Goal: Task Accomplishment & Management: Complete application form

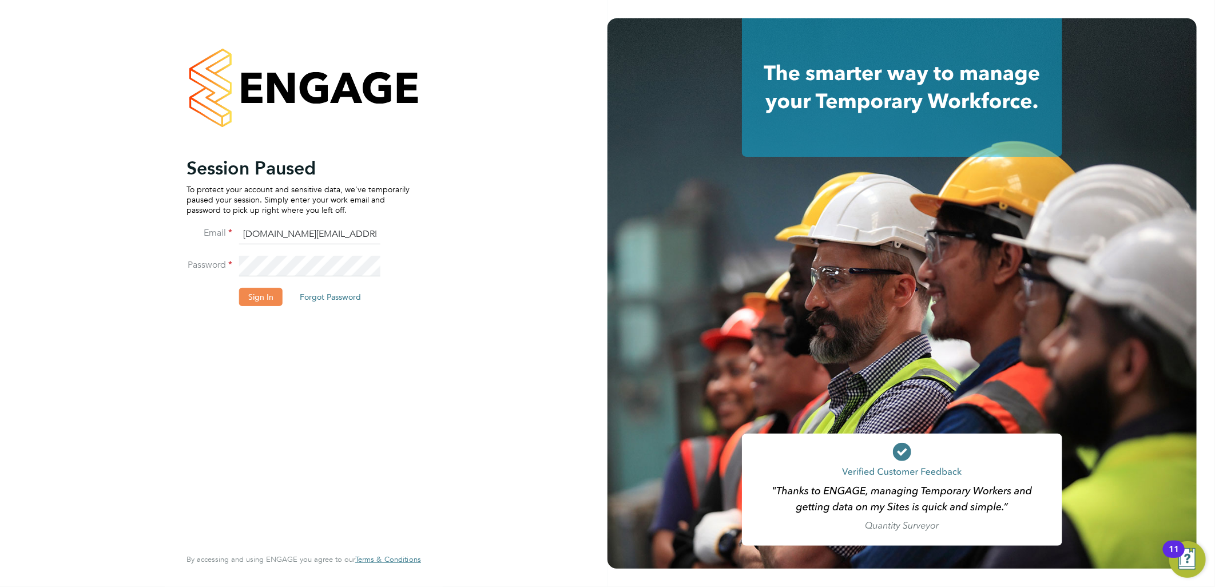
click at [270, 297] on button "Sign In" at bounding box center [260, 297] width 43 height 18
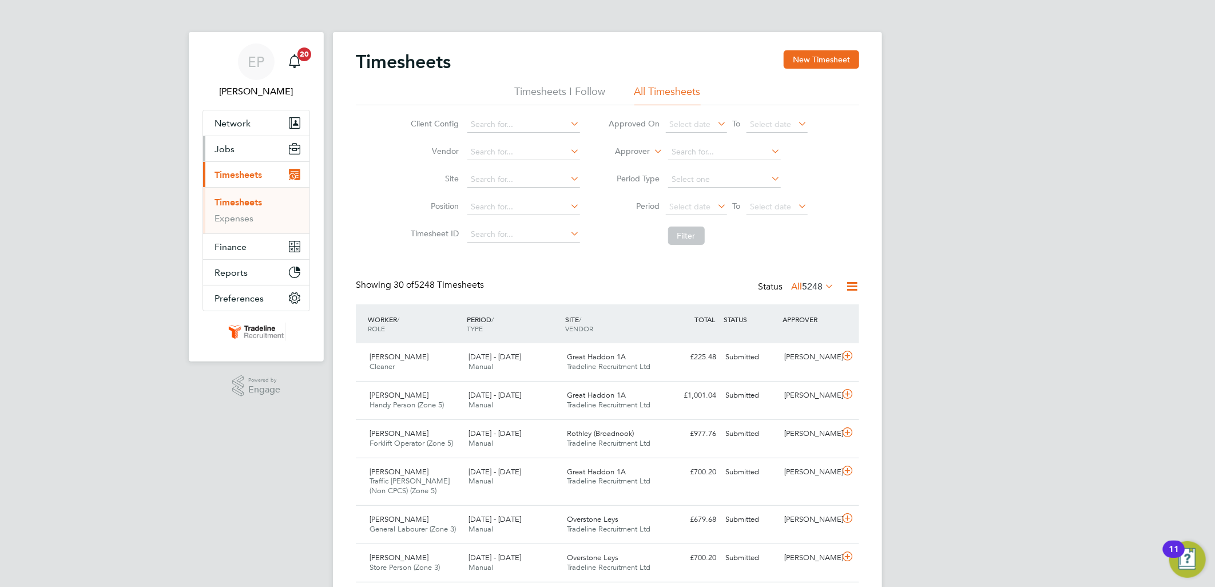
click at [242, 156] on button "Jobs" at bounding box center [256, 148] width 106 height 25
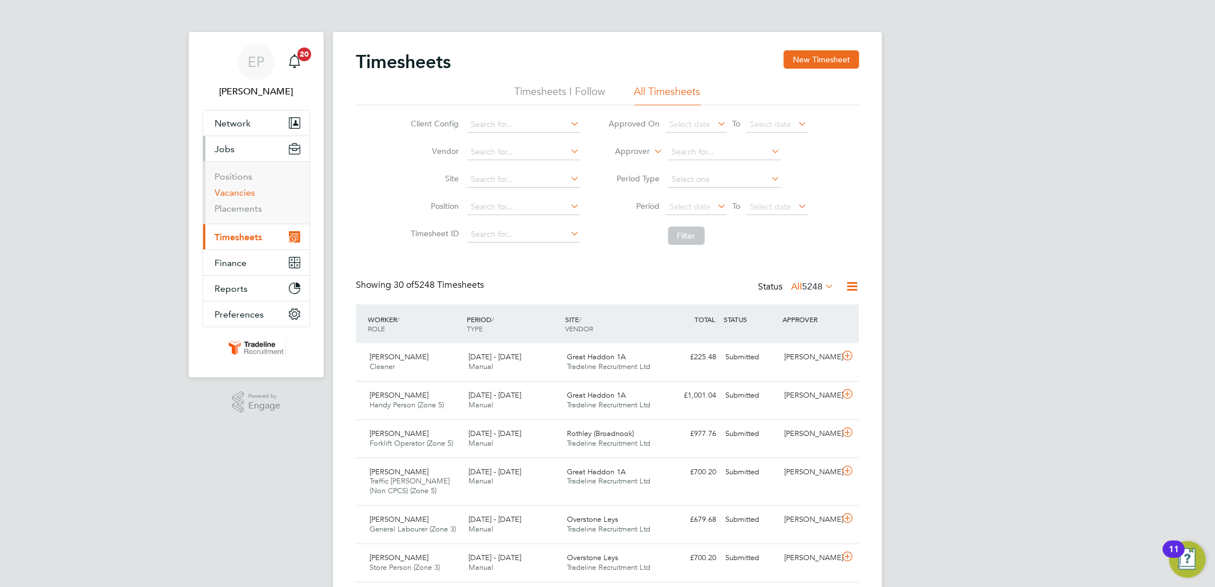
click at [236, 190] on link "Vacancies" at bounding box center [234, 192] width 41 height 11
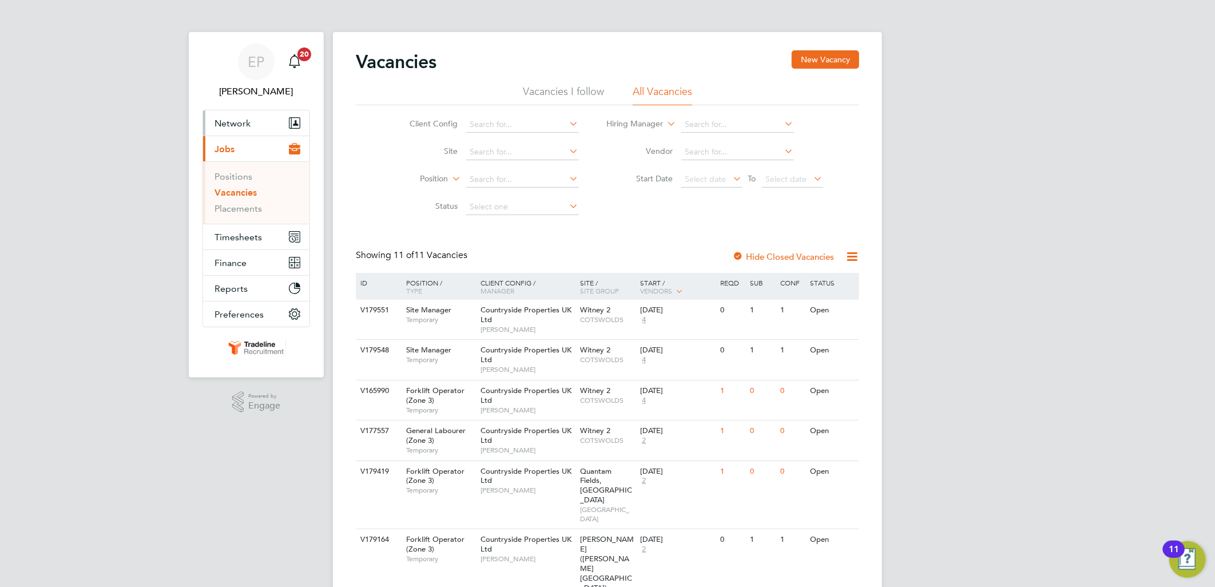
click at [246, 128] on span "Network" at bounding box center [232, 123] width 36 height 11
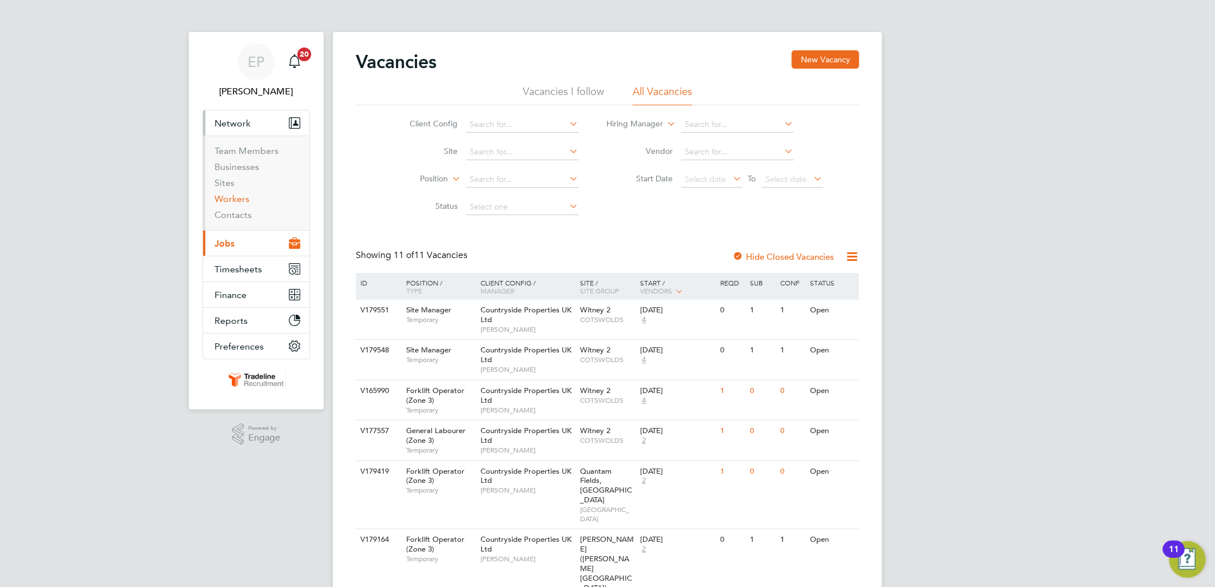
click at [243, 201] on link "Workers" at bounding box center [231, 198] width 35 height 11
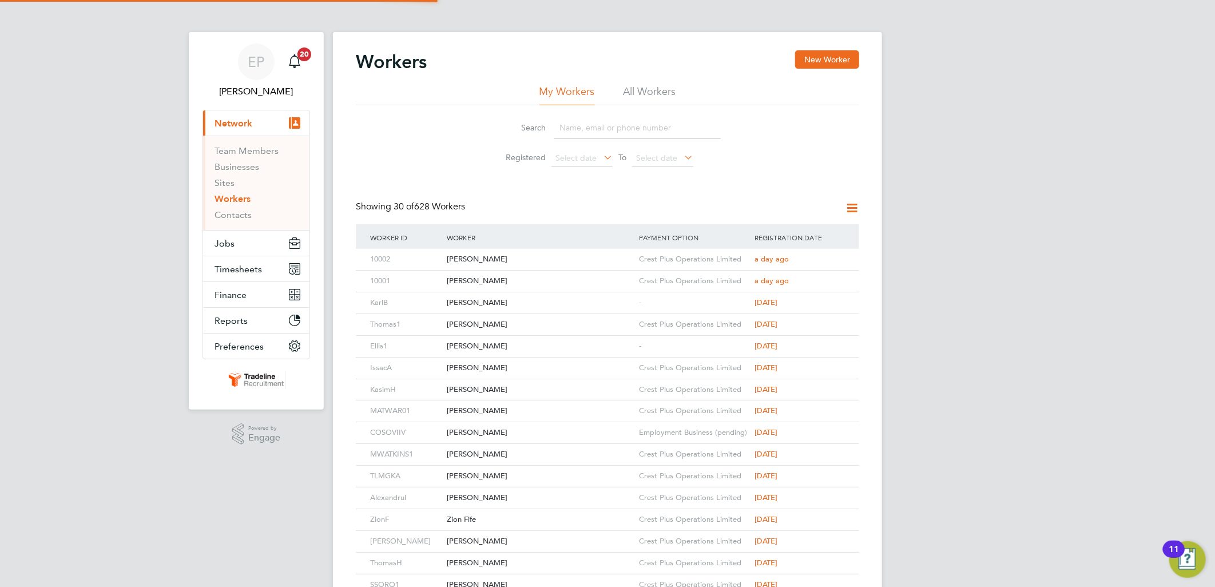
click at [569, 126] on input at bounding box center [637, 128] width 167 height 22
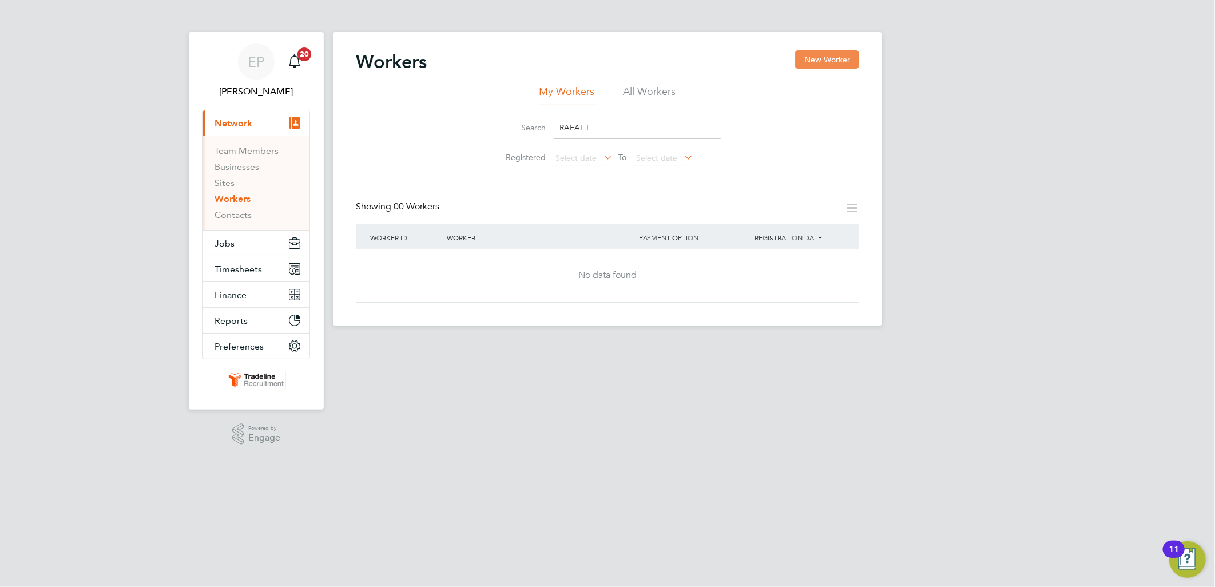
type input "RAFAL L"
click at [817, 63] on button "New Worker" at bounding box center [827, 59] width 64 height 18
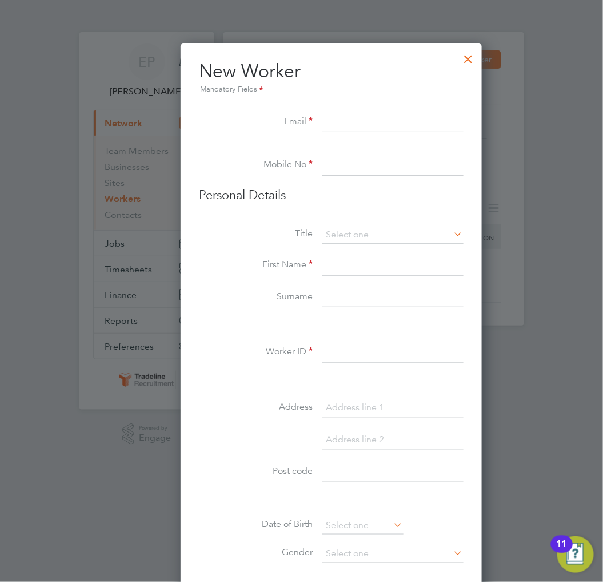
drag, startPoint x: 488, startPoint y: 113, endPoint x: 519, endPoint y: 148, distance: 46.2
click at [488, 113] on div at bounding box center [301, 291] width 603 height 582
paste input "bossrafal810@gmail.com"
type input "bossrafal810@gmail.com"
paste input "07711 907184"
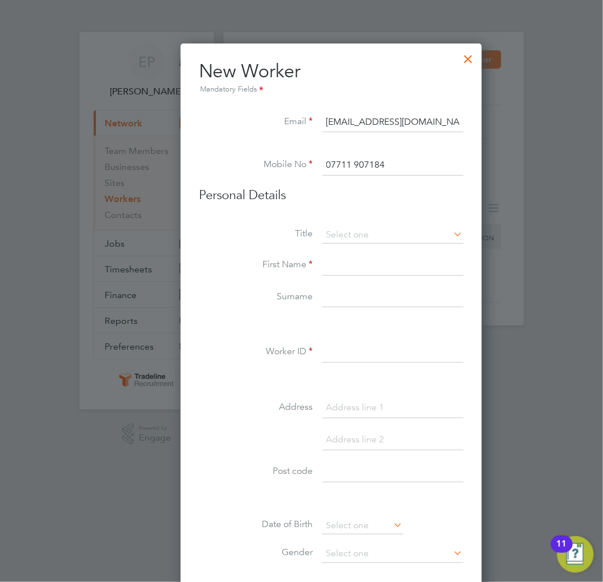
type input "07711 907184"
click at [397, 235] on input at bounding box center [393, 234] width 141 height 17
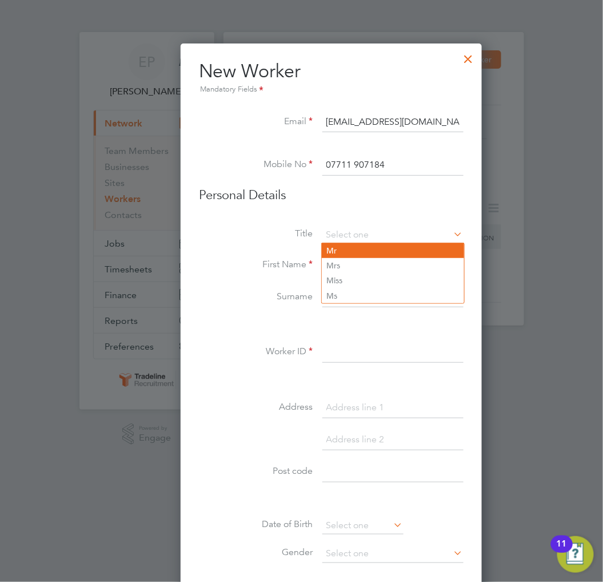
click at [376, 244] on li "Mr" at bounding box center [393, 250] width 142 height 15
type input "Mr"
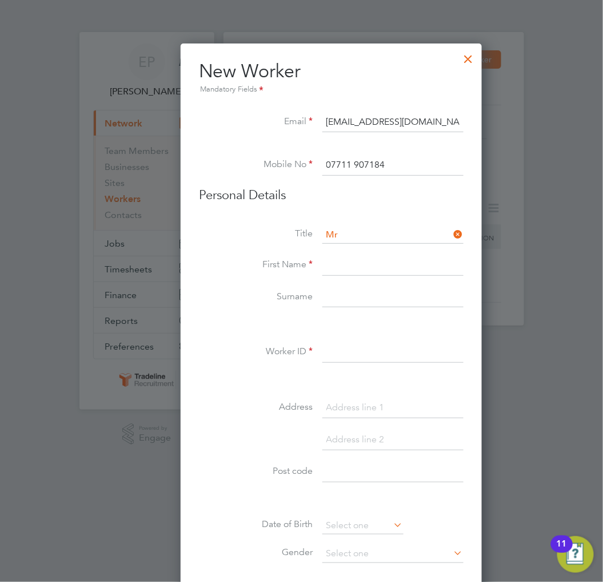
paste input "Rafal"
type input "Rafal"
paste input "Lubinski"
type input "Lubinski"
click at [395, 344] on input at bounding box center [393, 352] width 141 height 21
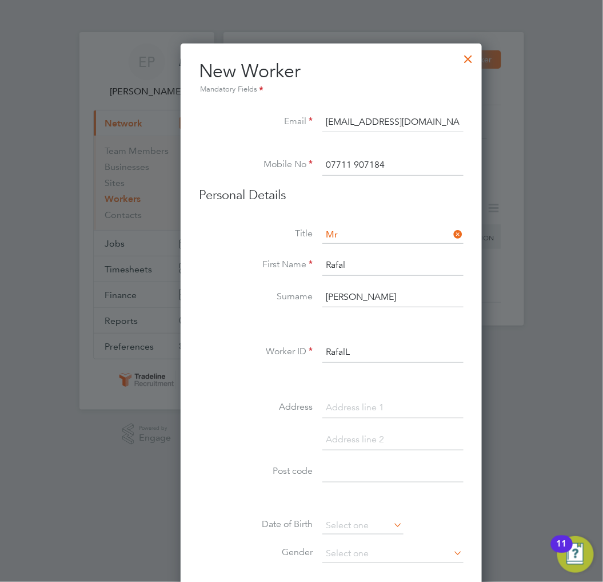
drag, startPoint x: 397, startPoint y: 347, endPoint x: 306, endPoint y: 352, distance: 91.1
click at [306, 352] on li "Worker ID RafalL" at bounding box center [331, 358] width 265 height 32
type input "RafalL"
paste input "71 Swan Garden"
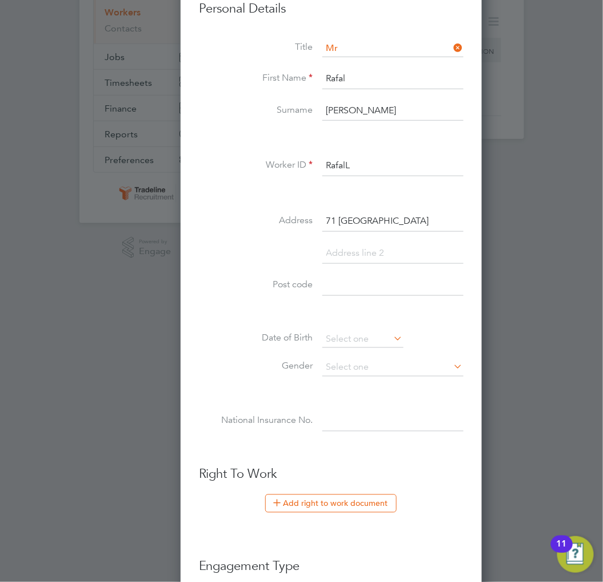
scroll to position [190, 0]
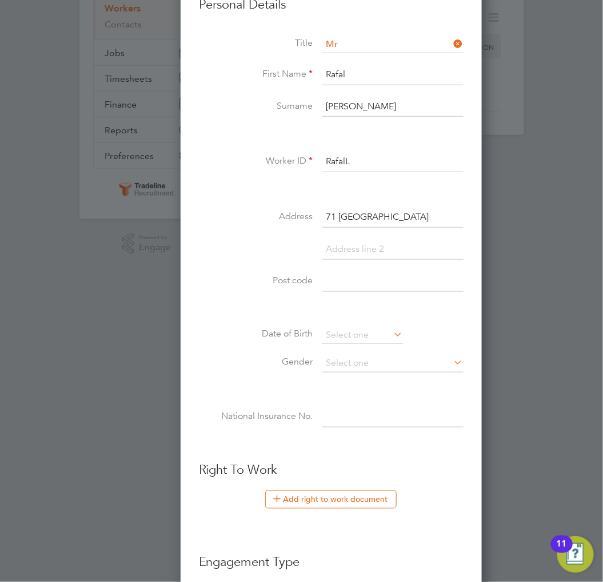
type input "71 Swan Garden"
paste input "PE1 4SB"
type input "PE1 4SB"
click at [392, 328] on icon at bounding box center [392, 334] width 0 height 16
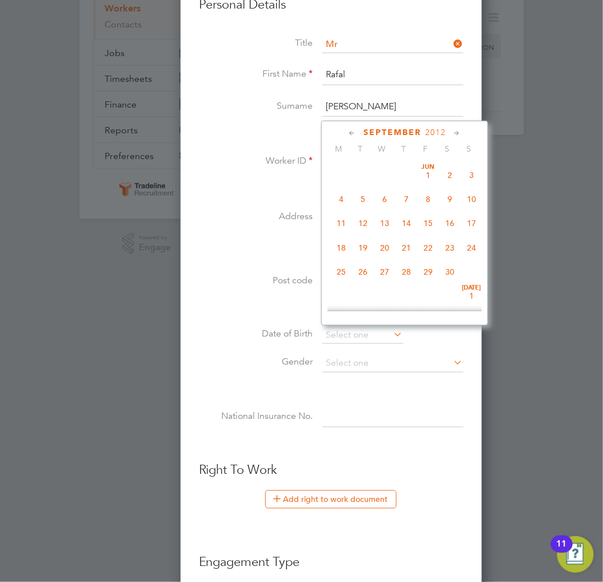
scroll to position [368, 0]
click at [434, 129] on span "2012" at bounding box center [436, 133] width 21 height 10
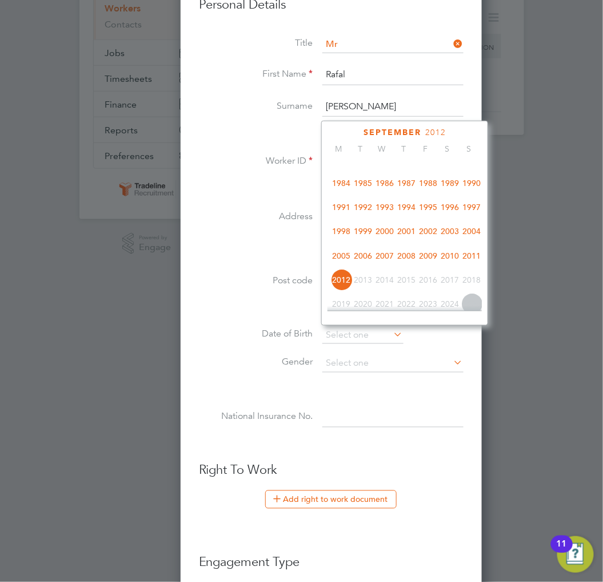
scroll to position [236, 0]
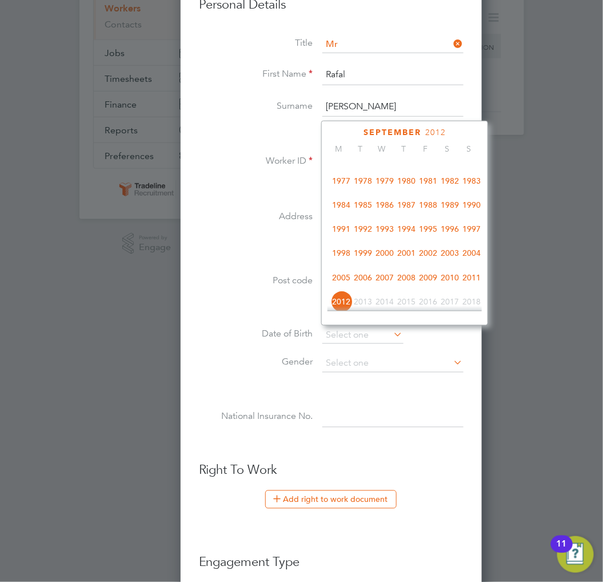
click at [345, 232] on span "1991" at bounding box center [342, 229] width 22 height 22
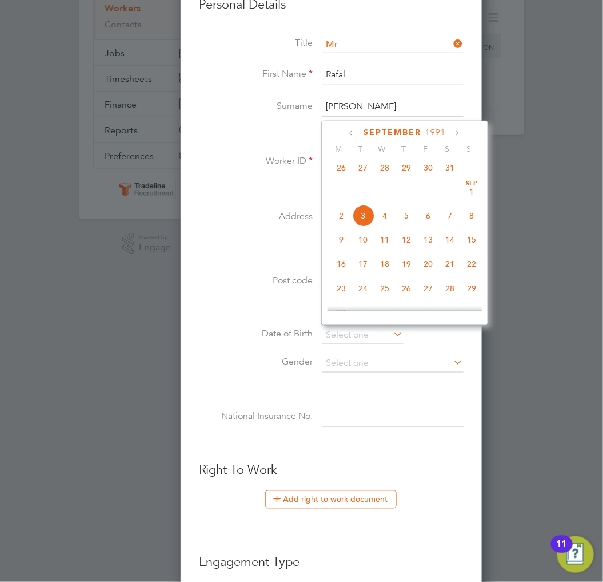
scroll to position [490, 0]
click at [389, 247] on span "16" at bounding box center [385, 240] width 22 height 22
type input "16 Oct 1991"
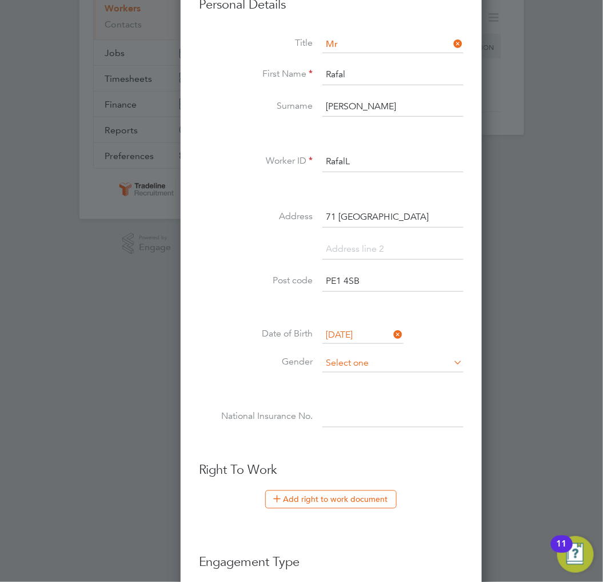
click at [355, 362] on input at bounding box center [393, 363] width 141 height 17
click at [351, 379] on li "[DEMOGRAPHIC_DATA]" at bounding box center [393, 378] width 142 height 15
type input "[DEMOGRAPHIC_DATA]"
click at [369, 416] on input at bounding box center [393, 417] width 141 height 21
paste input "SE272271D"
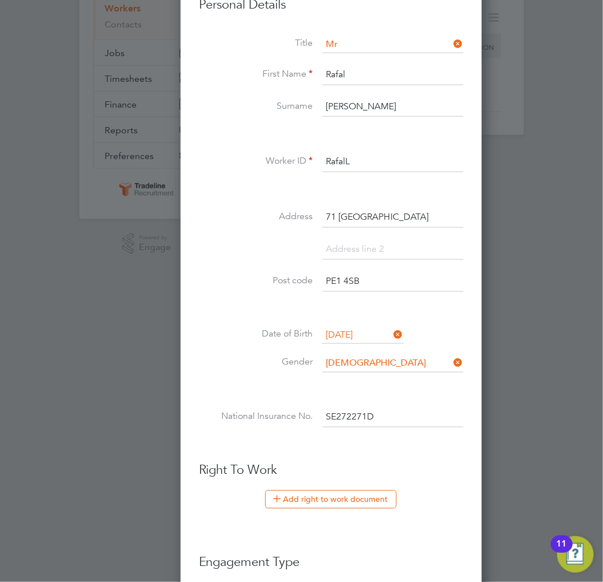
type input "SE 27 22 71 D"
click at [357, 498] on button "Add right to work document" at bounding box center [331, 499] width 132 height 18
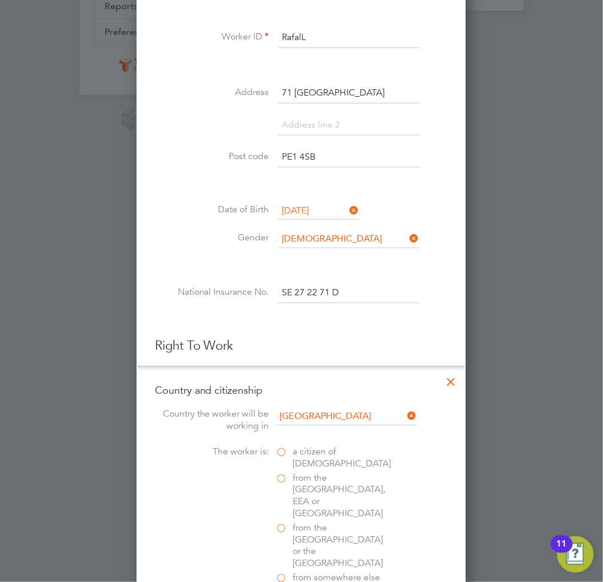
scroll to position [317, 0]
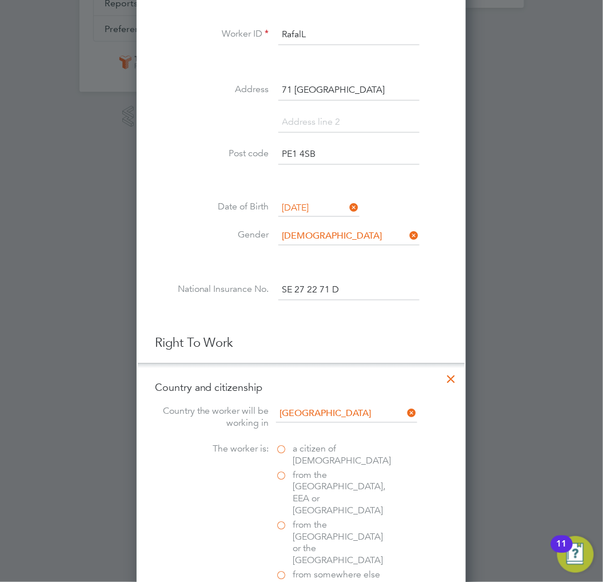
click at [327, 443] on span "a citizen of United Kingdom" at bounding box center [342, 455] width 98 height 24
click at [0, 0] on input "a citizen of United Kingdom" at bounding box center [0, 0] width 0 height 0
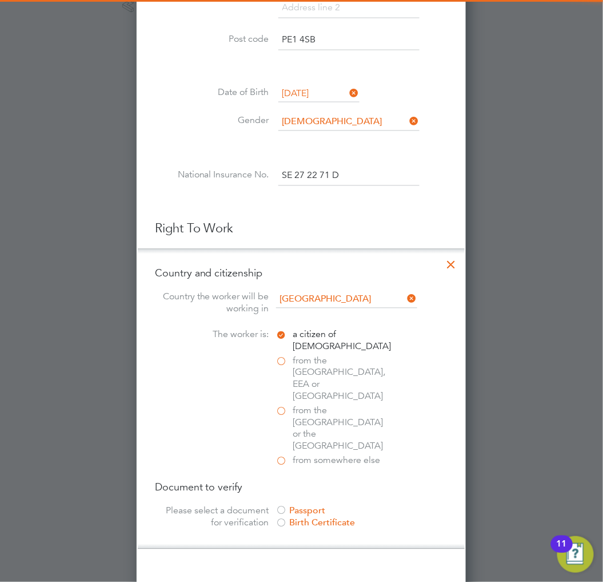
scroll to position [444, 0]
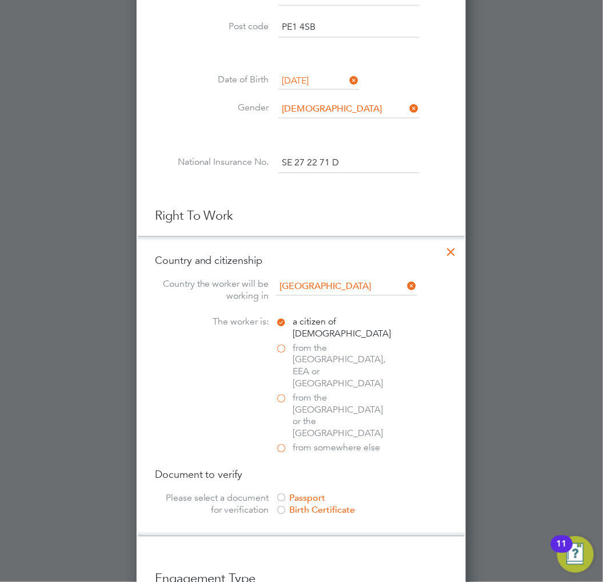
click at [312, 492] on div "Passport" at bounding box center [362, 498] width 172 height 12
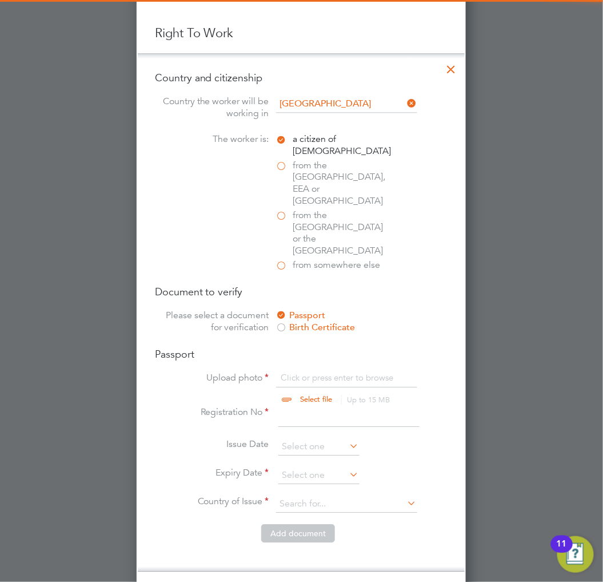
scroll to position [635, 0]
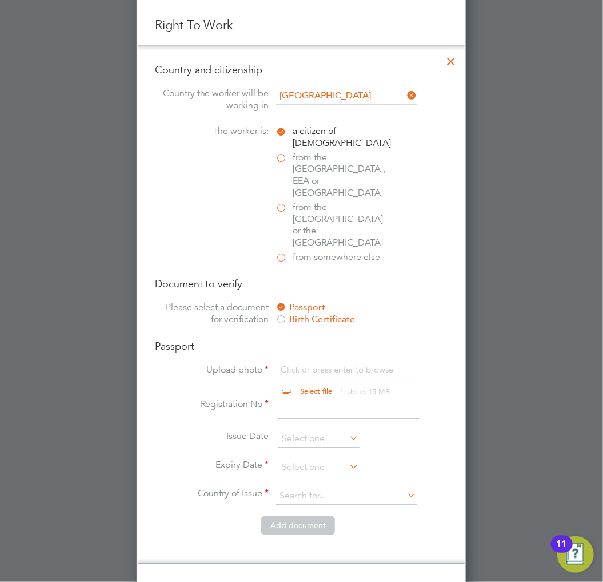
click at [325, 364] on input "file" at bounding box center [328, 381] width 180 height 34
type input "C:\fakepath\Passport.jpg"
click at [337, 398] on input at bounding box center [349, 408] width 141 height 21
type input "ER8957721"
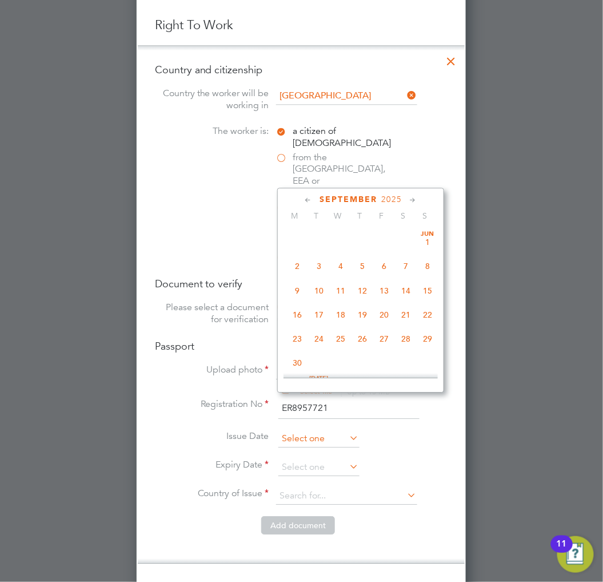
click at [299, 430] on input at bounding box center [319, 438] width 81 height 17
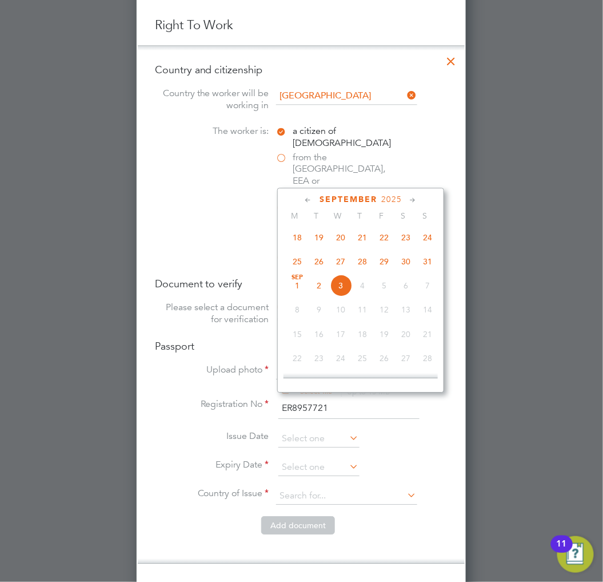
click at [384, 197] on span "2025" at bounding box center [391, 199] width 21 height 10
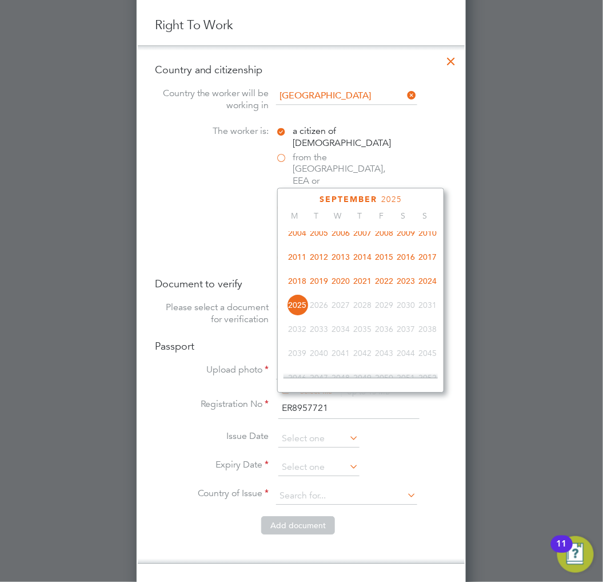
click at [327, 287] on span "2019" at bounding box center [319, 281] width 22 height 22
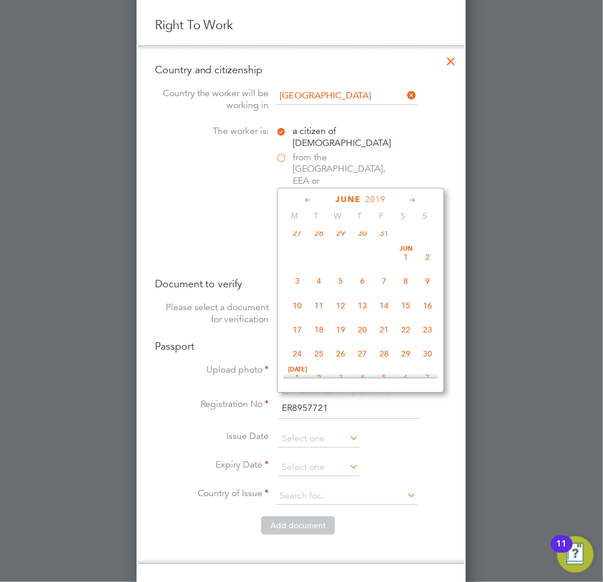
scroll to position [163, 0]
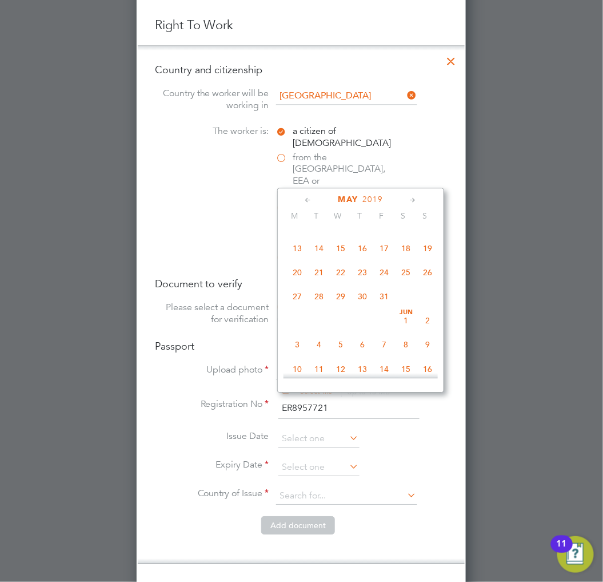
click at [345, 252] on span "15" at bounding box center [341, 248] width 22 height 22
type input "15 May 2019"
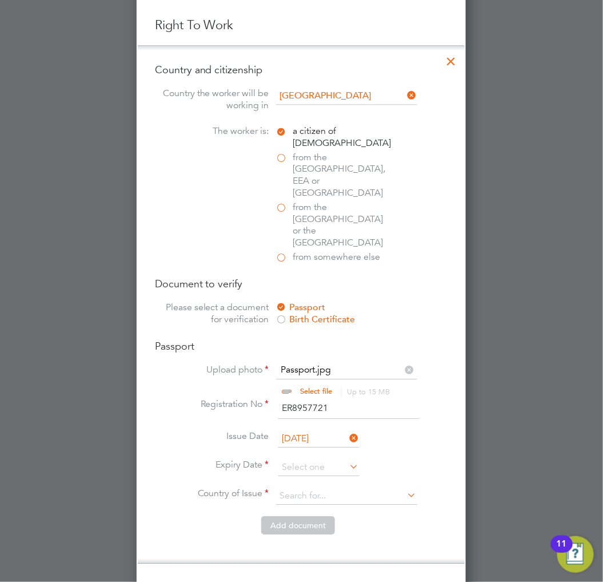
click at [348, 458] on icon at bounding box center [348, 466] width 0 height 16
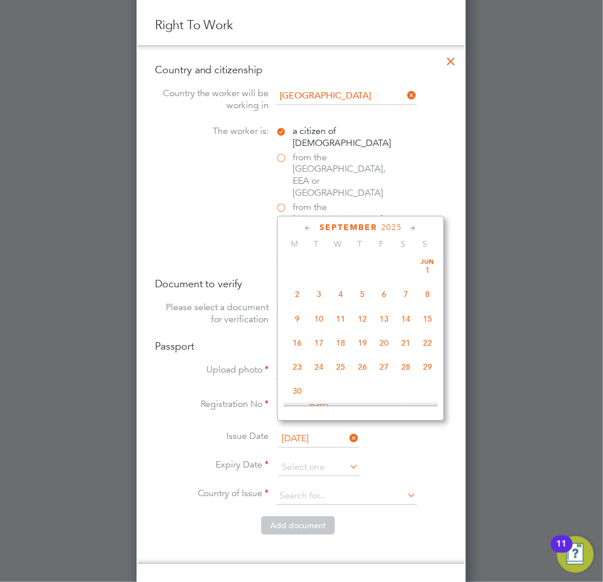
scroll to position [343, 0]
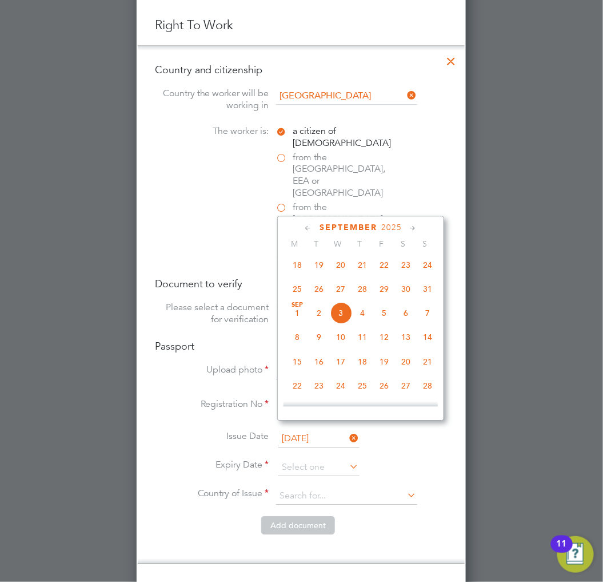
click at [393, 222] on span "2025" at bounding box center [391, 227] width 21 height 10
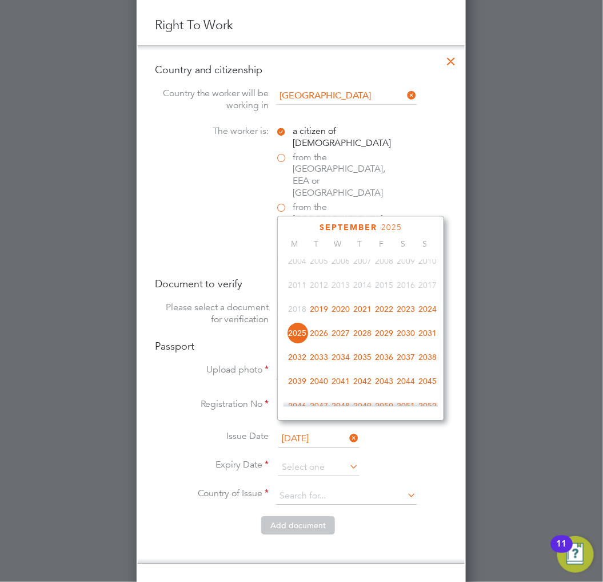
click at [393, 335] on span "2029" at bounding box center [384, 333] width 22 height 22
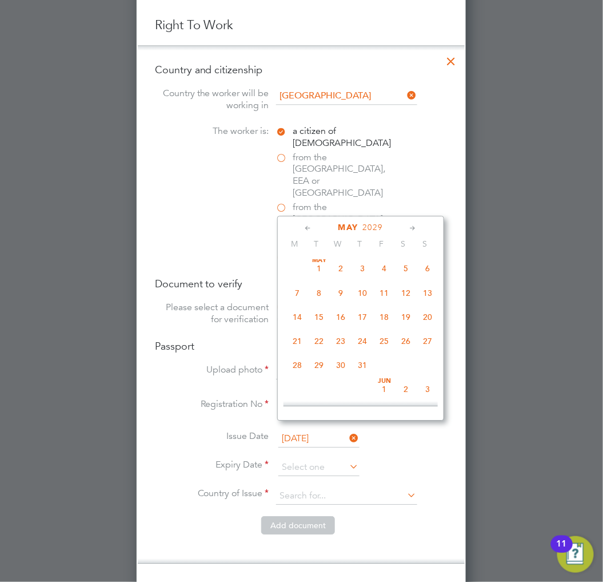
scroll to position [124, 0]
click at [323, 338] on span "15" at bounding box center [319, 340] width 22 height 22
type input "15 May 2029"
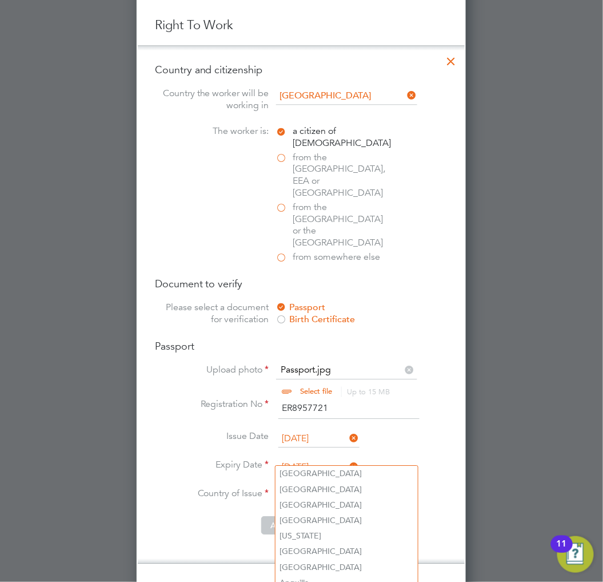
click at [317, 487] on input at bounding box center [346, 495] width 141 height 17
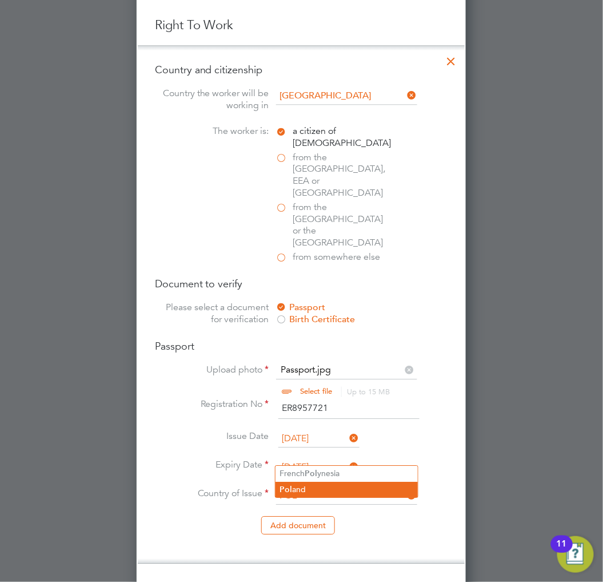
click at [320, 494] on li "Pol and" at bounding box center [347, 489] width 142 height 15
type input "Poland"
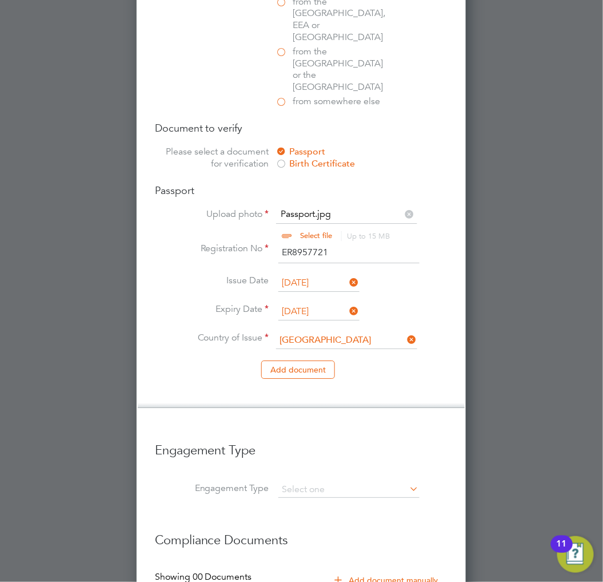
scroll to position [884, 0]
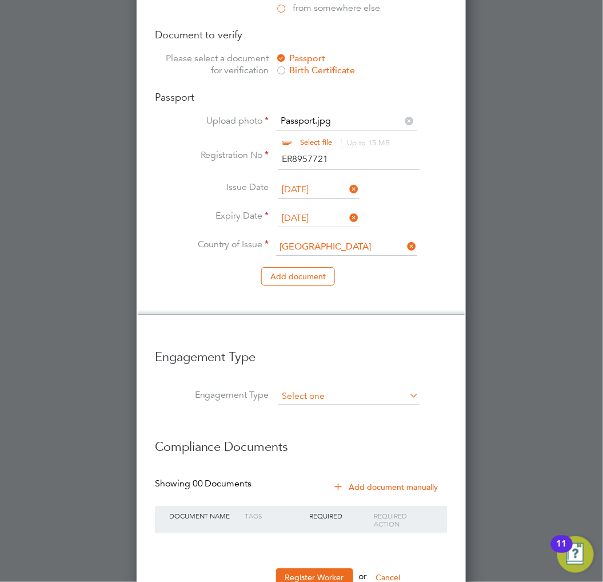
click at [317, 388] on input at bounding box center [349, 396] width 141 height 16
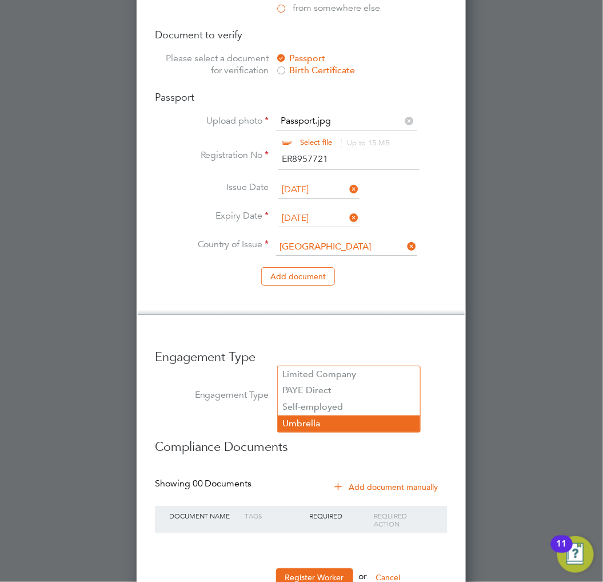
click at [321, 419] on li "Umbrella" at bounding box center [349, 423] width 142 height 17
type input "Umbrella"
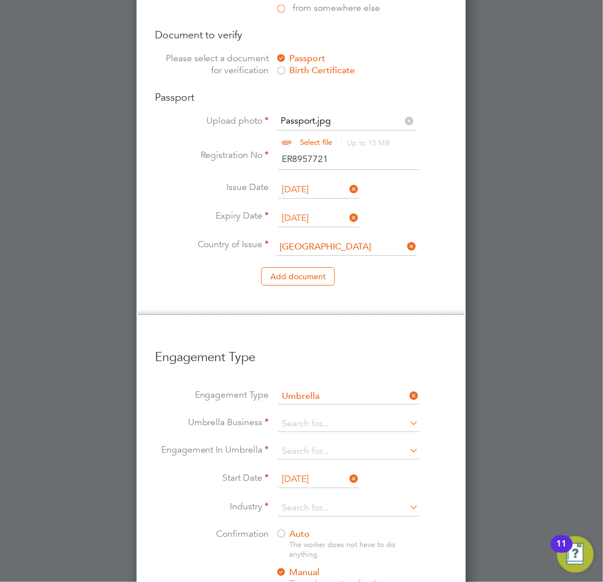
scroll to position [1633, 330]
click at [332, 416] on input at bounding box center [349, 424] width 141 height 16
click at [373, 393] on li "Crest Plus Operations Limited" at bounding box center [349, 401] width 142 height 17
type input "Crest Plus Operations Limited"
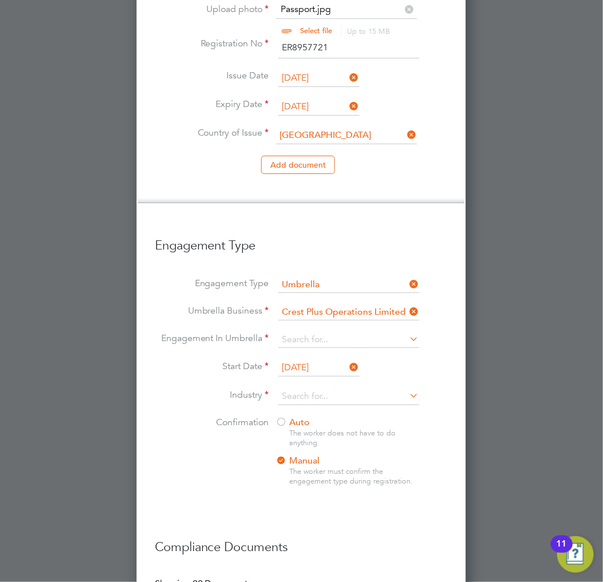
scroll to position [1011, 0]
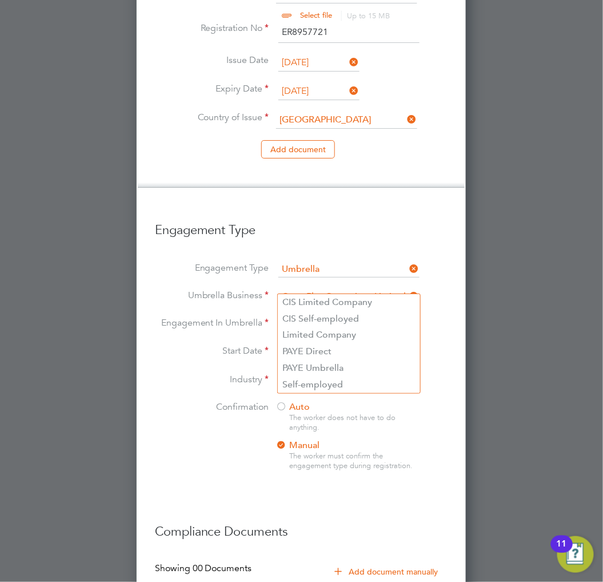
click at [364, 316] on input at bounding box center [349, 324] width 141 height 16
click at [341, 370] on li "PAYE Umbrella" at bounding box center [349, 368] width 142 height 17
type input "PAYE Umbrella"
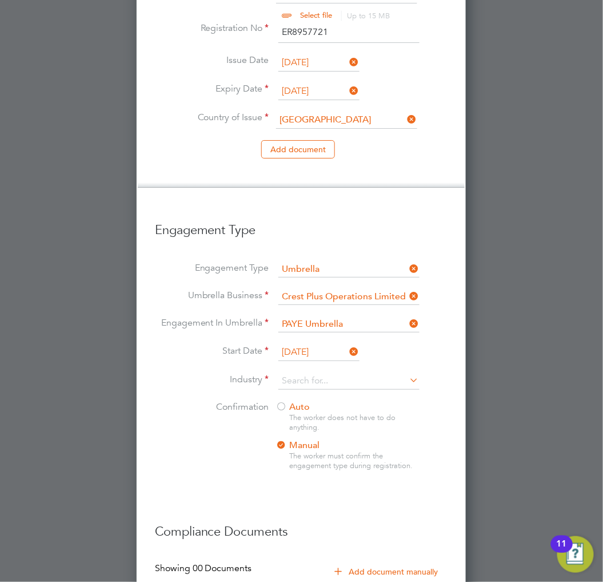
click at [348, 343] on icon at bounding box center [348, 351] width 0 height 16
click at [340, 344] on input at bounding box center [319, 352] width 81 height 17
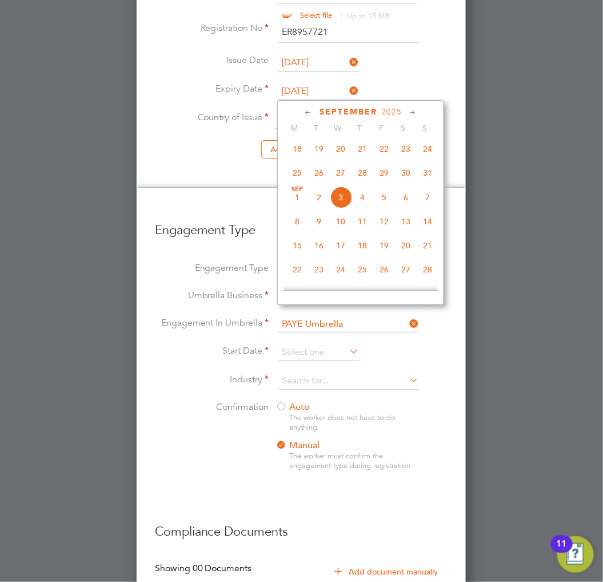
click at [359, 204] on span "4" at bounding box center [363, 197] width 22 height 22
type input "04 Sep 2025"
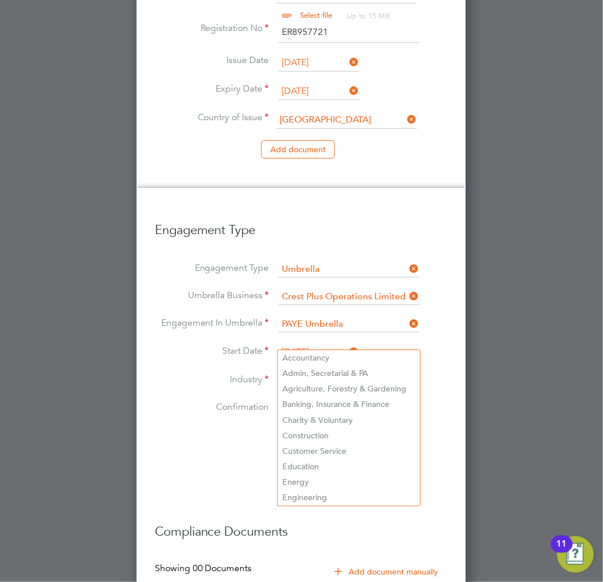
click at [327, 372] on input at bounding box center [349, 380] width 141 height 17
click at [317, 434] on li "Construction" at bounding box center [349, 435] width 142 height 15
type input "Construction"
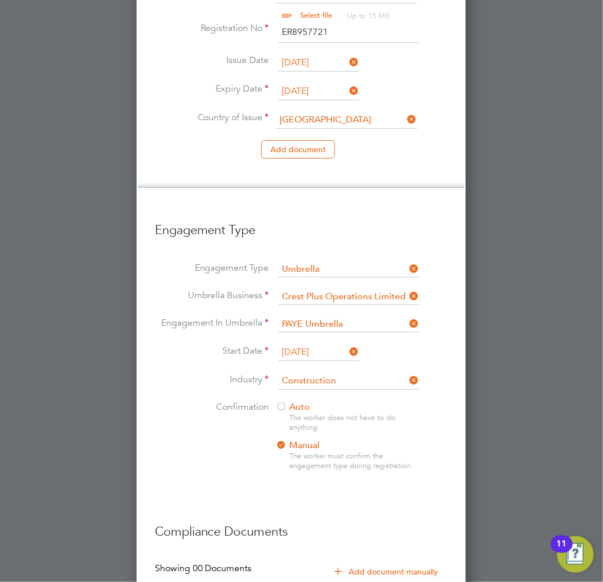
click at [287, 401] on div at bounding box center [281, 406] width 11 height 11
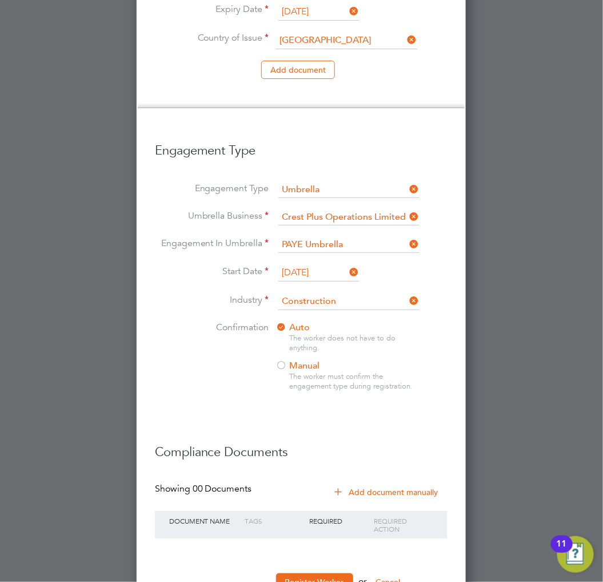
scroll to position [1094, 0]
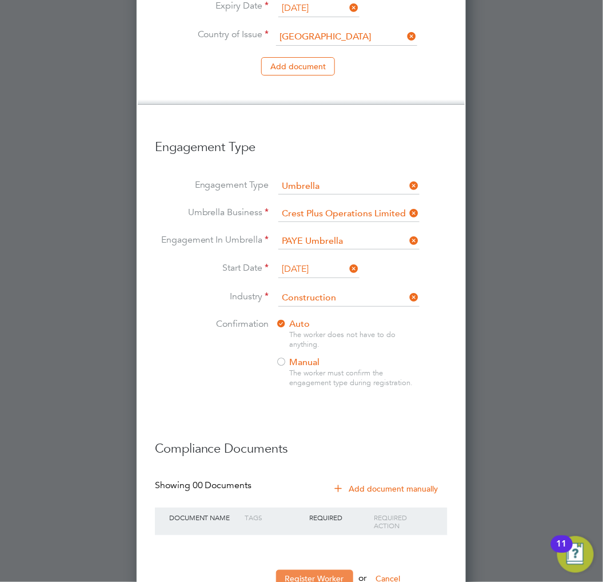
click at [321, 570] on button "Register Worker" at bounding box center [314, 579] width 77 height 18
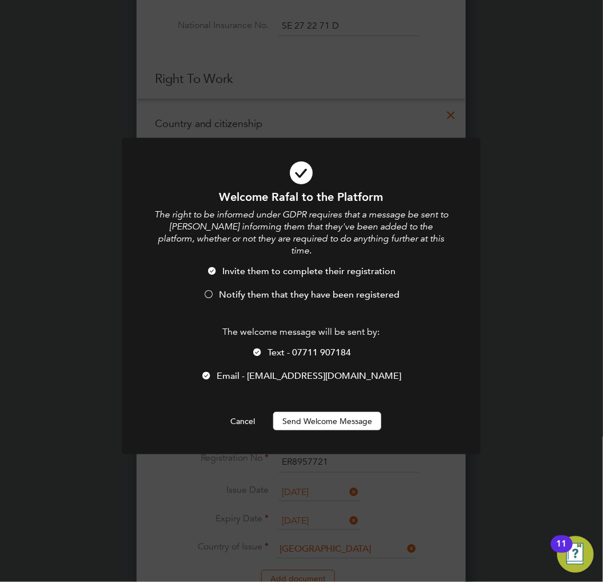
click at [301, 289] on span "Notify them that they have been registered" at bounding box center [309, 294] width 181 height 11
click at [345, 412] on button "Send Welcome Message" at bounding box center [327, 421] width 108 height 18
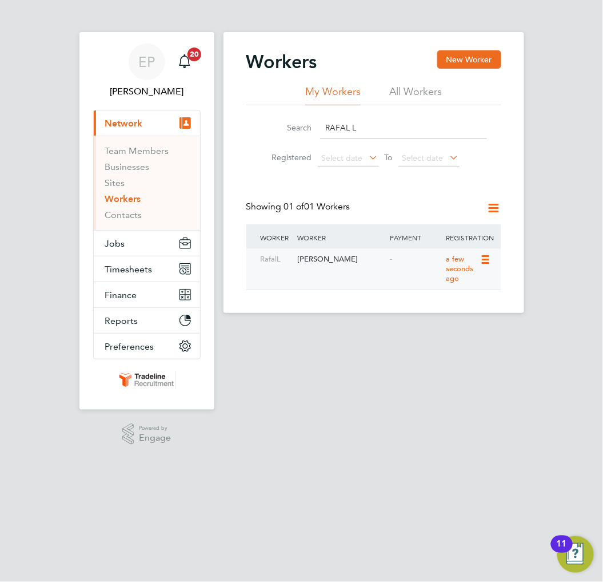
click at [407, 256] on div "-" at bounding box center [415, 259] width 55 height 21
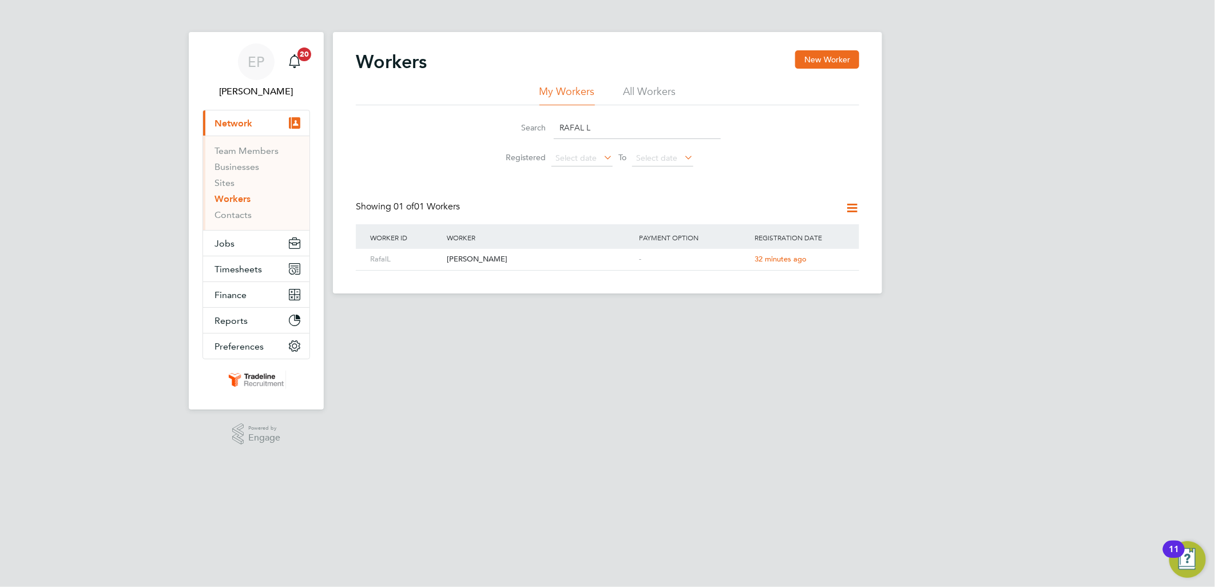
click at [239, 200] on link "Workers" at bounding box center [232, 198] width 36 height 11
click at [247, 247] on button "Jobs" at bounding box center [256, 242] width 106 height 25
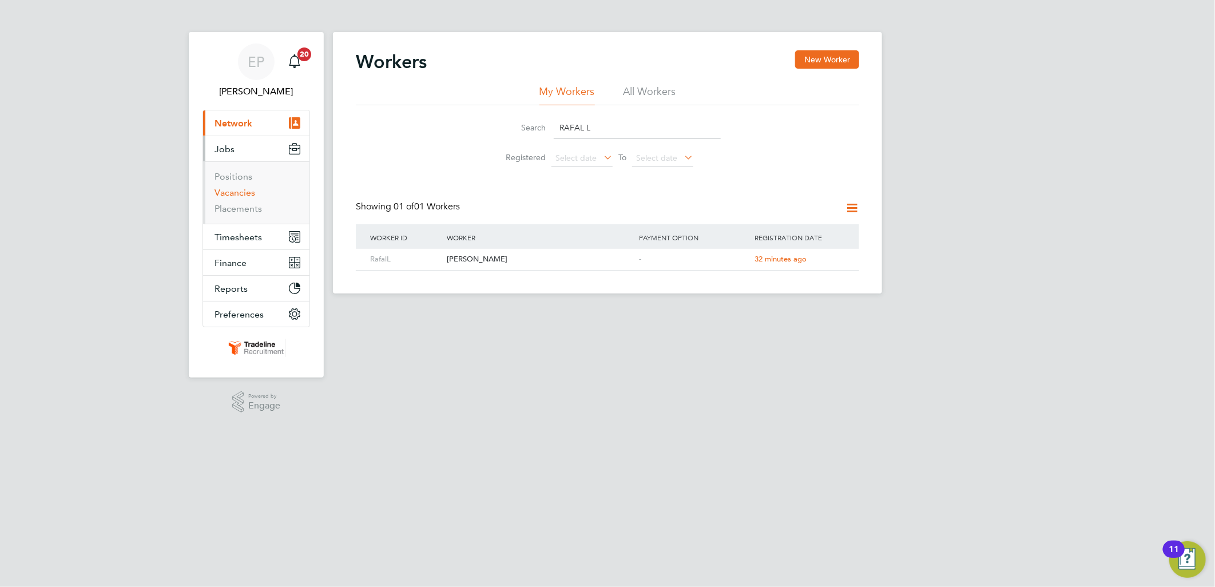
click at [241, 197] on link "Vacancies" at bounding box center [234, 192] width 41 height 11
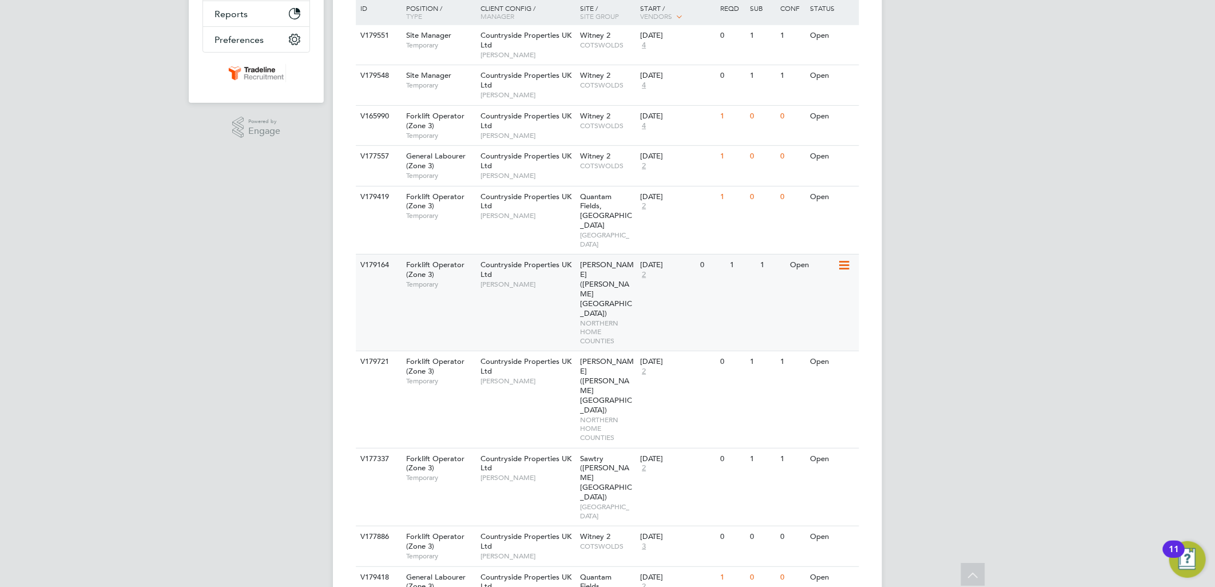
scroll to position [290, 0]
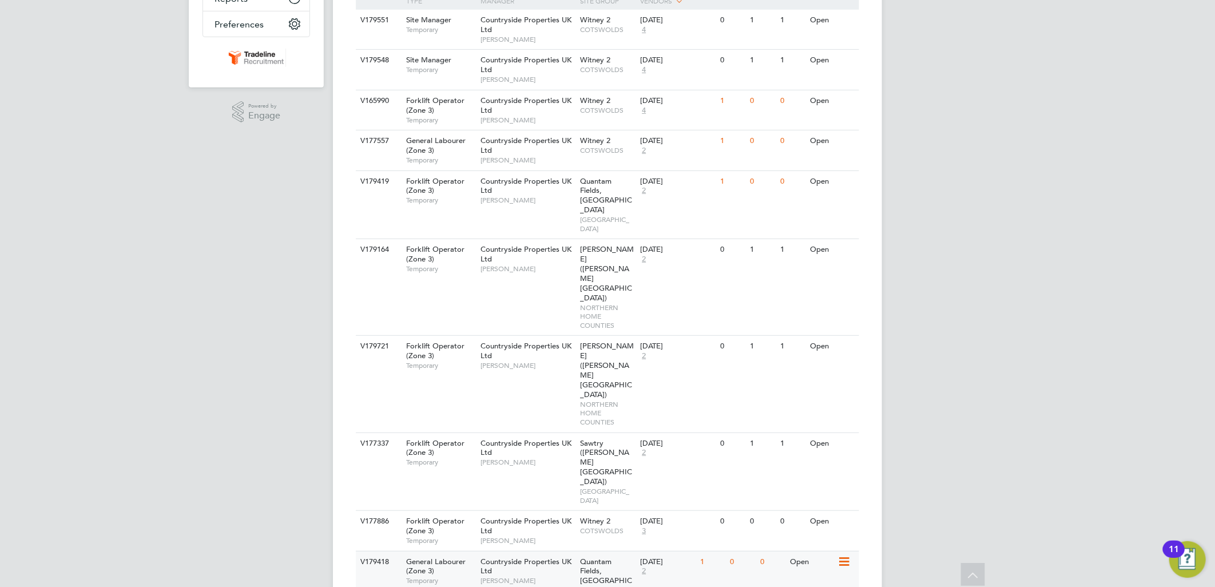
click at [702, 551] on div "V179418 General Labourer (Zone 3) Temporary Countryside Properties UK Ltd Kevin…" at bounding box center [607, 585] width 503 height 69
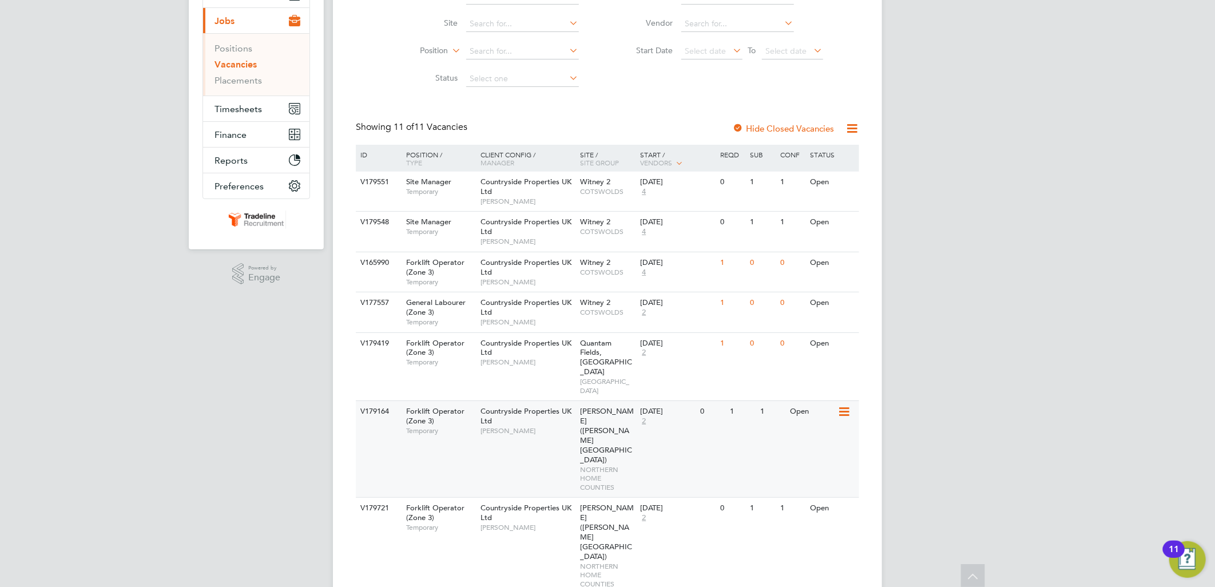
scroll to position [0, 0]
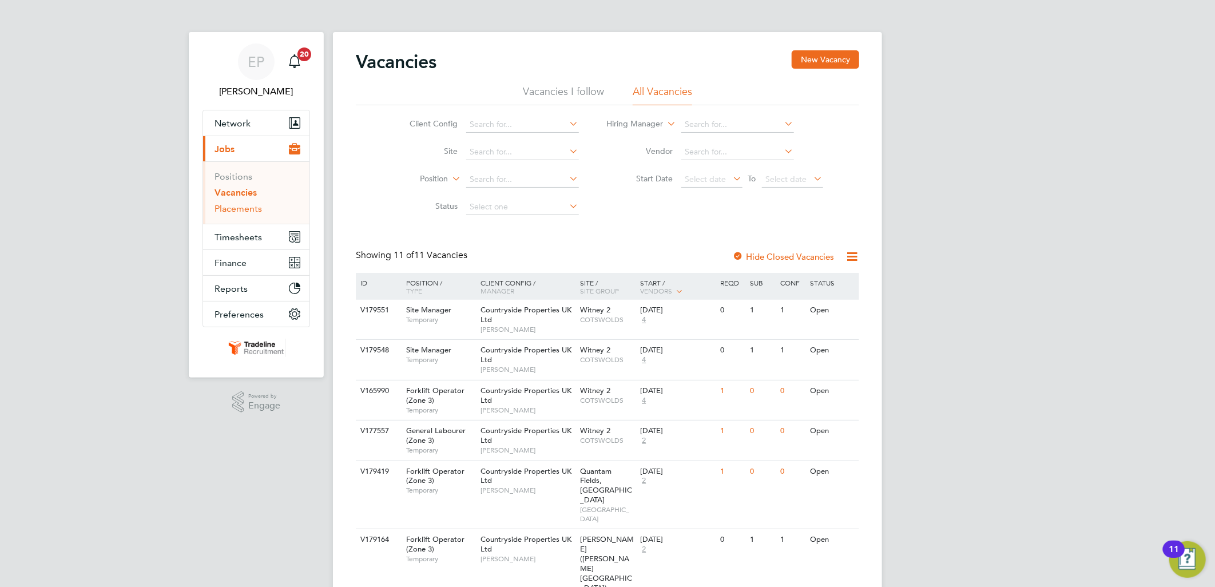
click at [232, 210] on link "Placements" at bounding box center [237, 208] width 47 height 11
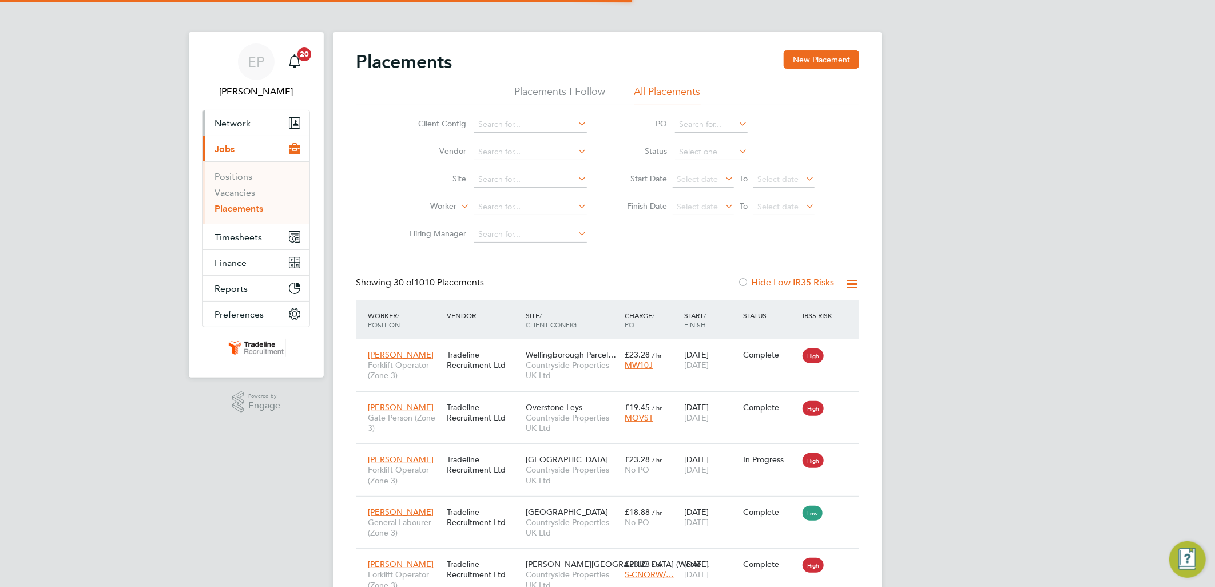
click at [243, 118] on span "Network" at bounding box center [232, 123] width 36 height 11
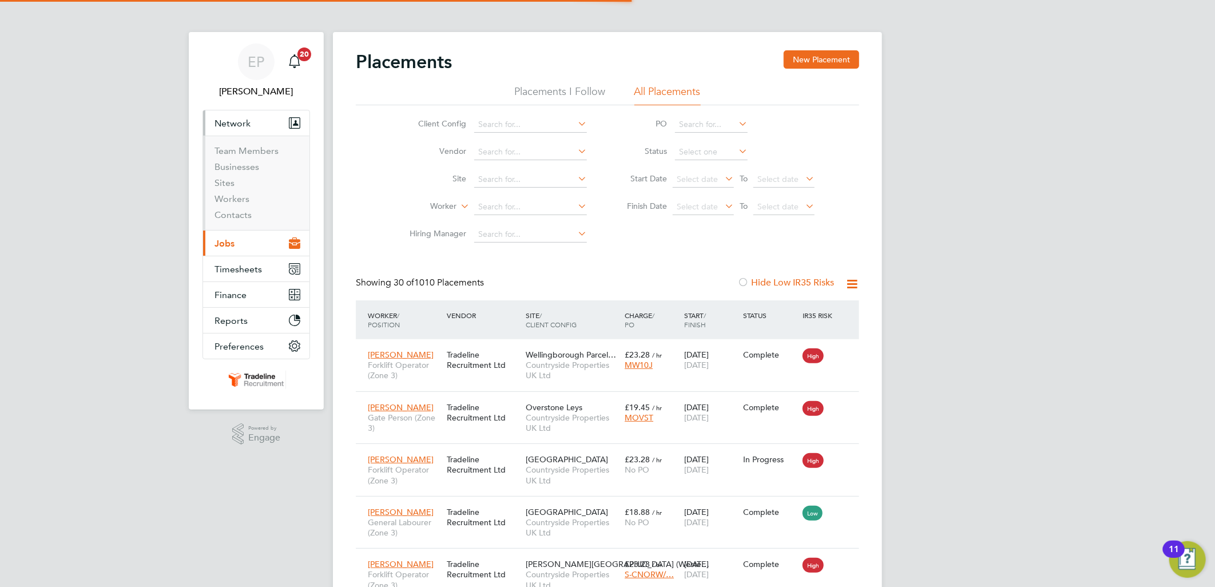
scroll to position [43, 100]
click at [236, 197] on link "Workers" at bounding box center [231, 198] width 35 height 11
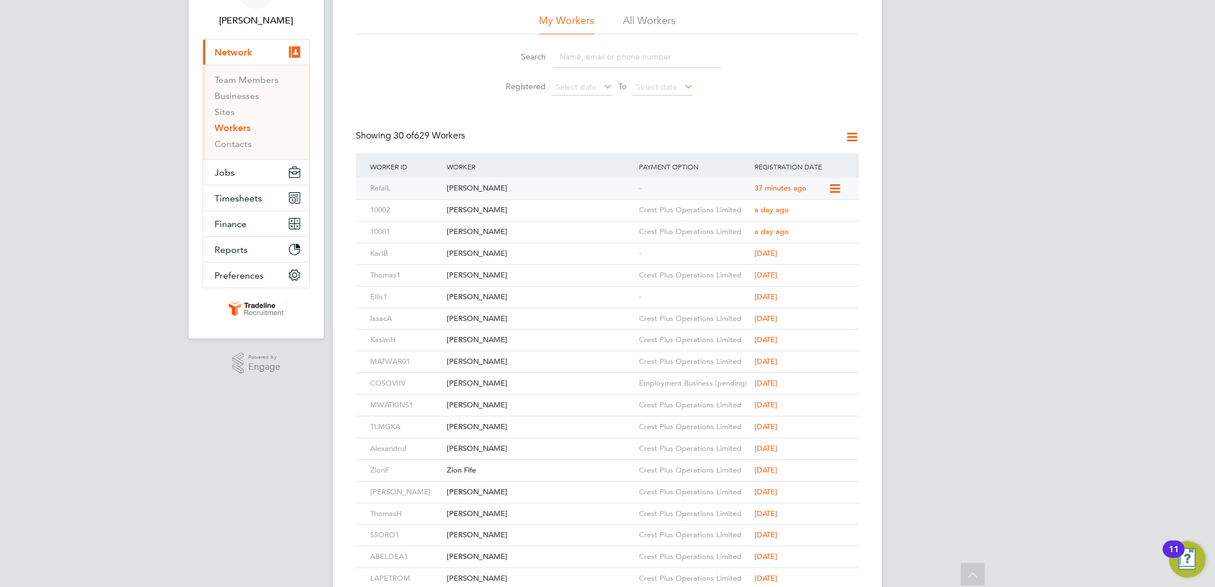
click at [699, 189] on div "-" at bounding box center [694, 188] width 116 height 21
click at [675, 243] on div "KarlB Karl Buckley - 5 days ago" at bounding box center [607, 254] width 503 height 22
click at [675, 247] on div "-" at bounding box center [694, 253] width 116 height 21
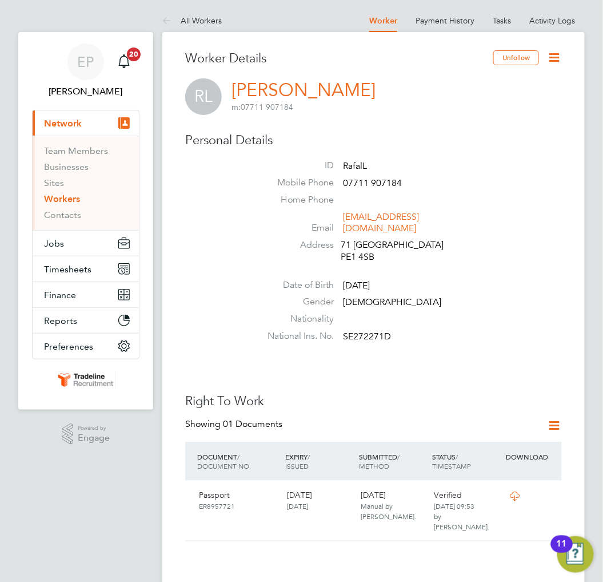
click at [562, 56] on icon at bounding box center [555, 57] width 14 height 14
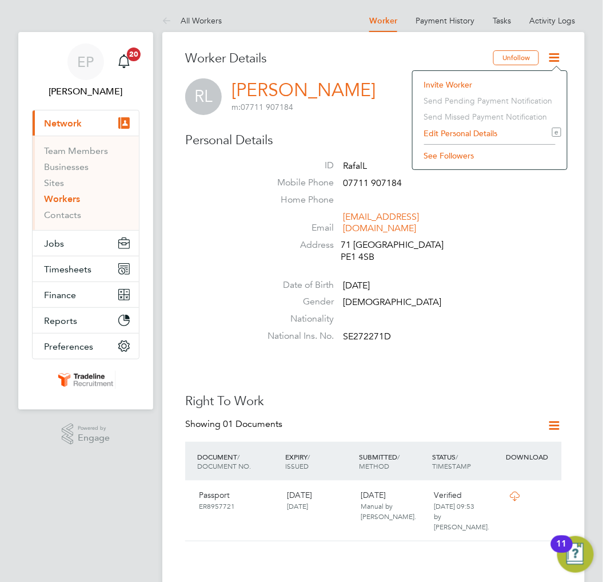
click at [464, 134] on li "Edit Personal Details e" at bounding box center [490, 133] width 143 height 16
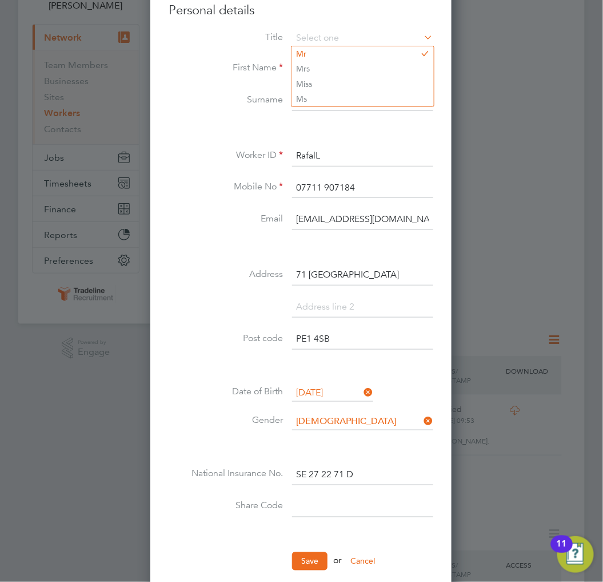
scroll to position [190, 0]
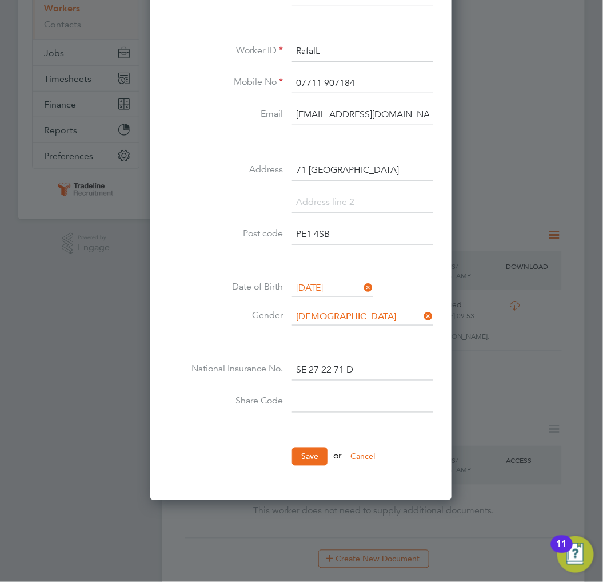
paste input "WEC ZEB 5Z2"
type input "WEC ZEB 5Z2"
click at [316, 452] on button "Save" at bounding box center [309, 456] width 35 height 18
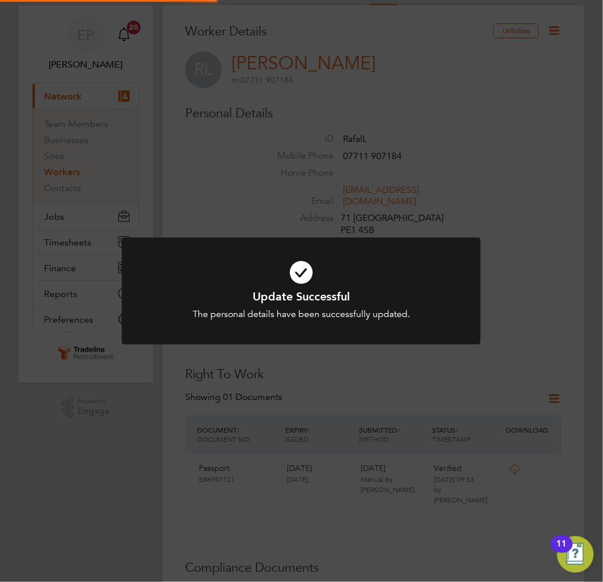
scroll to position [0, 0]
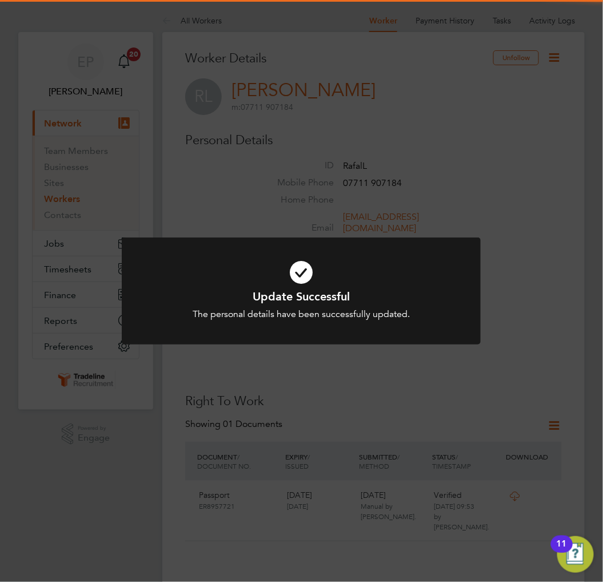
click at [395, 301] on h1 "Update Successful" at bounding box center [301, 296] width 297 height 15
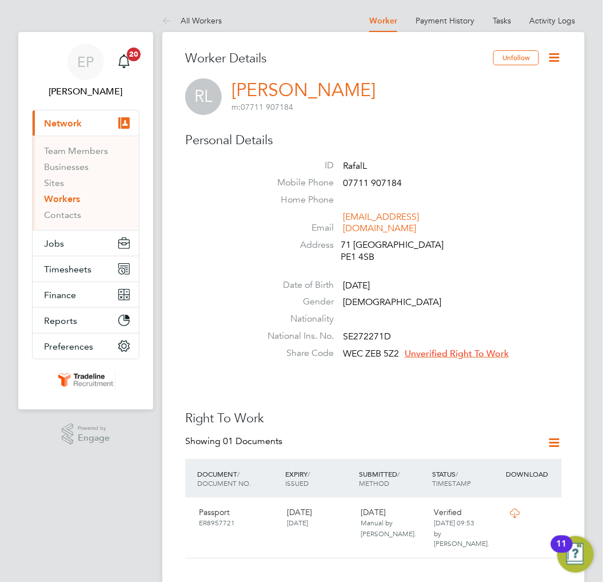
click at [459, 348] on span "Unverified Right To Work" at bounding box center [457, 353] width 104 height 11
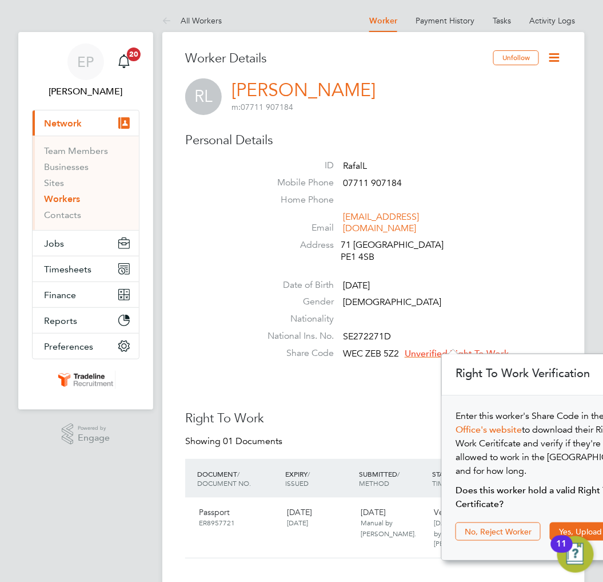
scroll to position [31, 124]
click at [591, 522] on button "Yes, Upload Certificate" at bounding box center [600, 531] width 101 height 18
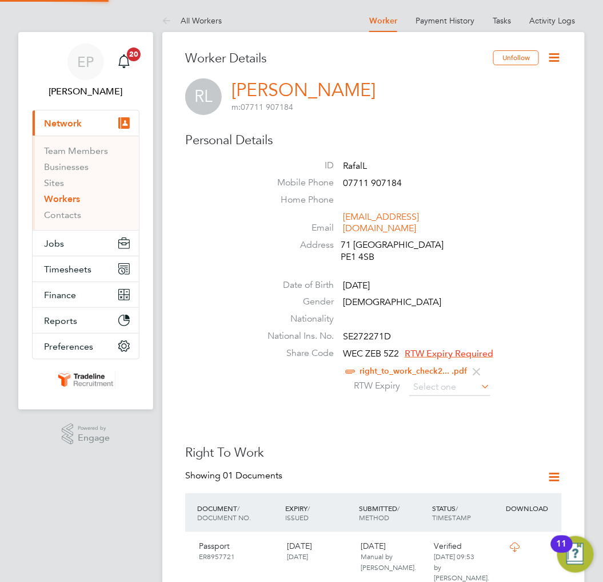
scroll to position [70, 192]
click at [455, 379] on input at bounding box center [450, 387] width 81 height 17
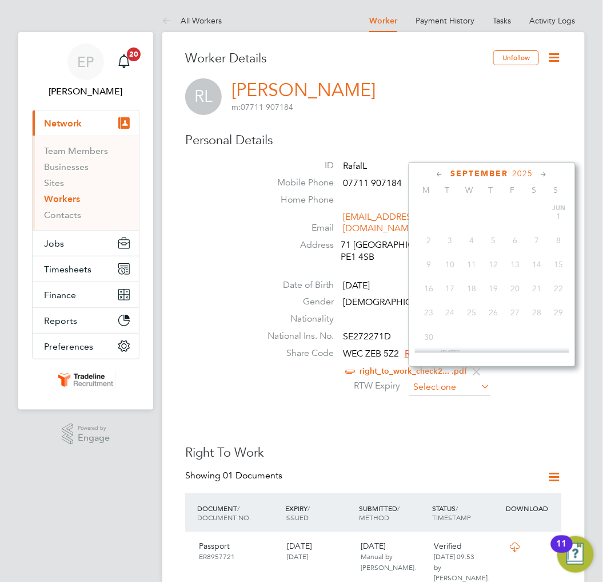
scroll to position [343, 0]
click at [519, 172] on span "2025" at bounding box center [523, 174] width 21 height 10
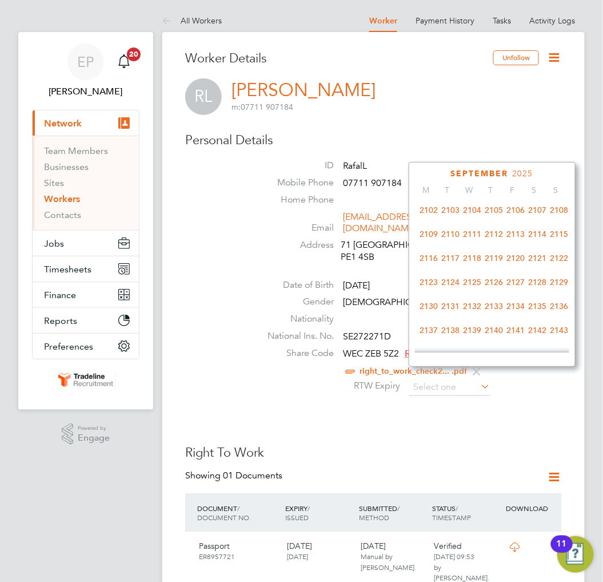
scroll to position [711, 0]
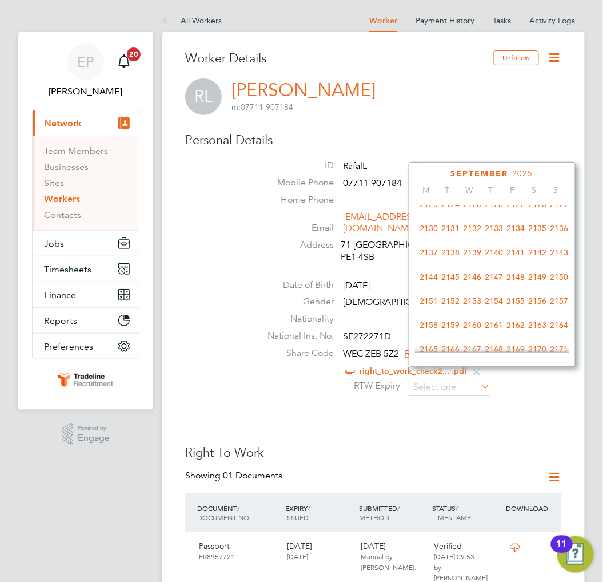
click at [470, 212] on span "2125" at bounding box center [473, 205] width 22 height 22
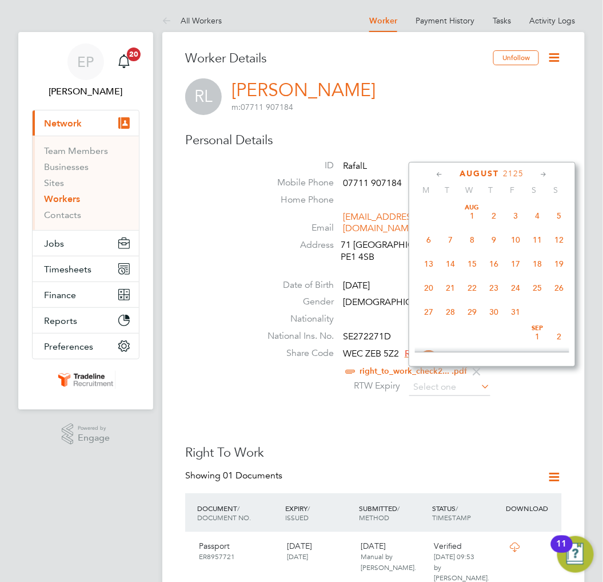
scroll to position [329, 0]
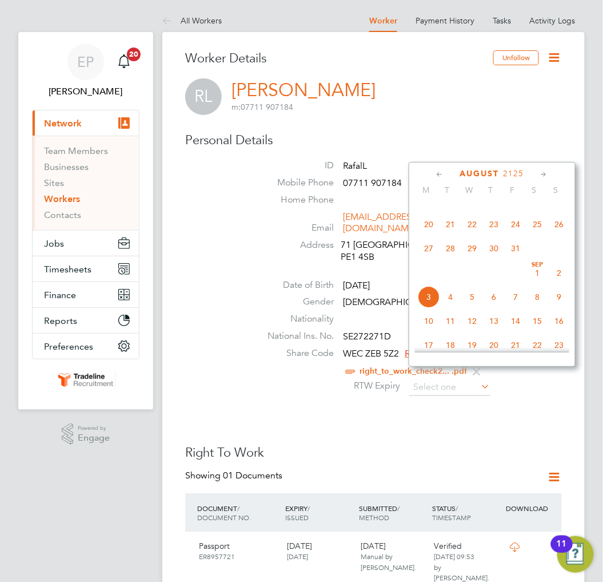
click at [426, 299] on span "3" at bounding box center [429, 297] width 22 height 22
type input "03 Sep 2125"
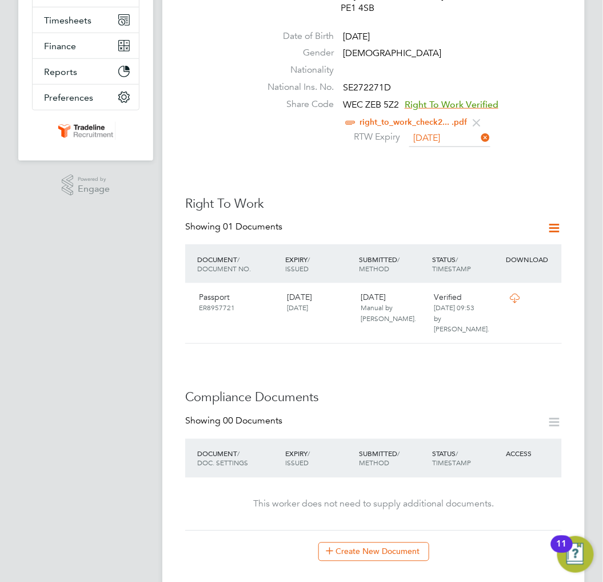
scroll to position [254, 0]
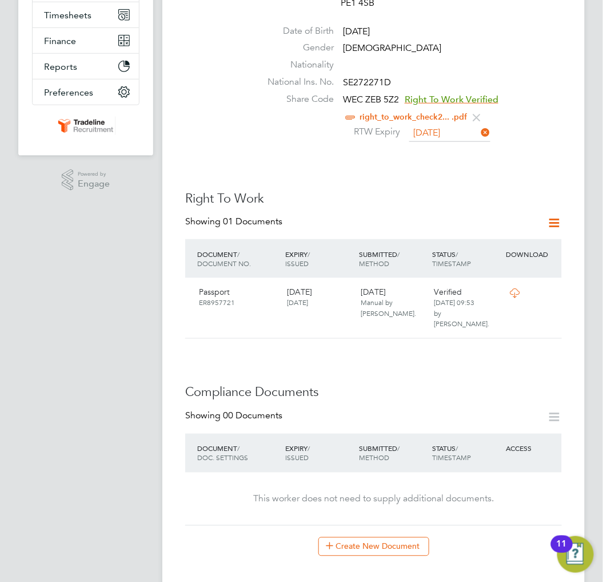
click at [429, 216] on div "Showing 01 Documents" at bounding box center [373, 227] width 377 height 23
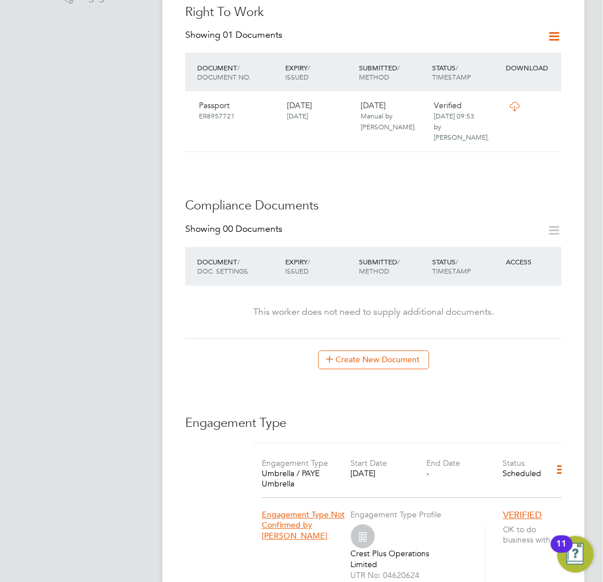
scroll to position [444, 0]
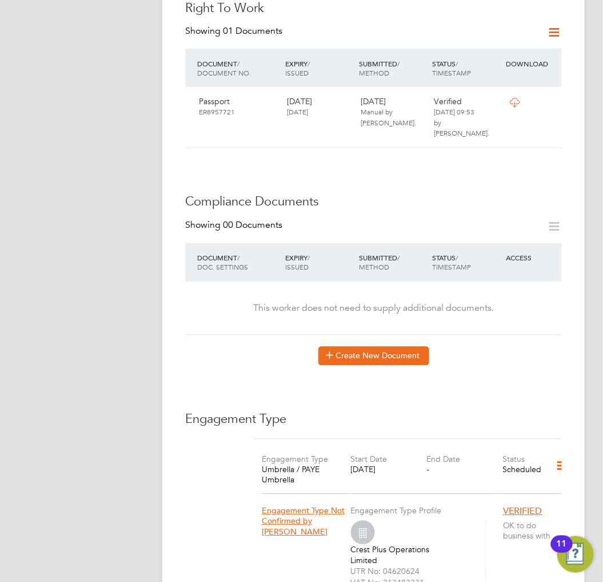
click at [406, 347] on button "Create New Document" at bounding box center [374, 356] width 111 height 18
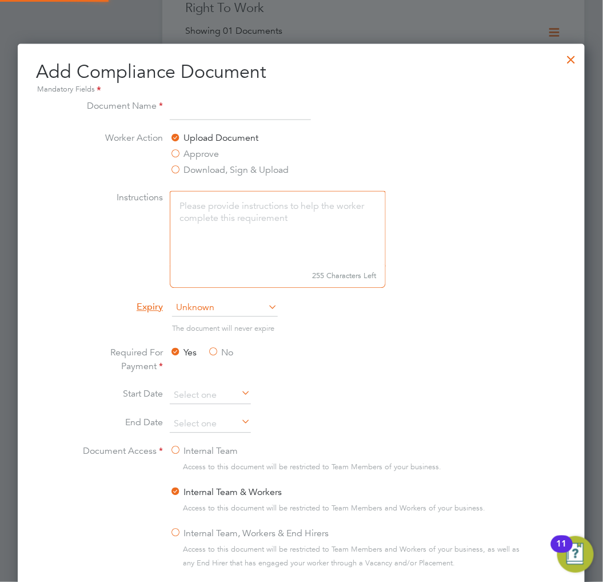
scroll to position [599, 568]
type input "RTW PDF"
click at [217, 307] on span "Unknown" at bounding box center [225, 308] width 106 height 17
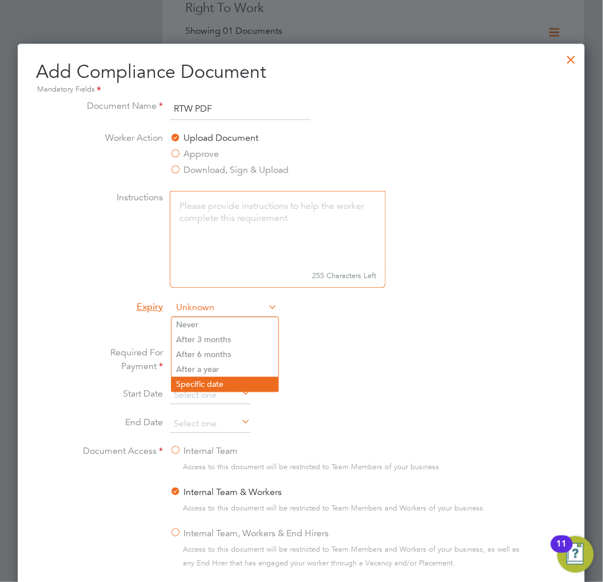
click at [204, 382] on li "Specific date" at bounding box center [225, 384] width 107 height 15
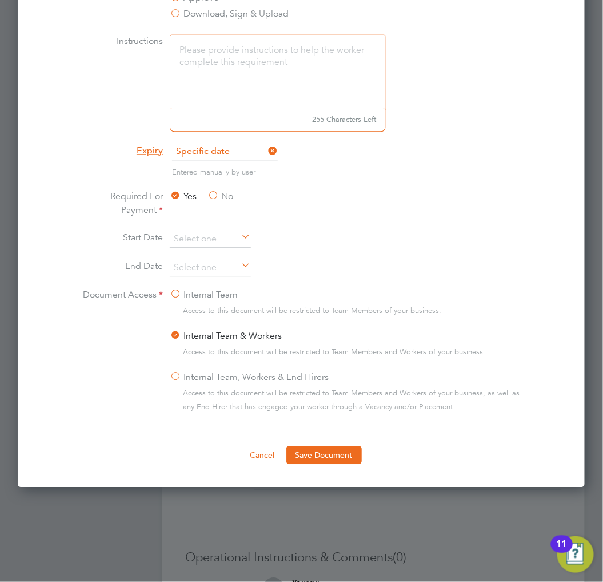
scroll to position [635, 0]
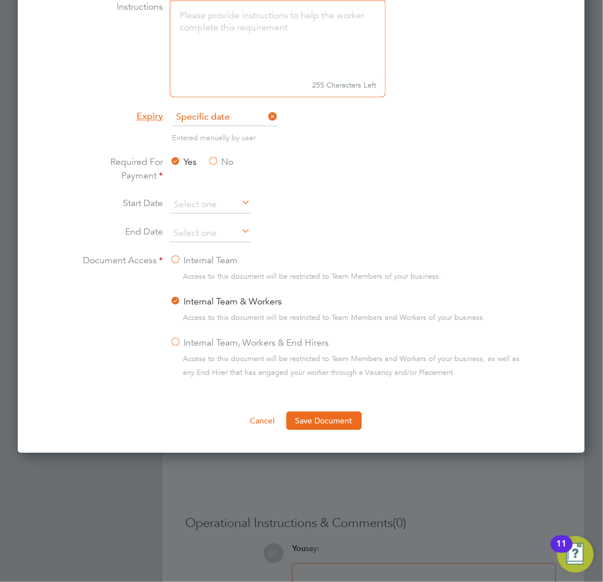
click at [267, 116] on icon at bounding box center [267, 116] width 0 height 16
click at [247, 112] on span "Unknown" at bounding box center [225, 117] width 106 height 17
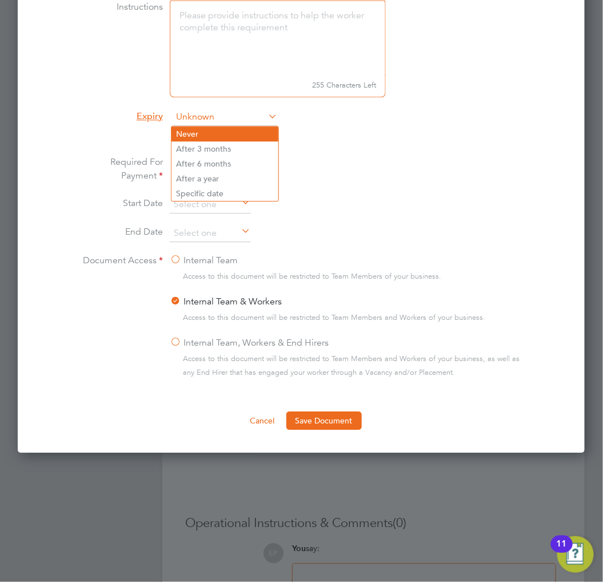
click at [231, 130] on li "Never" at bounding box center [225, 133] width 107 height 15
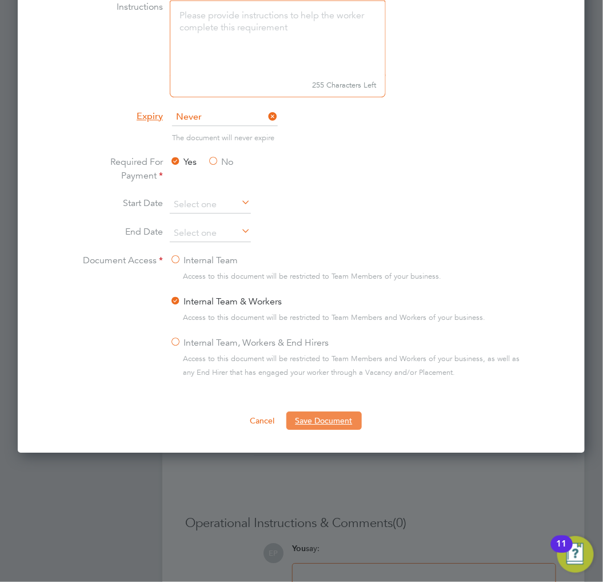
click at [335, 419] on button "Save Document" at bounding box center [324, 420] width 75 height 18
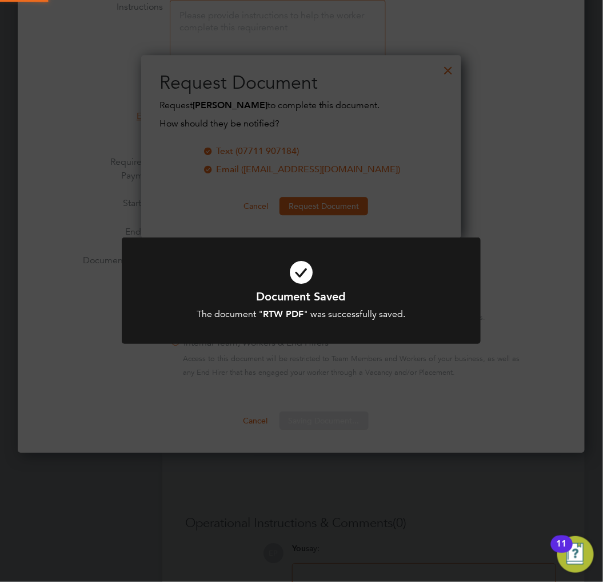
scroll to position [184, 321]
click at [327, 294] on h1 "Document Saved" at bounding box center [301, 296] width 297 height 15
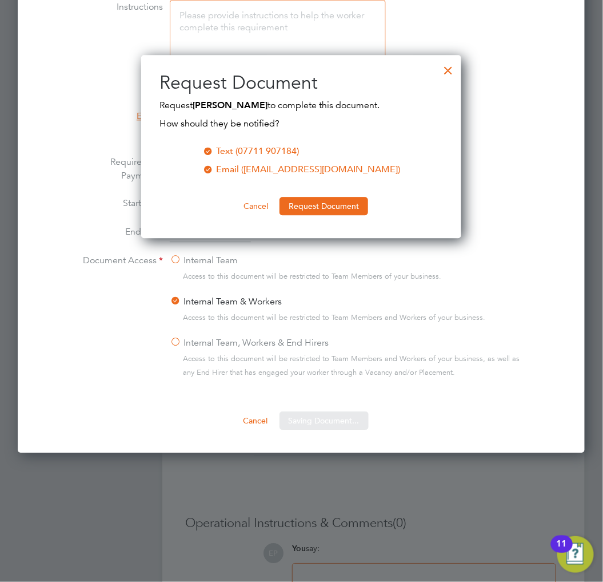
click at [444, 69] on div at bounding box center [448, 67] width 21 height 21
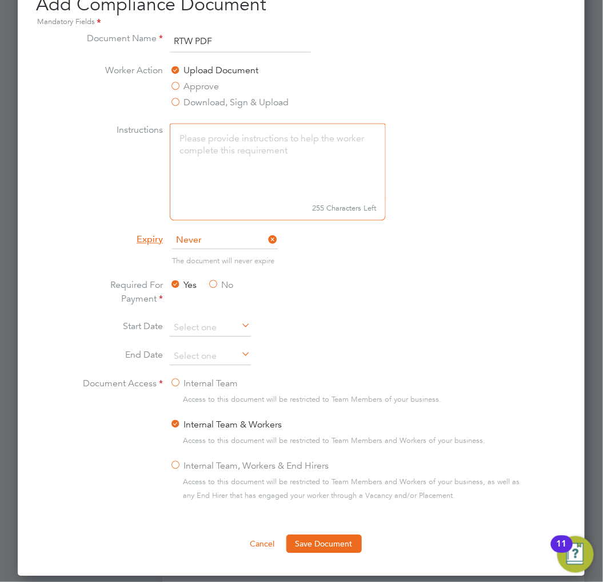
scroll to position [317, 0]
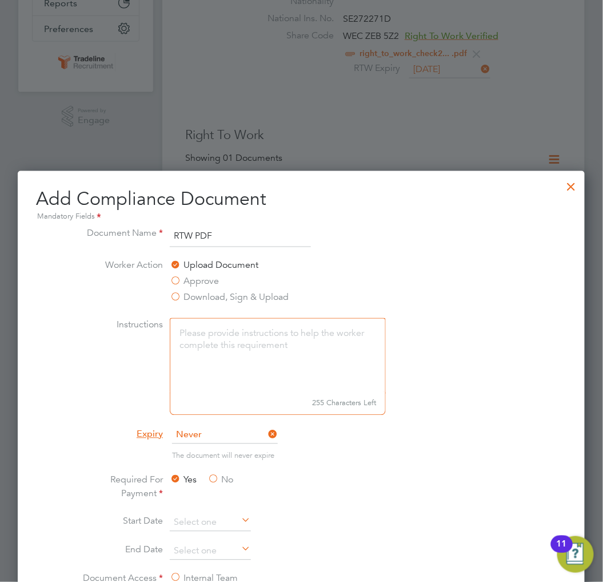
click at [569, 186] on div at bounding box center [572, 183] width 21 height 21
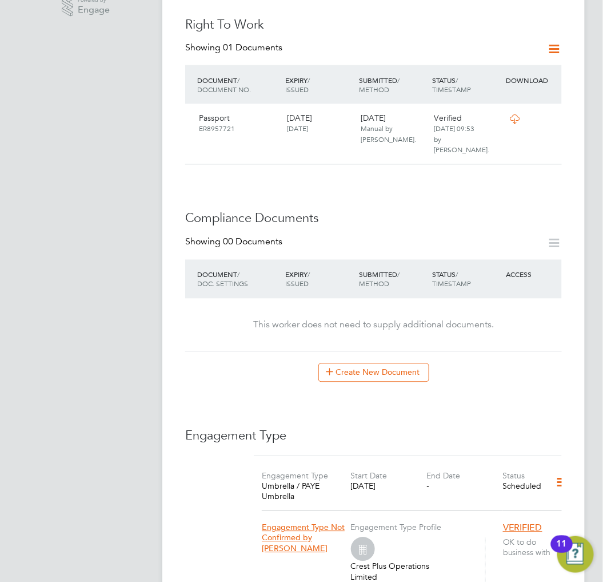
scroll to position [0, 0]
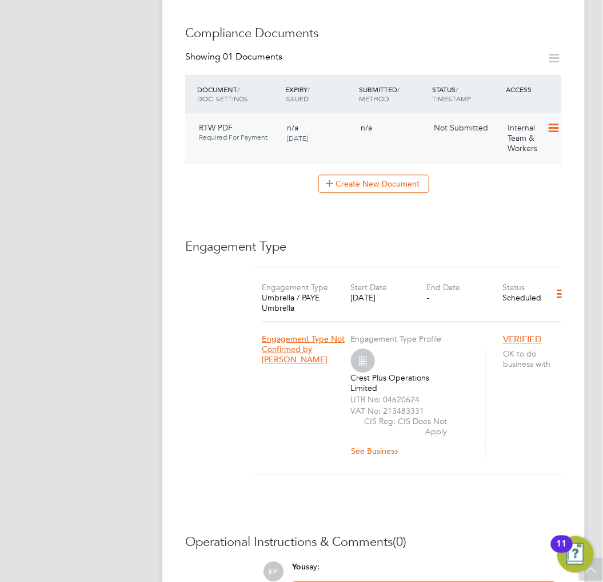
scroll to position [613, 0]
click at [550, 122] on icon at bounding box center [552, 129] width 11 height 14
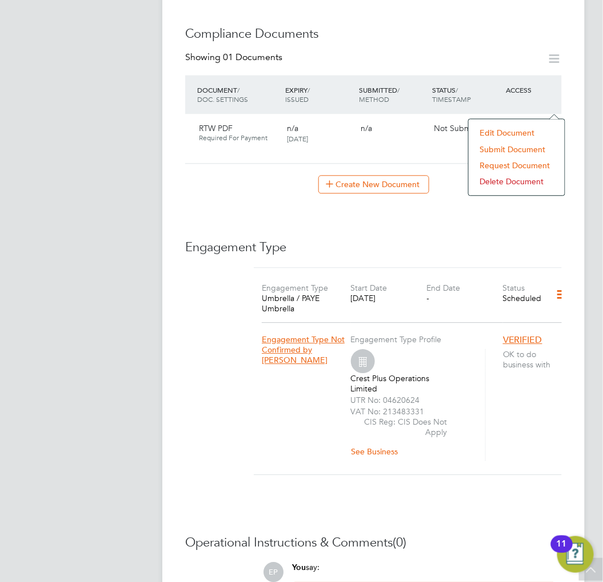
click at [510, 149] on li "Submit Document" at bounding box center [517, 149] width 85 height 16
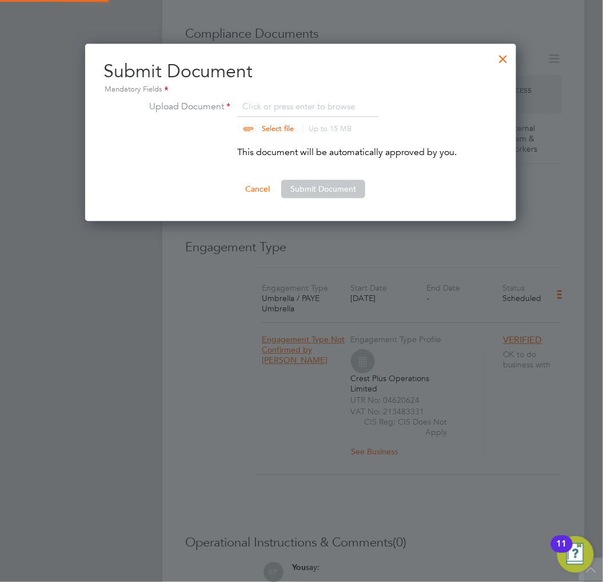
scroll to position [178, 432]
click at [276, 100] on input "file" at bounding box center [289, 117] width 180 height 34
type input "C:\fakepath\right_to_work_check20220420T103802.990.pdf"
click at [355, 188] on button "Submit Document" at bounding box center [323, 189] width 84 height 18
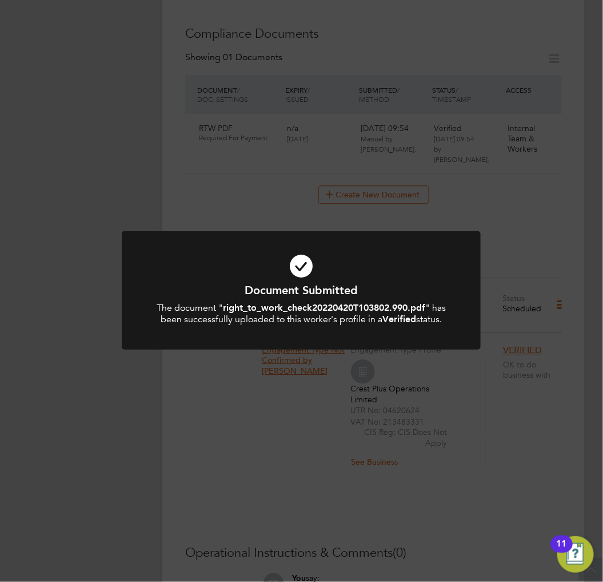
click at [329, 265] on icon at bounding box center [301, 266] width 297 height 45
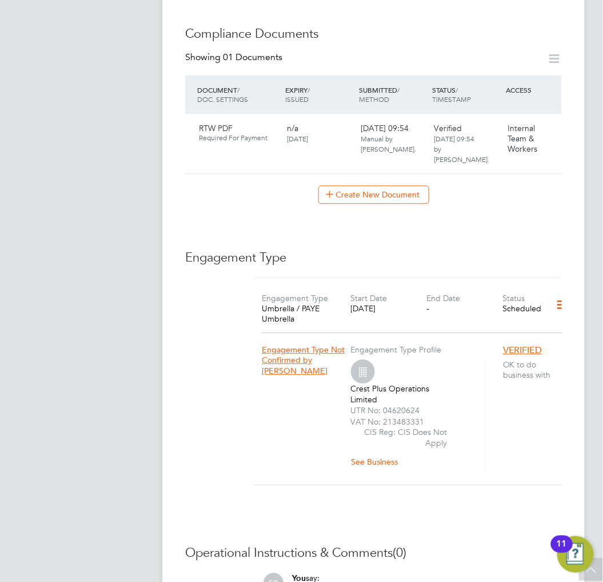
click at [501, 185] on div "Create New Document" at bounding box center [373, 194] width 377 height 18
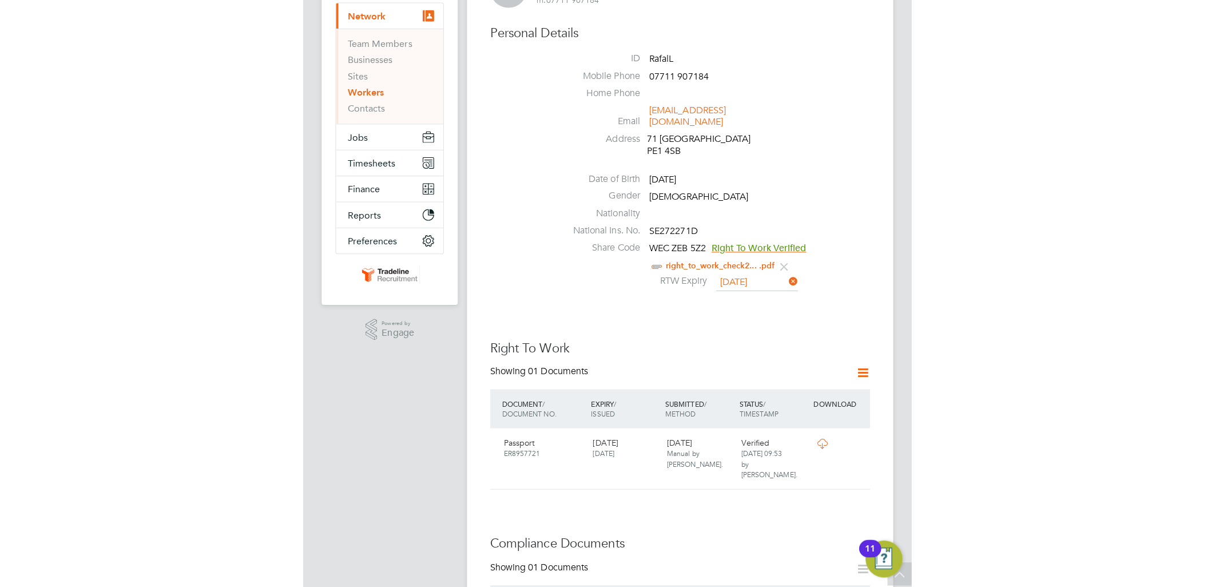
scroll to position [0, 0]
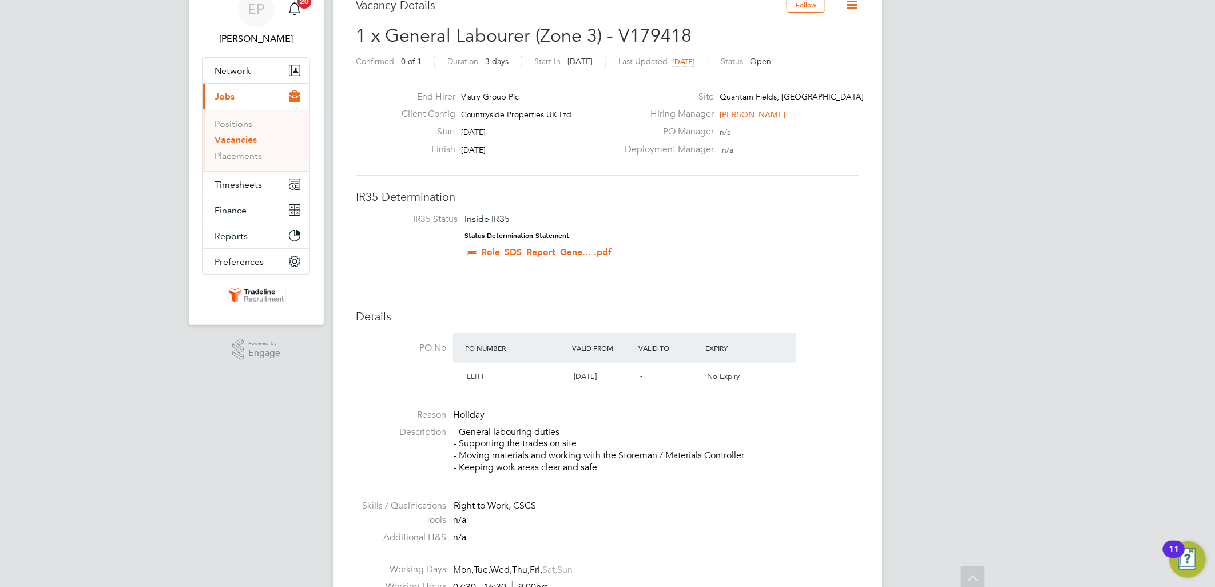
scroll to position [23, 0]
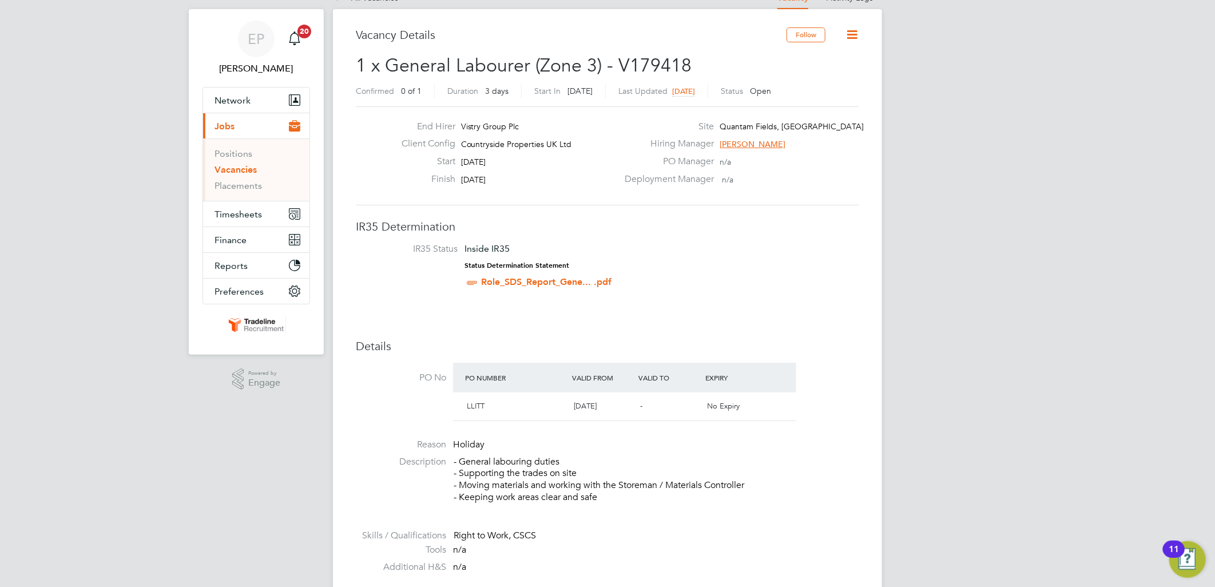
click at [356, 226] on h3 "IR35 Determination" at bounding box center [607, 226] width 503 height 15
click at [357, 31] on h3 "Vacancy Details" at bounding box center [571, 34] width 431 height 15
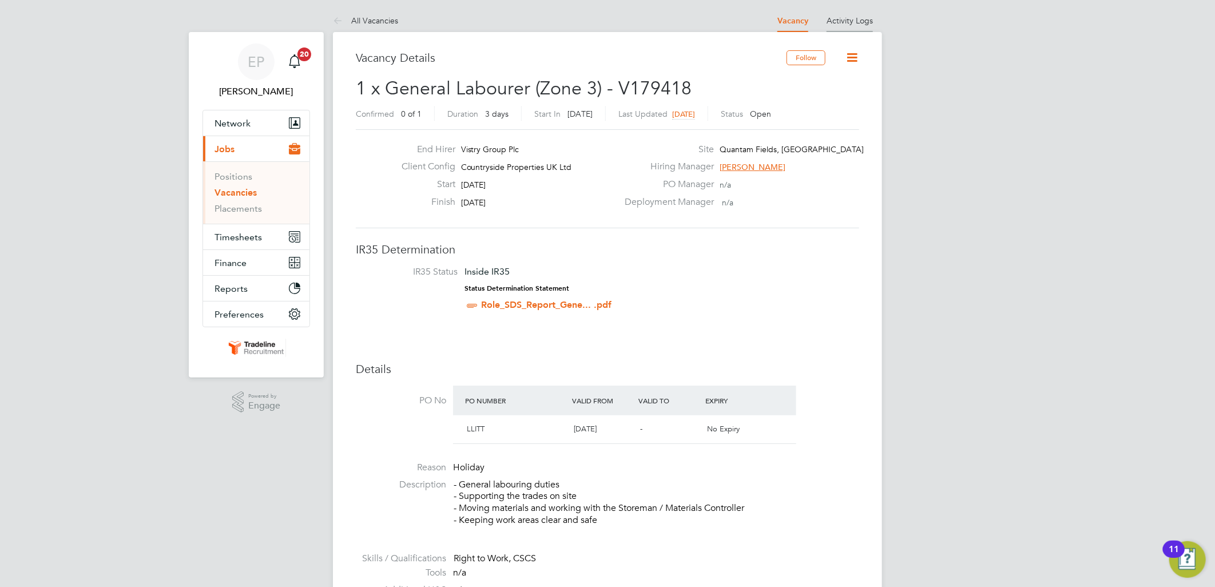
click at [845, 24] on link "Activity Logs" at bounding box center [849, 20] width 46 height 10
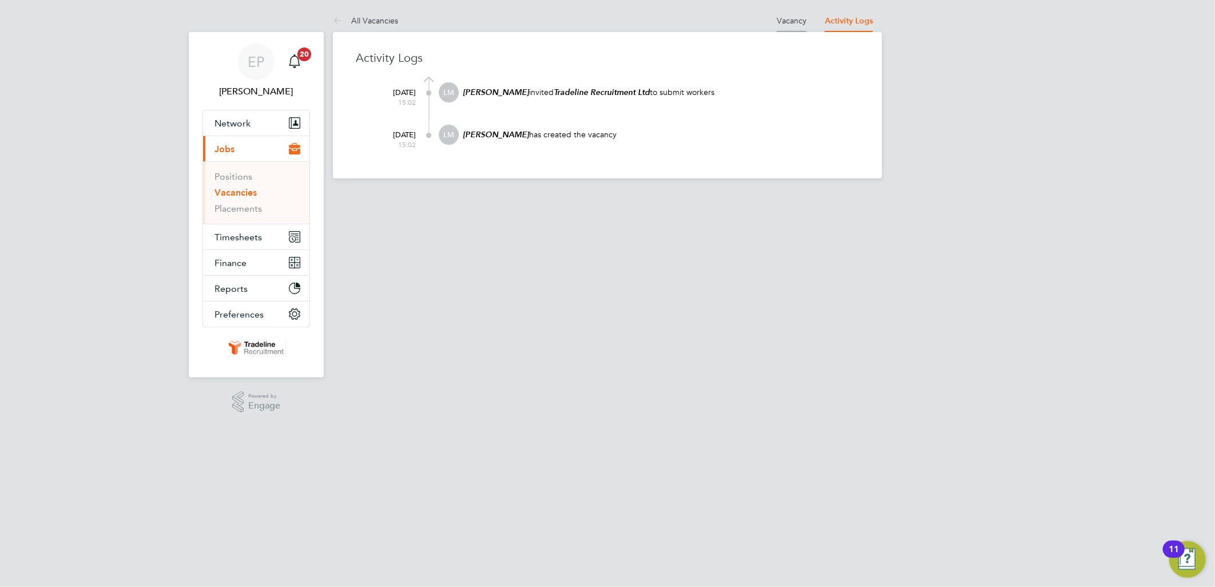
click at [782, 27] on li "Vacancy" at bounding box center [792, 20] width 30 height 23
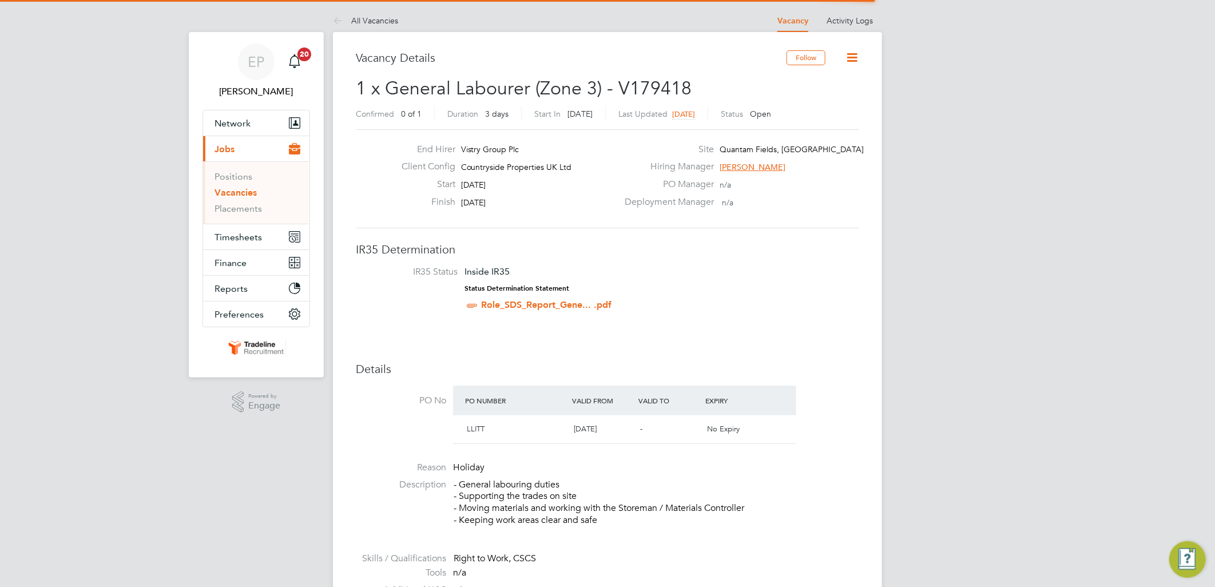
scroll to position [19, 107]
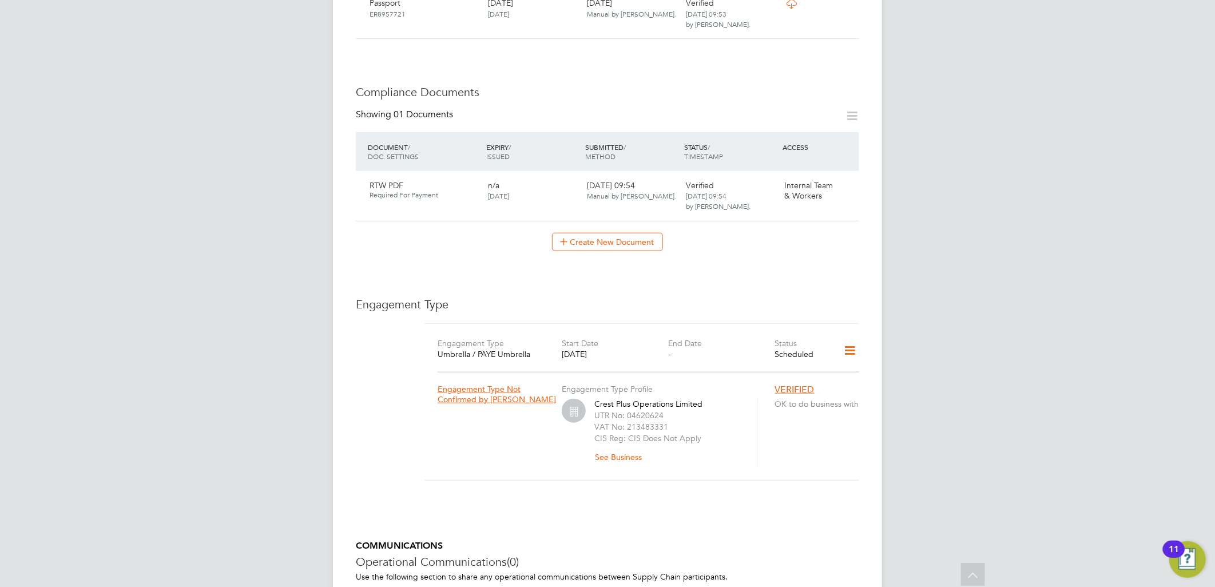
scroll to position [572, 0]
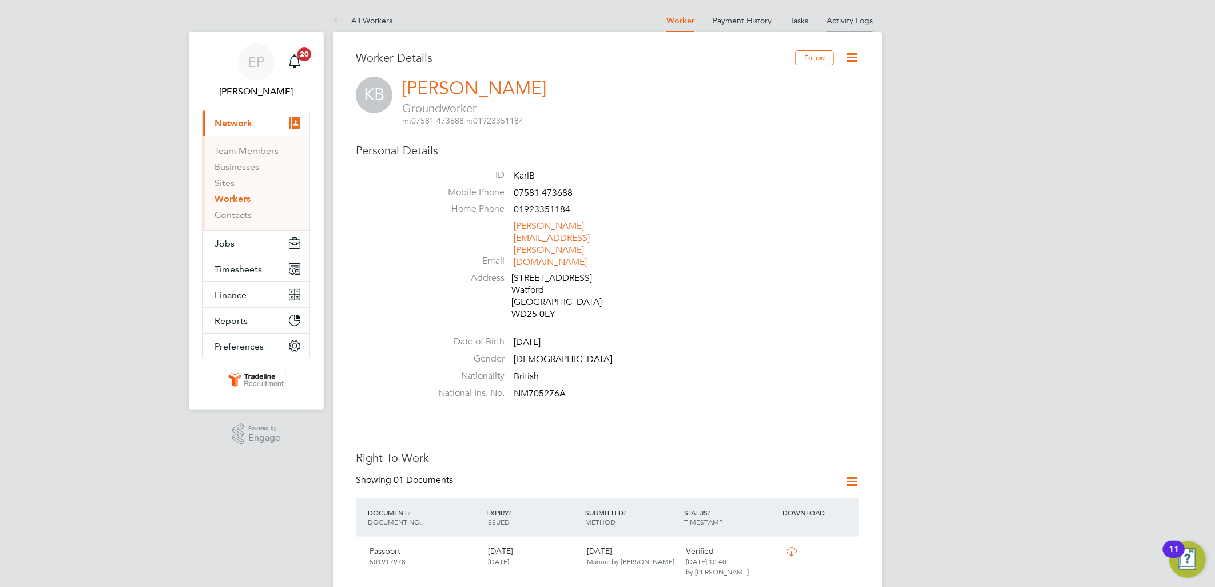
click at [864, 23] on link "Activity Logs" at bounding box center [849, 20] width 46 height 10
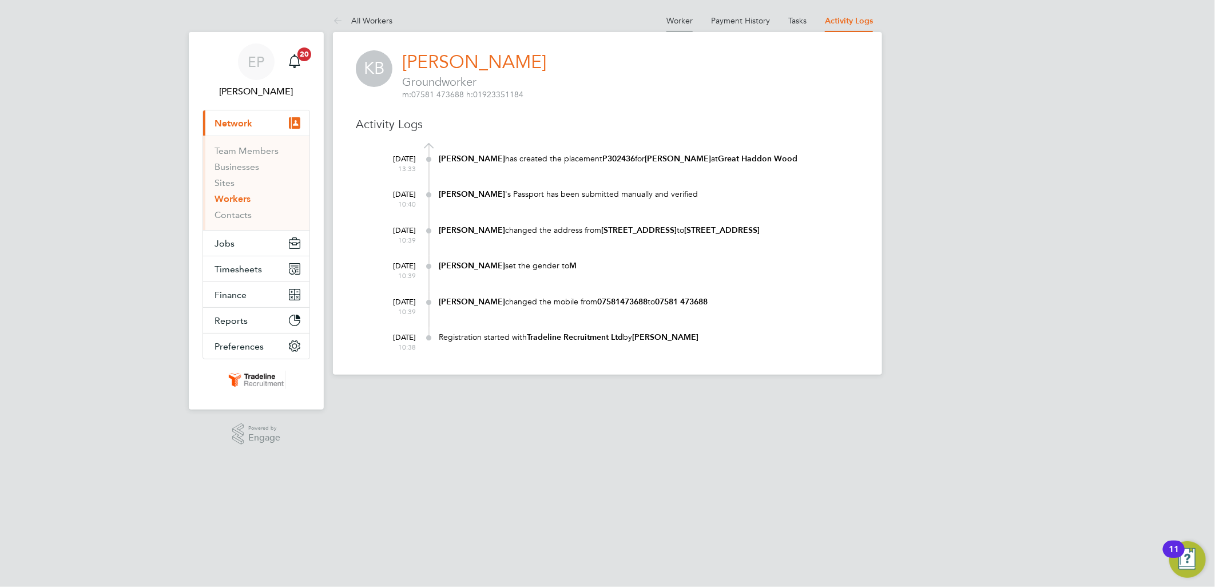
click at [681, 16] on link "Worker" at bounding box center [679, 20] width 26 height 10
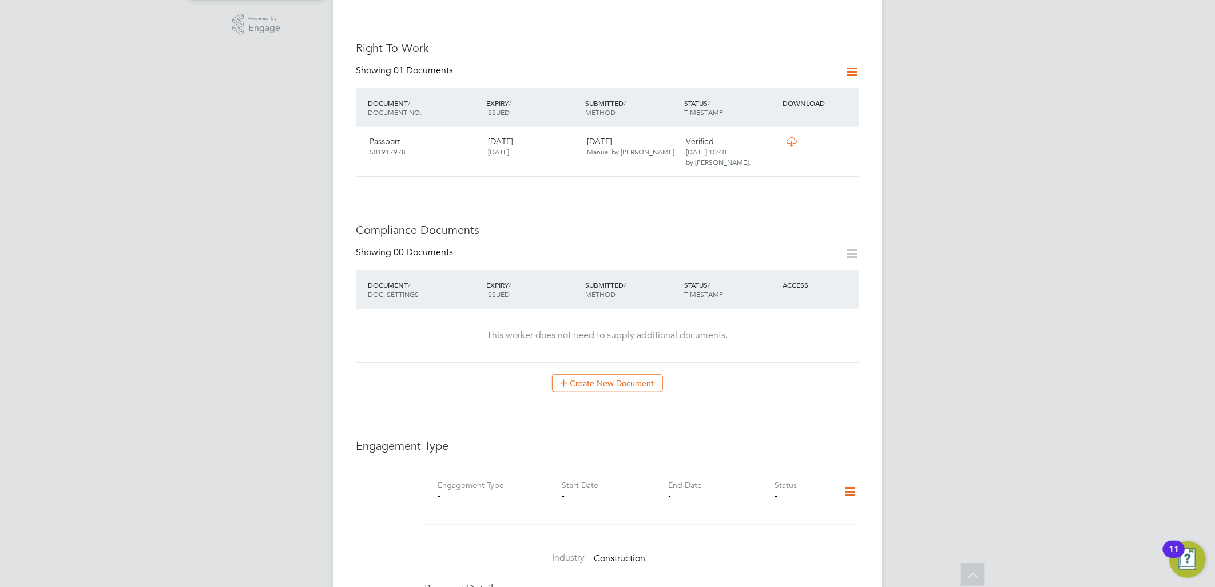
scroll to position [572, 0]
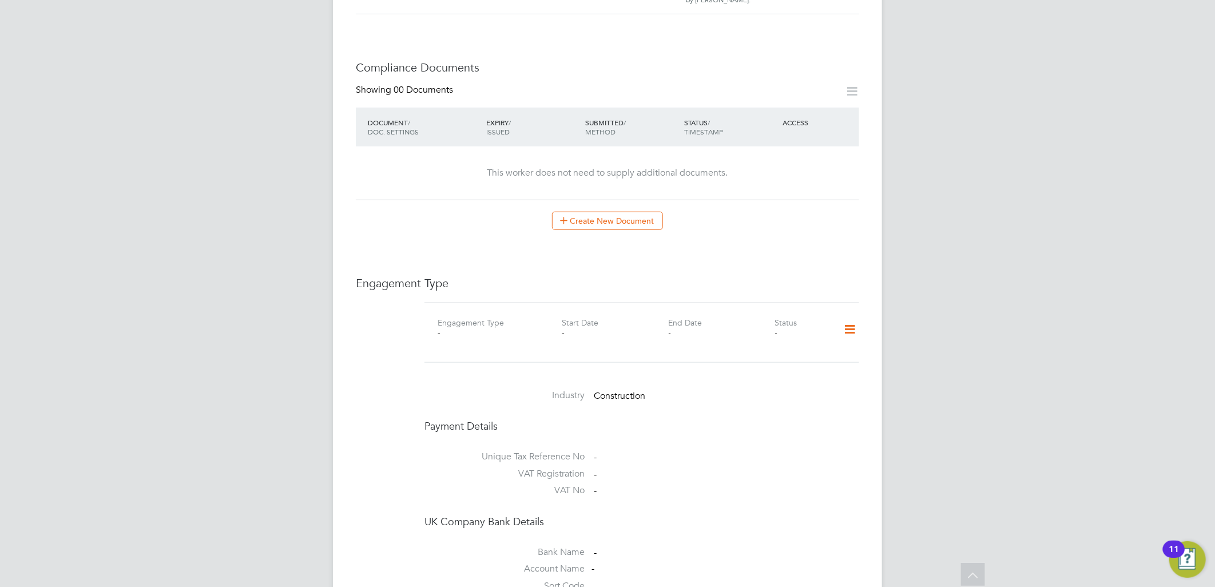
click at [850, 316] on icon at bounding box center [850, 329] width 20 height 26
click at [745, 345] on li "Add Engagement Type" at bounding box center [791, 344] width 130 height 16
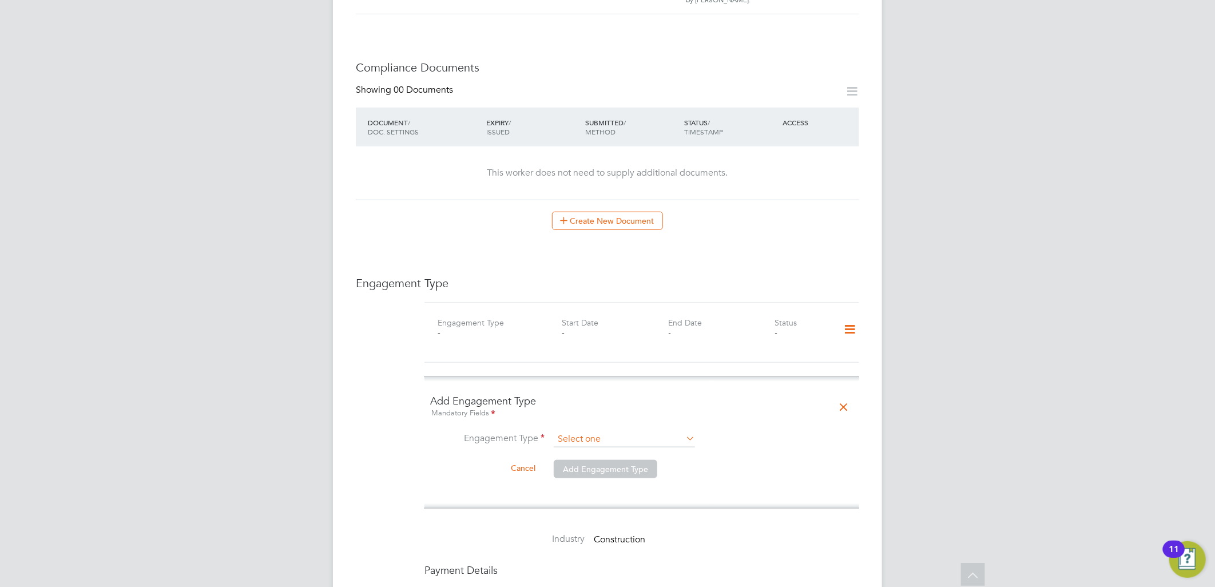
click at [586, 431] on input at bounding box center [624, 439] width 141 height 16
click at [597, 470] on li "Umbrella" at bounding box center [624, 470] width 142 height 17
type input "Umbrella"
click at [593, 459] on input at bounding box center [624, 467] width 141 height 16
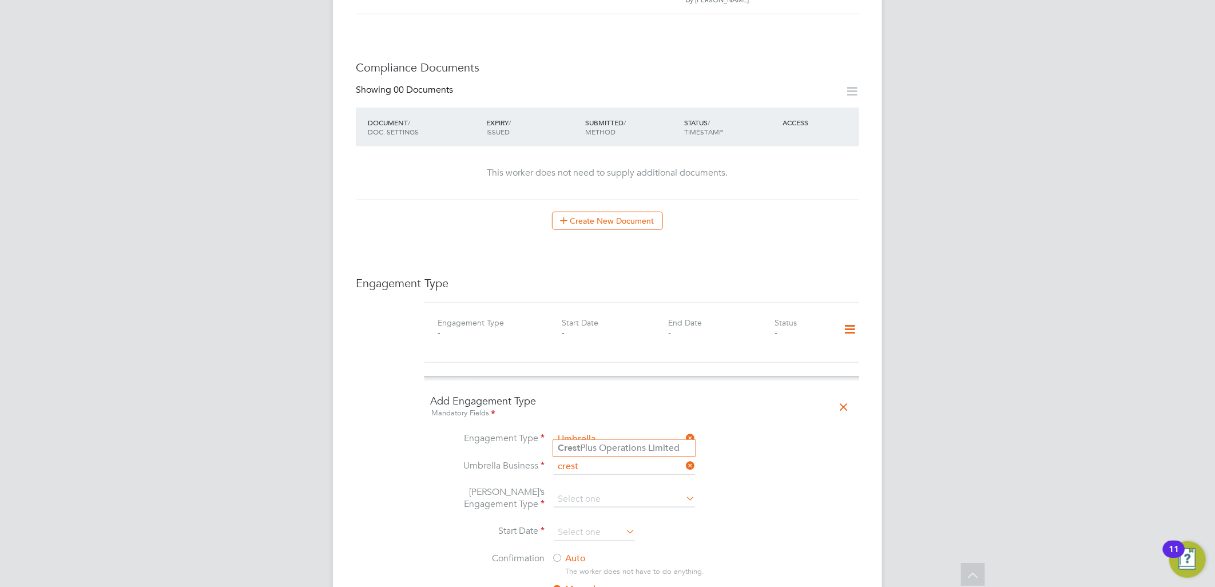
type input "crest"
click at [597, 439] on ul "Crest Plus Operations Limited" at bounding box center [624, 448] width 144 height 18
click at [594, 459] on li "Umbrella Business" at bounding box center [641, 472] width 423 height 27
click at [595, 459] on input at bounding box center [624, 467] width 141 height 16
click at [595, 443] on li "Crest Plus Operations Limited" at bounding box center [624, 448] width 142 height 17
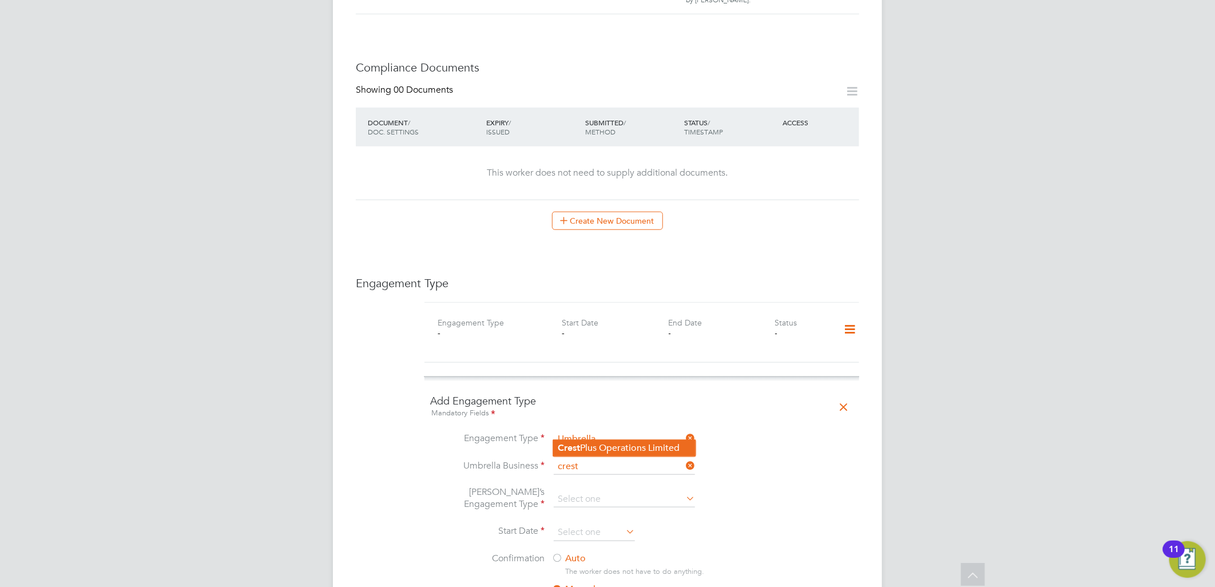
type input "Crest Plus Operations Limited"
click at [593, 491] on input at bounding box center [624, 499] width 141 height 16
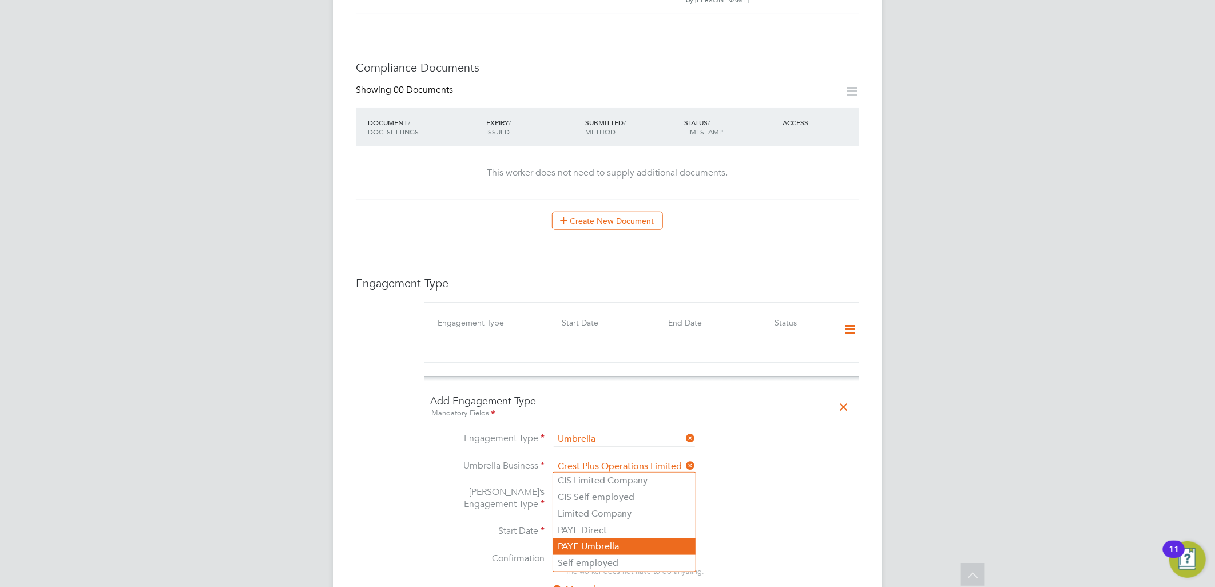
click at [613, 544] on li "PAYE Umbrella" at bounding box center [624, 546] width 142 height 17
type input "PAYE Umbrella"
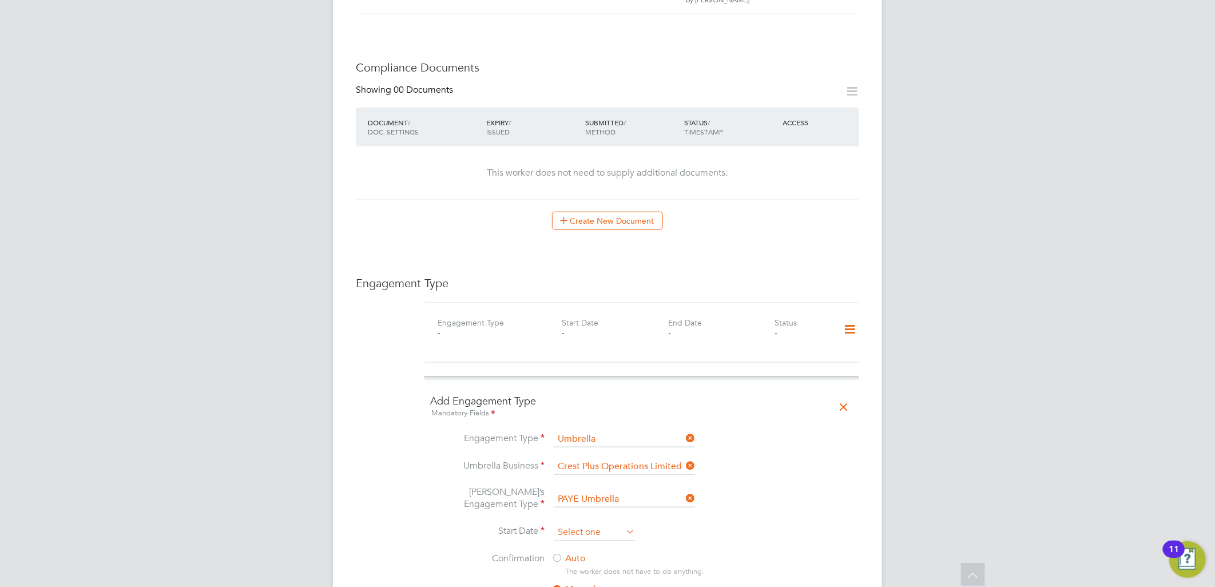
click at [602, 524] on input at bounding box center [594, 532] width 81 height 17
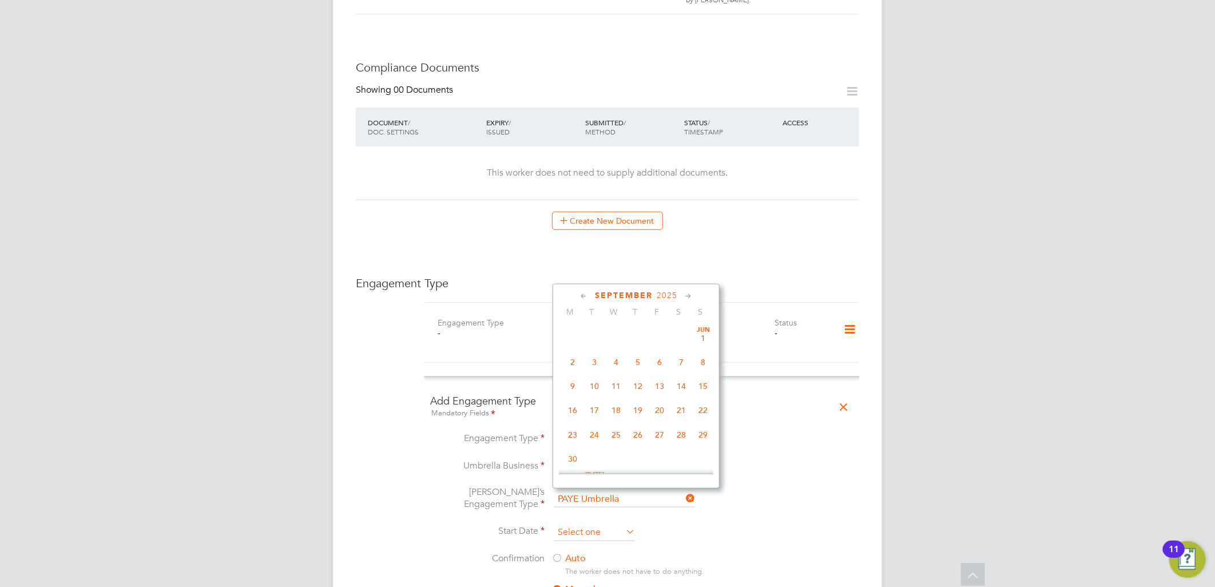
scroll to position [343, 0]
click at [569, 361] on span "25" at bounding box center [573, 357] width 22 height 22
type input "25 Aug 2025"
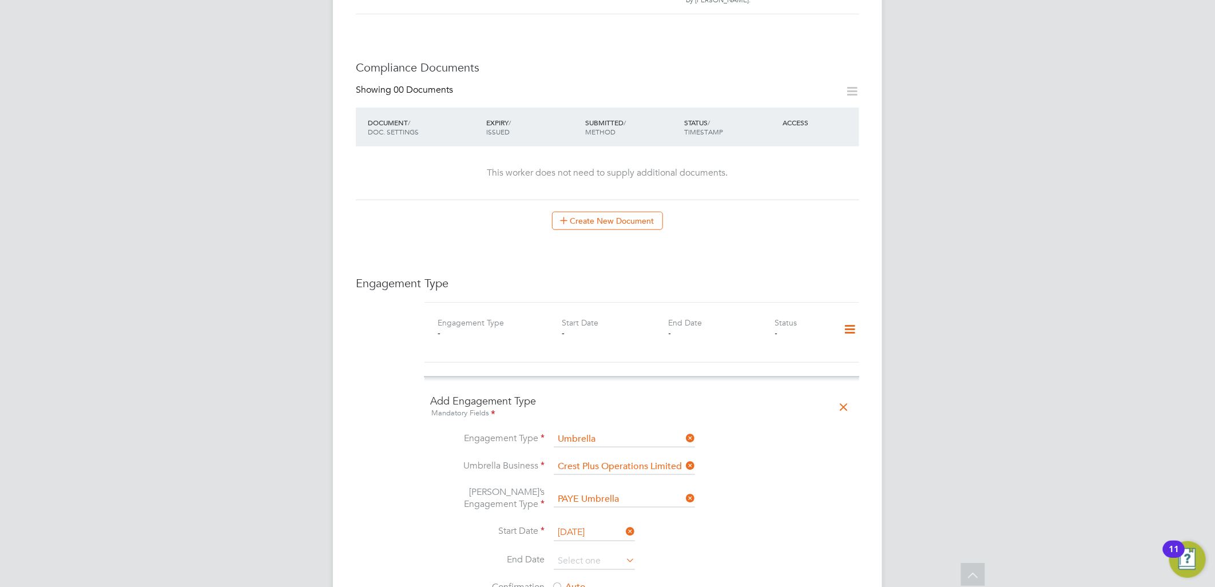
click at [557, 582] on div at bounding box center [556, 587] width 11 height 11
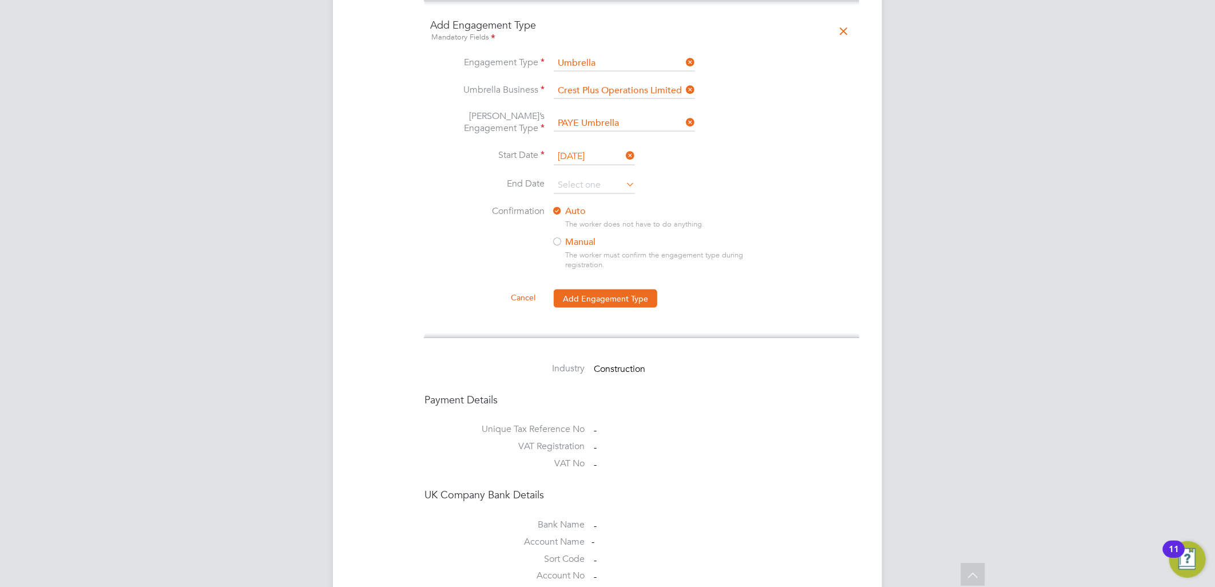
scroll to position [953, 0]
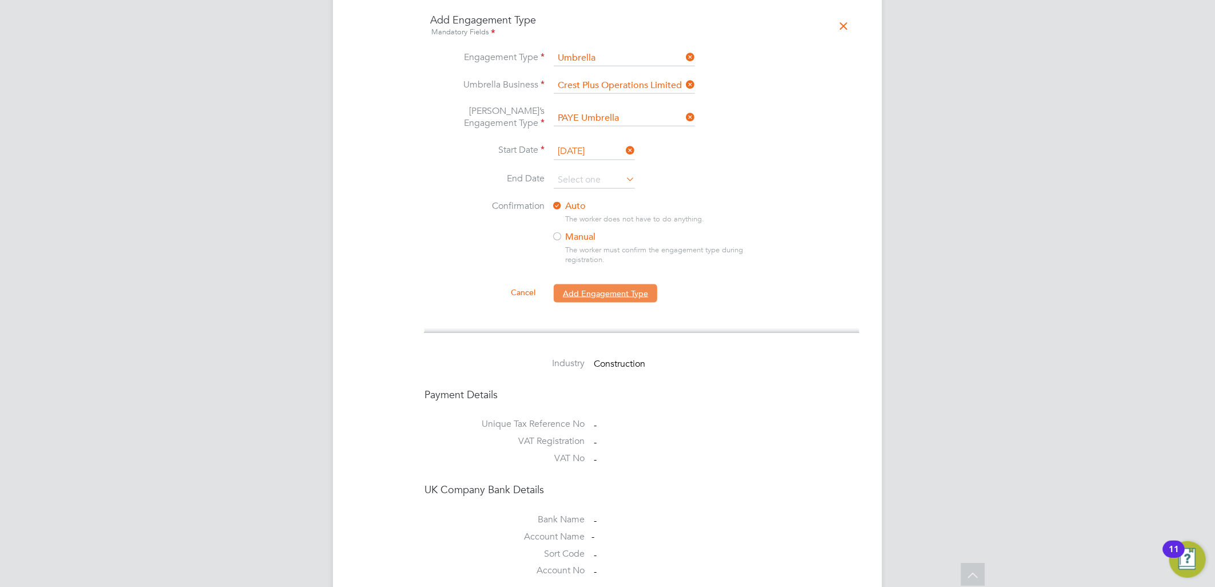
click at [597, 284] on button "Add Engagement Type" at bounding box center [606, 293] width 104 height 18
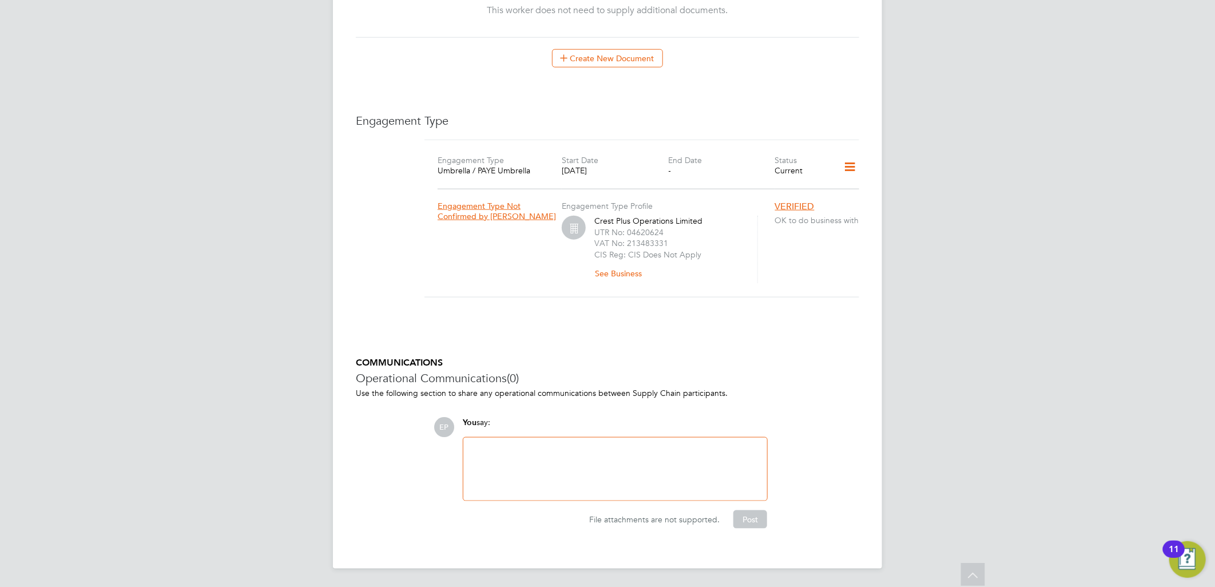
scroll to position [698, 0]
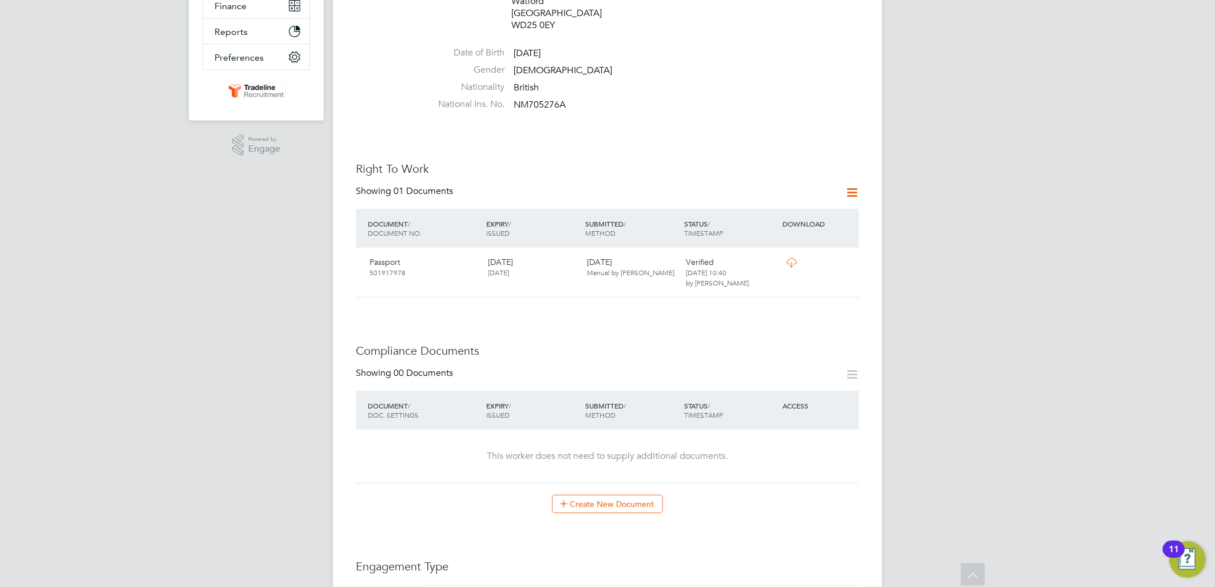
scroll to position [190, 0]
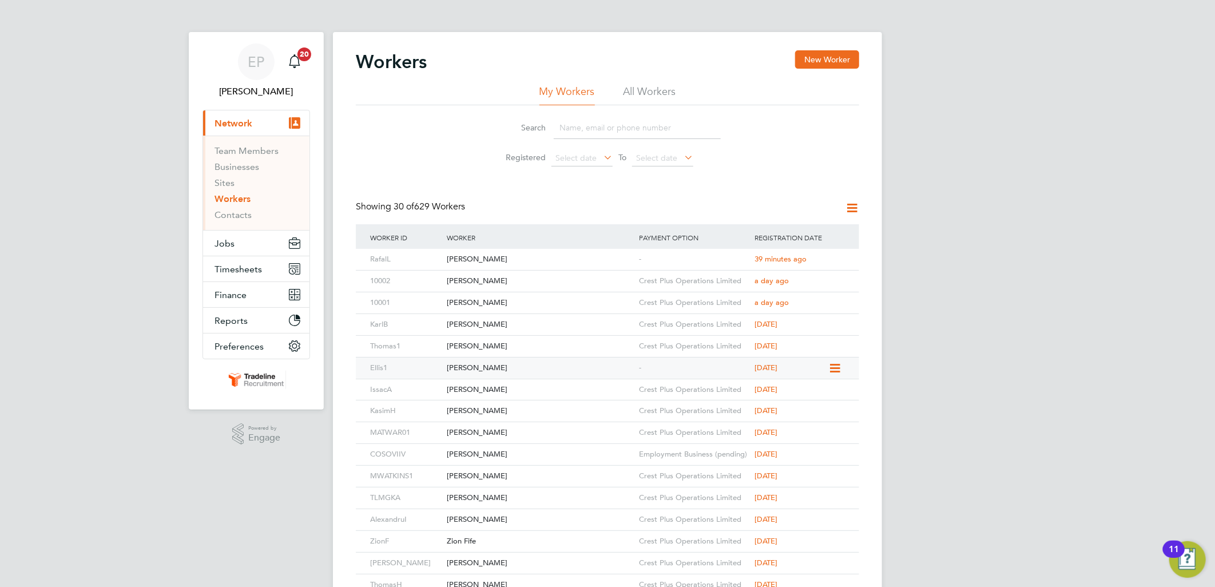
click at [619, 371] on div "[PERSON_NAME]" at bounding box center [540, 367] width 192 height 21
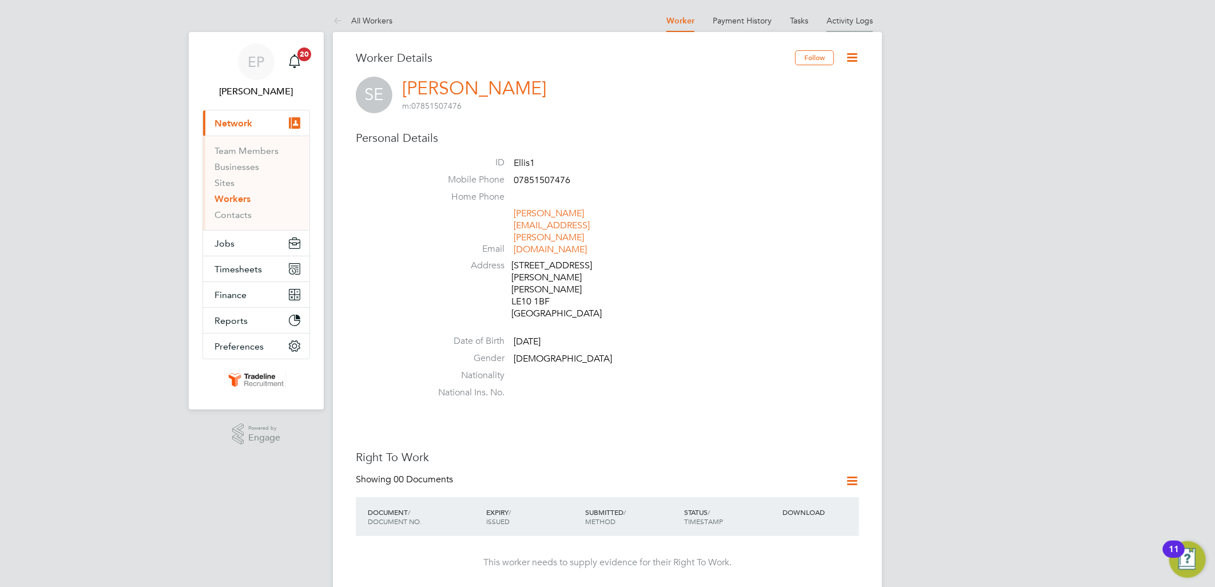
click at [838, 27] on li "Activity Logs" at bounding box center [849, 20] width 46 height 23
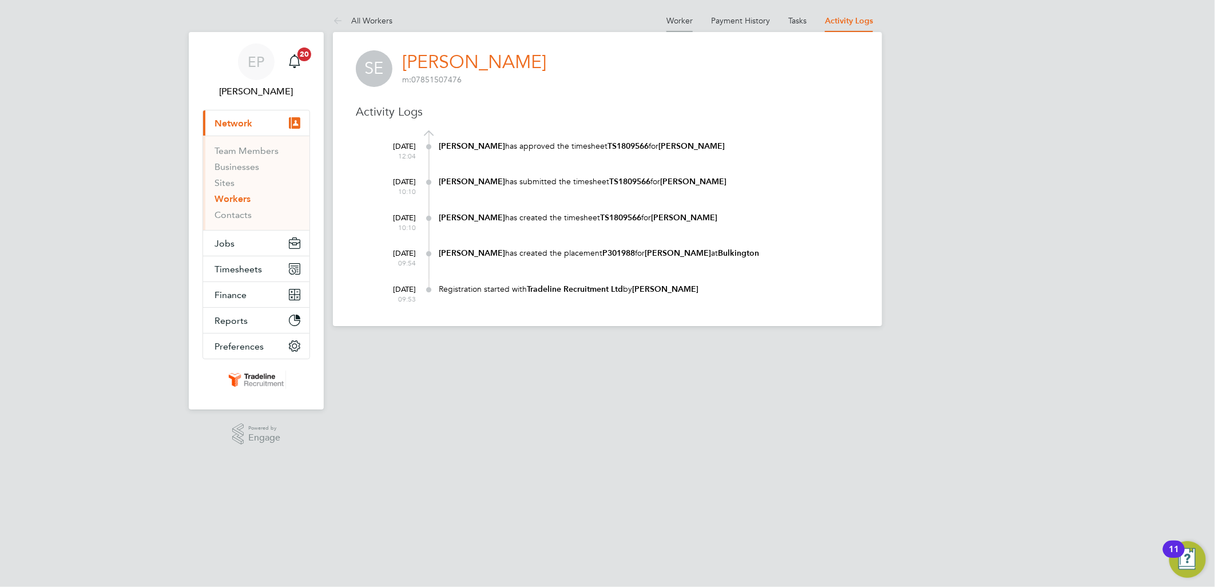
click at [682, 14] on li "Worker" at bounding box center [679, 20] width 26 height 23
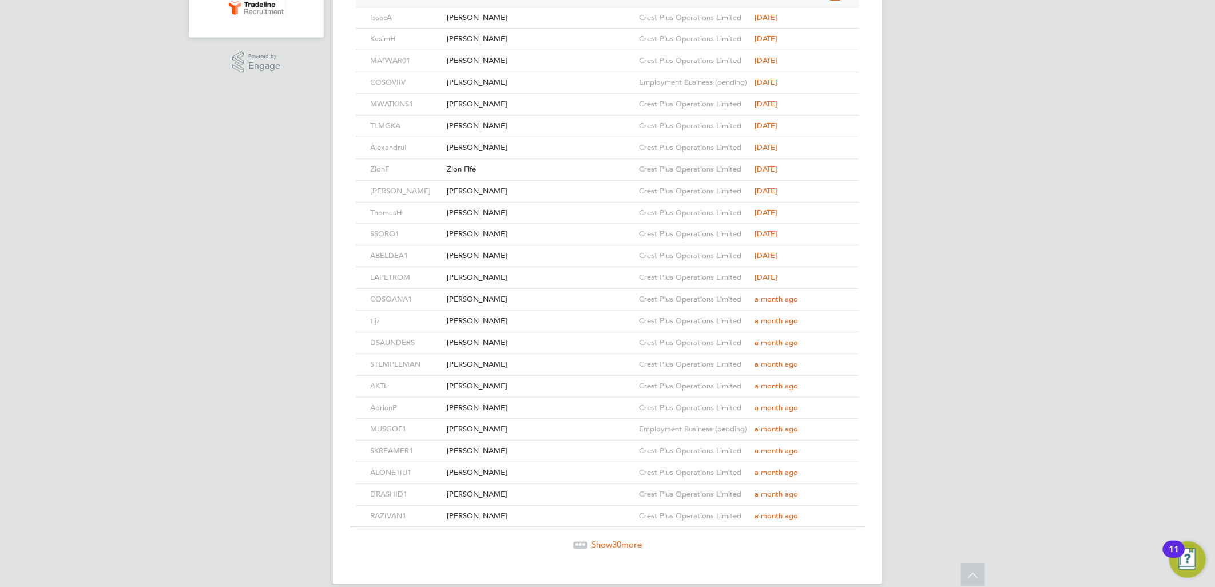
scroll to position [389, 0]
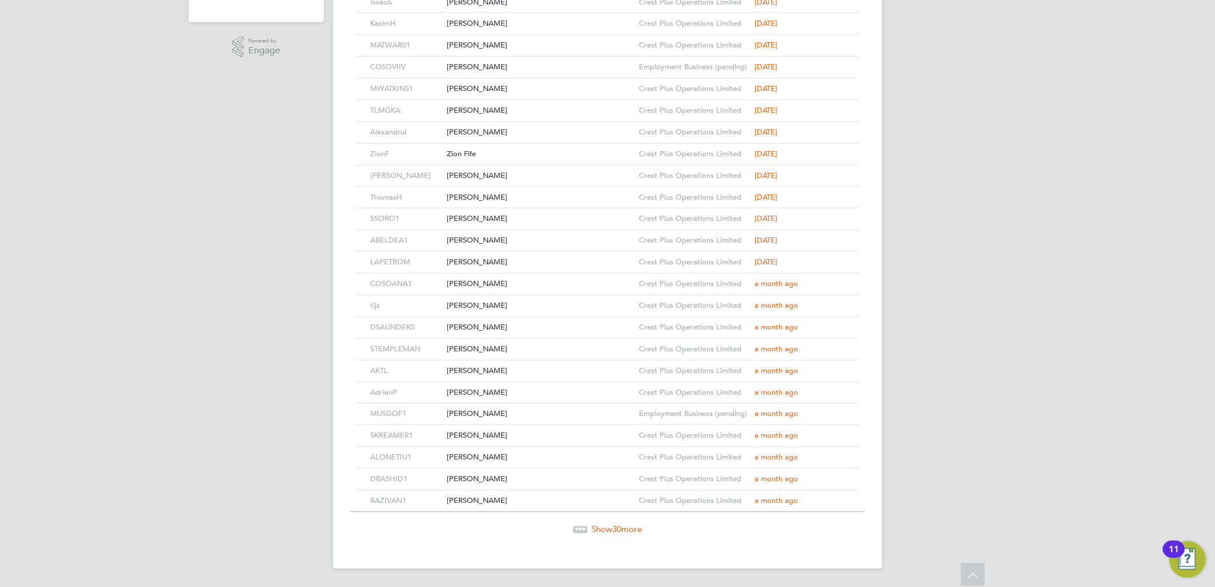
click at [626, 532] on span "Show 30 more" at bounding box center [616, 528] width 50 height 11
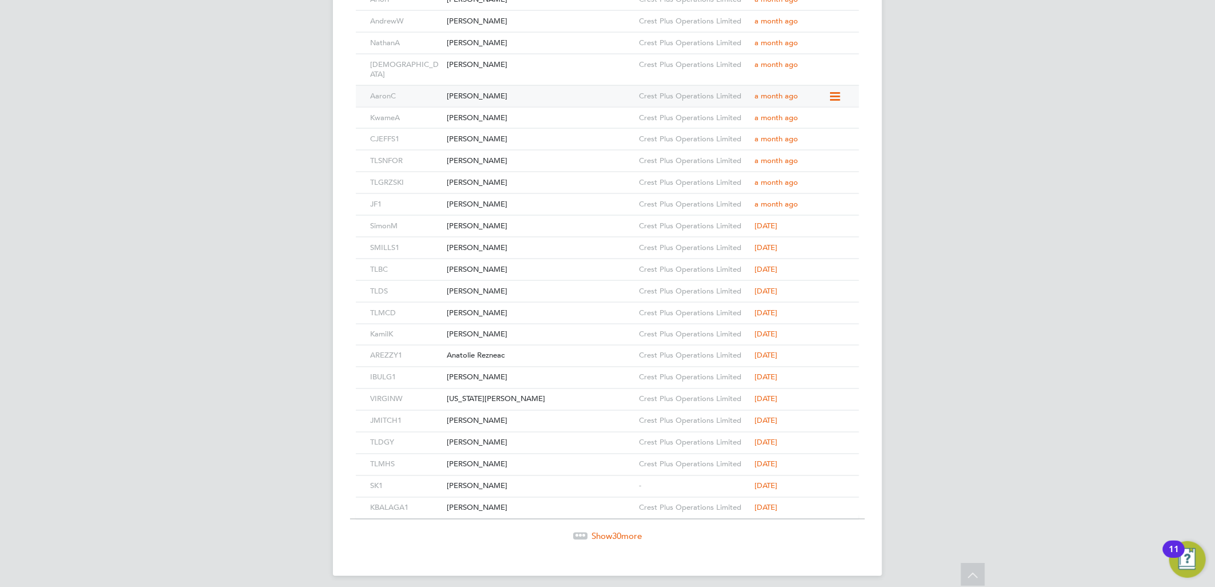
scroll to position [1041, 0]
click at [618, 532] on span "30" at bounding box center [616, 535] width 9 height 11
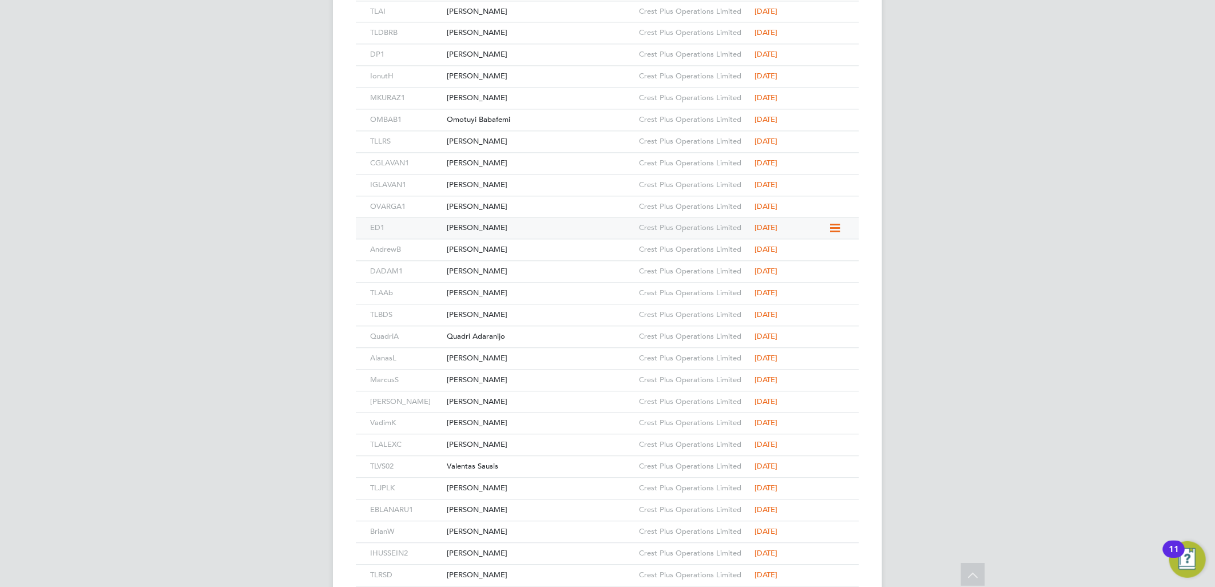
scroll to position [1693, 0]
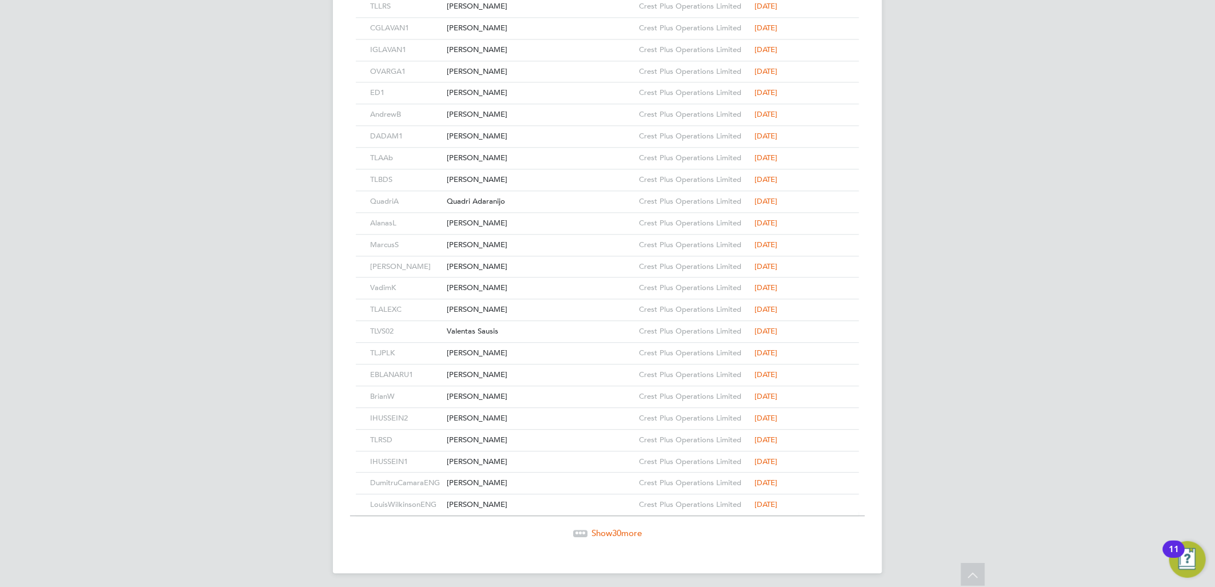
click at [604, 532] on span "Show 30 more" at bounding box center [616, 532] width 50 height 11
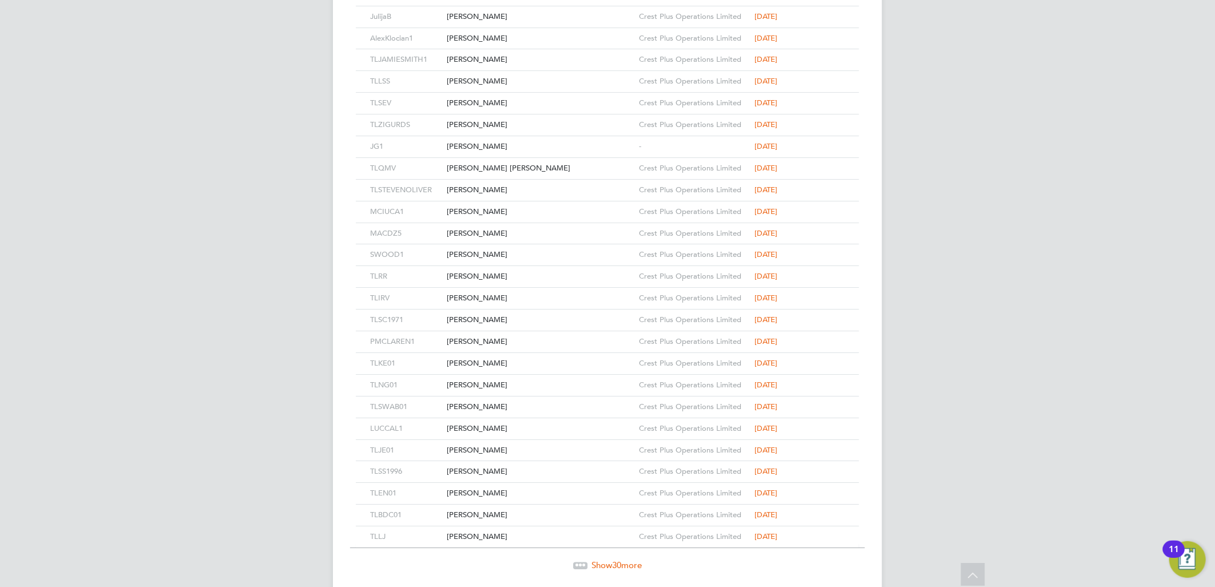
scroll to position [2346, 0]
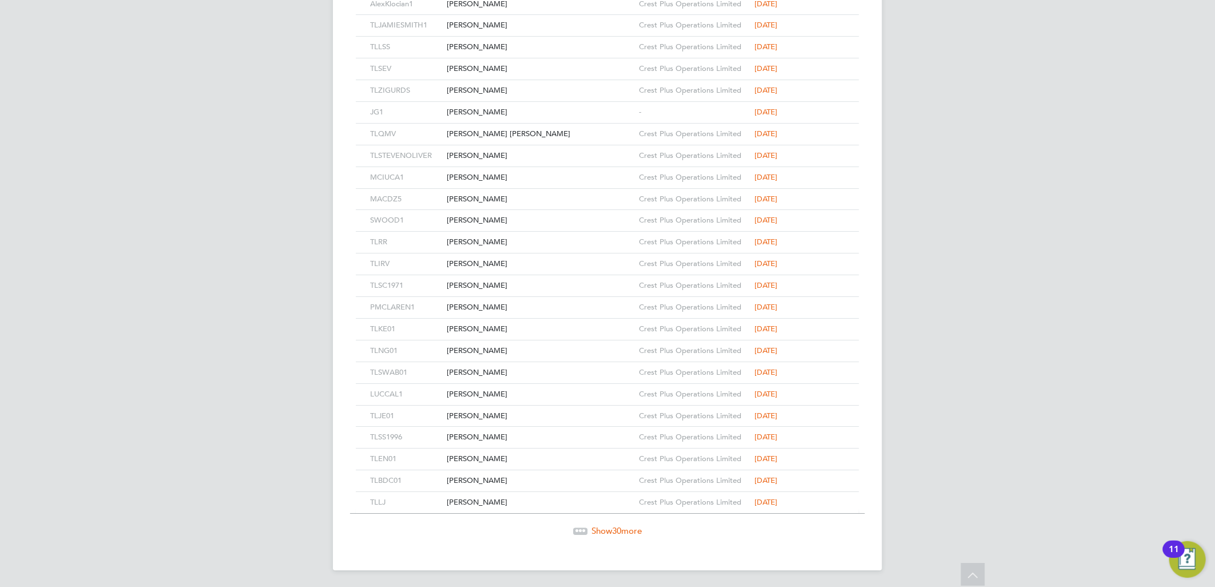
click at [594, 527] on span "Show 30 more" at bounding box center [616, 530] width 50 height 11
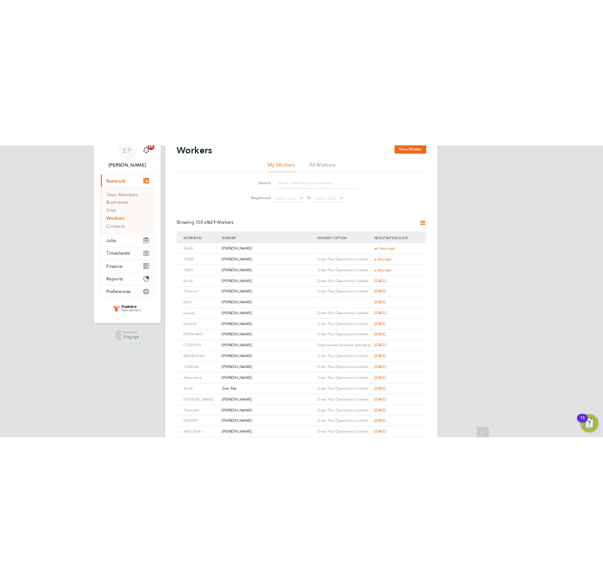
scroll to position [0, 0]
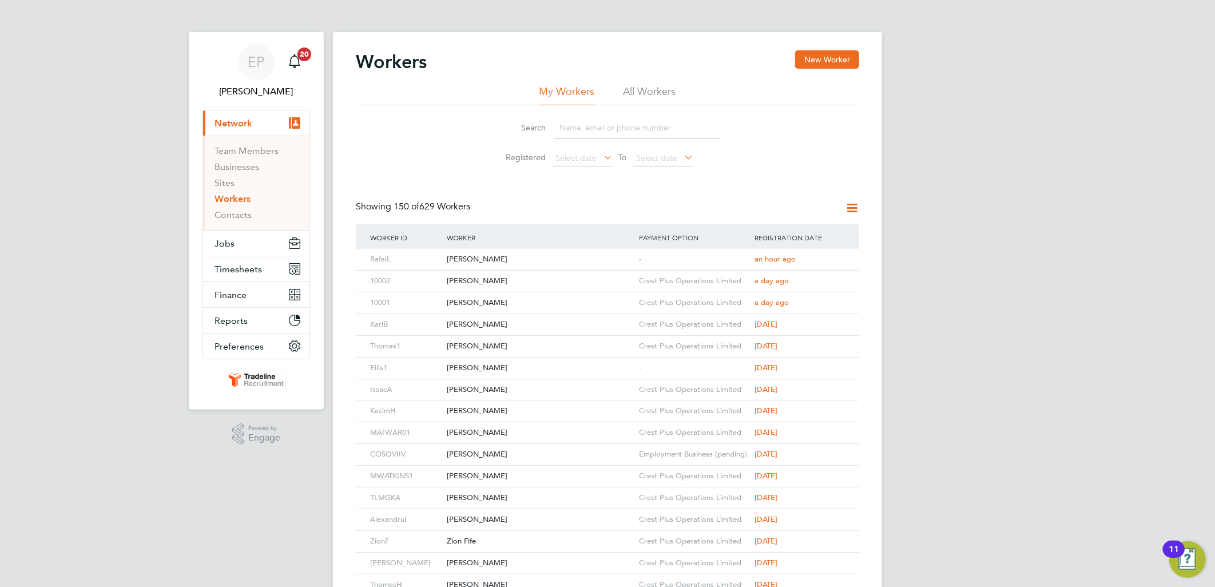
click at [614, 128] on input at bounding box center [637, 128] width 167 height 22
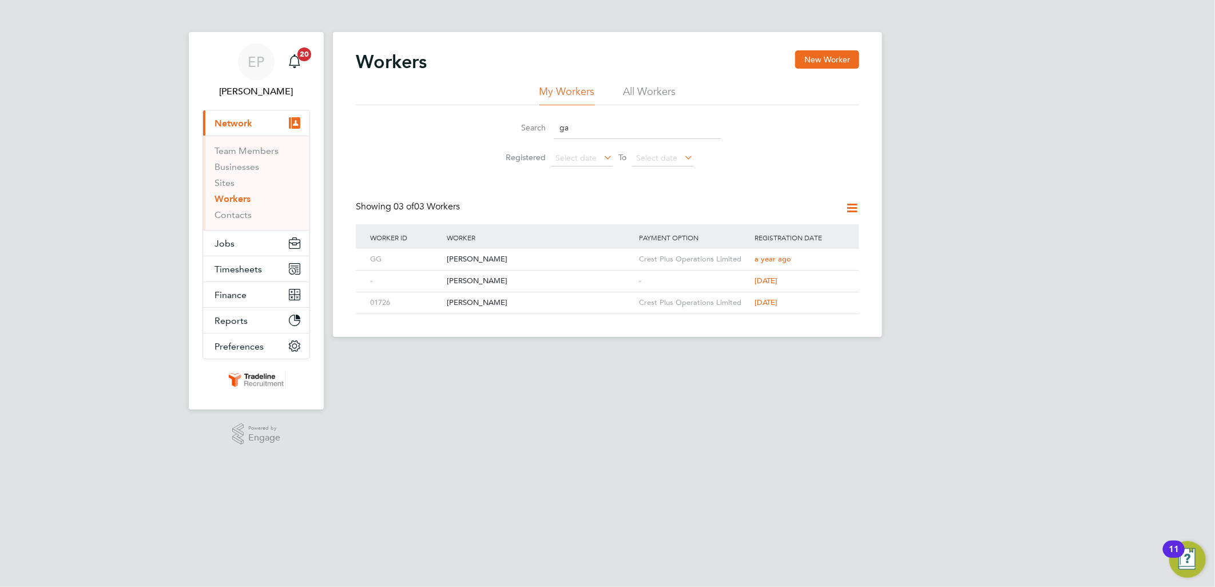
type input "g"
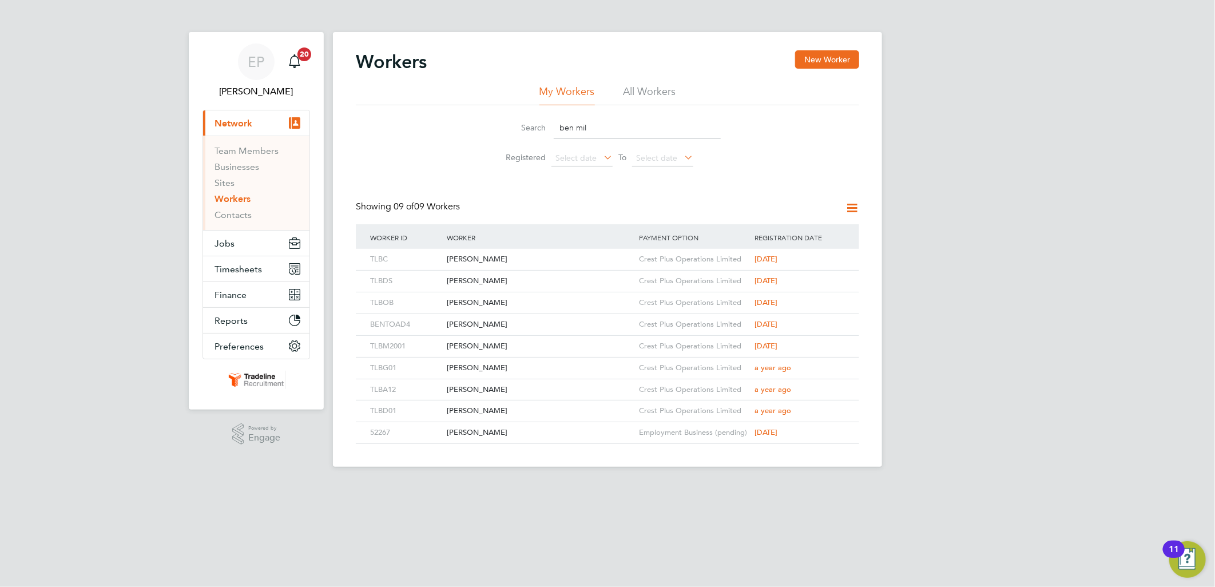
type input "ben mill"
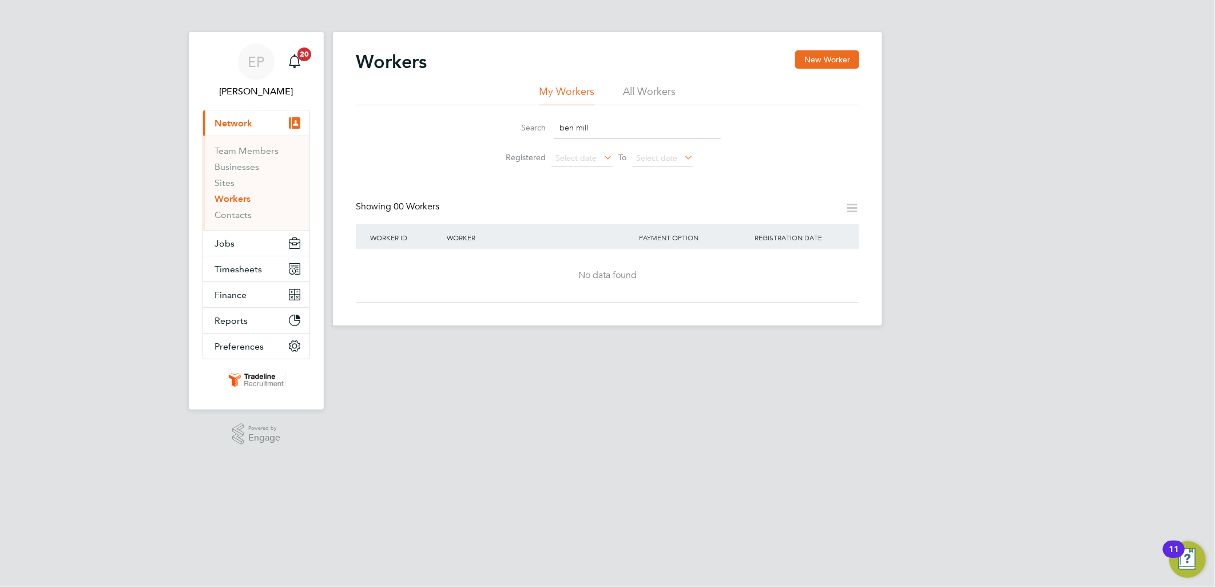
drag, startPoint x: 616, startPoint y: 129, endPoint x: 480, endPoint y: 121, distance: 135.8
click at [480, 121] on li "Search ben mill" at bounding box center [607, 128] width 255 height 34
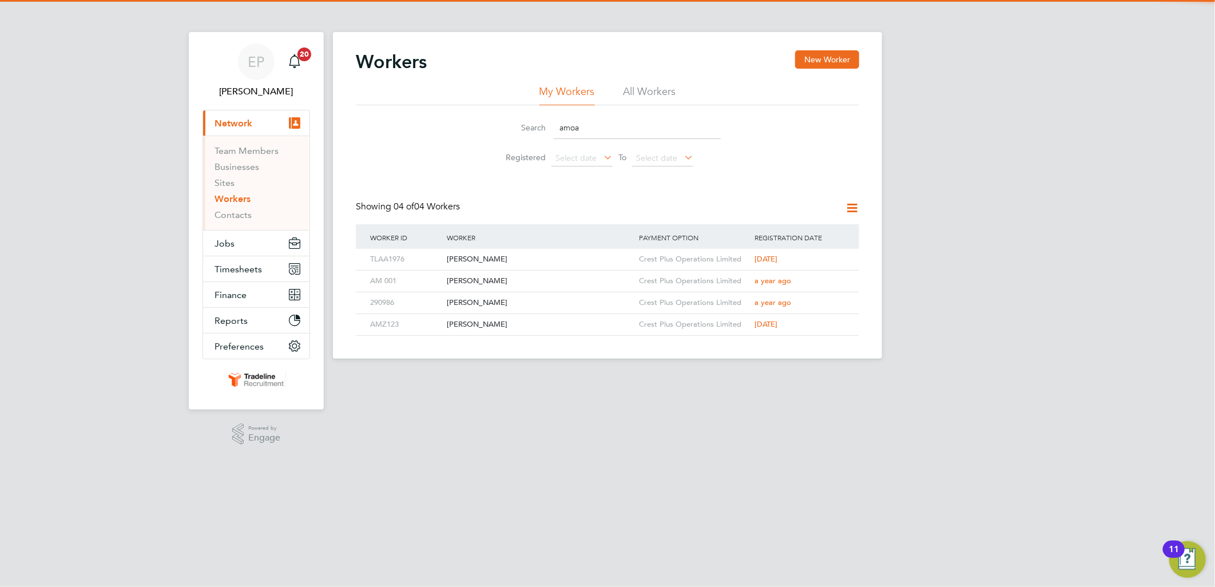
type input "amoak"
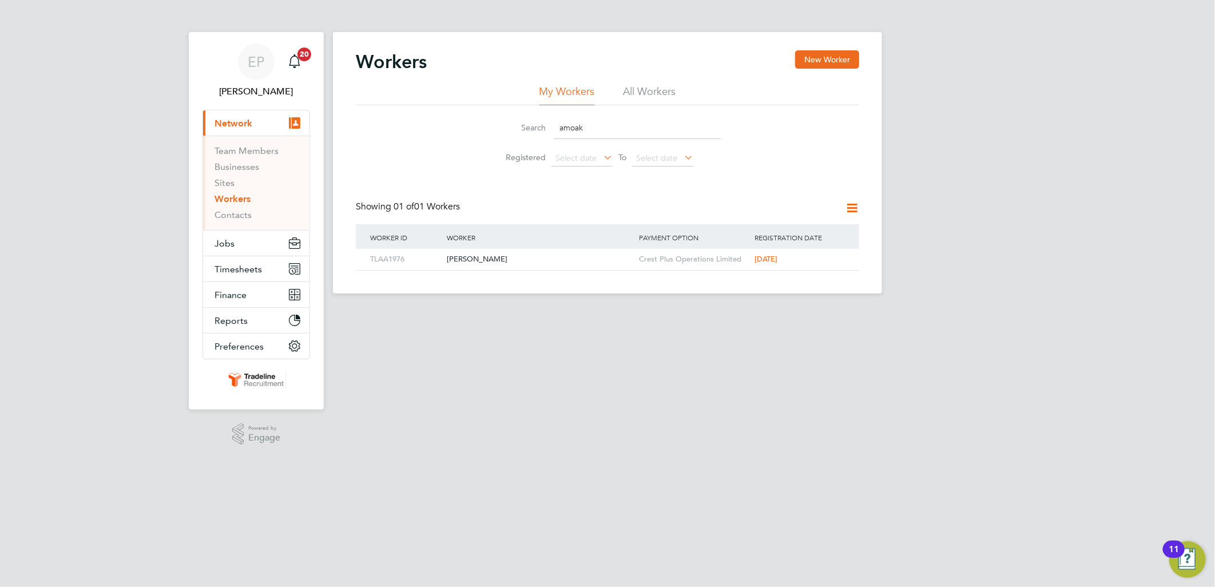
drag, startPoint x: 648, startPoint y: 121, endPoint x: 385, endPoint y: 140, distance: 263.7
click at [385, 140] on div "Search amoak Registered Select date To Select date" at bounding box center [607, 138] width 503 height 67
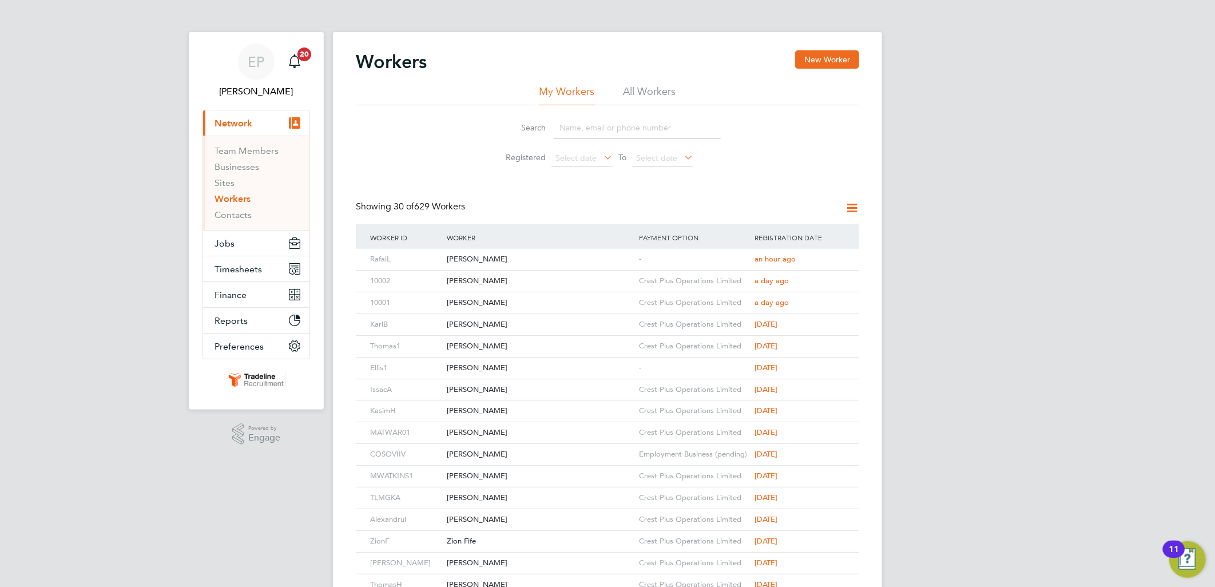
click at [621, 126] on input at bounding box center [637, 128] width 167 height 22
type input "ben mill"
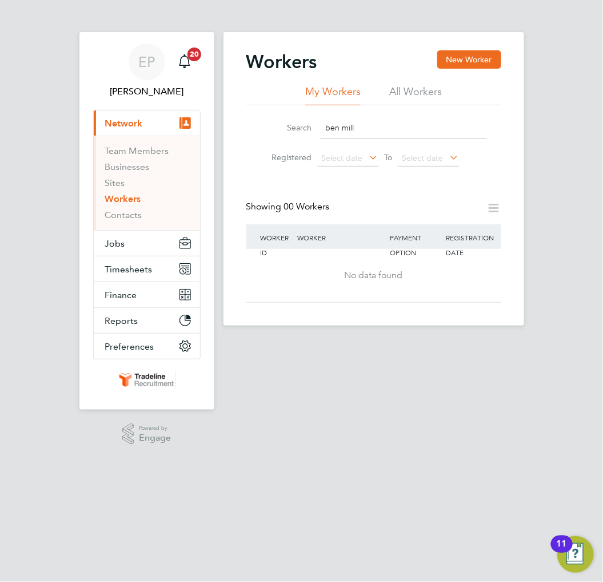
drag, startPoint x: 557, startPoint y: 134, endPoint x: 546, endPoint y: 157, distance: 25.3
click at [557, 134] on div "EP Ellie Page Notifications 20 Applications: Current page: Network Team Members…" at bounding box center [301, 229] width 603 height 459
click at [582, 186] on div "EP Ellie Page Notifications 20 Applications: Current page: Network Team Members…" at bounding box center [301, 229] width 603 height 459
click at [479, 59] on button "New Worker" at bounding box center [470, 59] width 64 height 18
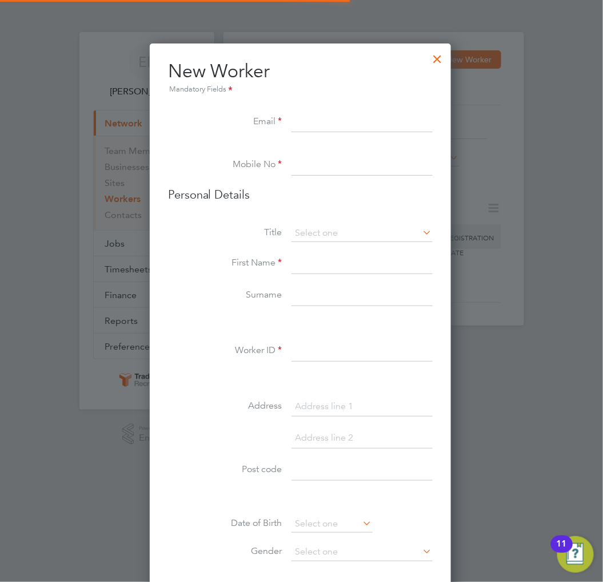
scroll to position [967, 304]
paste input "[EMAIL_ADDRESS][DOMAIN_NAME]"
type input "[EMAIL_ADDRESS][DOMAIN_NAME]"
click at [351, 164] on input at bounding box center [362, 165] width 141 height 21
paste input "07848 401883"
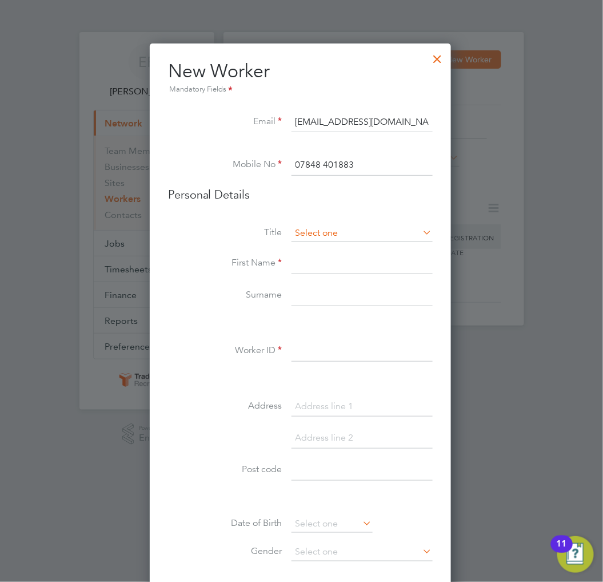
type input "07848 401883"
click at [322, 234] on input at bounding box center [362, 233] width 141 height 17
click at [317, 248] on li "Mr" at bounding box center [362, 248] width 142 height 15
type input "Mr"
paste input "Gabriel"
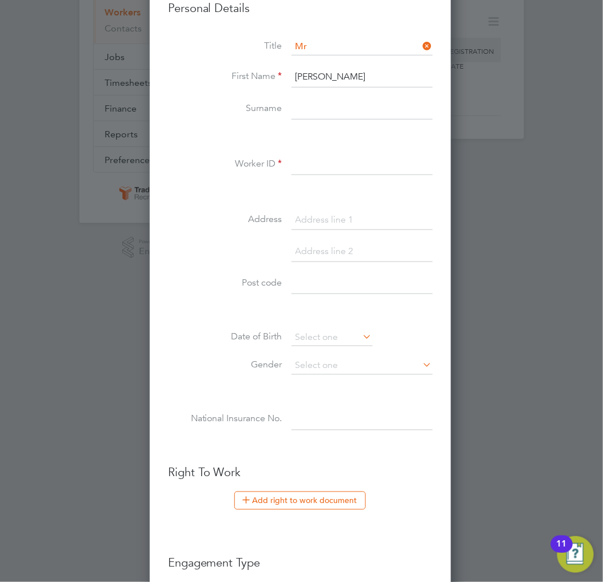
scroll to position [190, 0]
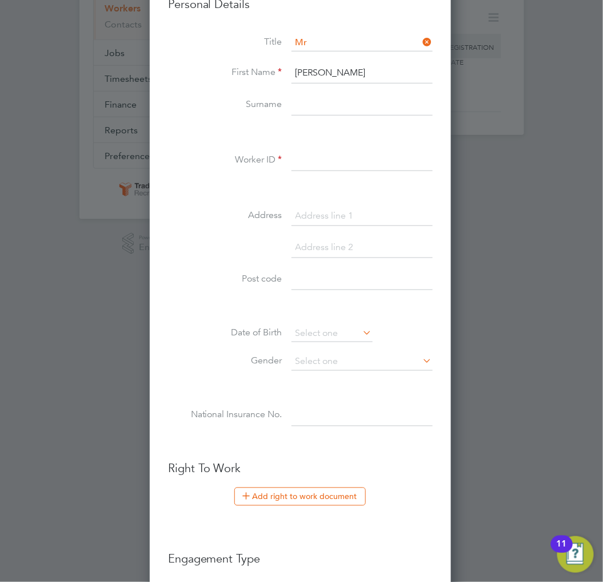
type input "Gabriel"
paste input "Buhocianu"
type input "Buhocianu"
click at [355, 168] on input at bounding box center [362, 160] width 141 height 21
drag, startPoint x: 356, startPoint y: 165, endPoint x: 227, endPoint y: 156, distance: 129.0
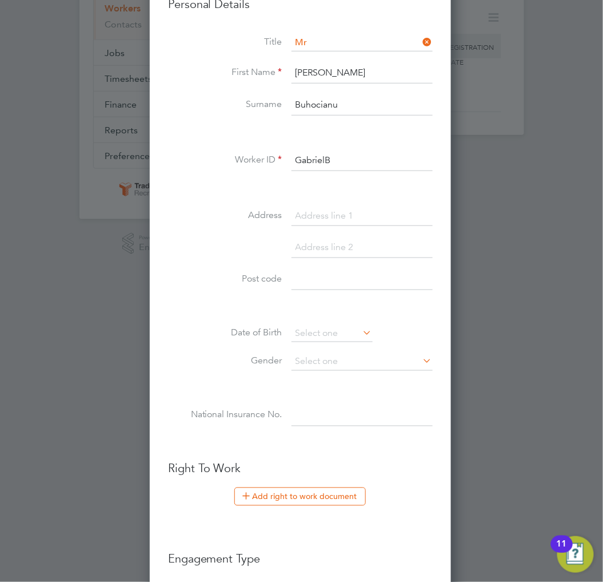
click at [227, 156] on li "Worker ID GabrielB" at bounding box center [300, 166] width 265 height 32
type input "GabrielB"
paste input "25 [PERSON_NAME]"
type input "25 [PERSON_NAME]"
paste input "MK14 5BH"
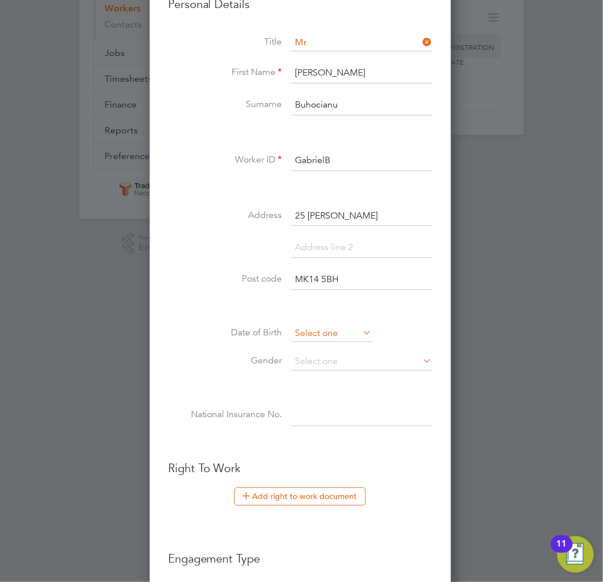
type input "MK14 5BH"
click at [345, 330] on input at bounding box center [332, 333] width 81 height 17
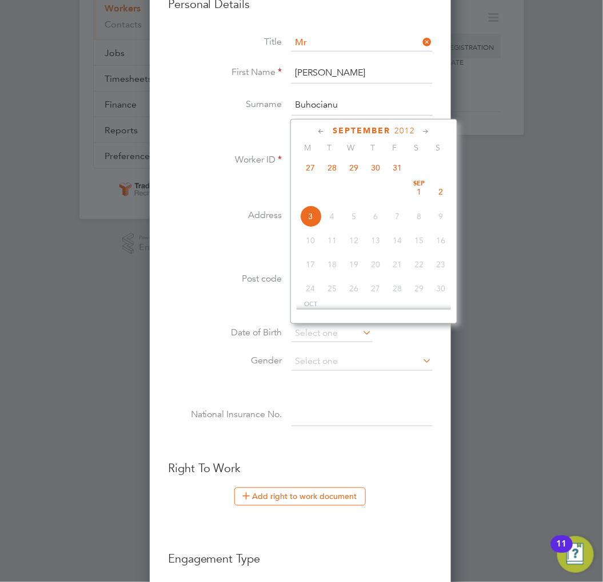
click at [413, 128] on span "2012" at bounding box center [405, 131] width 21 height 10
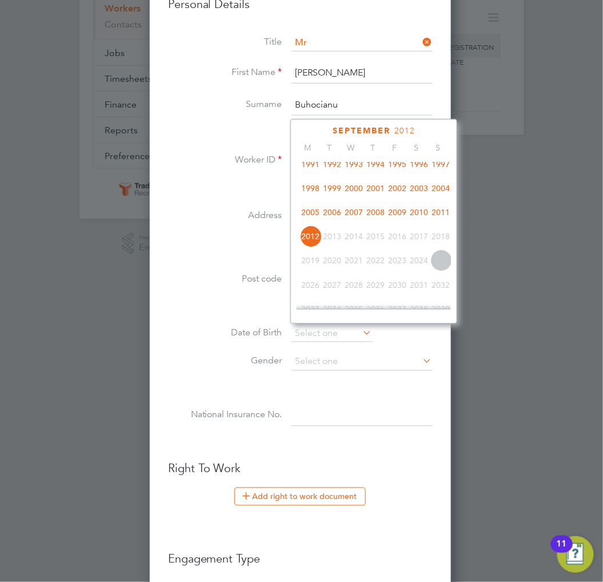
click at [420, 165] on span "1996" at bounding box center [419, 164] width 22 height 22
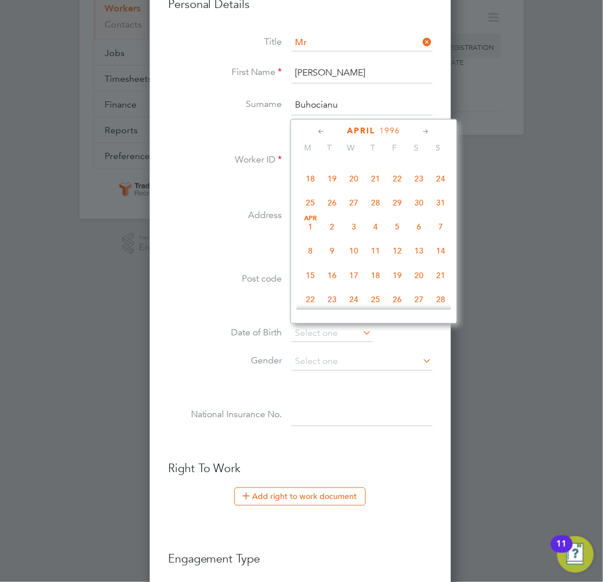
scroll to position [363, 0]
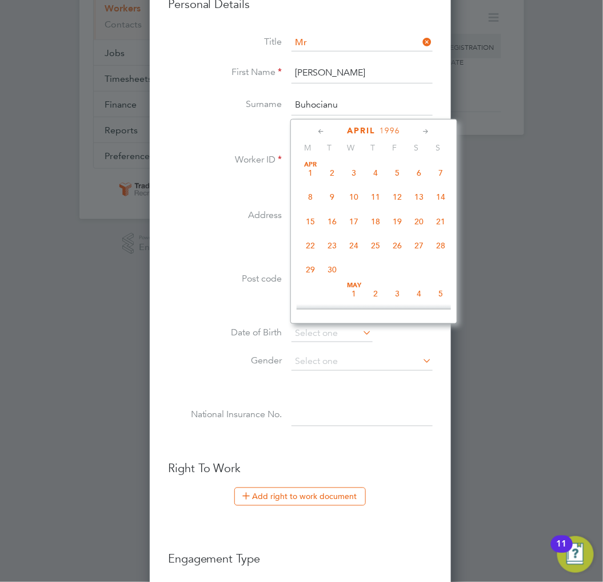
click at [375, 178] on span "4" at bounding box center [376, 173] width 22 height 22
type input "[DATE]"
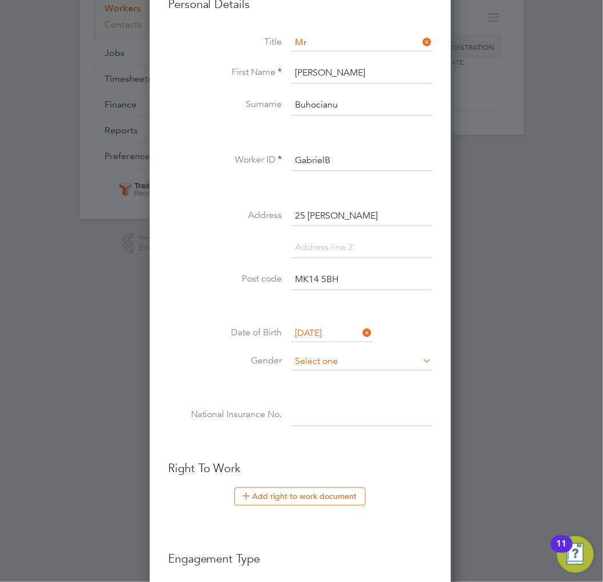
click at [327, 359] on input at bounding box center [362, 361] width 141 height 17
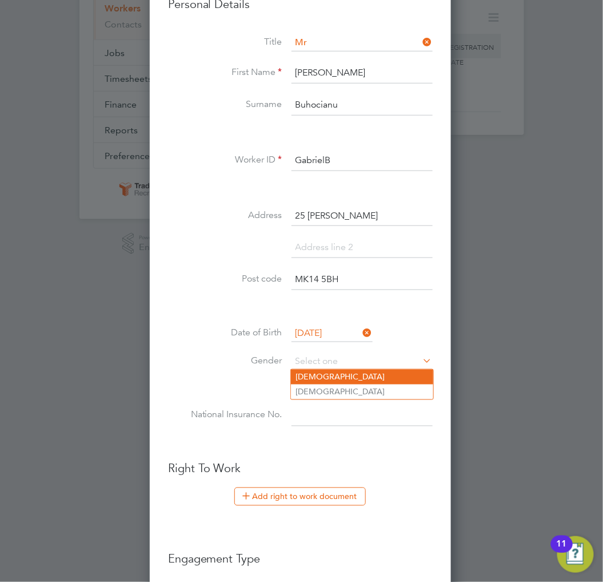
click at [324, 369] on li "[DEMOGRAPHIC_DATA]" at bounding box center [362, 376] width 142 height 15
type input "[DEMOGRAPHIC_DATA]"
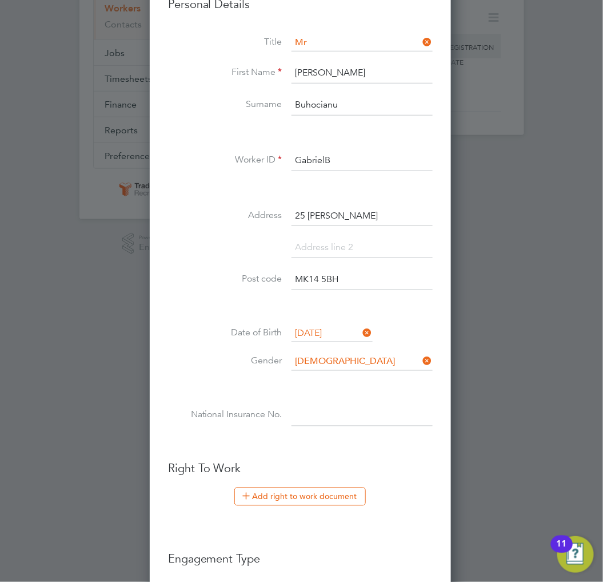
paste input "SS910976A"
type input "SS 91 09 76 A"
click at [252, 383] on li at bounding box center [300, 388] width 265 height 12
click at [301, 494] on button "Add right to work document" at bounding box center [300, 496] width 132 height 18
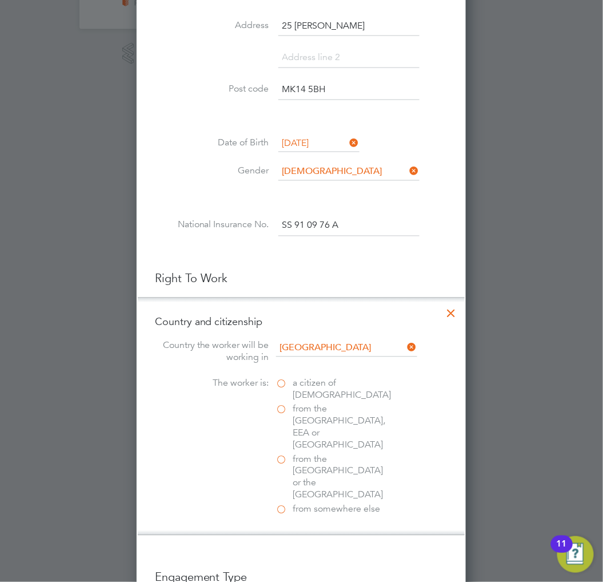
scroll to position [381, 0]
click at [305, 380] on span "a citizen of United Kingdom" at bounding box center [342, 389] width 98 height 24
click at [0, 0] on input "a citizen of United Kingdom" at bounding box center [0, 0] width 0 height 0
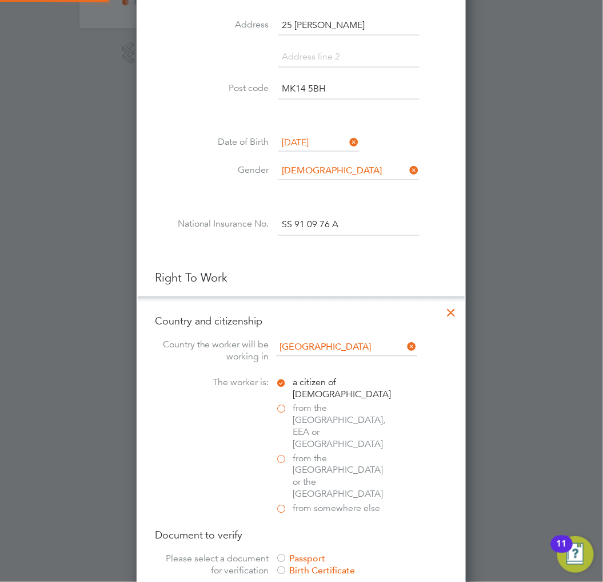
scroll to position [1201, 330]
click at [278, 381] on label "a citizen of United Kingdom" at bounding box center [333, 389] width 114 height 24
click at [0, 0] on input "a citizen of United Kingdom" at bounding box center [0, 0] width 0 height 0
click at [297, 409] on span "from the EU, EEA or Switzerland" at bounding box center [341, 426] width 97 height 47
click at [0, 0] on input "from the EU, EEA or Switzerland" at bounding box center [0, 0] width 0 height 0
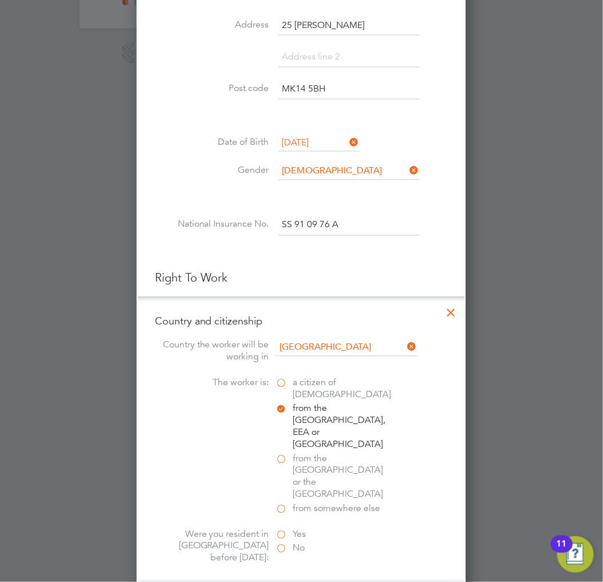
scroll to position [1178, 330]
click at [292, 528] on label "Yes" at bounding box center [333, 534] width 114 height 12
click at [0, 0] on input "Yes" at bounding box center [0, 0] width 0 height 0
paste input "W94 332 6CS"
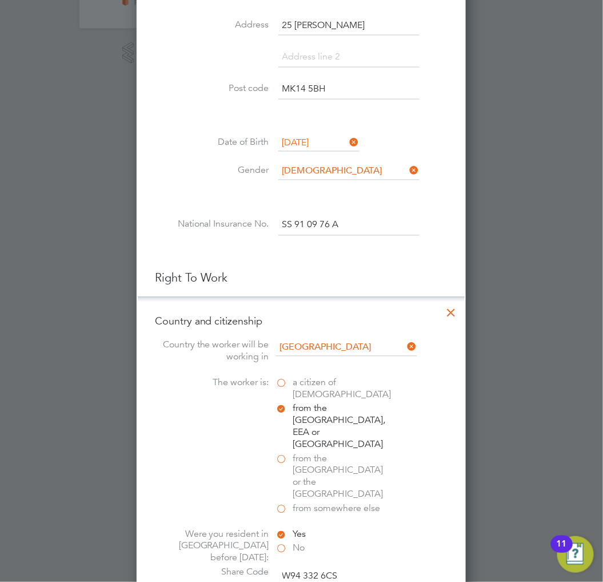
type input "W94 332 6CS"
click at [199, 429] on div "The worker is: a citizen of United Kingdom from the EU, EEA or Switzerland from…" at bounding box center [301, 447] width 293 height 140
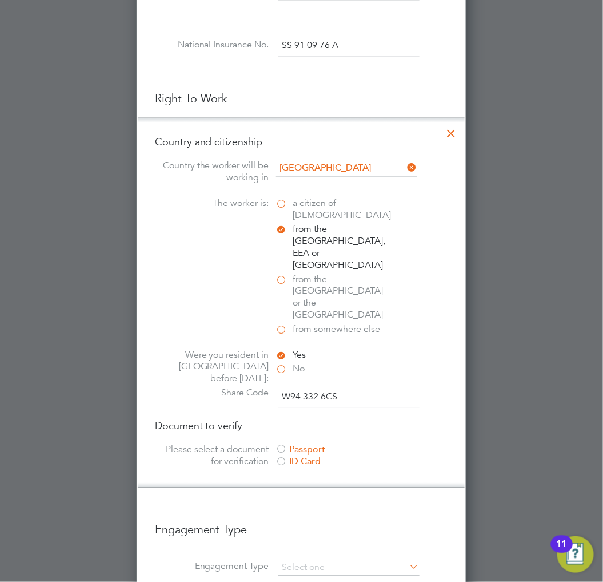
scroll to position [635, 0]
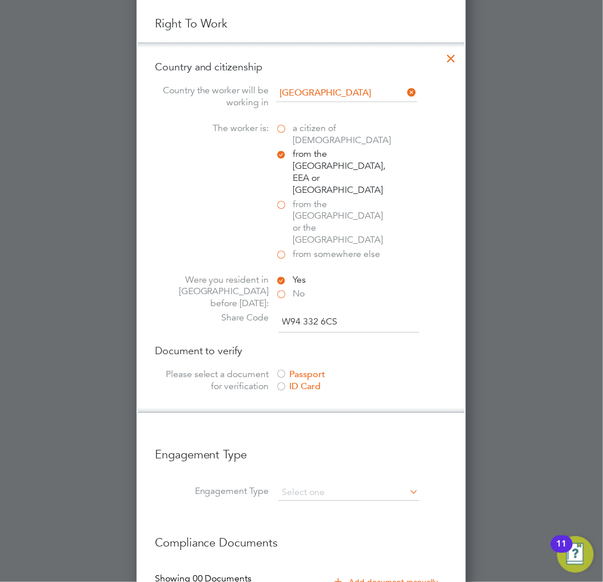
click at [289, 368] on div "Passport" at bounding box center [362, 374] width 172 height 12
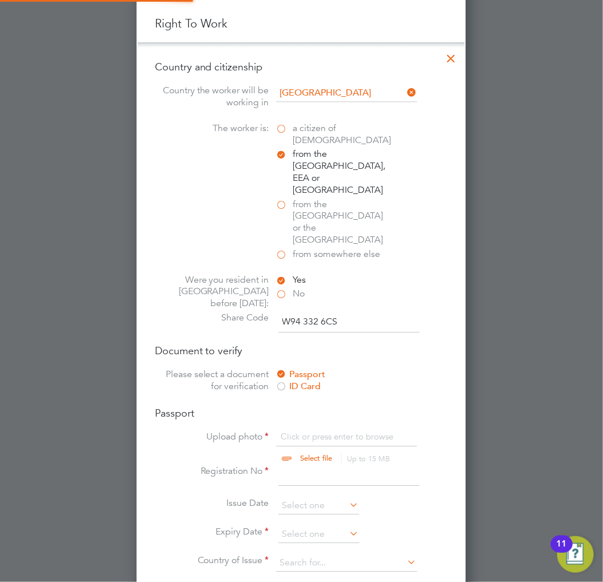
scroll to position [15, 141]
click at [344, 431] on input "file" at bounding box center [328, 448] width 180 height 34
type input "C:\fakepath\Passport.jpg"
click at [330, 465] on input at bounding box center [349, 475] width 141 height 21
type input "059271871"
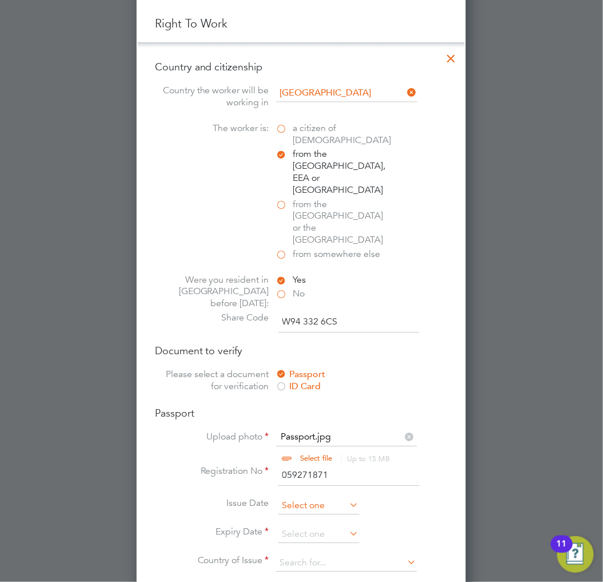
click at [322, 497] on input at bounding box center [319, 505] width 81 height 17
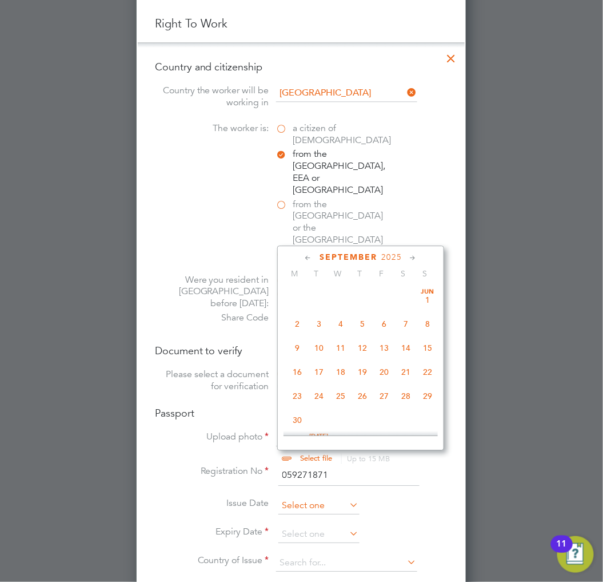
scroll to position [343, 0]
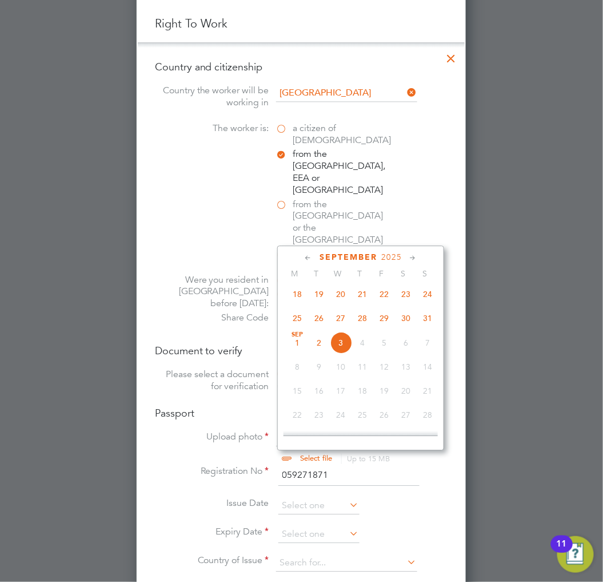
click at [388, 257] on span "2025" at bounding box center [391, 257] width 21 height 10
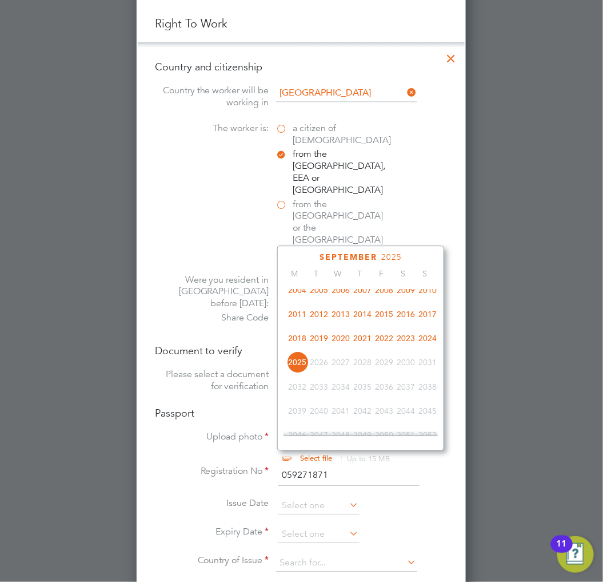
click at [336, 344] on span "2020" at bounding box center [341, 338] width 22 height 22
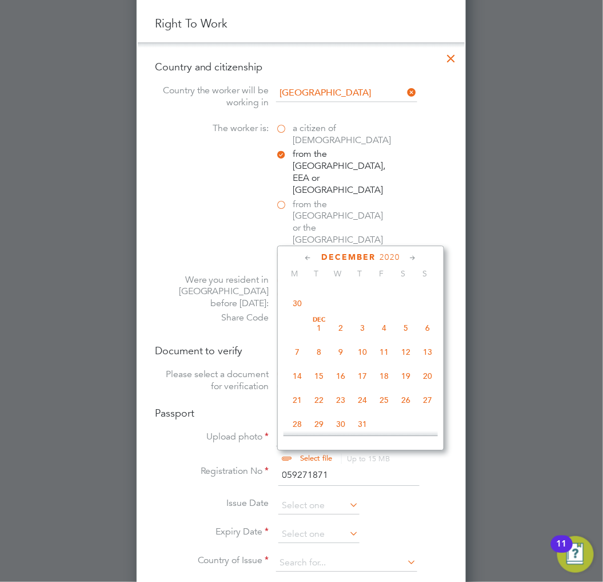
scroll to position [808, 0]
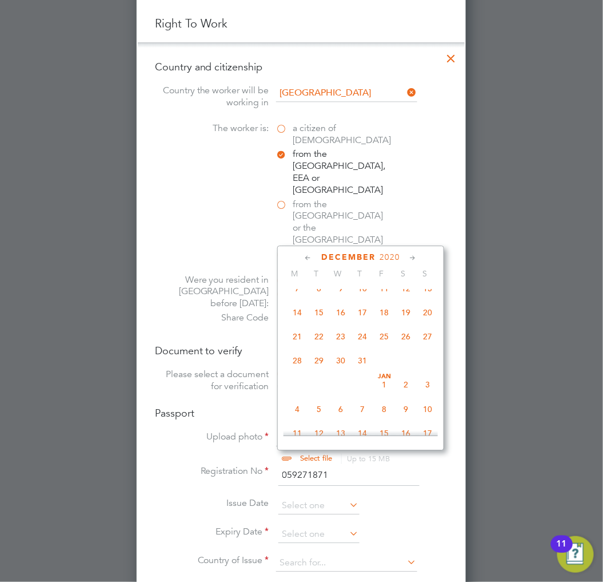
click at [304, 369] on span "28" at bounding box center [298, 360] width 22 height 22
type input "28 Dec 2020"
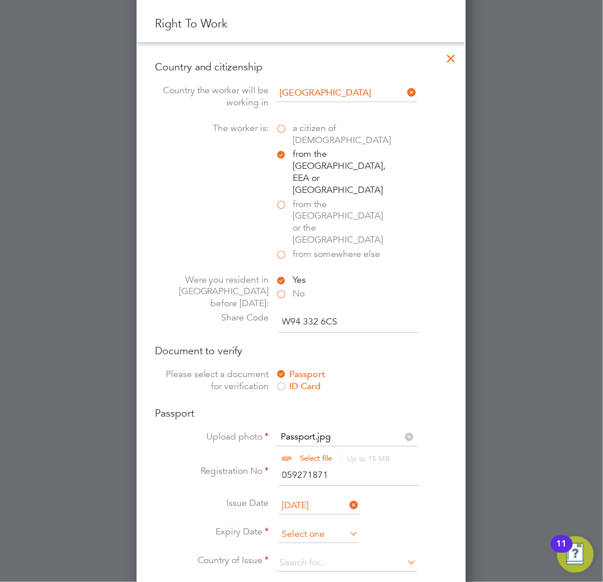
click at [331, 526] on input at bounding box center [319, 534] width 81 height 17
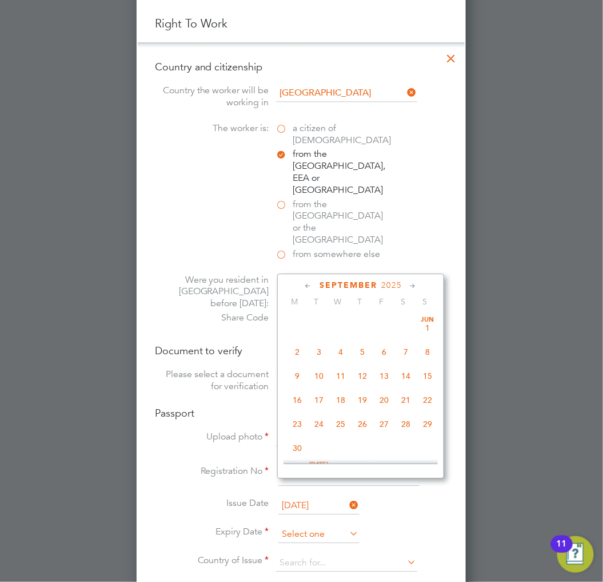
scroll to position [343, 0]
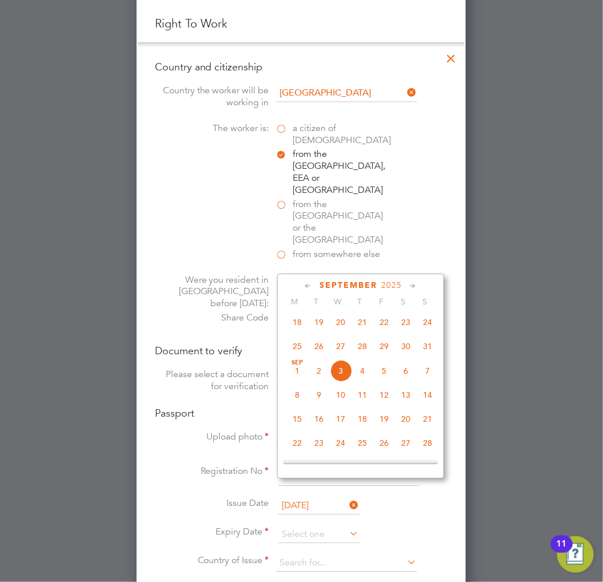
click at [389, 287] on span "2025" at bounding box center [391, 285] width 21 height 10
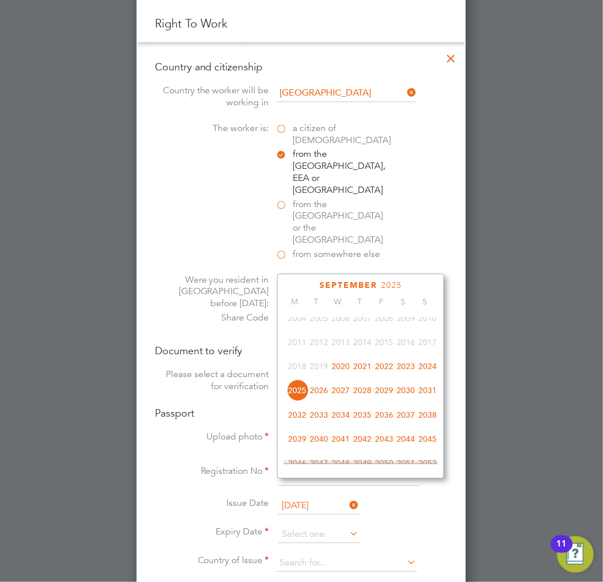
click at [410, 397] on span "2030" at bounding box center [406, 390] width 22 height 22
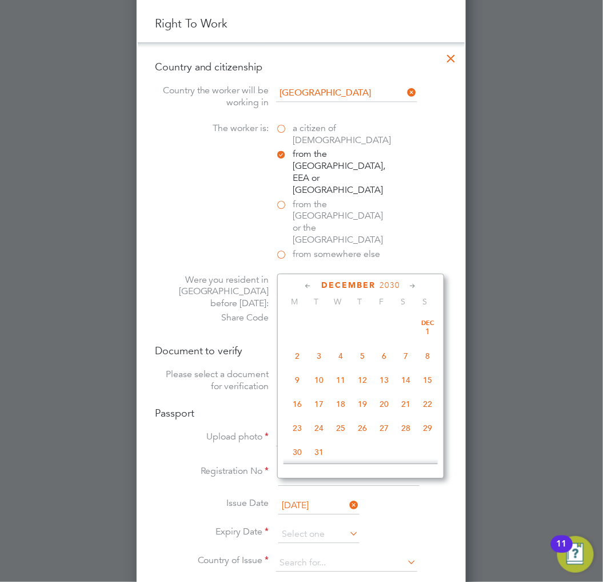
scroll to position [0, 0]
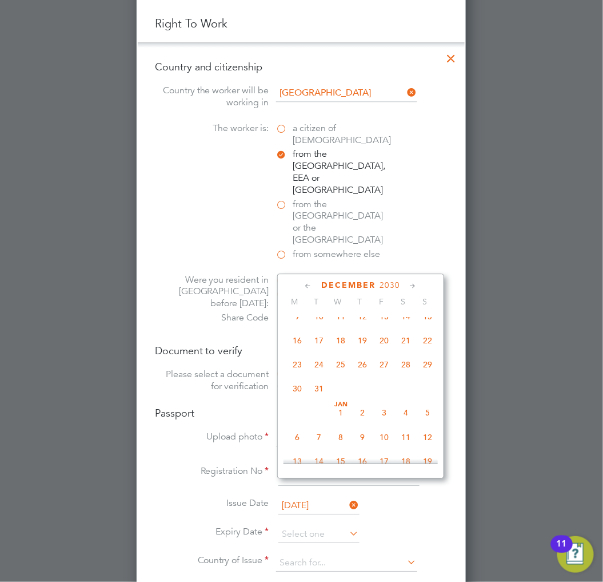
click at [412, 375] on span "28" at bounding box center [406, 364] width 22 height 22
type input "28 Dec 2030"
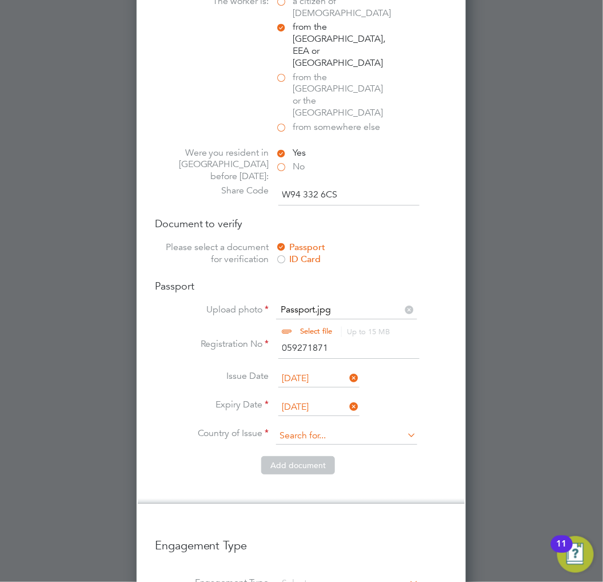
click at [347, 427] on input at bounding box center [346, 435] width 141 height 17
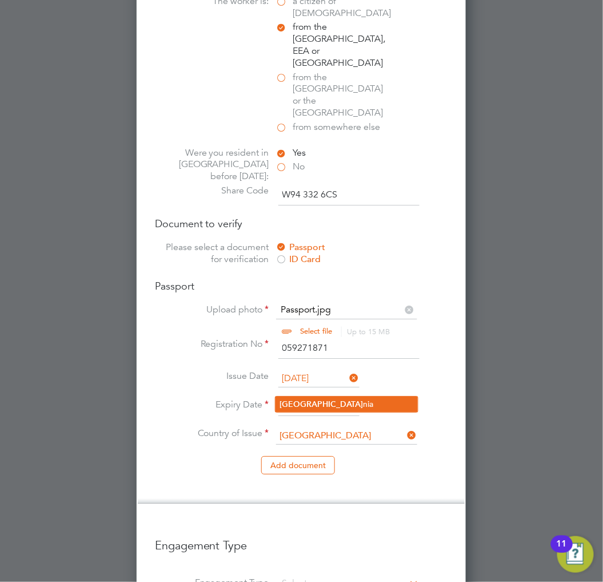
click at [344, 396] on li "Roma nia" at bounding box center [347, 403] width 142 height 15
type input "Romania"
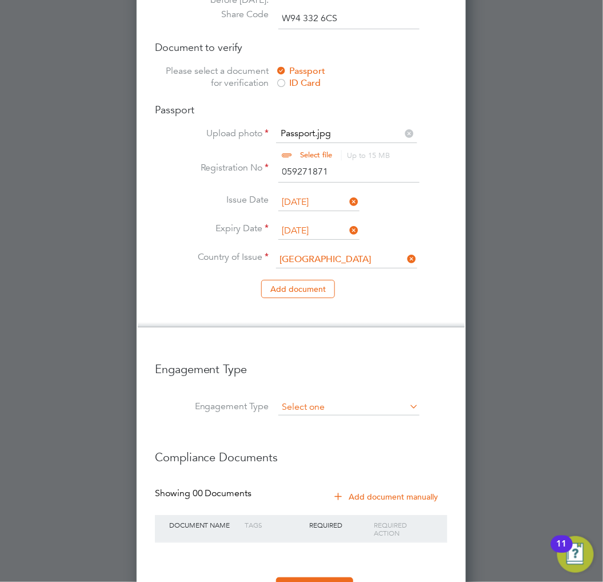
click at [341, 399] on input at bounding box center [349, 407] width 141 height 16
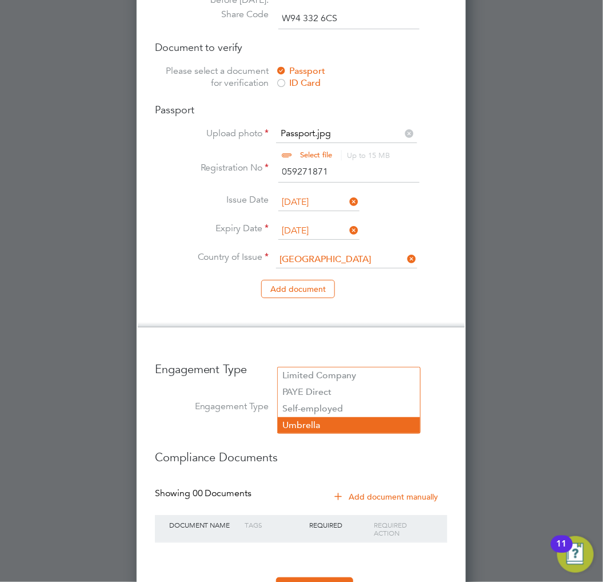
click at [309, 424] on li "Umbrella" at bounding box center [349, 425] width 142 height 17
type input "Umbrella"
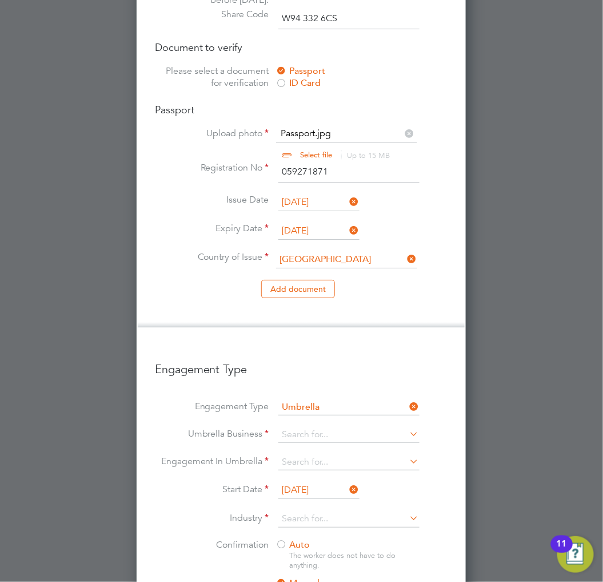
click at [309, 427] on li "Umbrella Business" at bounding box center [301, 440] width 293 height 27
click at [344, 399] on li "Engagement Type Umbrella" at bounding box center [301, 412] width 293 height 27
click at [368, 427] on input at bounding box center [349, 435] width 141 height 16
click at [379, 398] on li "Crest Plus Operations Limited" at bounding box center [349, 403] width 142 height 17
type input "Crest Plus Operations Limited"
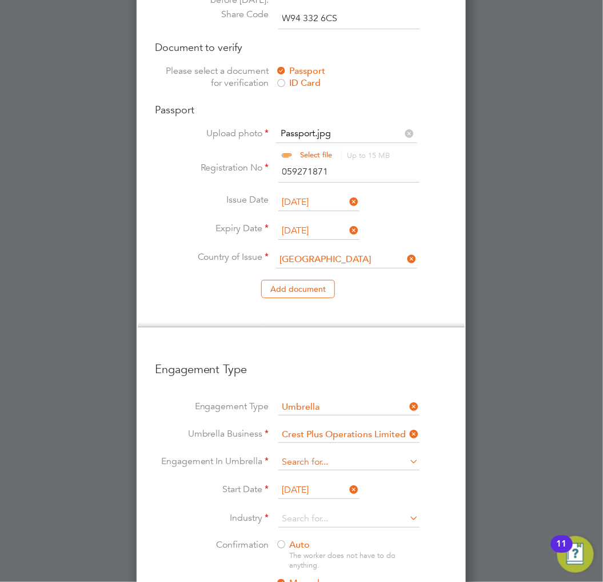
click at [361, 454] on input at bounding box center [349, 462] width 141 height 16
click at [332, 442] on li "CIS Self-employed" at bounding box center [349, 447] width 142 height 17
type input "CIS Self-employed"
click at [348, 481] on icon at bounding box center [348, 489] width 0 height 16
click at [317, 482] on input at bounding box center [319, 490] width 81 height 17
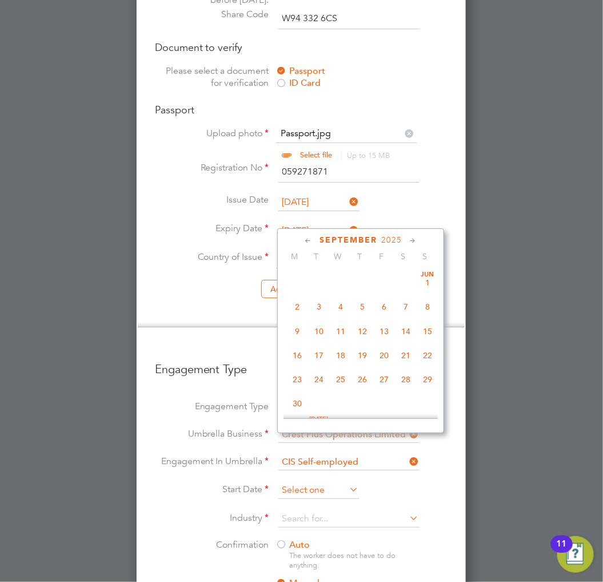
scroll to position [343, 0]
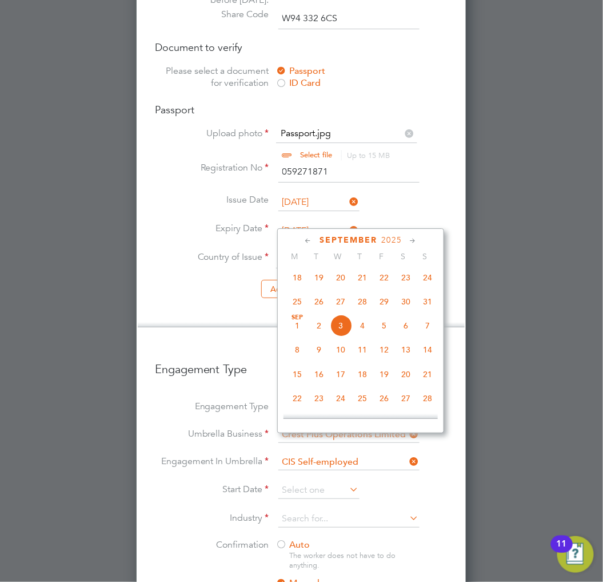
click at [296, 336] on span "Sep 1" at bounding box center [298, 326] width 22 height 22
type input "01 Sep 2025"
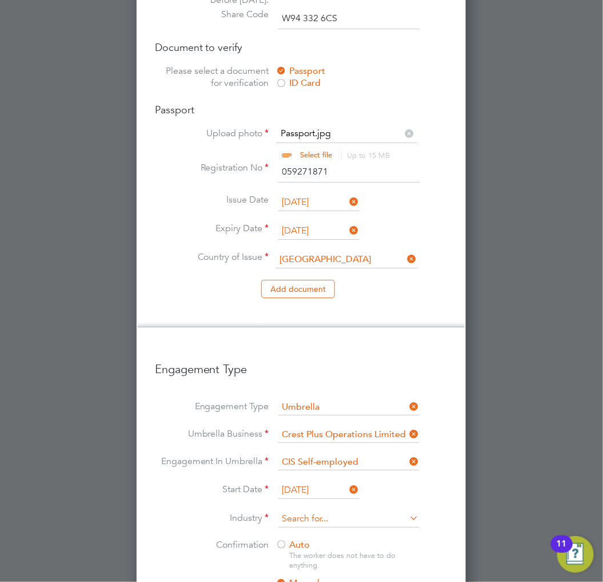
click at [298, 510] on input at bounding box center [349, 518] width 141 height 17
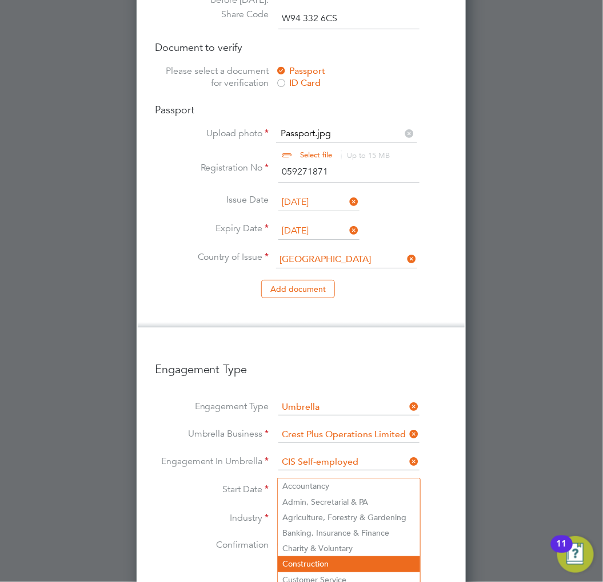
click at [312, 558] on li "Construction" at bounding box center [349, 563] width 142 height 15
type input "Construction"
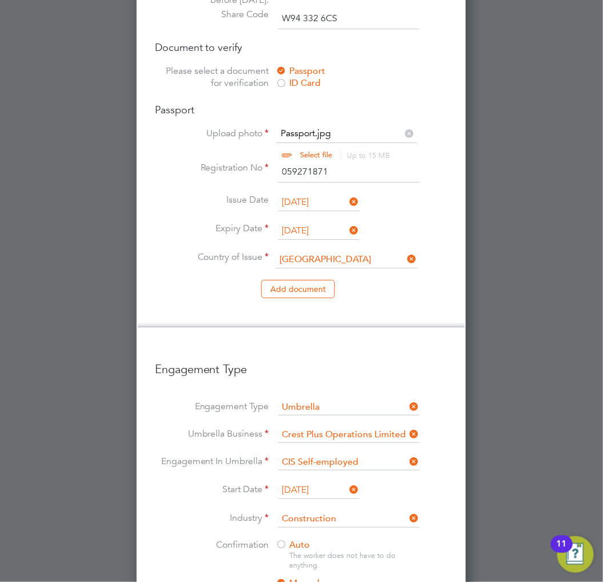
click at [236, 539] on li "Confirmation Auto The worker does not have to do anything. Manual The worker mu…" at bounding box center [301, 583] width 293 height 88
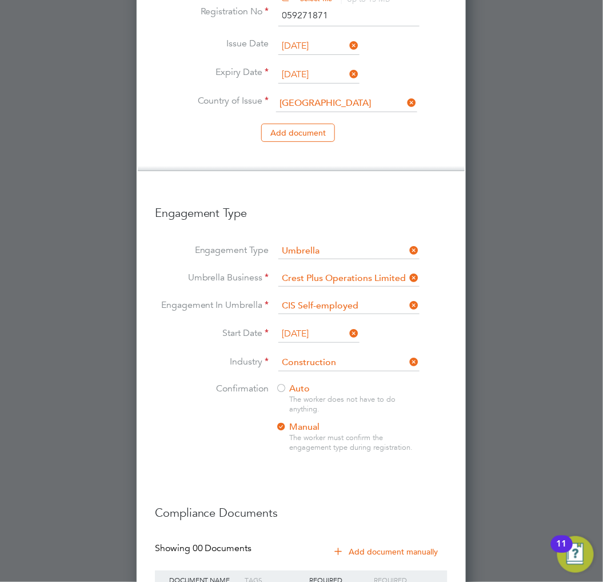
scroll to position [1129, 0]
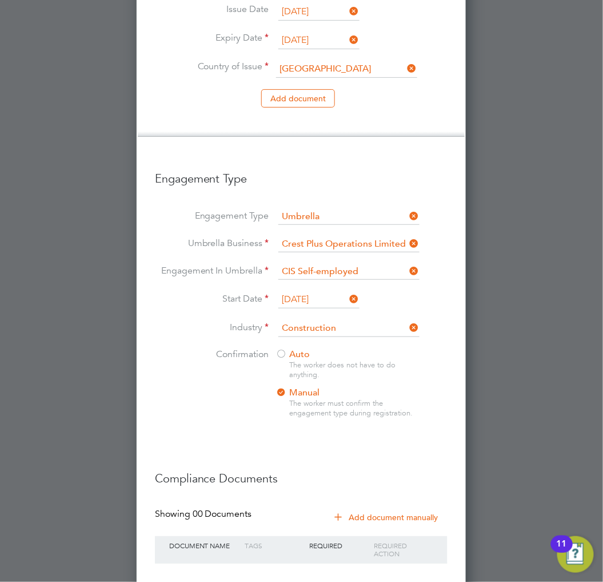
click at [284, 349] on div at bounding box center [281, 354] width 11 height 11
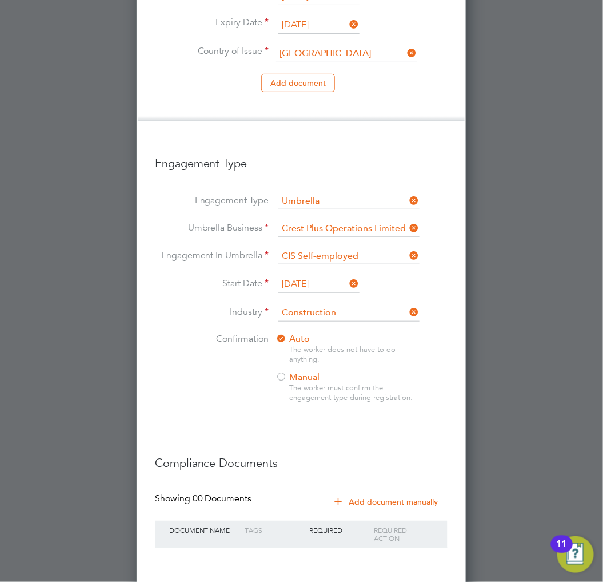
scroll to position [1148, 0]
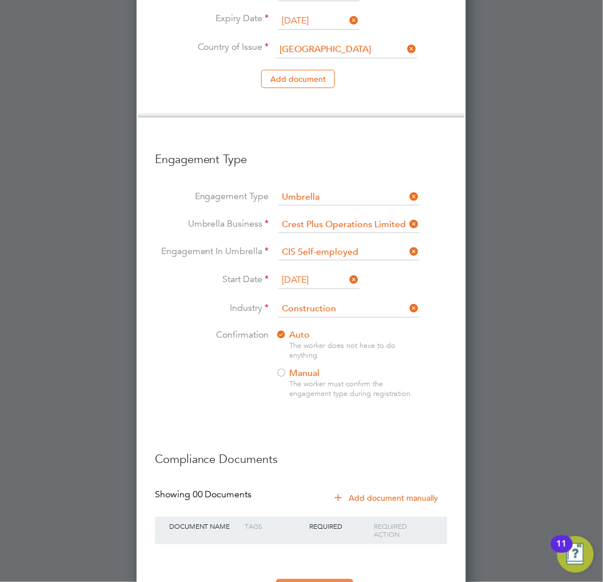
click at [321, 579] on button "Register Worker" at bounding box center [314, 588] width 77 height 18
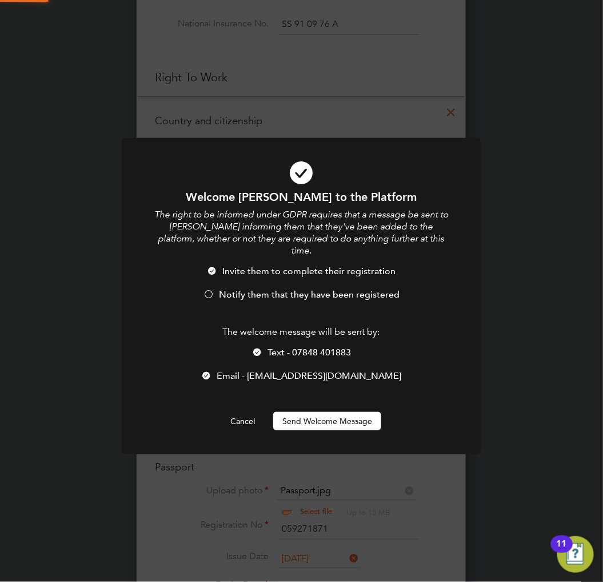
scroll to position [0, 0]
click at [255, 292] on li "Notify them that they have been registered" at bounding box center [301, 300] width 297 height 23
click at [353, 412] on button "Send Welcome Message" at bounding box center [327, 421] width 108 height 18
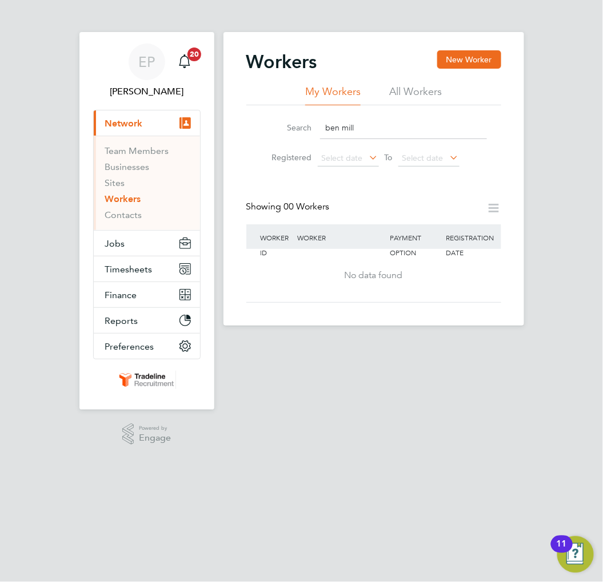
drag, startPoint x: 405, startPoint y: 128, endPoint x: 304, endPoint y: 118, distance: 101.7
click at [304, 118] on div "Search ben mill" at bounding box center [374, 128] width 226 height 22
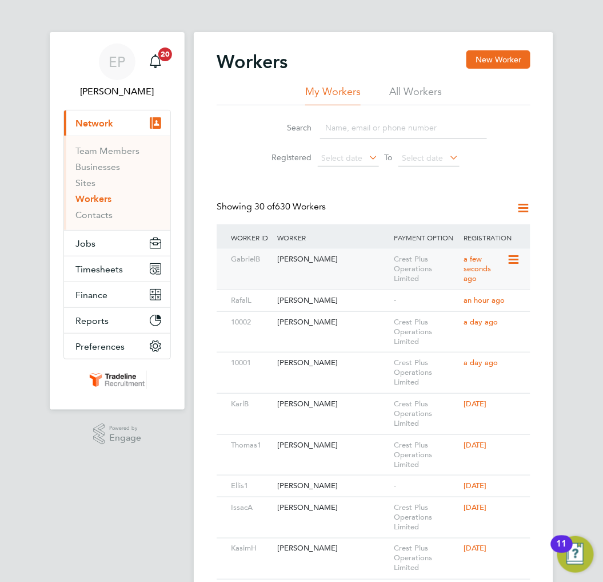
click at [385, 273] on div "GabrielB Gabriel Buhocianu Crest Plus Operations Limited a few seconds ago" at bounding box center [374, 269] width 314 height 41
click at [361, 264] on div "Gabriel Buhocianu" at bounding box center [333, 259] width 117 height 21
click at [409, 126] on input at bounding box center [403, 128] width 167 height 22
type input "BEN MILLARD"
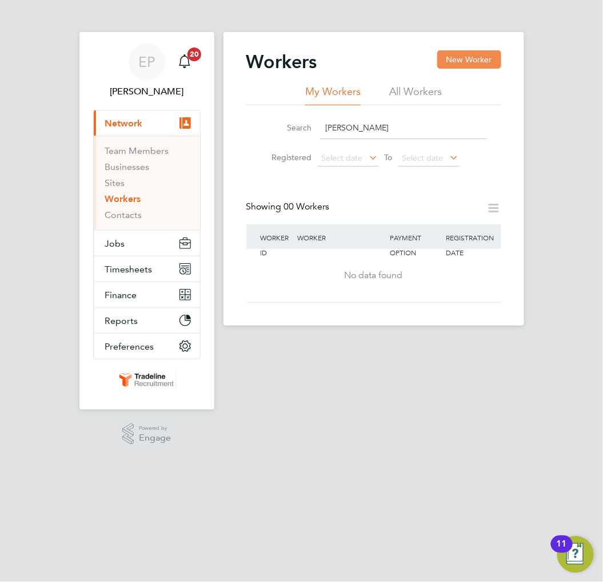
click at [485, 63] on button "New Worker" at bounding box center [470, 59] width 64 height 18
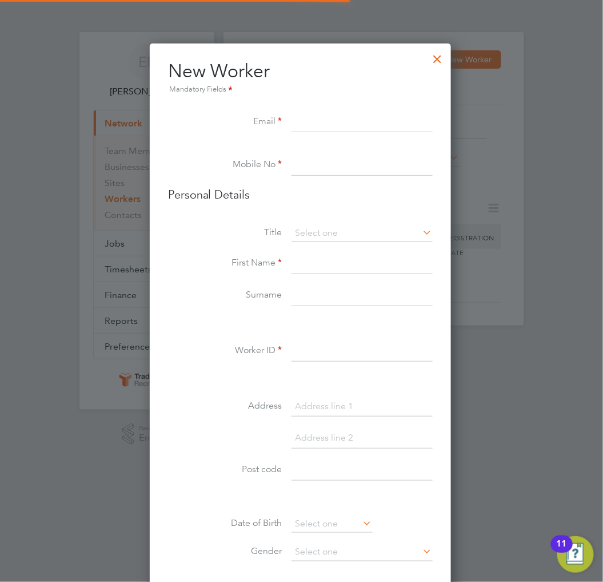
scroll to position [967, 304]
paste input "[EMAIL_ADDRESS][DOMAIN_NAME]"
type input "[EMAIL_ADDRESS][DOMAIN_NAME]"
click at [313, 167] on input at bounding box center [362, 165] width 141 height 21
paste input "07753 332385"
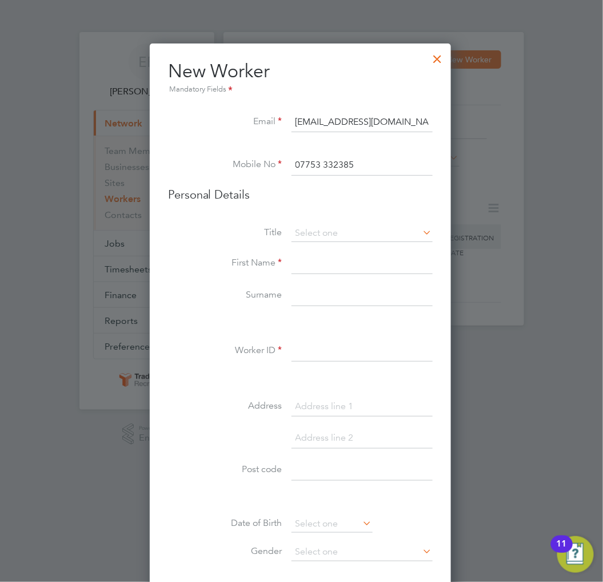
type input "07753 332385"
click at [327, 232] on input at bounding box center [362, 233] width 141 height 17
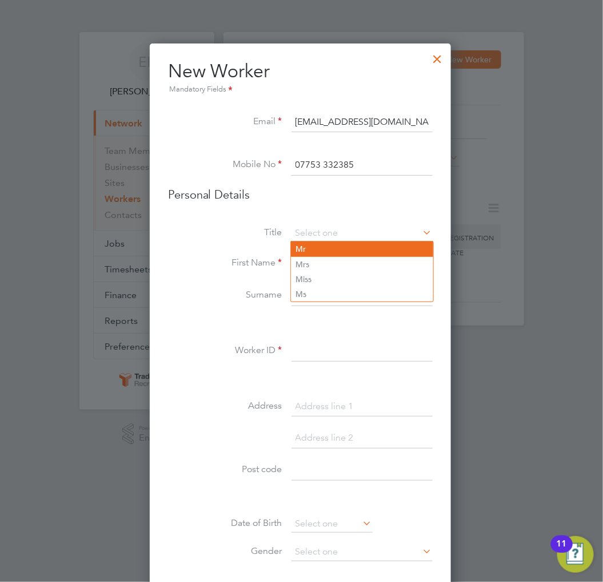
click at [321, 249] on li "Mr" at bounding box center [362, 248] width 142 height 15
type input "Mr"
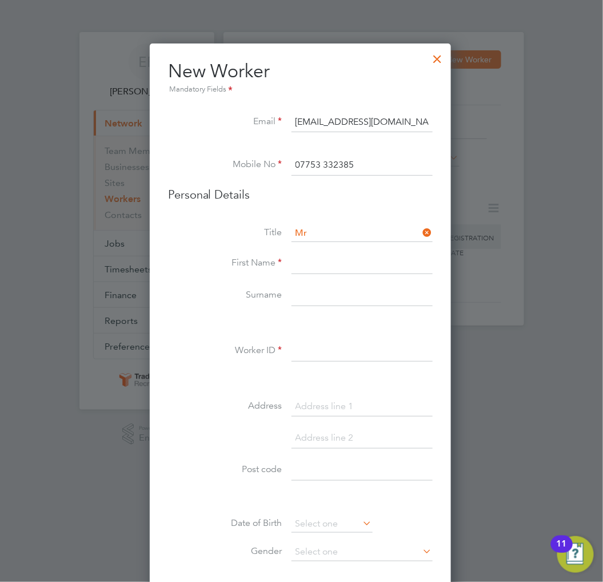
paste input "Ben"
type input "Ben"
paste input "Millard"
type input "Millard"
click at [351, 348] on input at bounding box center [362, 351] width 141 height 21
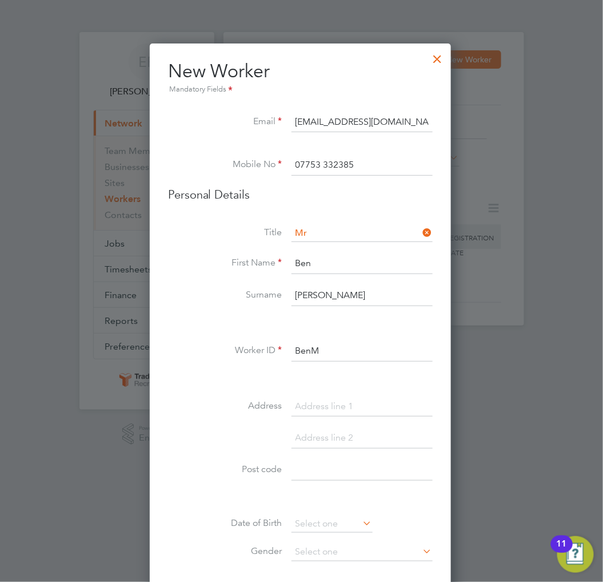
drag, startPoint x: 351, startPoint y: 348, endPoint x: 254, endPoint y: 348, distance: 96.7
click at [254, 348] on li "Worker ID BenM" at bounding box center [300, 357] width 265 height 32
click at [315, 351] on input "BenM" at bounding box center [362, 351] width 141 height 21
drag, startPoint x: 337, startPoint y: 353, endPoint x: 275, endPoint y: 351, distance: 62.4
click at [275, 351] on li "Worker ID BenM" at bounding box center [300, 357] width 265 height 32
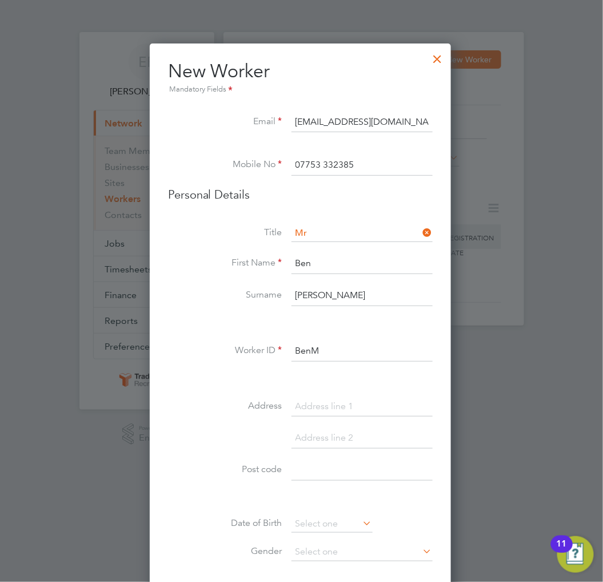
type input "BenM"
paste input "Flat 620"
type input "Flat 620"
paste input "1 North Sixth Street"
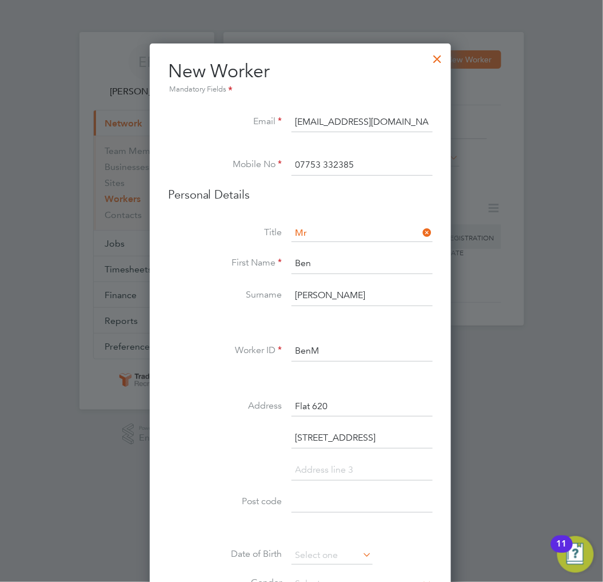
type input "1 North Sixth Street"
paste input "MK9 2NR"
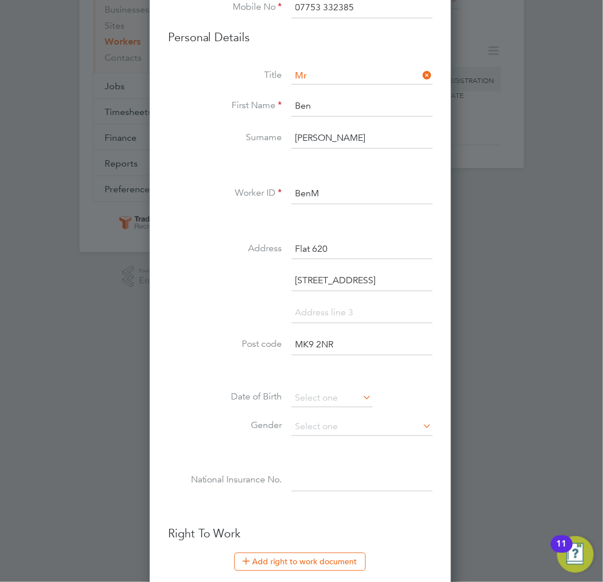
scroll to position [254, 0]
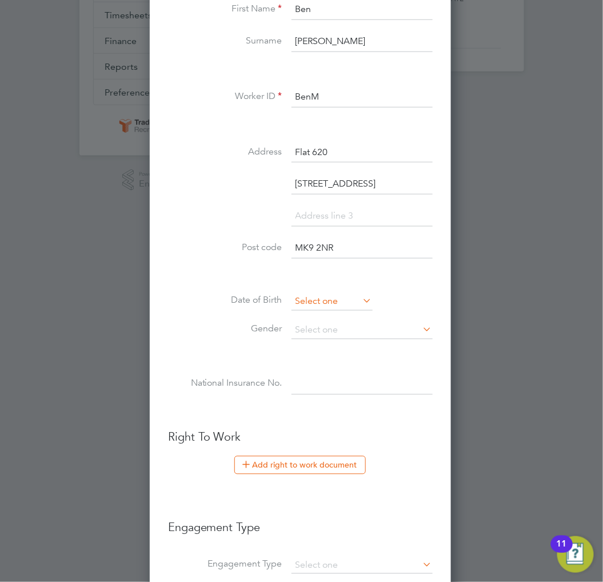
type input "MK9 2NR"
click at [335, 307] on input at bounding box center [332, 301] width 81 height 17
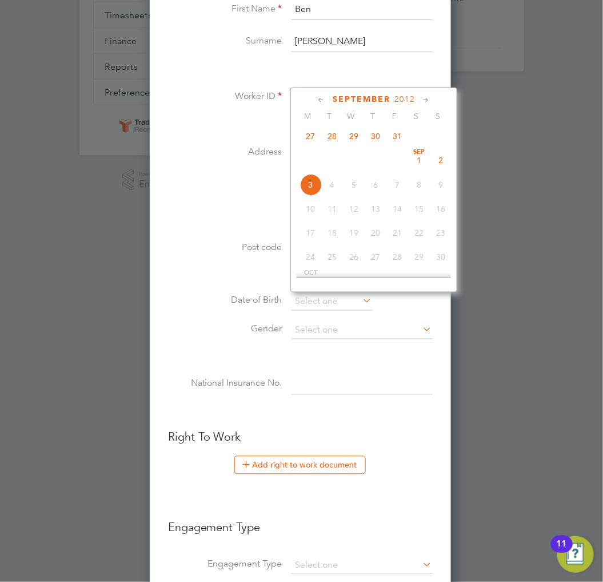
click at [403, 100] on span "2012" at bounding box center [405, 99] width 21 height 10
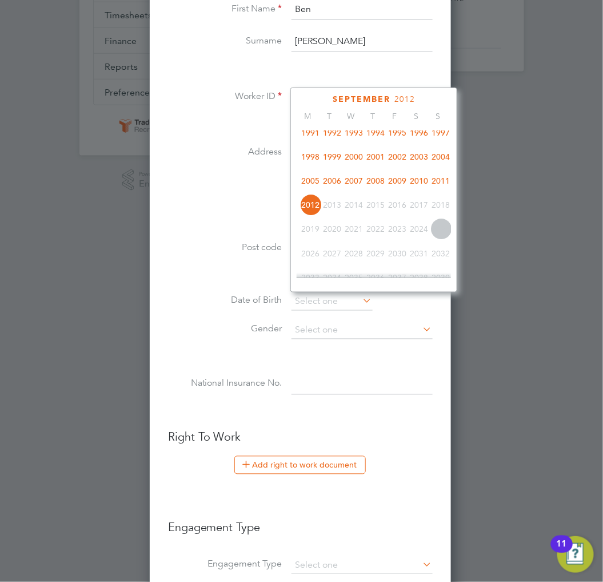
scroll to position [236, 0]
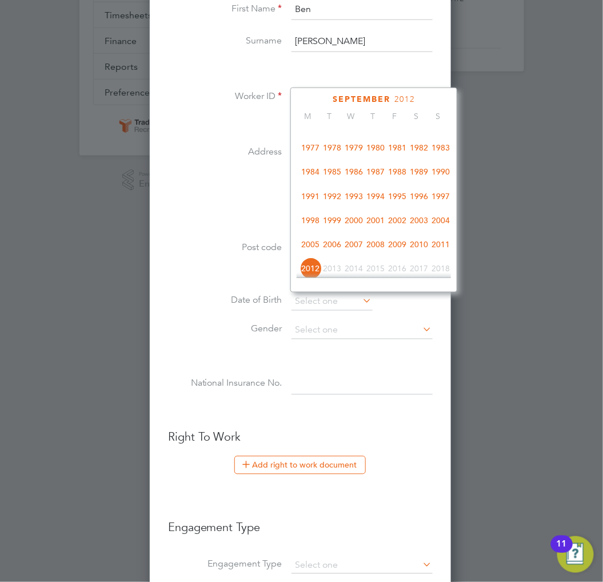
click at [420, 174] on span "1989" at bounding box center [419, 172] width 22 height 22
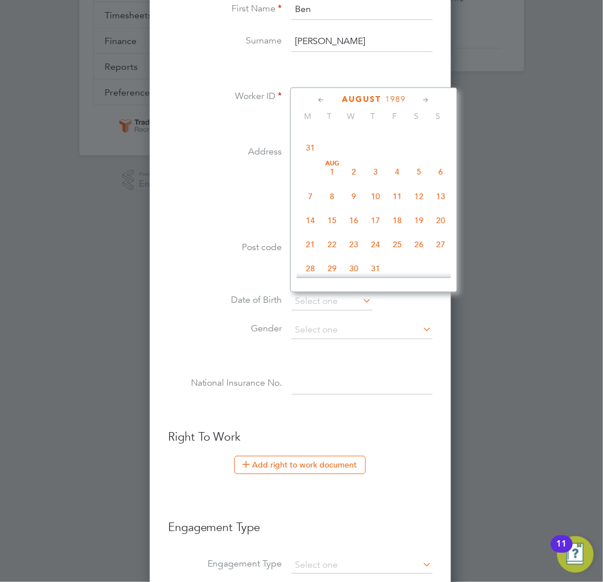
click at [444, 170] on span "6" at bounding box center [441, 172] width 22 height 22
type input "[DATE]"
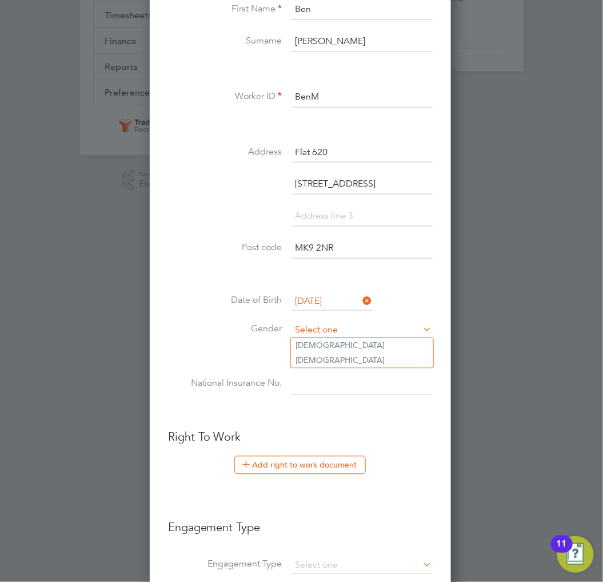
click at [361, 323] on input at bounding box center [362, 330] width 141 height 17
click at [358, 340] on li "[DEMOGRAPHIC_DATA]" at bounding box center [362, 345] width 142 height 15
type input "[DEMOGRAPHIC_DATA]"
paste input "JG762468A"
type input "JG 76 24 68 A"
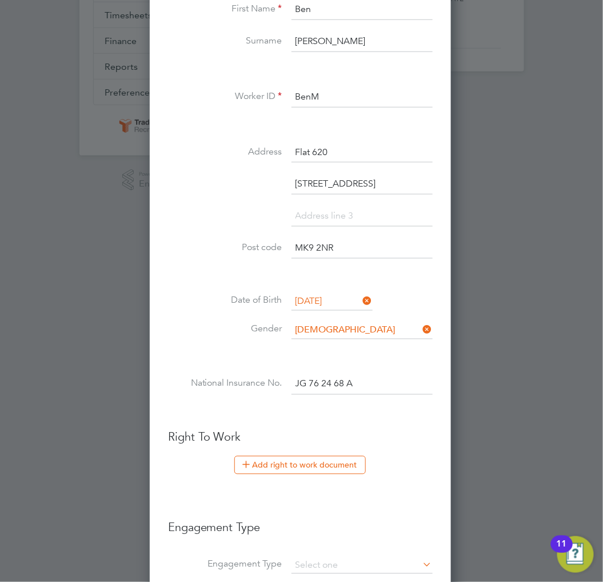
click at [297, 344] on li "Gender Male" at bounding box center [300, 336] width 265 height 29
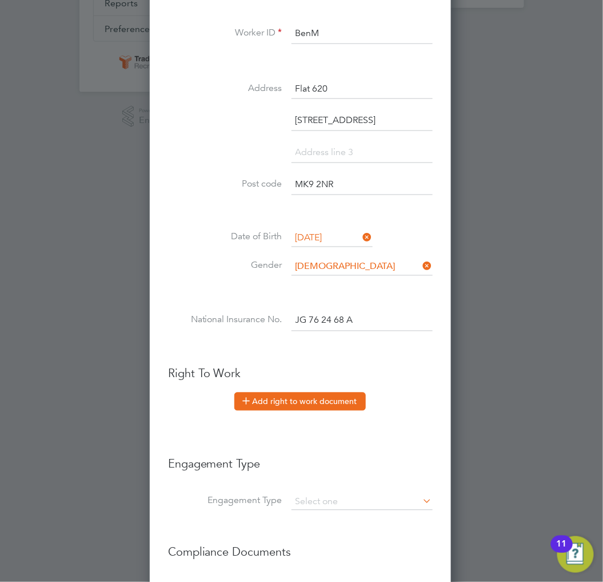
scroll to position [459, 0]
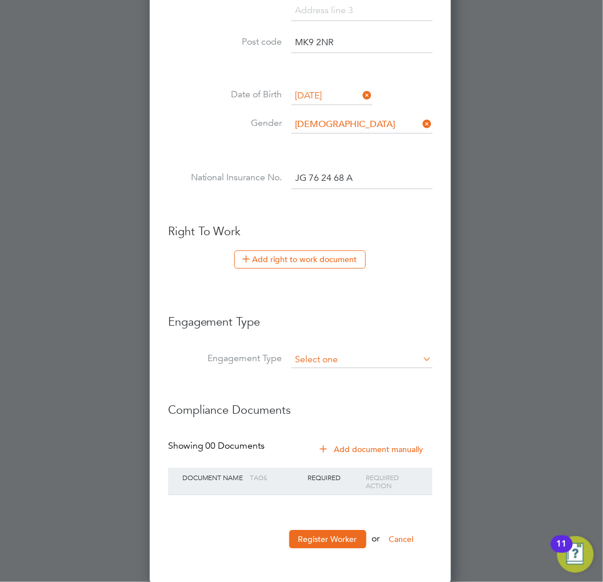
click at [360, 356] on input at bounding box center [362, 360] width 141 height 16
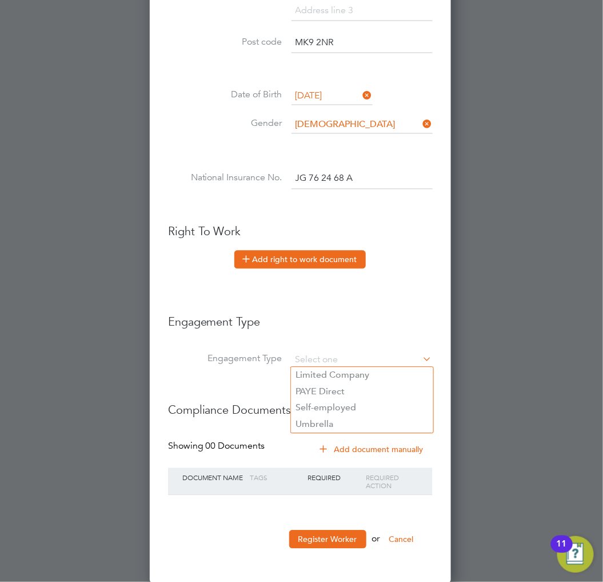
click at [309, 265] on button "Add right to work document" at bounding box center [300, 260] width 132 height 18
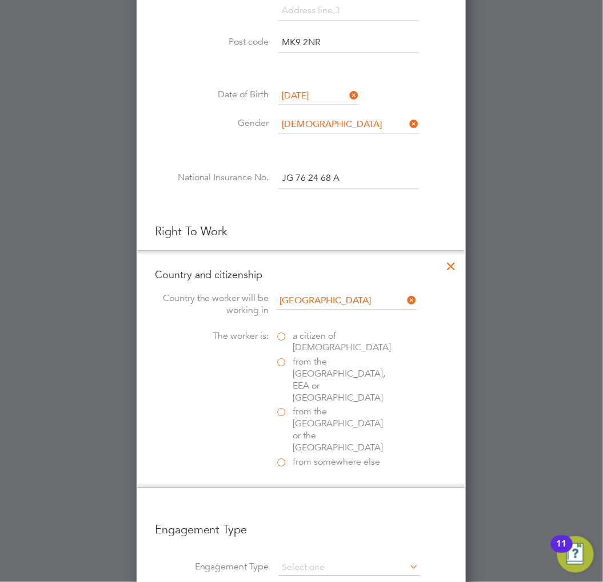
scroll to position [1170, 330]
click at [287, 347] on label "a citizen of United Kingdom" at bounding box center [333, 343] width 114 height 24
click at [0, 0] on input "a citizen of United Kingdom" at bounding box center [0, 0] width 0 height 0
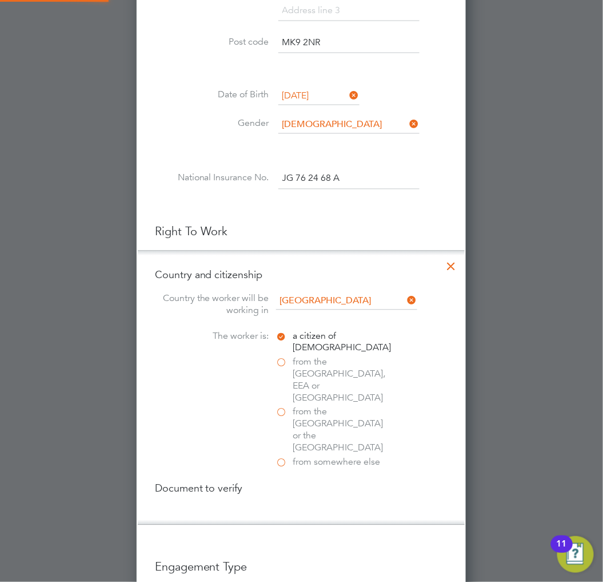
scroll to position [1233, 330]
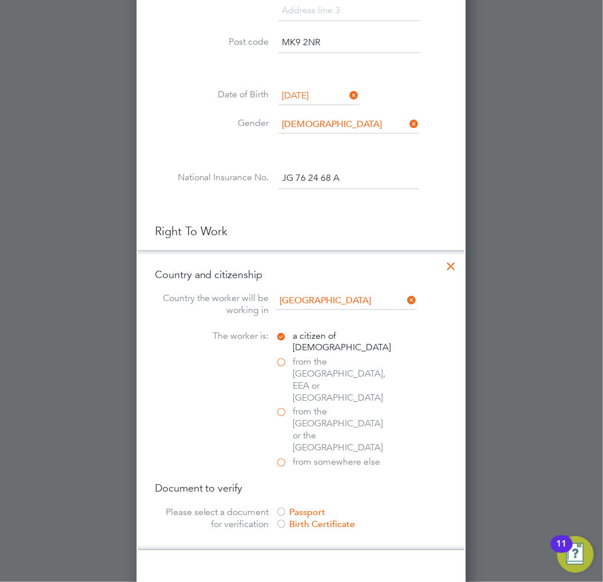
click at [299, 519] on div "Birth Certificate" at bounding box center [362, 525] width 172 height 12
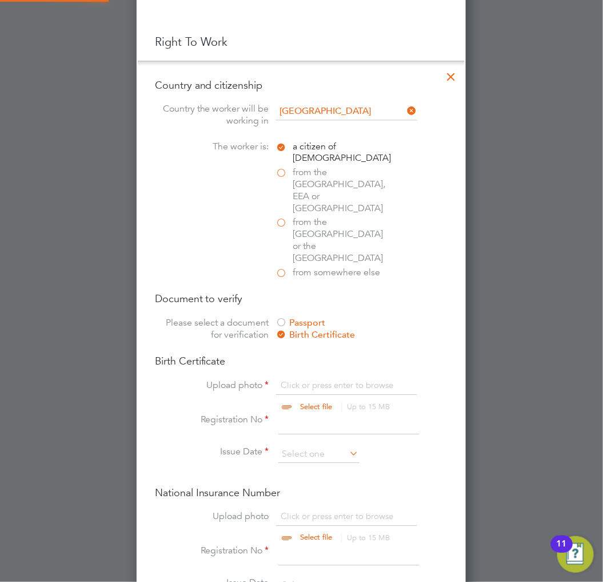
scroll to position [650, 0]
click at [321, 379] on input "file" at bounding box center [328, 396] width 180 height 34
type input "C:\fakepath\HMRCLetter.jpg"
click at [357, 413] on input at bounding box center [349, 423] width 141 height 21
drag, startPoint x: 305, startPoint y: 392, endPoint x: 391, endPoint y: 384, distance: 86.2
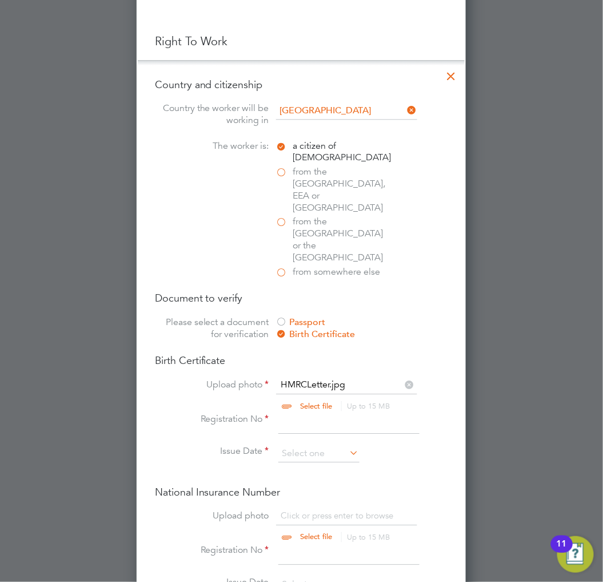
click at [305, 413] on input at bounding box center [349, 423] width 141 height 21
type input "183081"
click at [336, 445] on input at bounding box center [319, 453] width 81 height 17
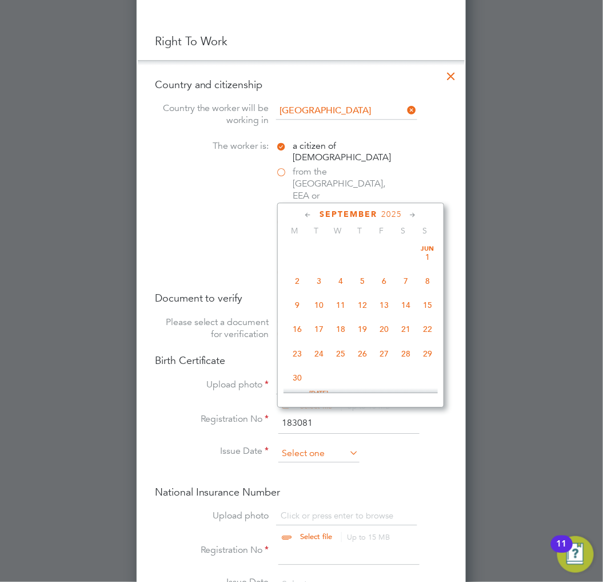
scroll to position [343, 0]
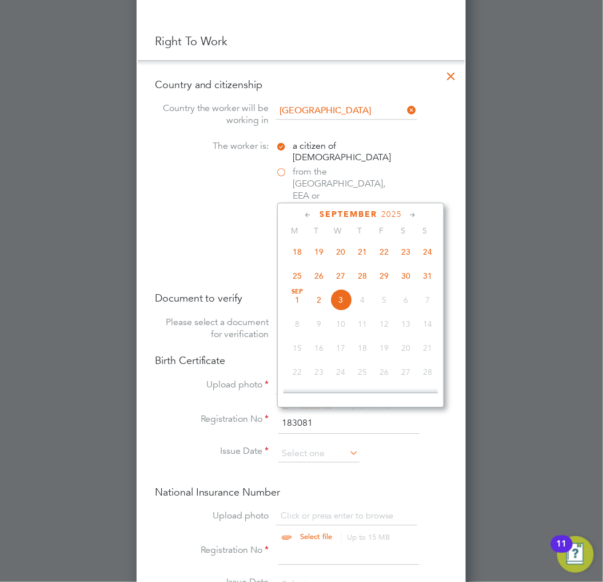
click at [395, 210] on span "2025" at bounding box center [391, 214] width 21 height 10
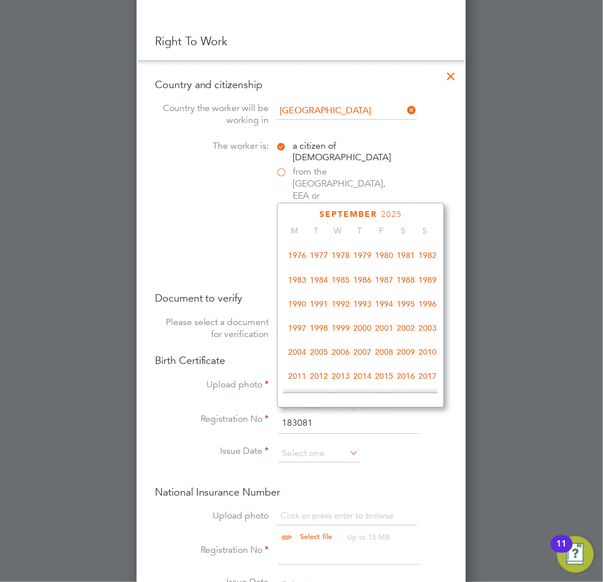
scroll to position [172, 0]
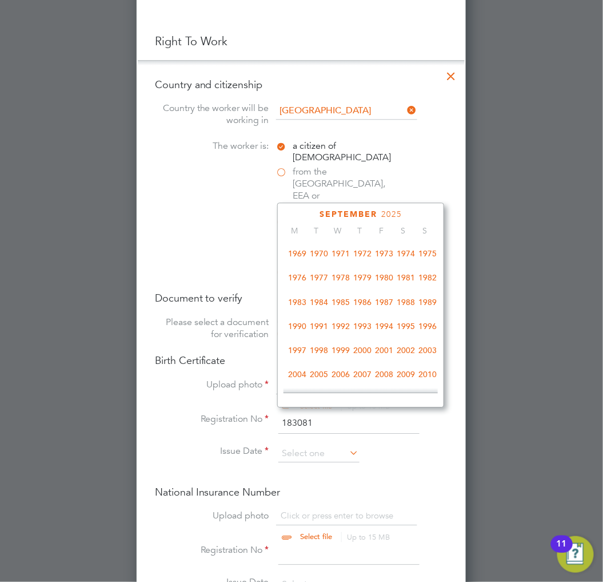
click at [430, 305] on span "1989" at bounding box center [428, 302] width 22 height 22
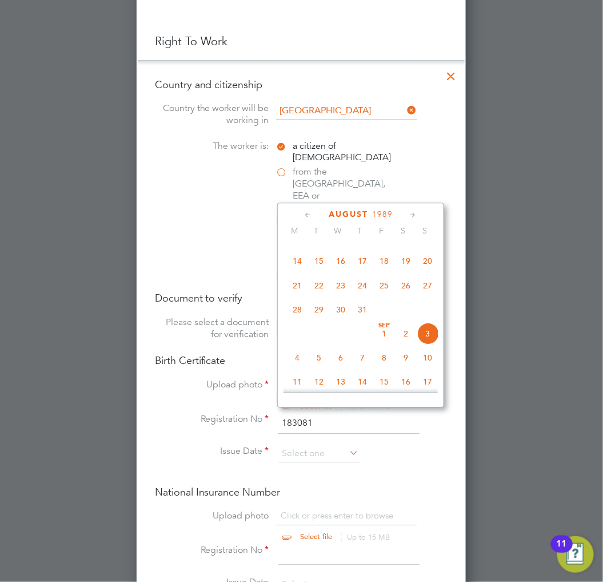
scroll to position [236, 0]
click at [426, 286] on span "6" at bounding box center [428, 287] width 22 height 22
type input "[DATE]"
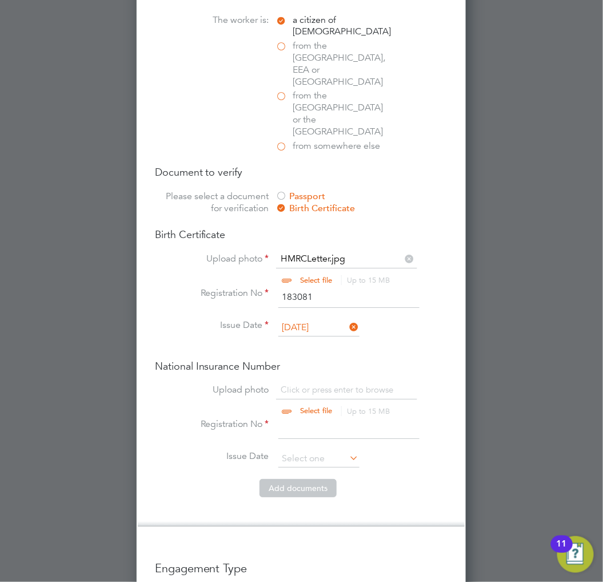
scroll to position [777, 0]
click at [324, 383] on input "file" at bounding box center [328, 400] width 180 height 34
type input "C:\fakepath\HMRCLetter.jpg"
click at [405, 249] on icon at bounding box center [410, 255] width 13 height 13
click at [344, 252] on input "file" at bounding box center [328, 269] width 180 height 34
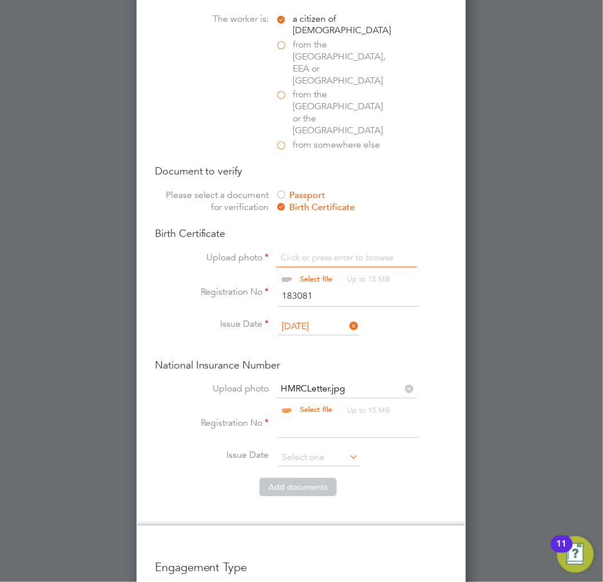
type input "C:\fakepath\BirthCert.jpg"
click at [341, 417] on input at bounding box center [349, 427] width 141 height 21
type input "JG762468A"
click at [317, 449] on input at bounding box center [319, 457] width 81 height 17
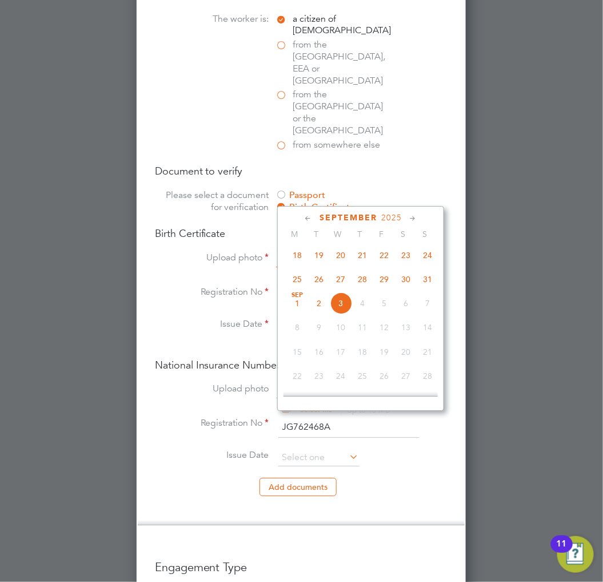
click at [391, 215] on span "2025" at bounding box center [391, 218] width 21 height 10
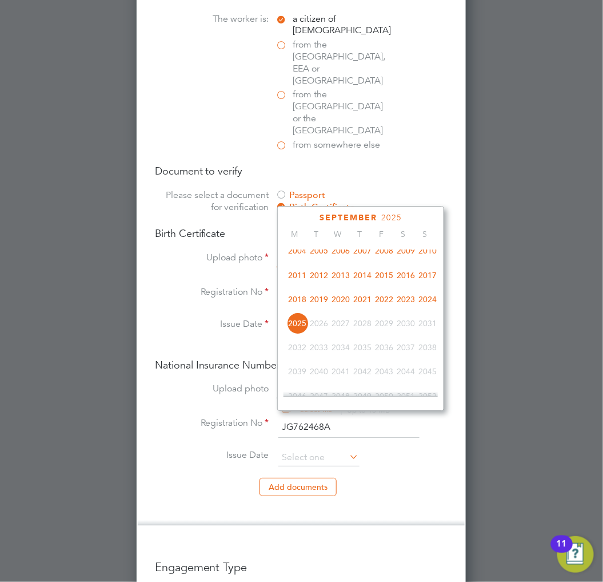
click at [364, 307] on span "2021" at bounding box center [363, 299] width 22 height 22
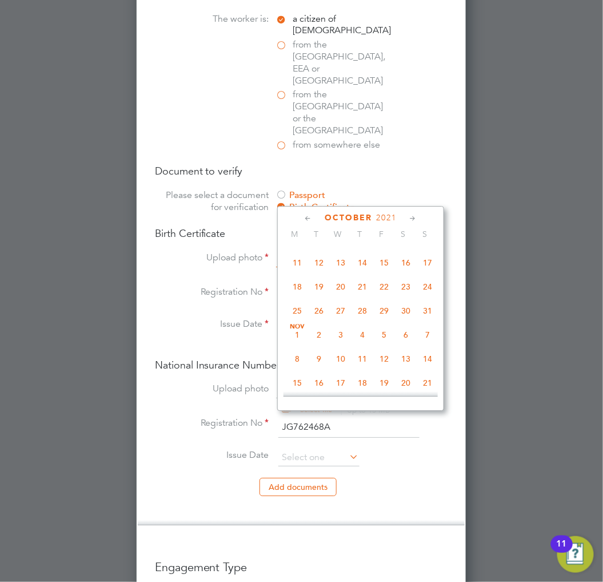
scroll to position [617, 0]
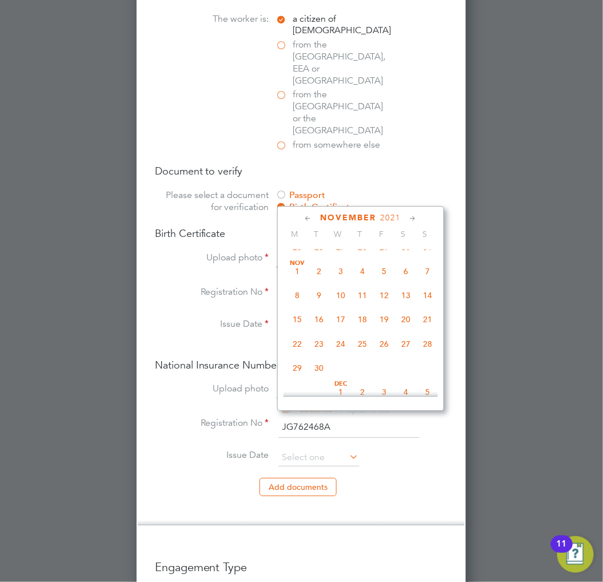
click at [380, 305] on span "12" at bounding box center [384, 295] width 22 height 22
type input "[DATE]"
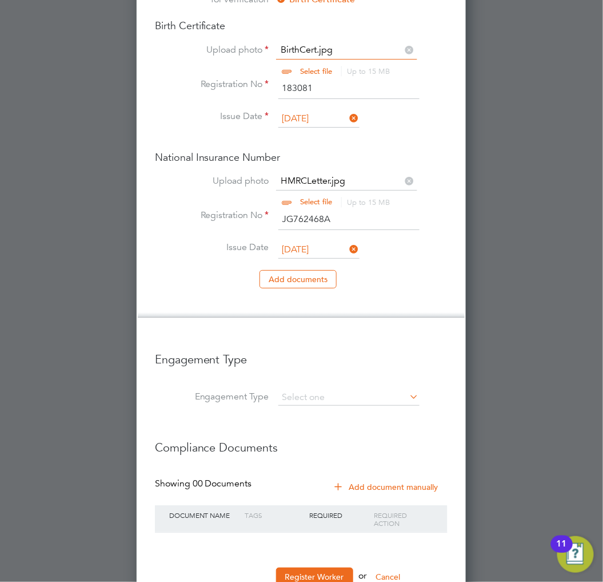
scroll to position [985, 0]
click at [339, 389] on input at bounding box center [349, 397] width 141 height 16
click at [351, 389] on input at bounding box center [349, 397] width 141 height 16
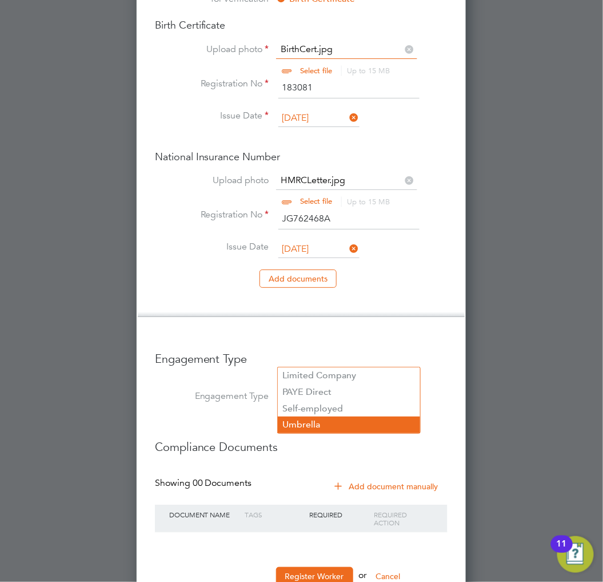
click at [326, 422] on li "Umbrella" at bounding box center [349, 424] width 142 height 17
type input "Umbrella"
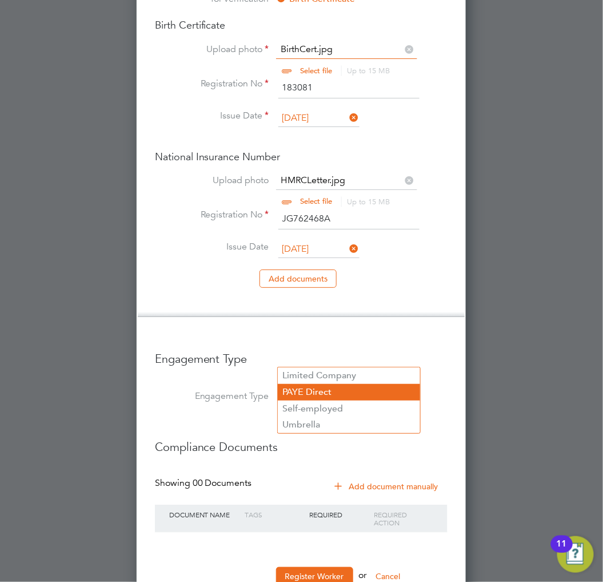
scroll to position [1734, 330]
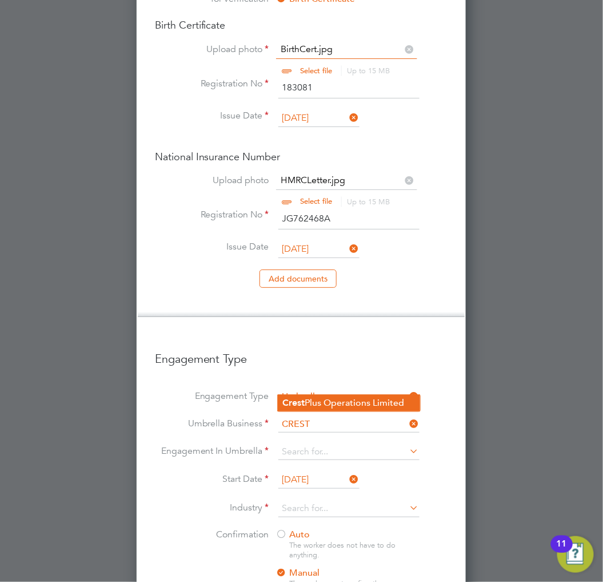
click at [298, 403] on b "Crest" at bounding box center [294, 402] width 22 height 11
type input "Crest Plus Operations Limited"
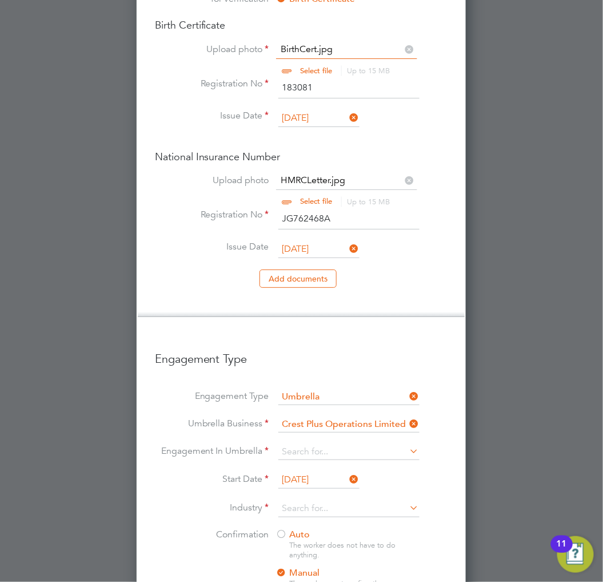
click at [333, 444] on li "Engagement In Umbrella" at bounding box center [301, 457] width 293 height 27
click at [334, 444] on input at bounding box center [349, 452] width 141 height 16
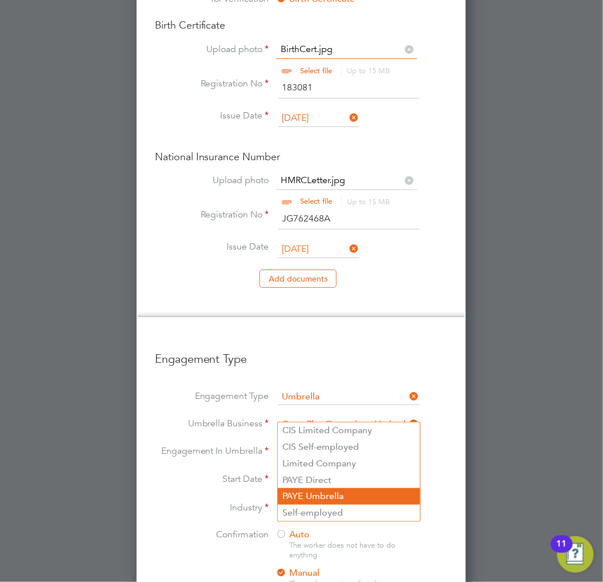
click at [341, 488] on li "PAYE Umbrella" at bounding box center [349, 496] width 142 height 17
type input "PAYE Umbrella"
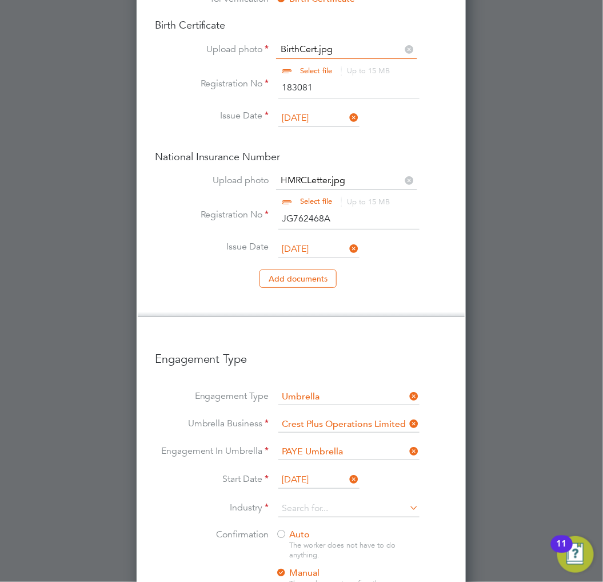
click at [348, 471] on icon at bounding box center [348, 479] width 0 height 16
click at [324, 471] on input at bounding box center [319, 479] width 81 height 17
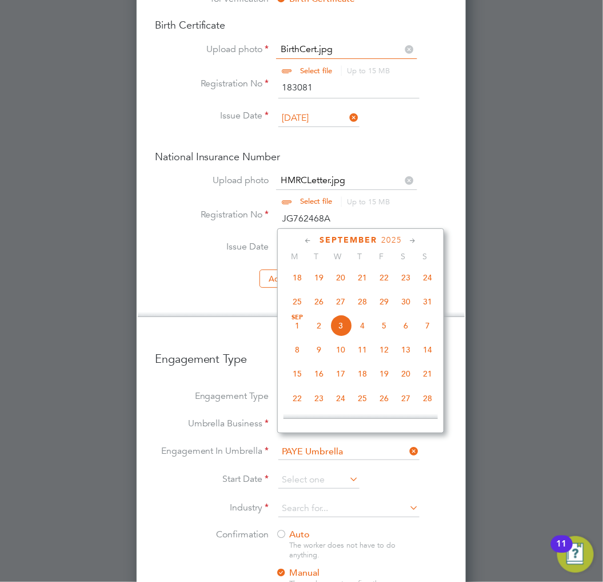
click at [315, 328] on span "2" at bounding box center [319, 326] width 22 height 22
type input "[DATE]"
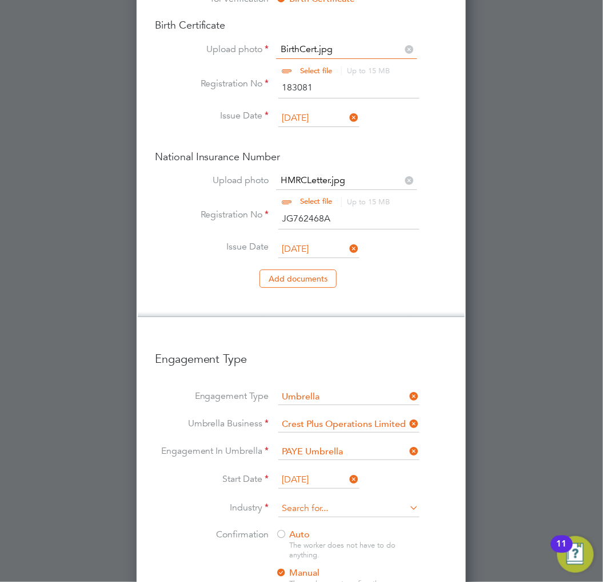
click at [352, 500] on input at bounding box center [349, 508] width 141 height 17
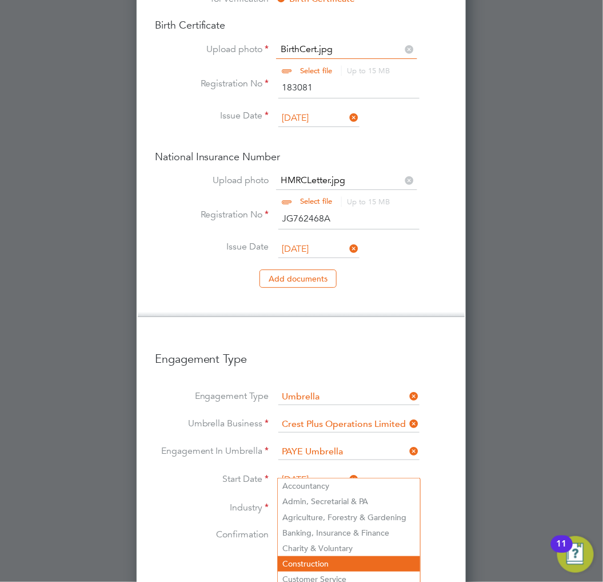
click at [329, 556] on li "Construction" at bounding box center [349, 563] width 142 height 15
type input "Construction"
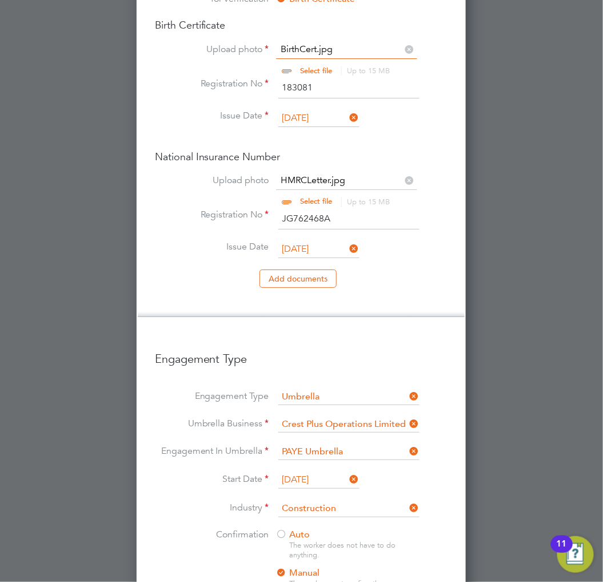
click at [287, 529] on div at bounding box center [281, 534] width 11 height 11
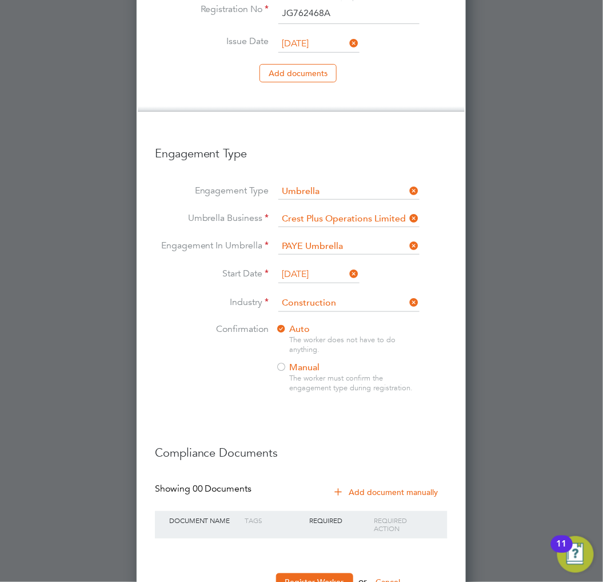
scroll to position [1194, 0]
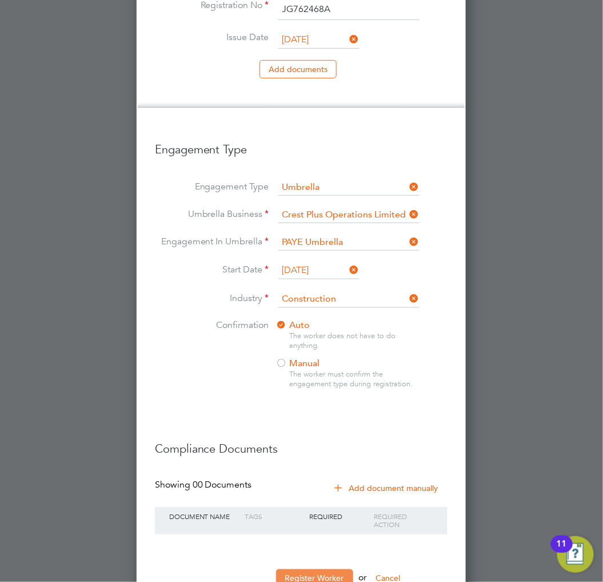
click at [316, 569] on button "Register Worker" at bounding box center [314, 578] width 77 height 18
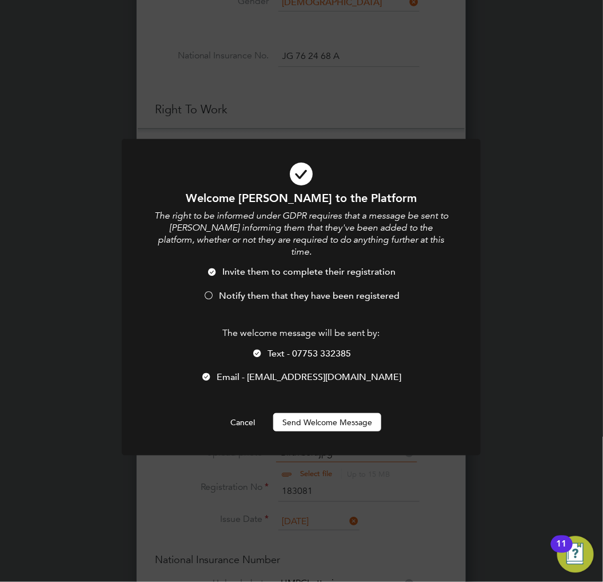
click at [232, 290] on span "Notify them that they have been registered" at bounding box center [309, 295] width 181 height 11
click at [349, 415] on button "Send Welcome Message" at bounding box center [327, 422] width 108 height 18
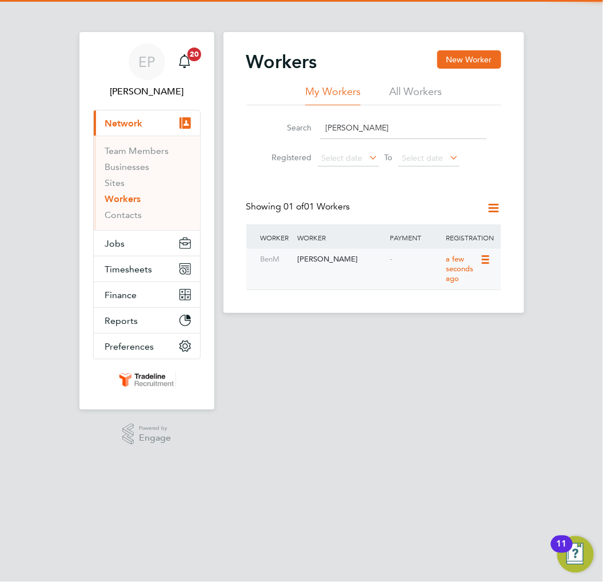
click at [391, 261] on div "-" at bounding box center [415, 259] width 55 height 21
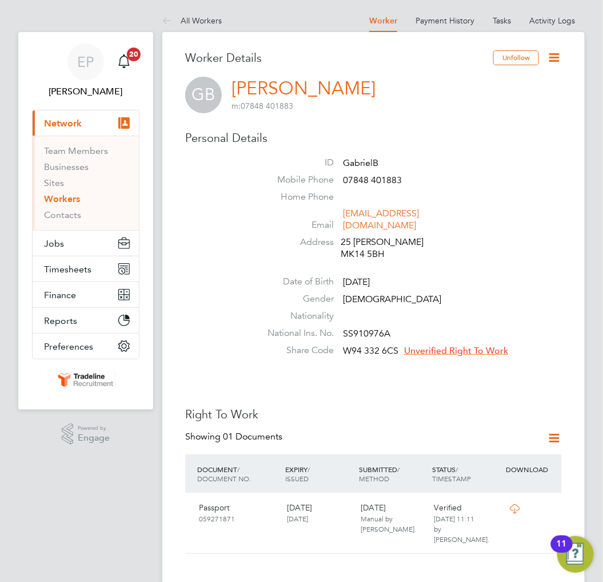
click at [467, 345] on span "Unverified Right To Work" at bounding box center [456, 350] width 104 height 11
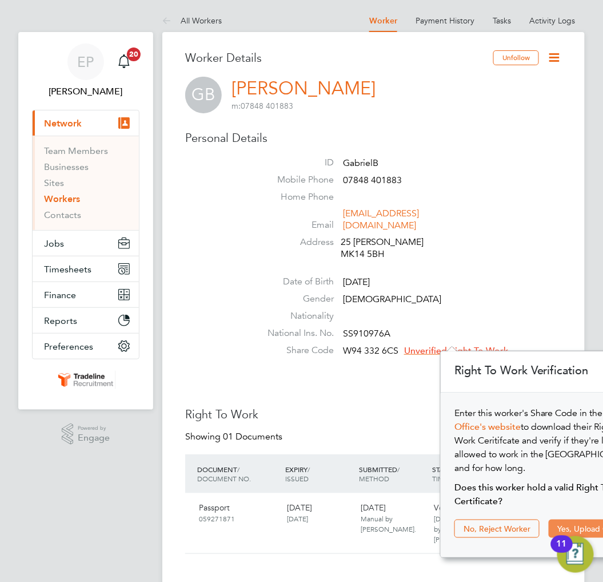
click at [568, 519] on button "Yes, Upload Certificate" at bounding box center [599, 528] width 101 height 18
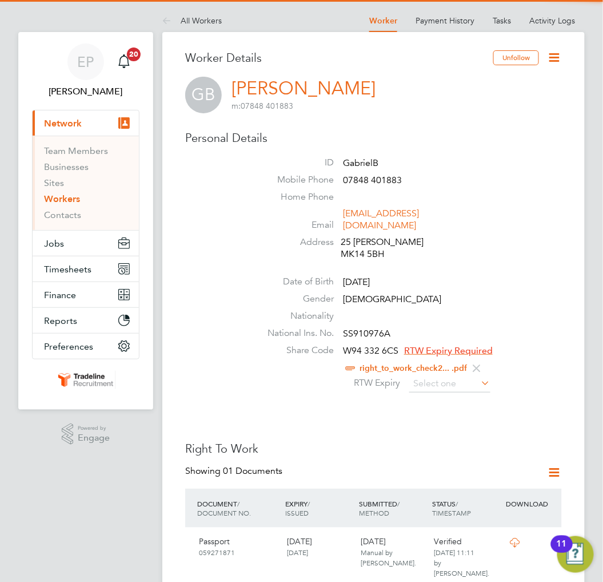
scroll to position [11, 88]
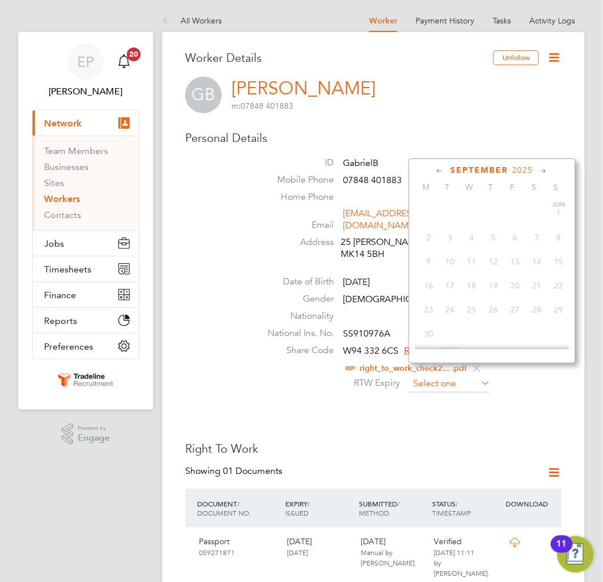
click at [448, 379] on input at bounding box center [450, 383] width 81 height 17
click at [524, 170] on span "2025" at bounding box center [523, 170] width 21 height 10
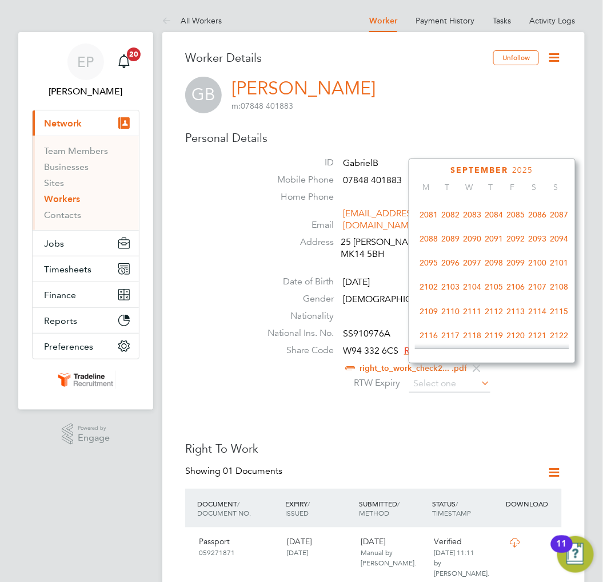
scroll to position [617, 0]
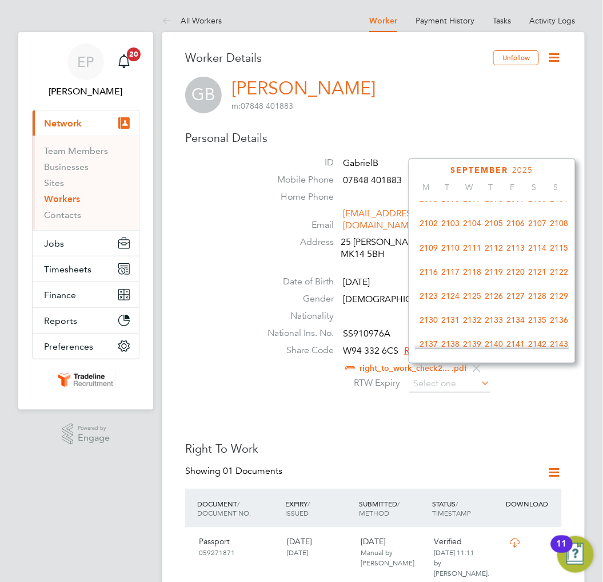
click at [470, 307] on span "2125" at bounding box center [473, 296] width 22 height 22
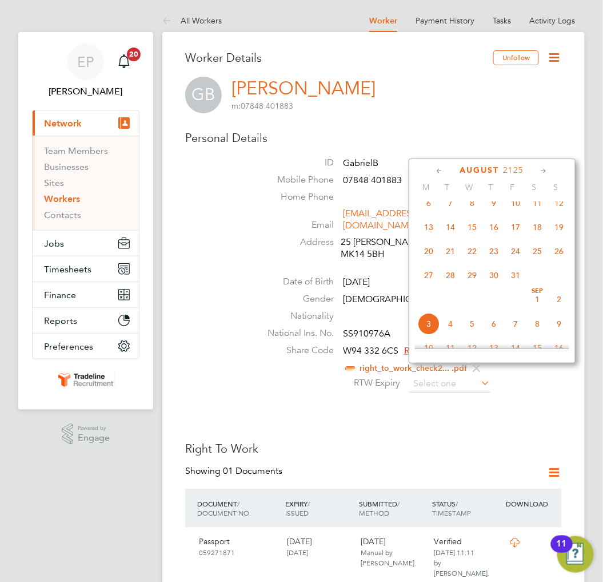
scroll to position [299, 0]
click at [431, 330] on span "3" at bounding box center [429, 324] width 22 height 22
type input "[DATE]"
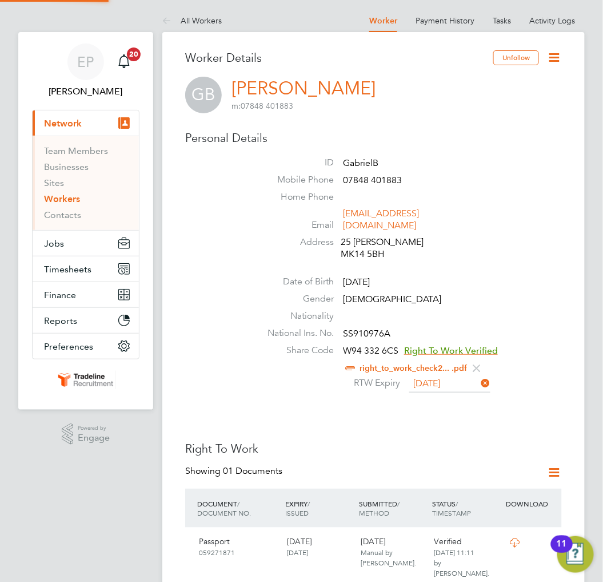
scroll to position [11, 93]
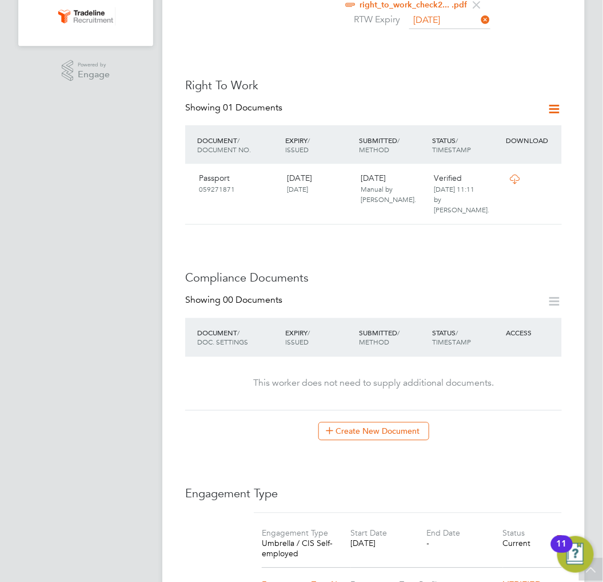
scroll to position [381, 0]
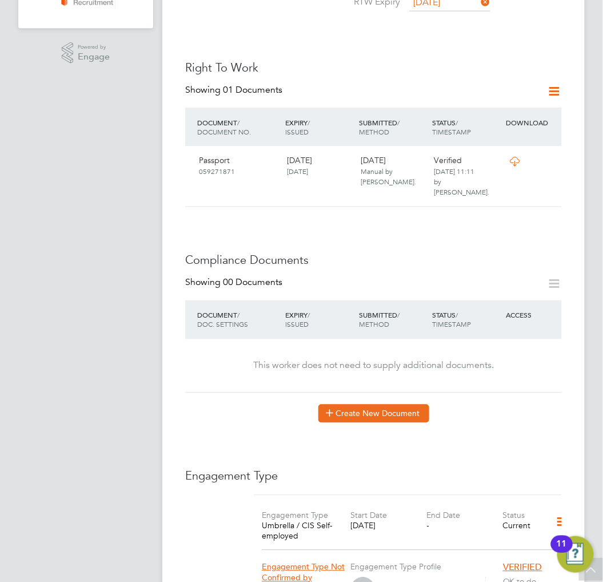
click at [329, 408] on icon at bounding box center [330, 412] width 9 height 9
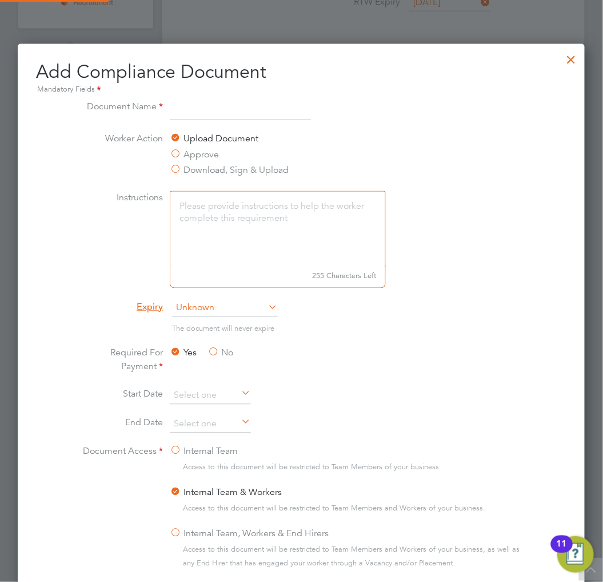
scroll to position [599, 568]
type input "CPCS Back"
click at [256, 308] on span "Unknown" at bounding box center [225, 308] width 106 height 17
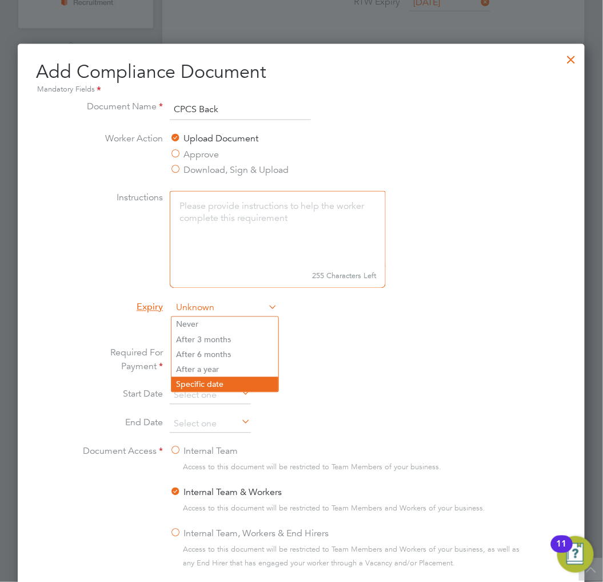
click at [217, 380] on li "Specific date" at bounding box center [225, 384] width 107 height 15
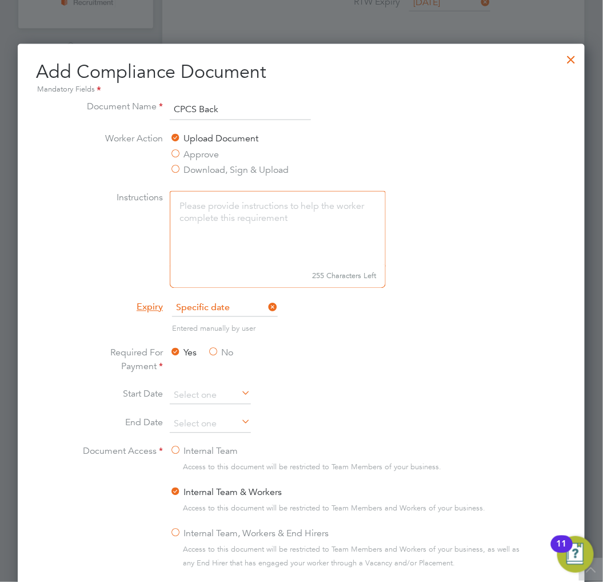
click at [351, 350] on li "Required For Payment Yes No" at bounding box center [301, 366] width 448 height 41
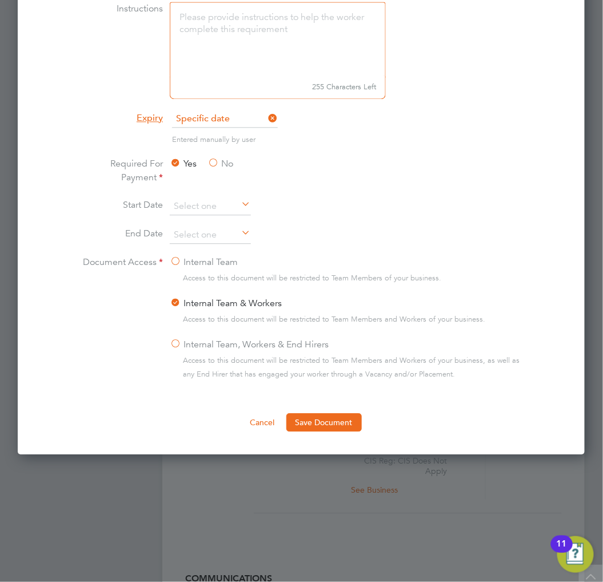
scroll to position [572, 0]
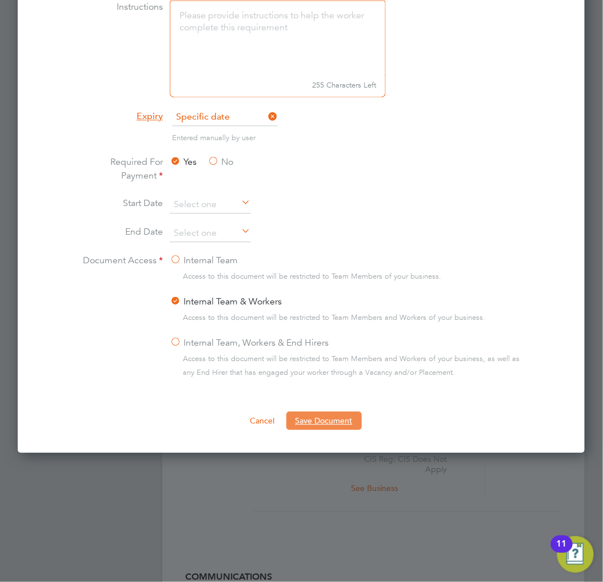
click at [348, 413] on button "Save Document" at bounding box center [324, 420] width 75 height 18
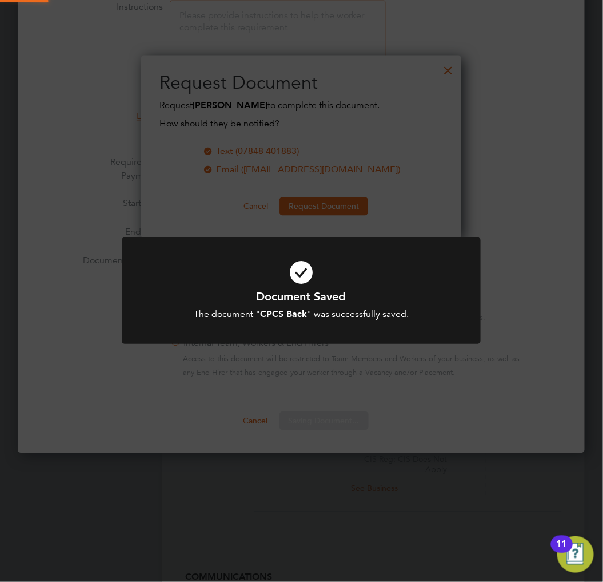
scroll to position [184, 321]
click at [423, 197] on div "Document Saved The document " CPCS Back " was successfully saved. Cancel Okay" at bounding box center [301, 291] width 603 height 582
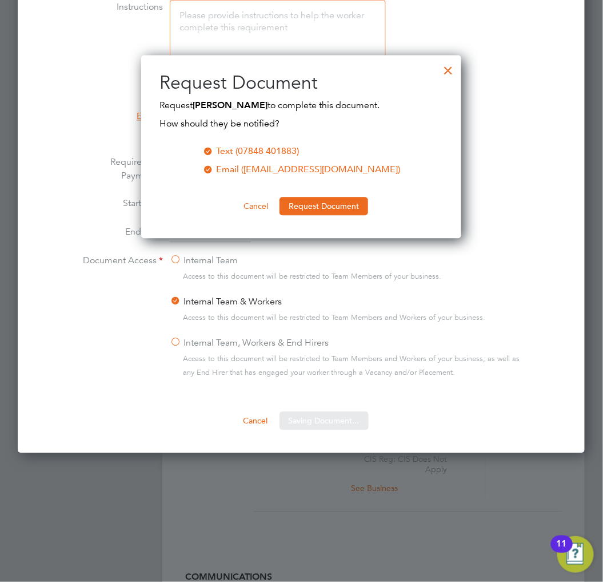
click at [446, 69] on div at bounding box center [448, 67] width 21 height 21
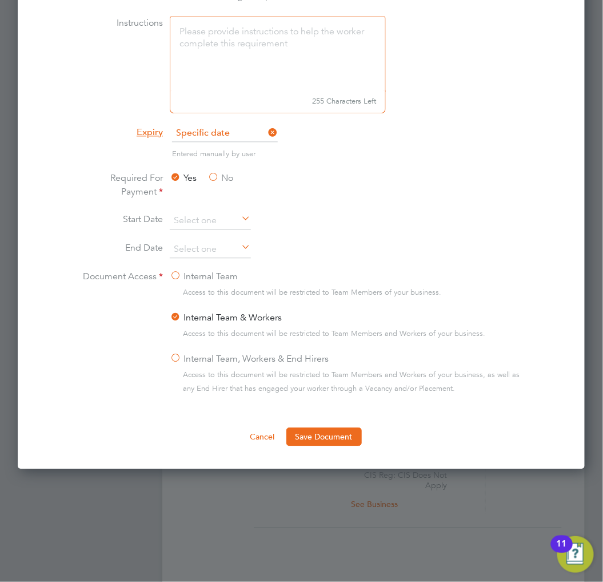
scroll to position [381, 0]
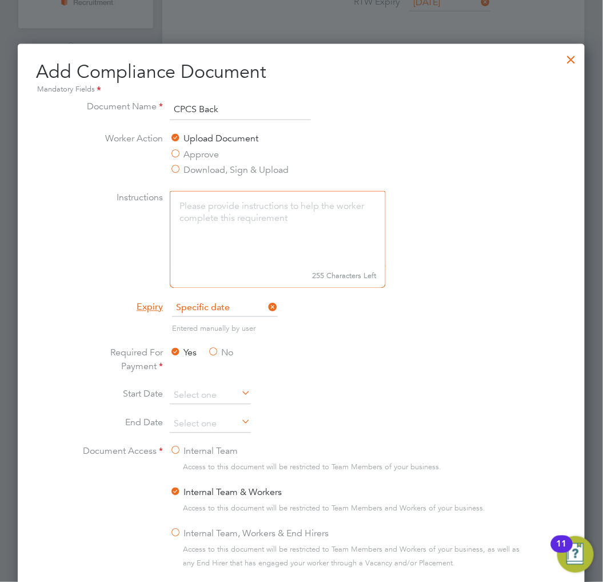
click at [573, 61] on div at bounding box center [572, 56] width 21 height 21
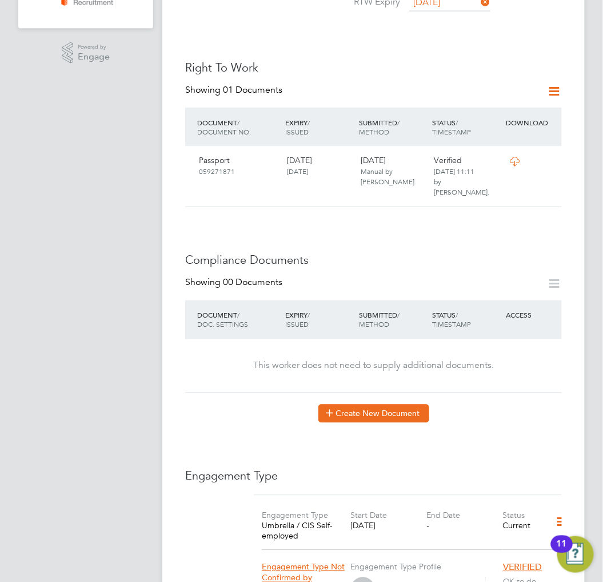
click at [364, 404] on button "Create New Document" at bounding box center [374, 413] width 111 height 18
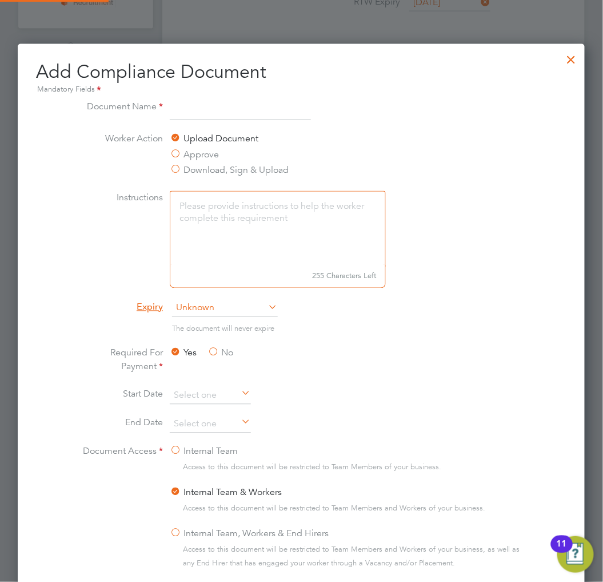
scroll to position [599, 568]
type input "c"
type input "CPCS Front"
click at [267, 309] on icon at bounding box center [267, 307] width 0 height 16
click at [244, 310] on span "Unknown" at bounding box center [225, 308] width 106 height 17
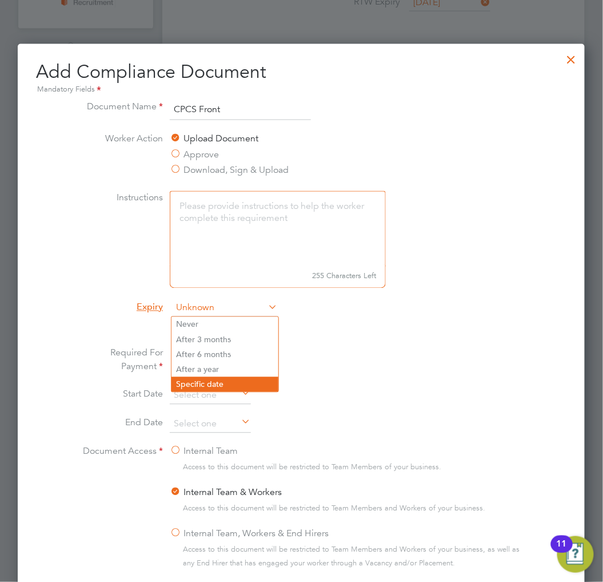
click at [223, 377] on li "Specific date" at bounding box center [225, 384] width 107 height 15
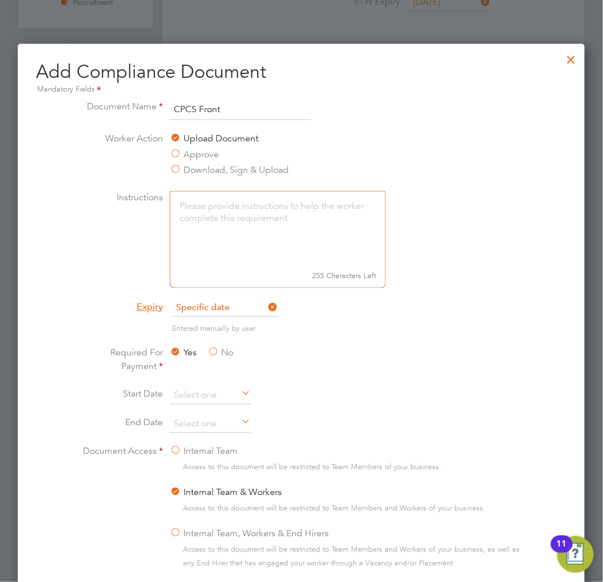
click at [368, 363] on li "Required For Payment Yes No" at bounding box center [301, 366] width 448 height 41
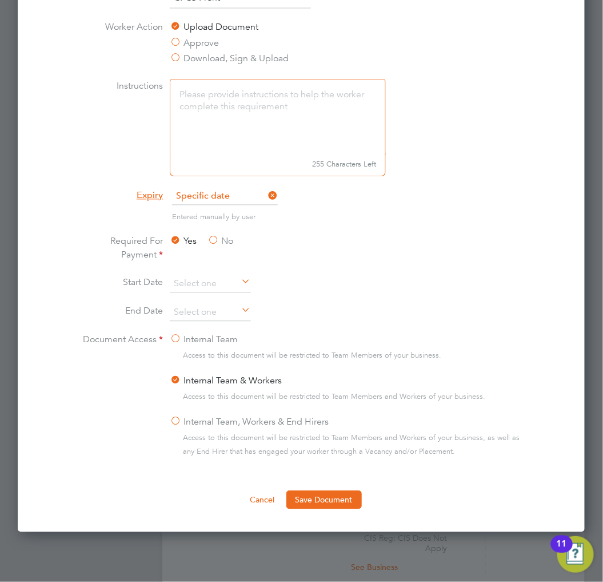
scroll to position [635, 0]
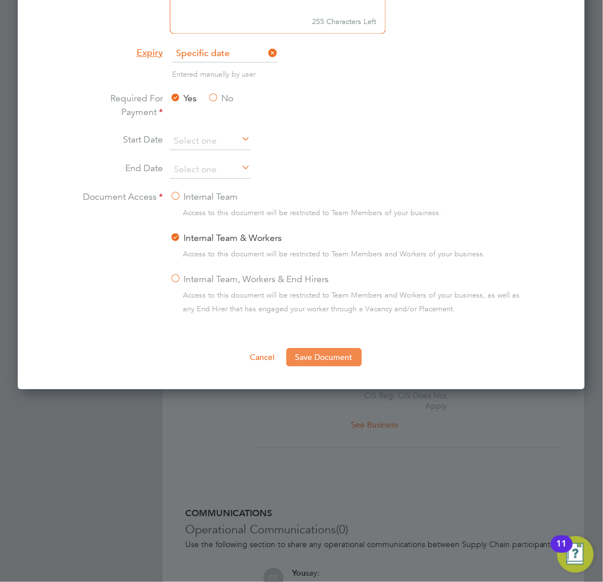
click at [343, 363] on button "Save Document" at bounding box center [324, 357] width 75 height 18
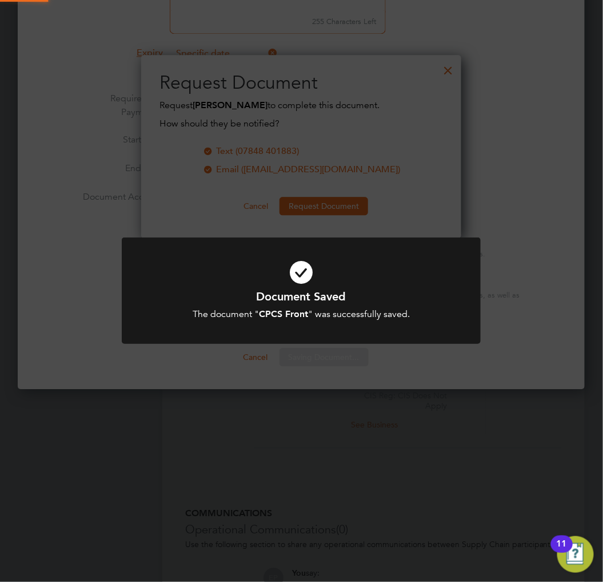
scroll to position [184, 321]
click at [376, 229] on div "Document Saved The document " CPCS Front " was successfully saved. Cancel Okay" at bounding box center [301, 291] width 603 height 582
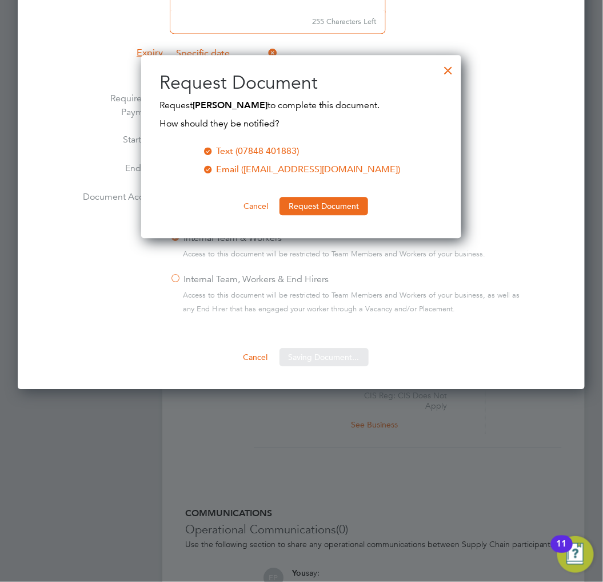
click at [446, 75] on div at bounding box center [448, 67] width 21 height 21
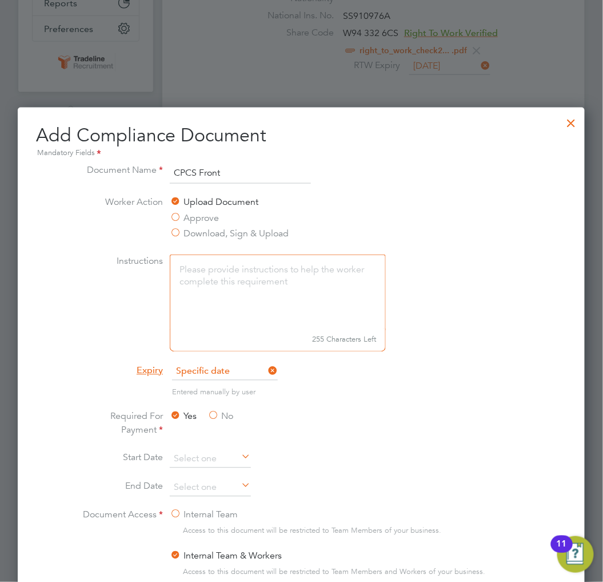
click at [570, 123] on div at bounding box center [572, 120] width 21 height 21
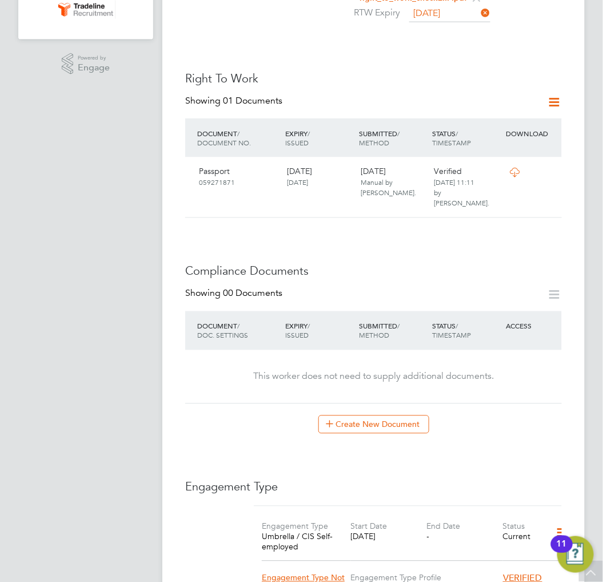
scroll to position [381, 0]
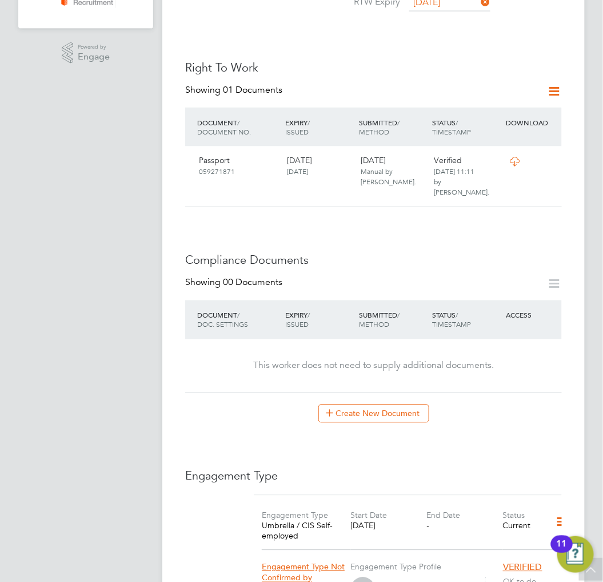
click at [384, 403] on div "Worker Details Unfollow GB Gabriel Buhocianu m: 07848 401883 Personal Details I…" at bounding box center [373, 301] width 377 height 1264
click at [395, 404] on button "Create New Document" at bounding box center [374, 413] width 111 height 18
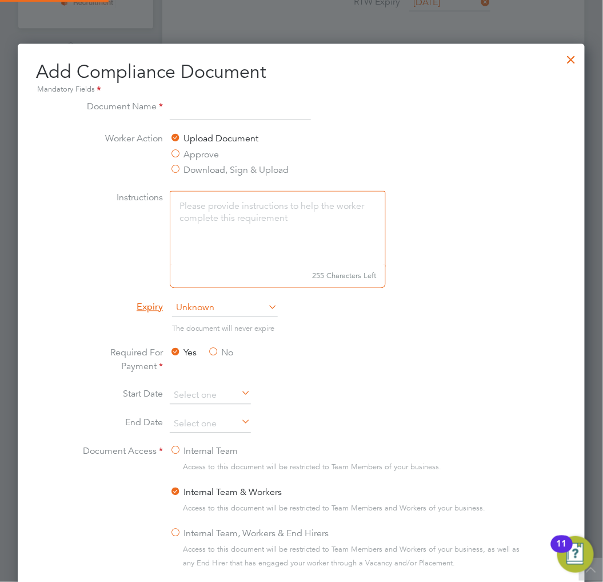
scroll to position [599, 568]
type input "Driving Licence"
click at [235, 312] on span "Unknown" at bounding box center [225, 308] width 106 height 17
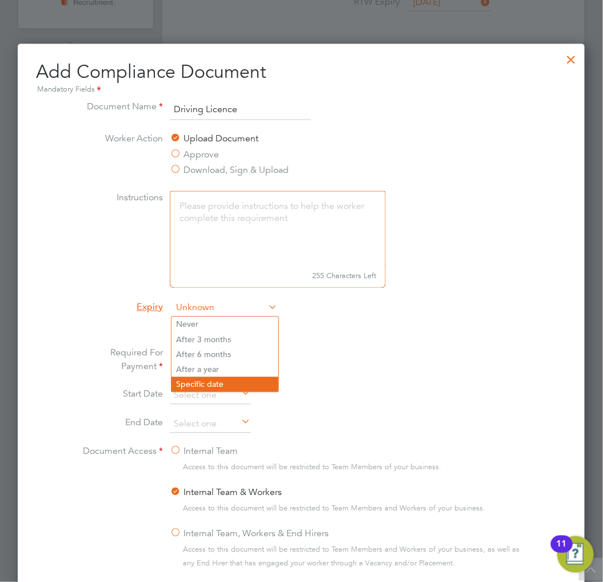
click at [216, 385] on li "Specific date" at bounding box center [225, 384] width 107 height 15
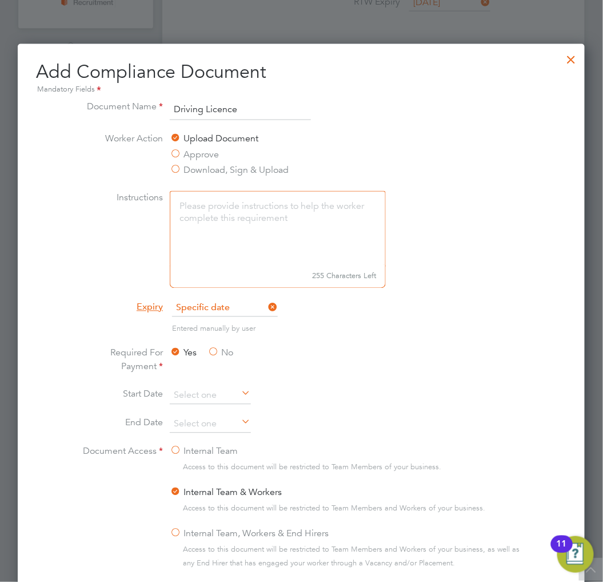
click at [444, 358] on li "Required For Payment Yes No" at bounding box center [301, 366] width 448 height 41
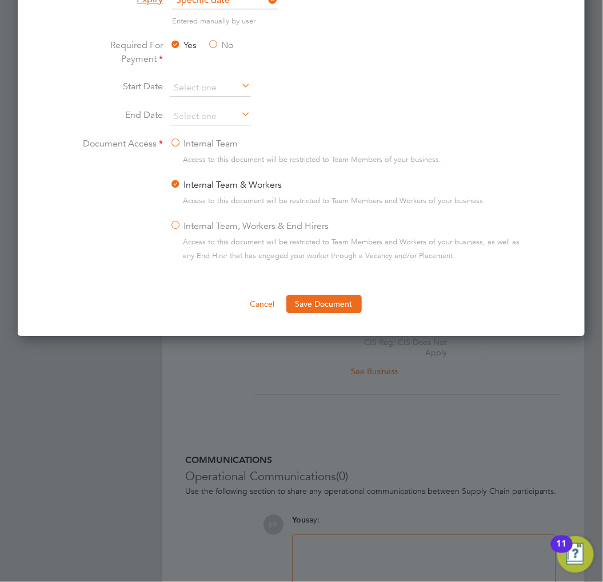
scroll to position [699, 0]
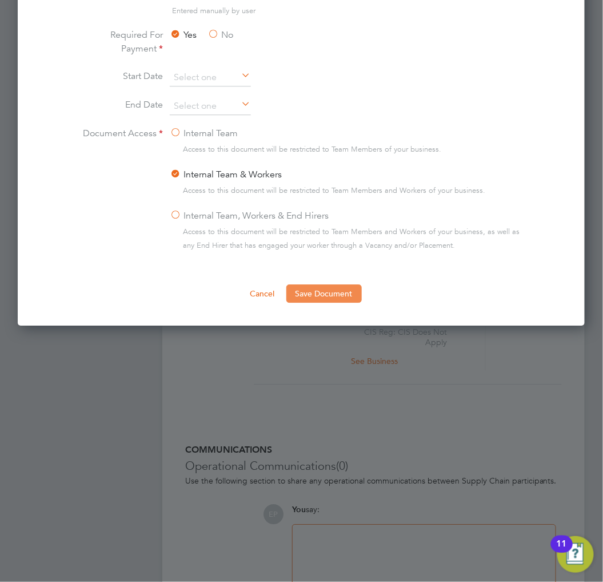
click at [340, 288] on button "Save Document" at bounding box center [324, 293] width 75 height 18
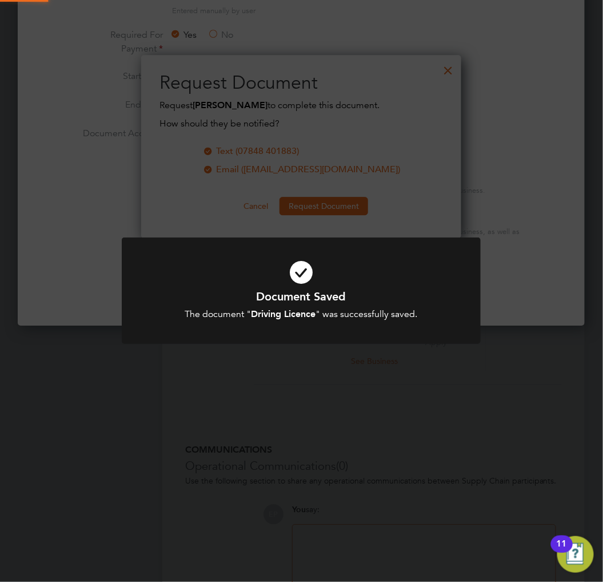
scroll to position [184, 321]
click at [300, 289] on h1 "Document Saved" at bounding box center [301, 296] width 297 height 15
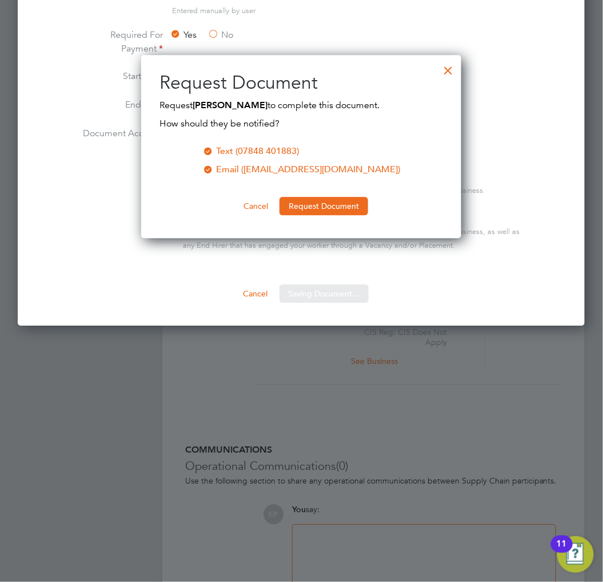
click at [449, 73] on div at bounding box center [448, 67] width 21 height 21
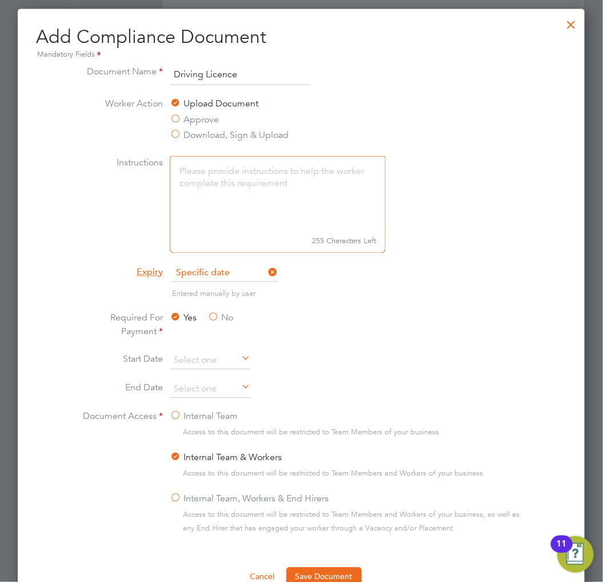
scroll to position [289, 0]
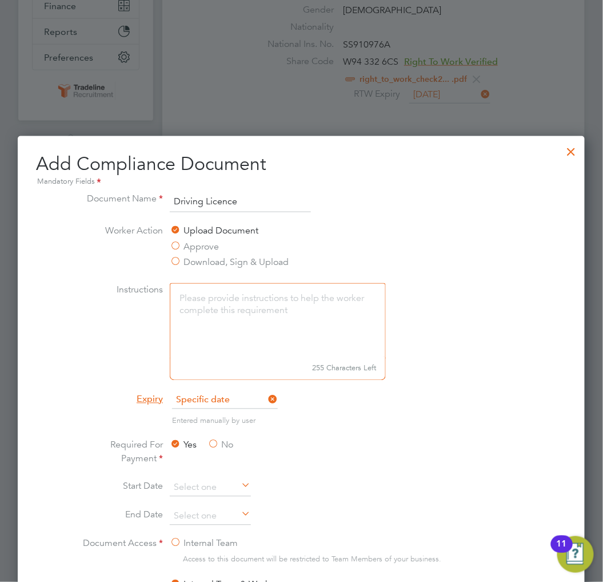
click at [577, 149] on div at bounding box center [572, 148] width 21 height 21
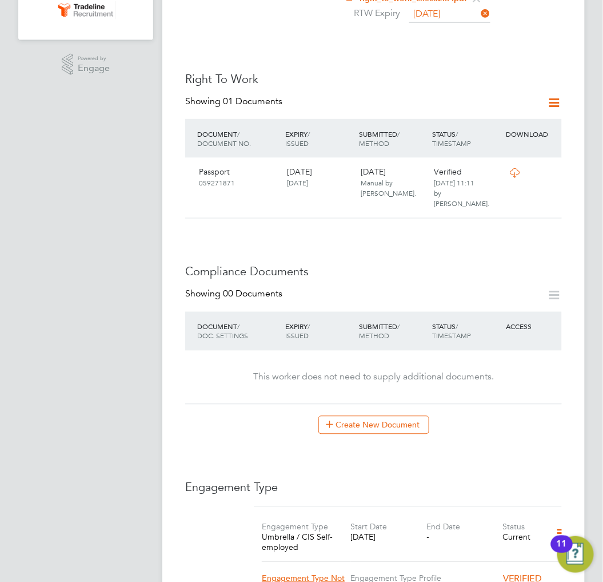
scroll to position [381, 0]
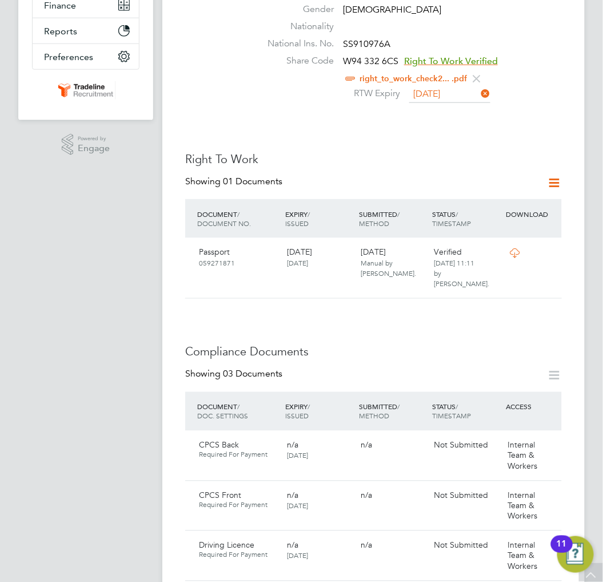
scroll to position [381, 0]
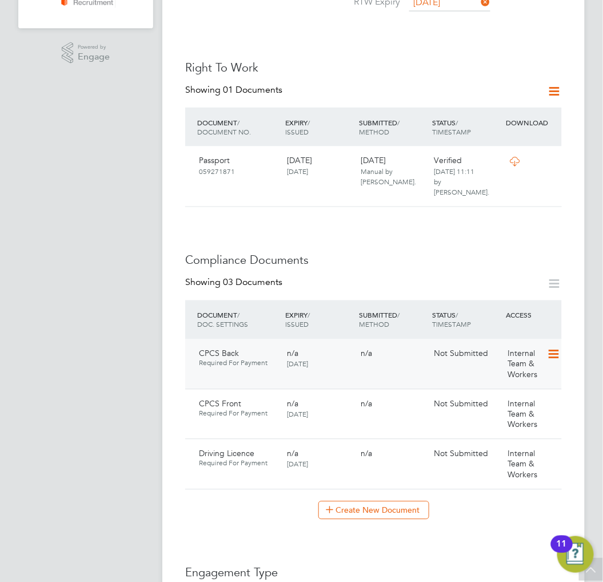
click at [551, 348] on icon at bounding box center [552, 355] width 11 height 14
click at [496, 371] on li "Submit Document" at bounding box center [517, 375] width 85 height 16
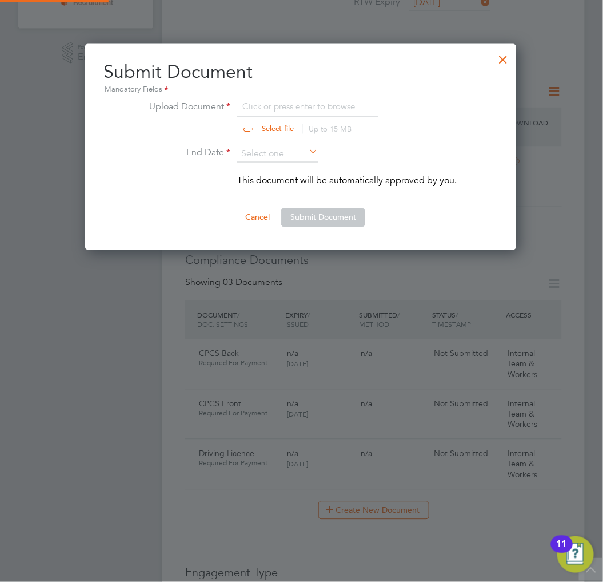
scroll to position [206, 432]
click at [263, 102] on input "file" at bounding box center [289, 117] width 180 height 34
type input "C:\fakepath\CPCSBack.jpg"
click at [288, 155] on input at bounding box center [277, 153] width 81 height 17
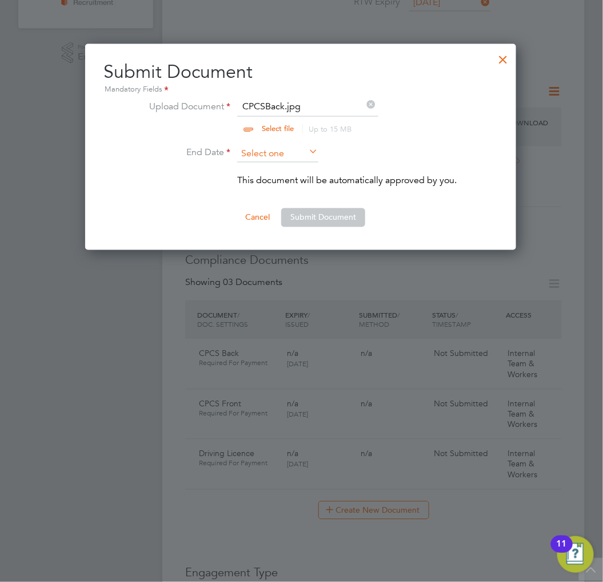
scroll to position [343, 0]
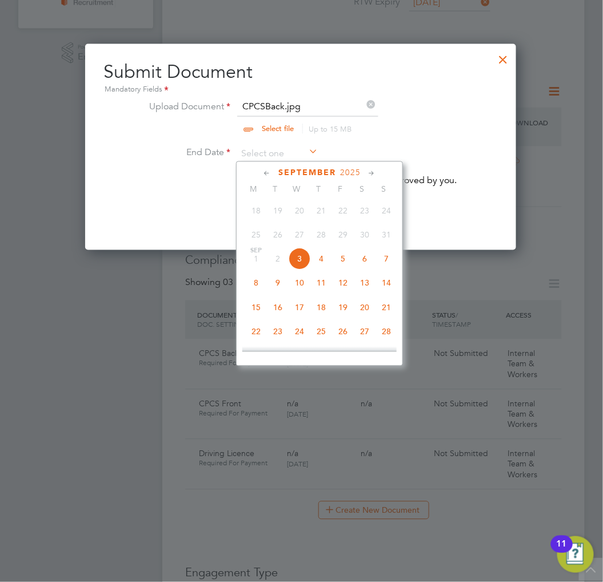
click at [361, 168] on span "2025" at bounding box center [350, 173] width 21 height 10
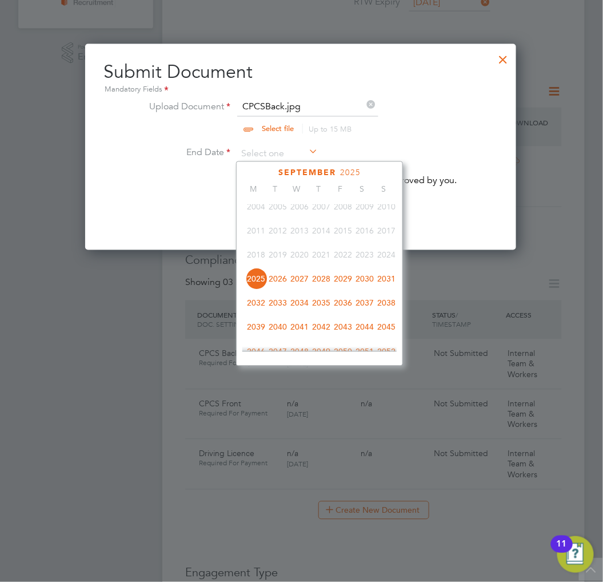
click at [281, 281] on span "2026" at bounding box center [278, 279] width 22 height 22
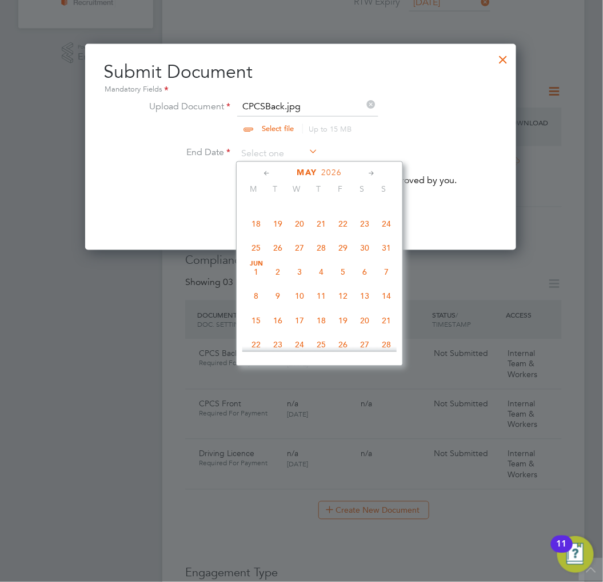
scroll to position [163, 0]
click at [384, 270] on span "31" at bounding box center [387, 270] width 22 height 22
type input "[DATE]"
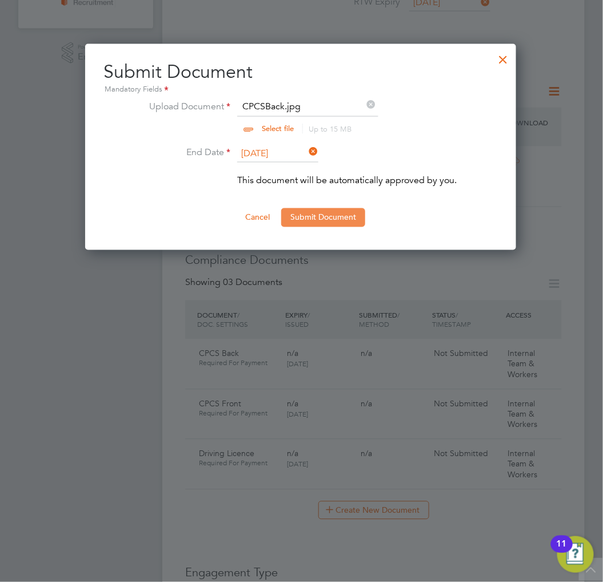
click at [329, 216] on button "Submit Document" at bounding box center [323, 217] width 84 height 18
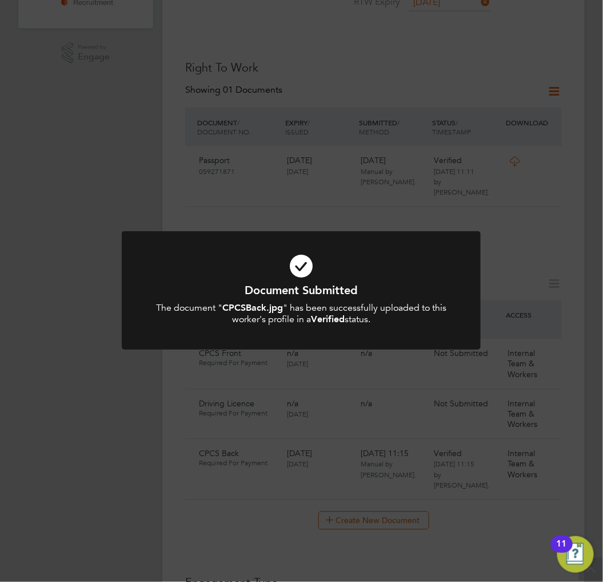
click at [392, 321] on div "The document " CPCSBack.jpg " has been successfully uploaded to this worker's p…" at bounding box center [301, 314] width 297 height 24
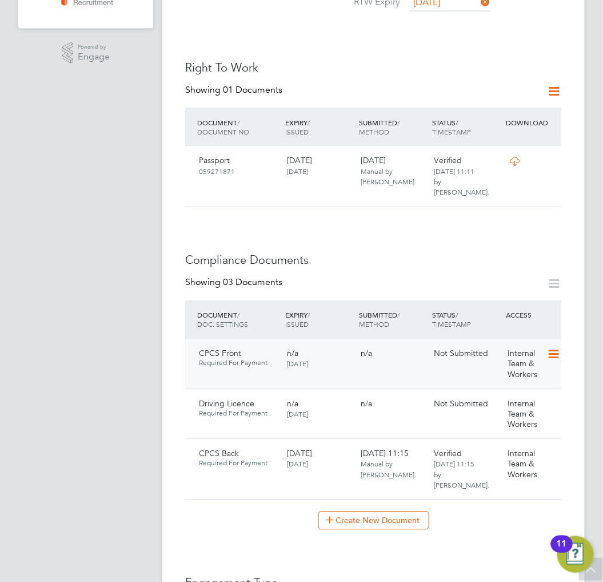
click at [556, 348] on icon at bounding box center [552, 355] width 11 height 14
click at [499, 377] on li "Submit Document" at bounding box center [517, 375] width 85 height 16
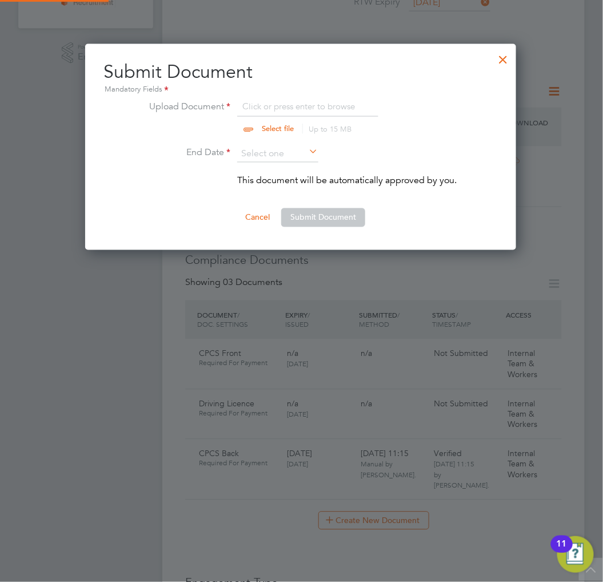
scroll to position [206, 432]
click at [272, 103] on input "file" at bounding box center [289, 117] width 180 height 34
type input "C:\fakepath\CPCSFront.jpg"
click at [307, 145] on icon at bounding box center [307, 152] width 0 height 16
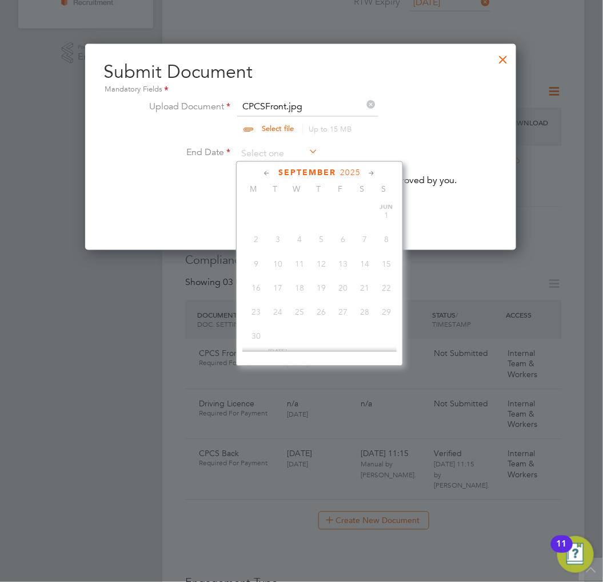
scroll to position [343, 0]
click at [347, 168] on span "2025" at bounding box center [350, 173] width 21 height 10
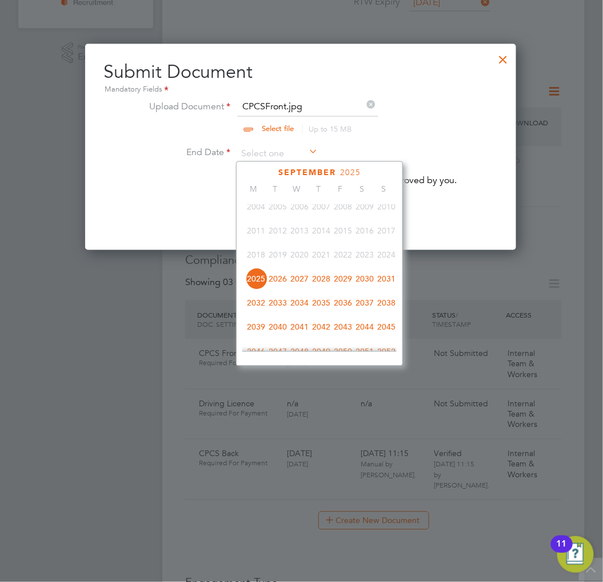
click at [287, 279] on span "2026" at bounding box center [278, 279] width 22 height 22
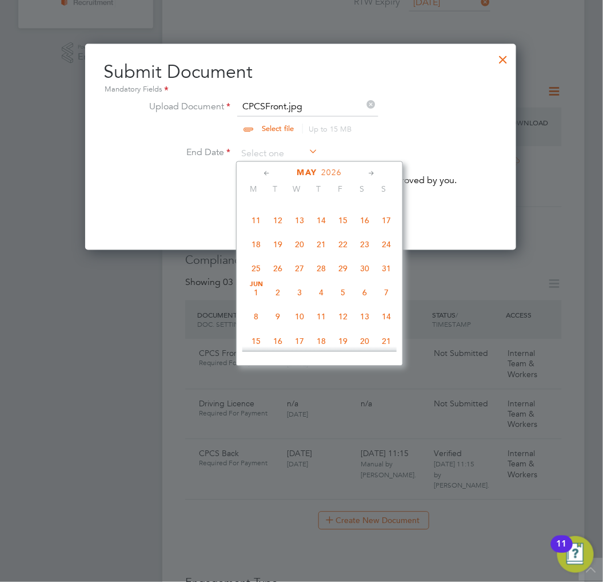
scroll to position [163, 0]
click at [380, 272] on span "31" at bounding box center [387, 270] width 22 height 22
type input "[DATE]"
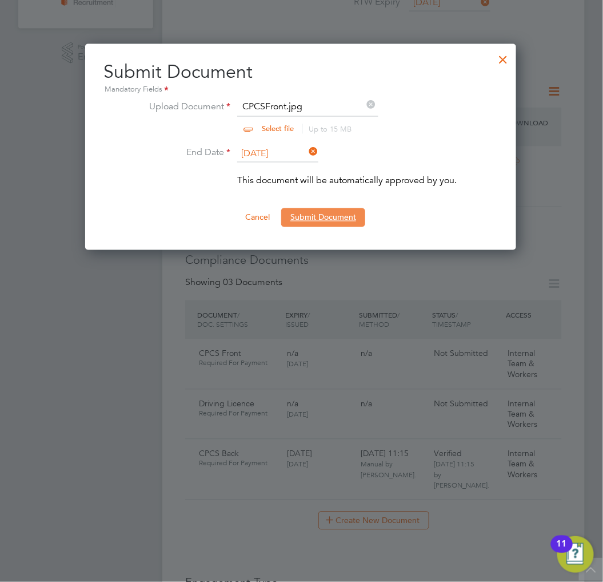
click at [326, 217] on button "Submit Document" at bounding box center [323, 217] width 84 height 18
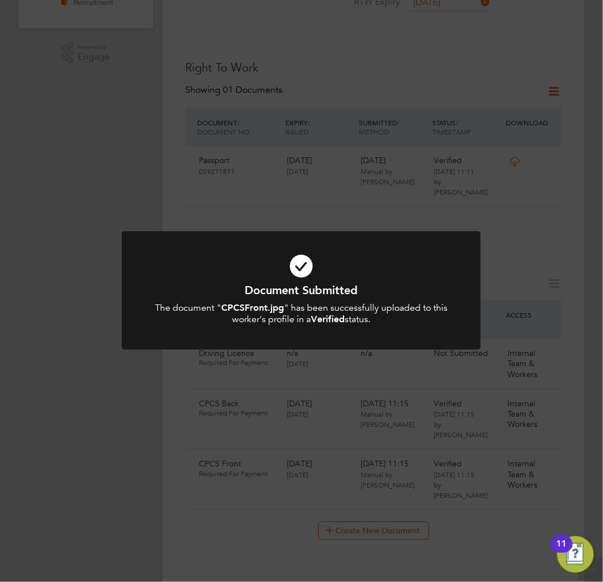
click at [401, 289] on h1 "Document Submitted" at bounding box center [301, 290] width 297 height 15
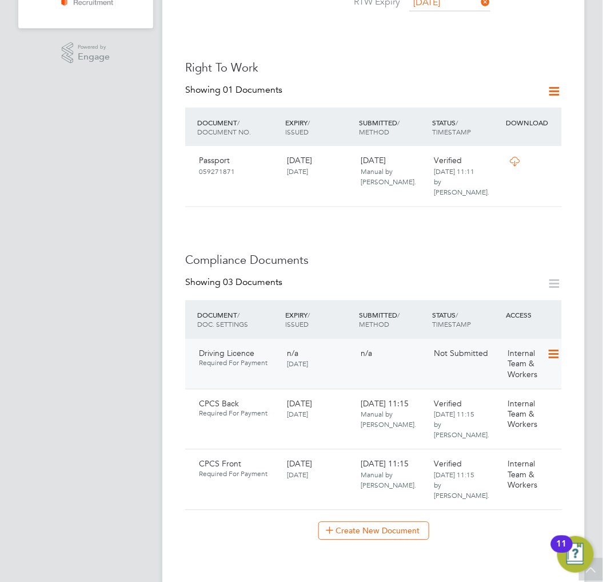
click at [554, 348] on icon at bounding box center [552, 355] width 11 height 14
click at [506, 369] on li "Submit Document" at bounding box center [517, 375] width 85 height 16
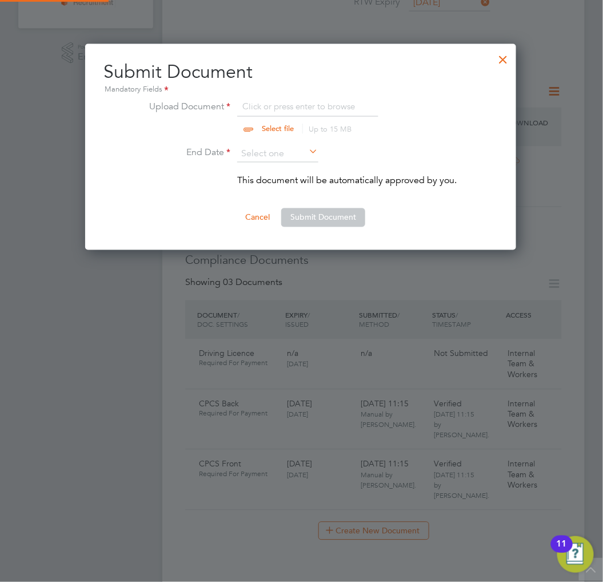
scroll to position [206, 432]
click at [322, 108] on input "file" at bounding box center [289, 117] width 180 height 34
type input "C:\fakepath\DrivingLicence.jpg"
click at [290, 153] on input at bounding box center [277, 153] width 81 height 17
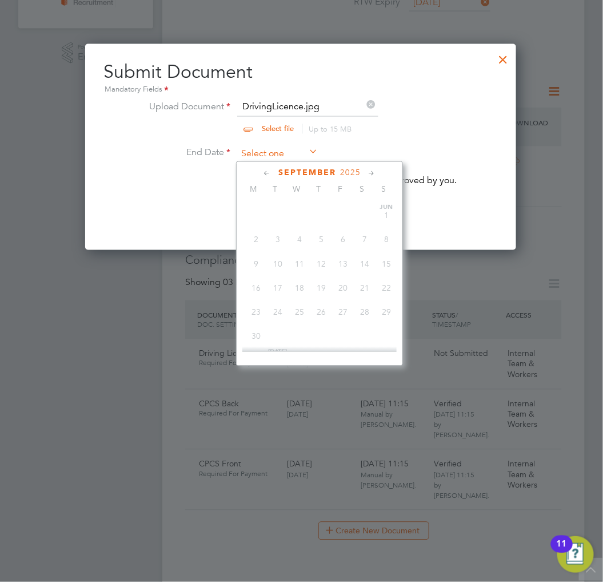
scroll to position [343, 0]
click at [356, 172] on span "2025" at bounding box center [350, 173] width 21 height 10
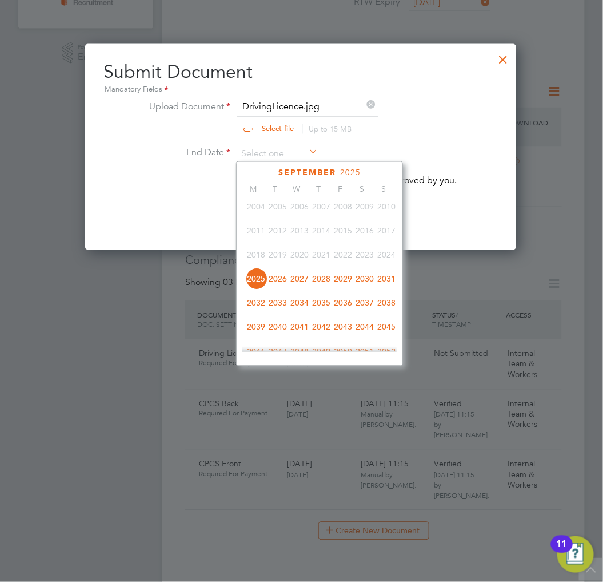
click at [371, 279] on span "2030" at bounding box center [365, 279] width 22 height 22
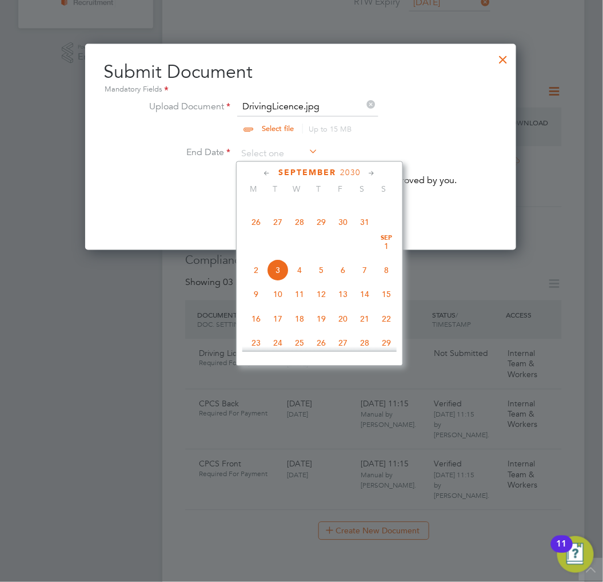
scroll to position [363, 0]
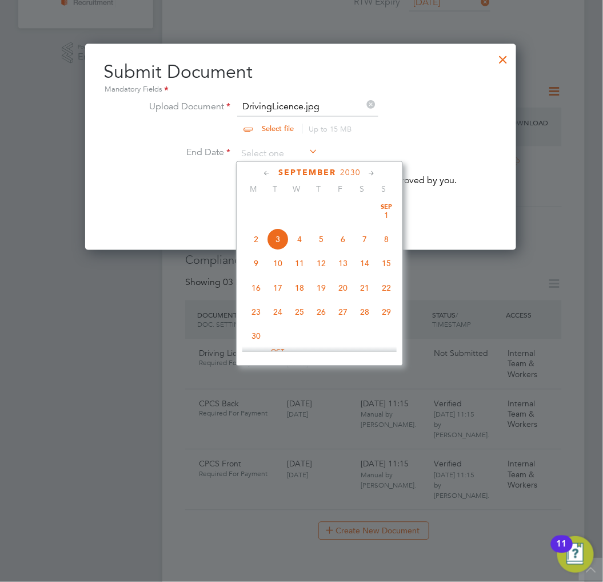
click at [389, 295] on span "22" at bounding box center [387, 288] width 22 height 22
type input "[DATE]"
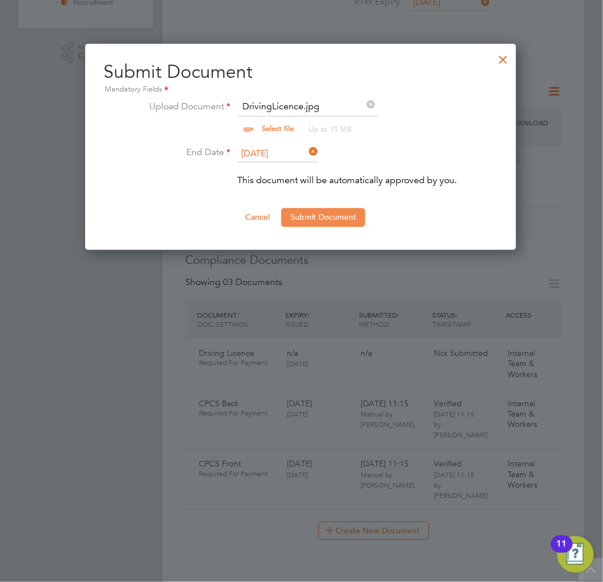
click at [316, 217] on button "Submit Document" at bounding box center [323, 217] width 84 height 18
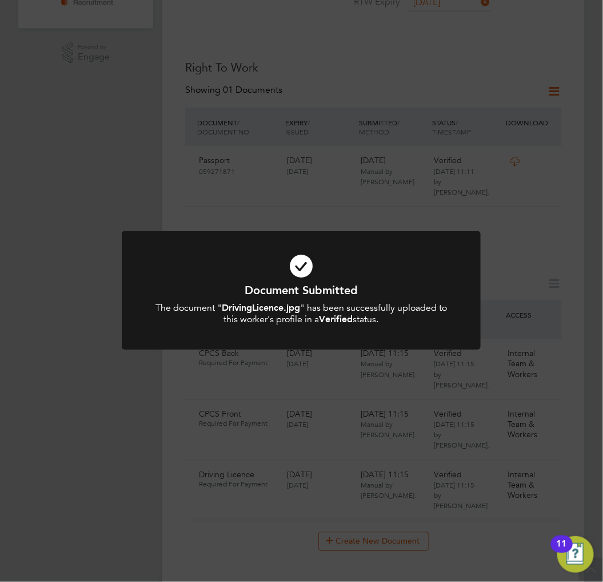
click at [283, 273] on icon at bounding box center [301, 266] width 297 height 45
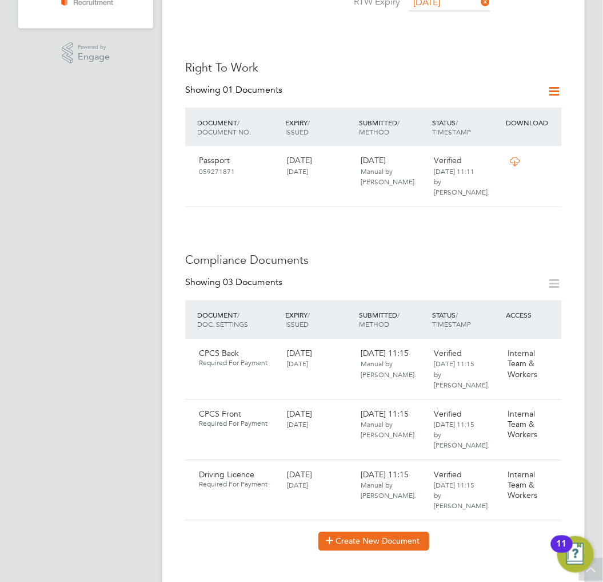
click at [382, 532] on button "Create New Document" at bounding box center [374, 541] width 111 height 18
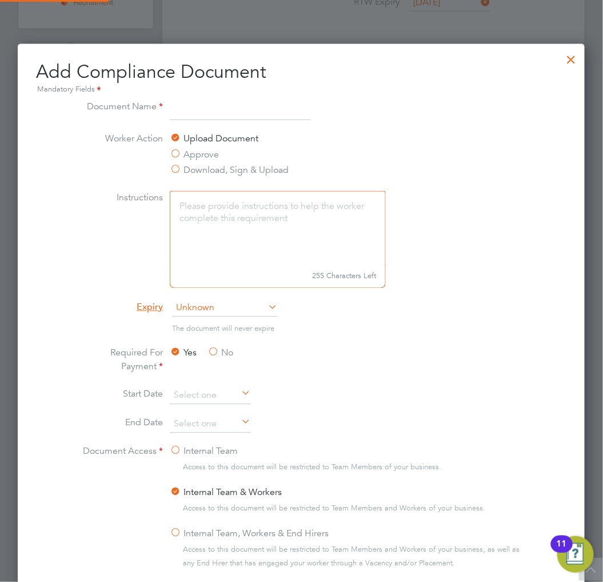
scroll to position [599, 568]
type input "RTW PDF"
click at [235, 309] on span "Unknown" at bounding box center [225, 308] width 106 height 17
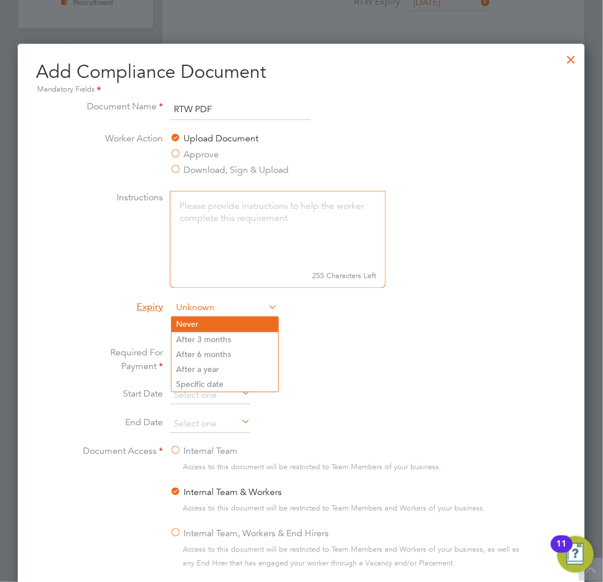
click at [226, 324] on li "Never" at bounding box center [225, 324] width 107 height 15
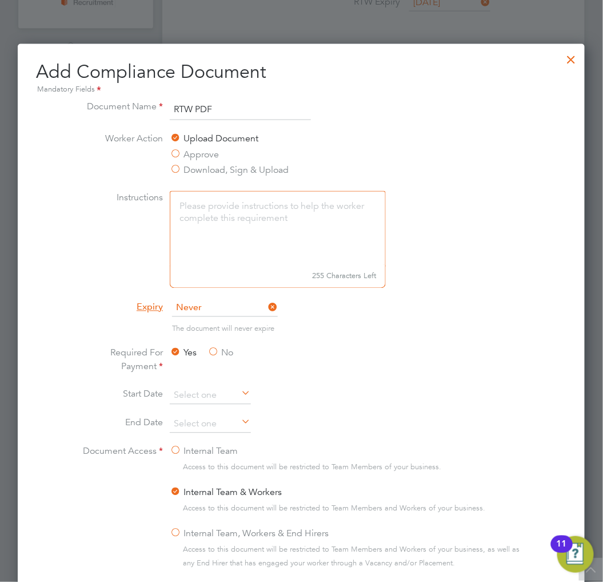
click at [304, 343] on li "The document will never expire" at bounding box center [301, 334] width 448 height 23
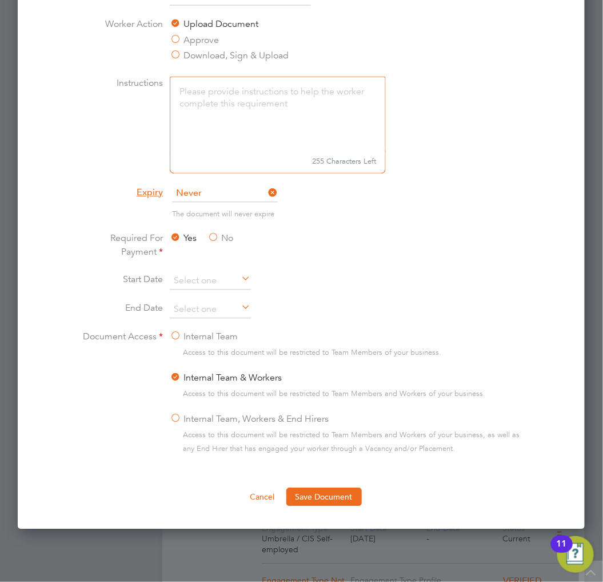
scroll to position [635, 0]
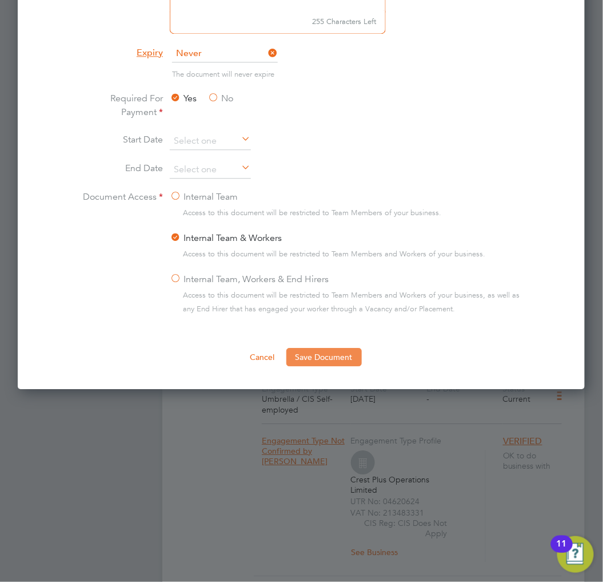
click at [333, 359] on button "Save Document" at bounding box center [324, 357] width 75 height 18
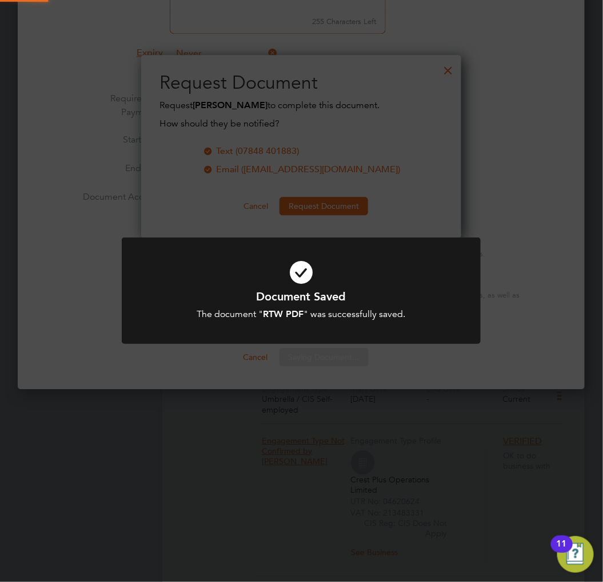
scroll to position [184, 321]
click at [316, 304] on div "Document Saved The document " RTW PDF " was successfully saved. Cancel Okay" at bounding box center [301, 304] width 297 height 31
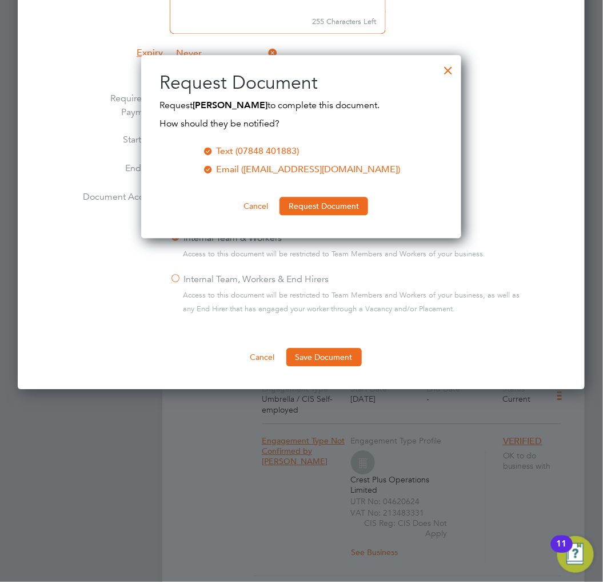
click at [450, 71] on div at bounding box center [448, 67] width 21 height 21
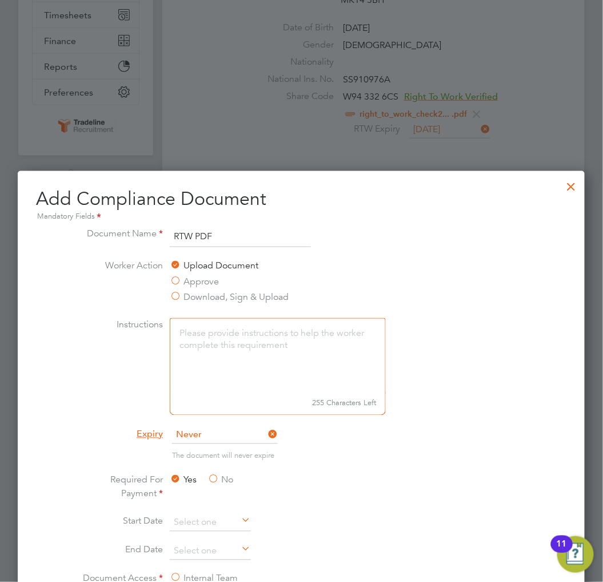
click at [563, 184] on div at bounding box center [572, 183] width 21 height 21
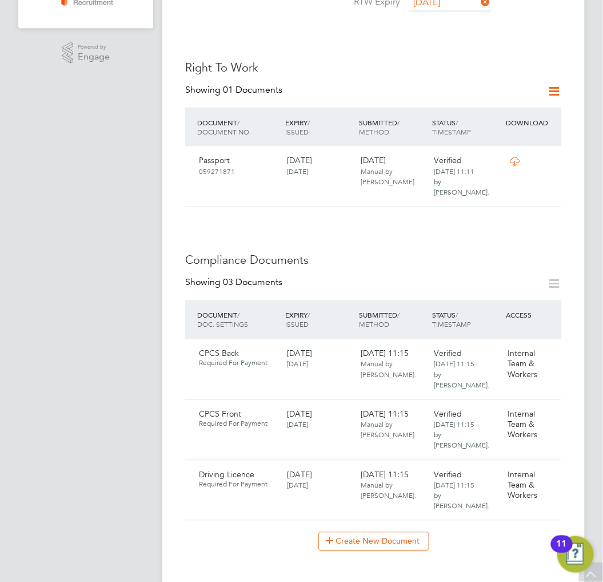
scroll to position [0, 0]
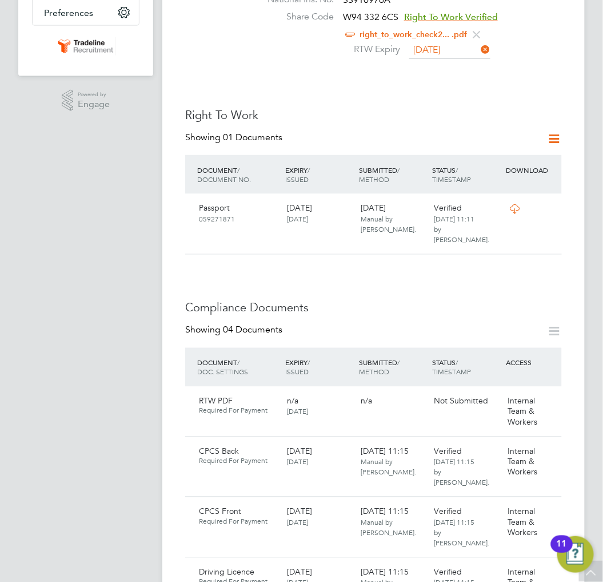
scroll to position [381, 0]
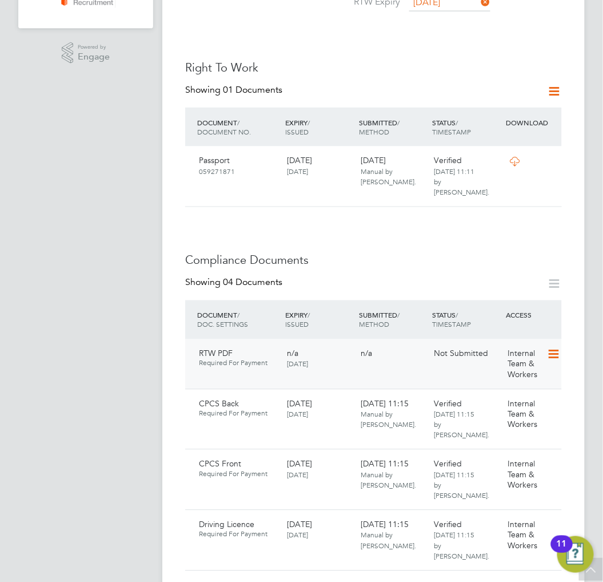
click at [556, 348] on icon at bounding box center [552, 355] width 11 height 14
click at [507, 378] on li "Submit Document" at bounding box center [517, 375] width 85 height 16
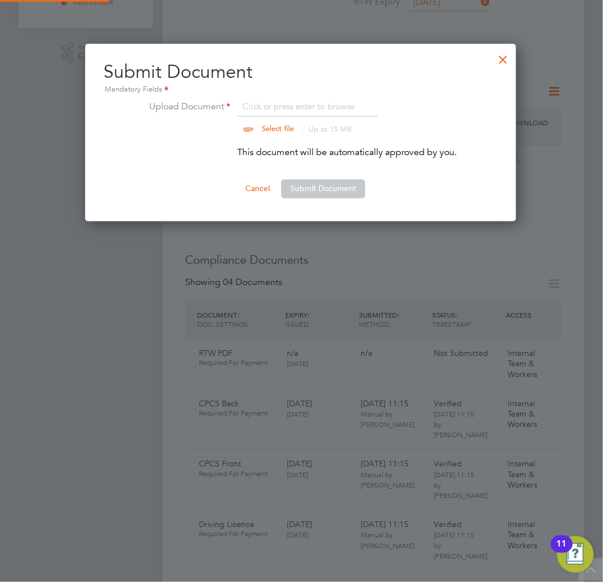
scroll to position [178, 432]
click at [294, 104] on input "file" at bounding box center [289, 117] width 180 height 34
type input "C:\fakepath\right_to_work_check20250613T134630.210.pdf"
click at [360, 193] on button "Submit Document" at bounding box center [323, 189] width 84 height 18
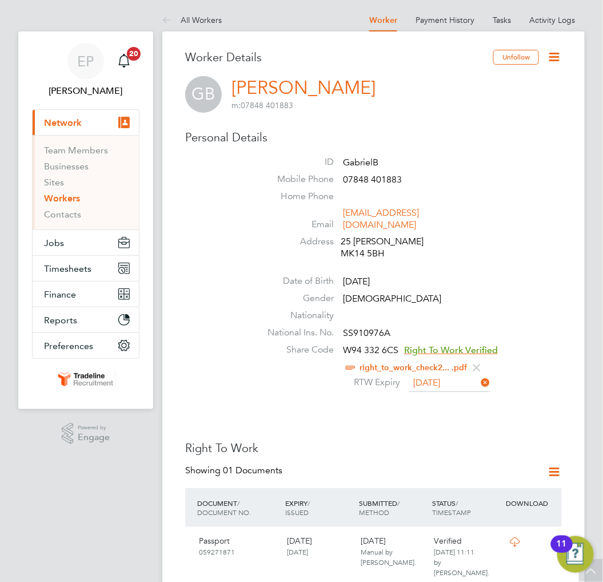
scroll to position [0, 0]
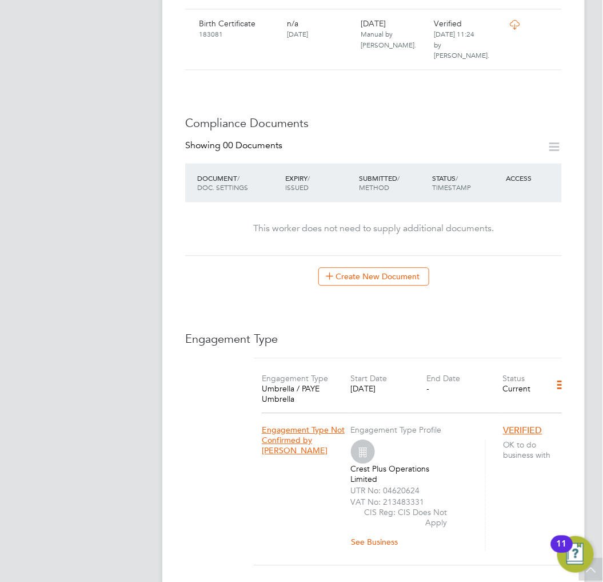
scroll to position [572, 0]
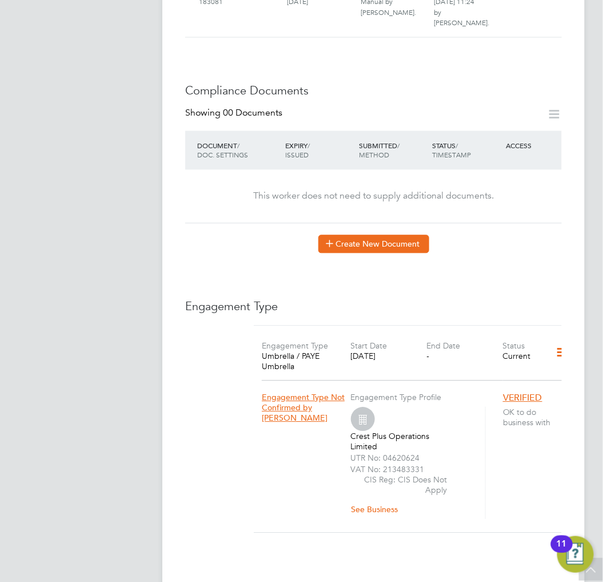
click at [356, 234] on button "Create New Document" at bounding box center [374, 243] width 111 height 18
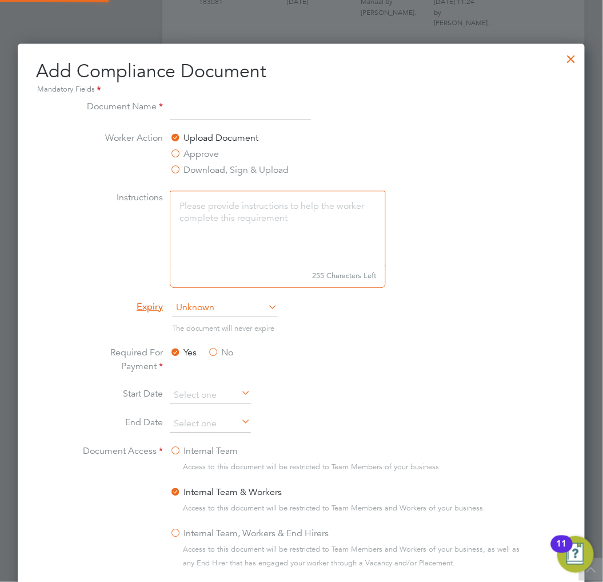
scroll to position [599, 568]
type input "CSCS"
click at [244, 313] on span "Unknown" at bounding box center [225, 307] width 106 height 17
click at [229, 377] on li "Specific date" at bounding box center [225, 384] width 107 height 15
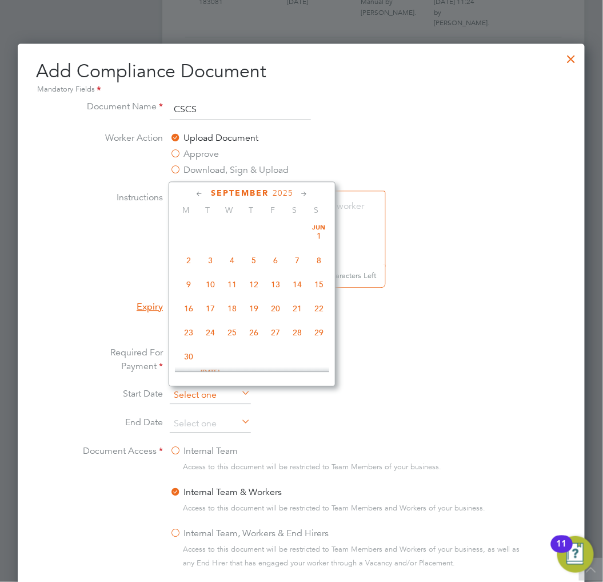
click at [221, 397] on input at bounding box center [210, 395] width 81 height 17
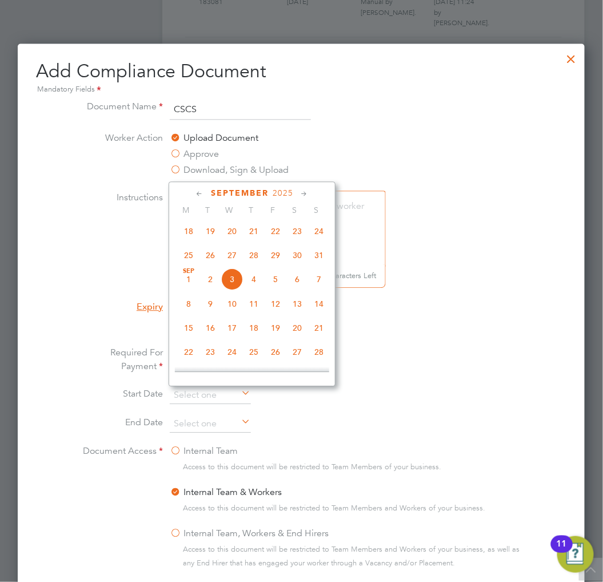
click at [273, 190] on span "2025" at bounding box center [283, 193] width 21 height 10
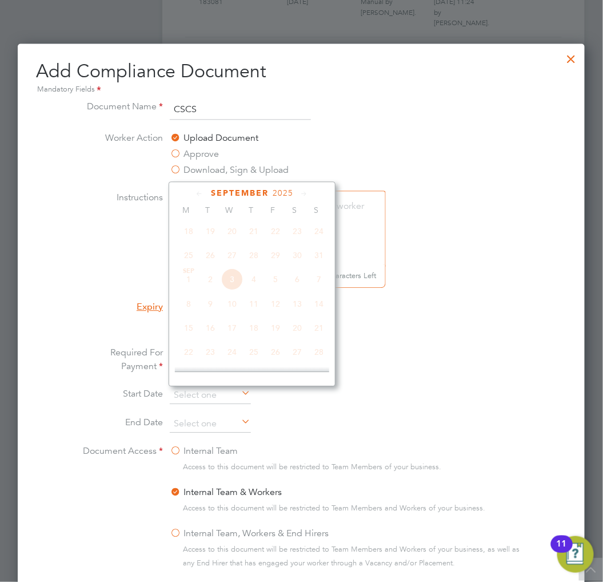
scroll to position [299, 0]
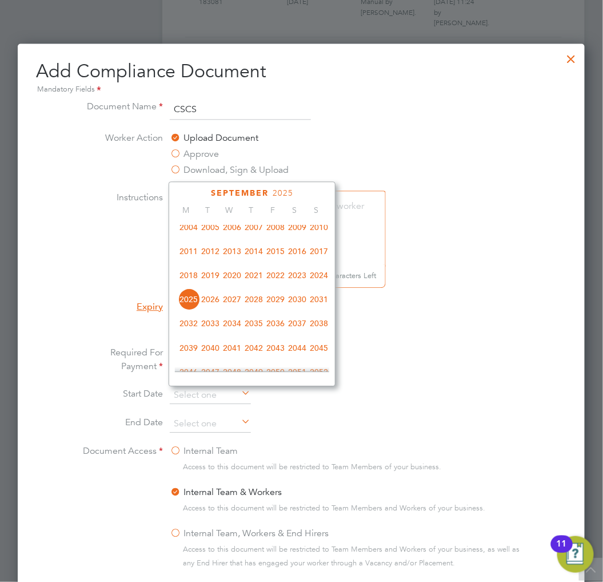
click at [233, 305] on span "2027" at bounding box center [232, 299] width 22 height 22
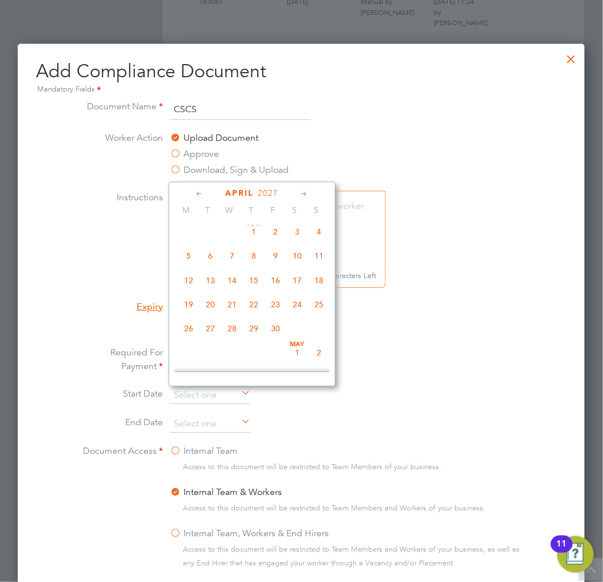
scroll to position [119, 0]
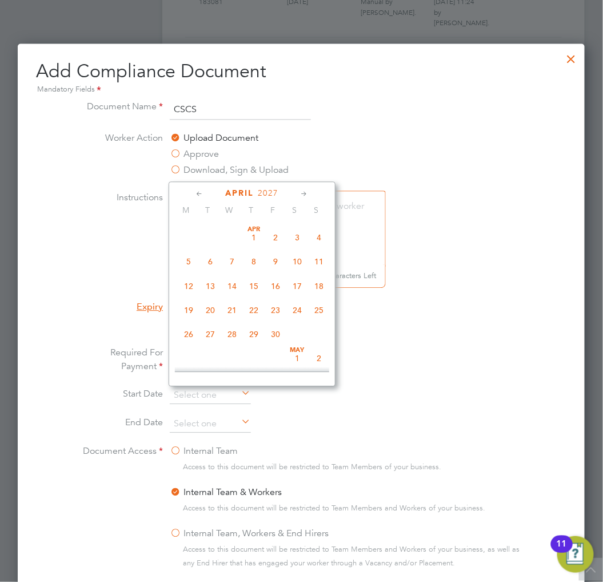
click at [279, 334] on span "30" at bounding box center [276, 334] width 22 height 22
type input "30 Apr 2027"
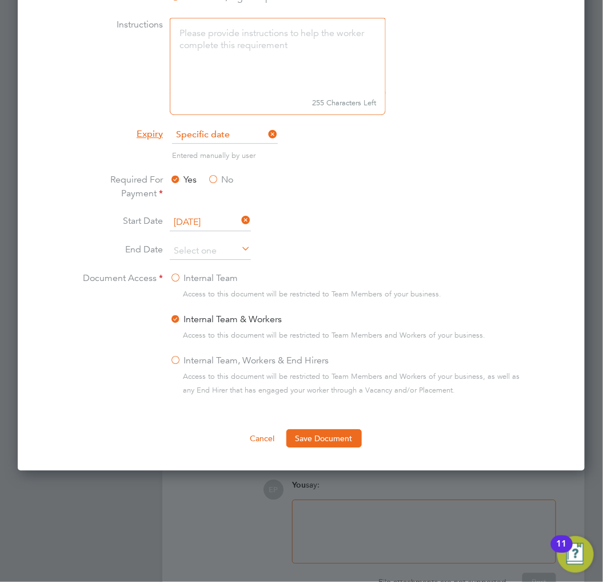
scroll to position [762, 0]
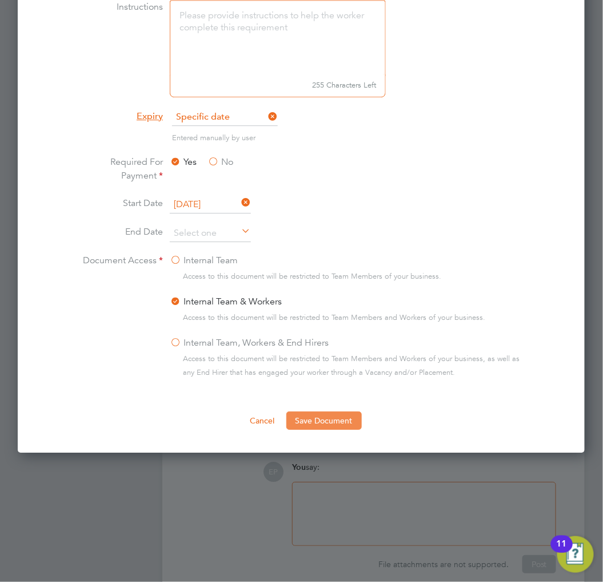
click at [331, 419] on button "Save Document" at bounding box center [324, 420] width 75 height 18
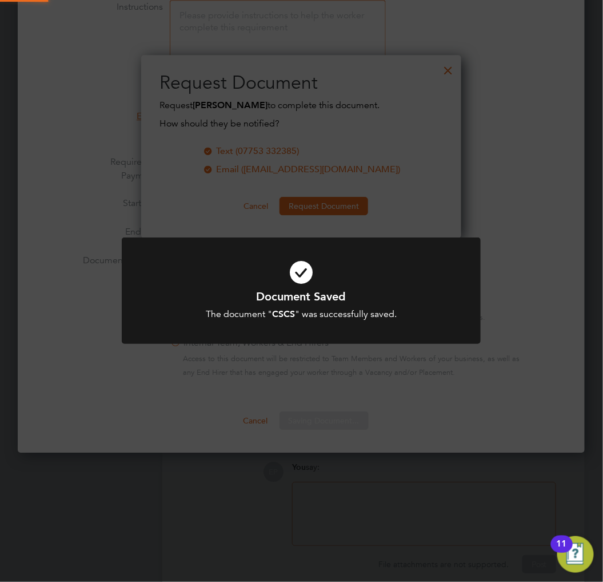
scroll to position [184, 321]
click at [309, 313] on div "The document " CSCS " was successfully saved." at bounding box center [301, 314] width 297 height 12
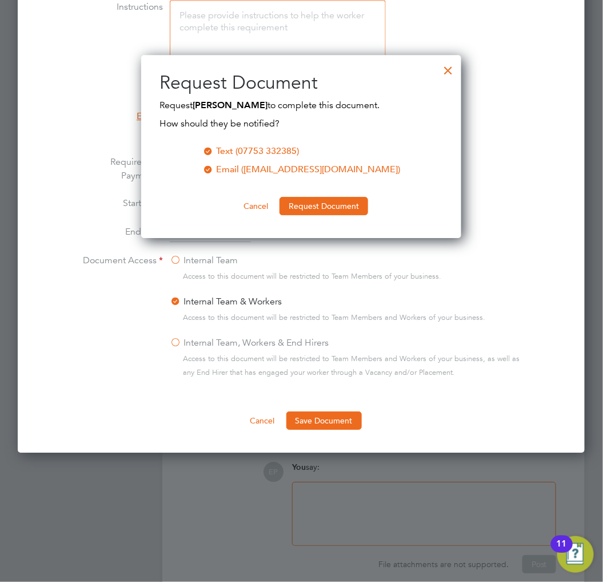
click at [450, 67] on div at bounding box center [448, 67] width 21 height 21
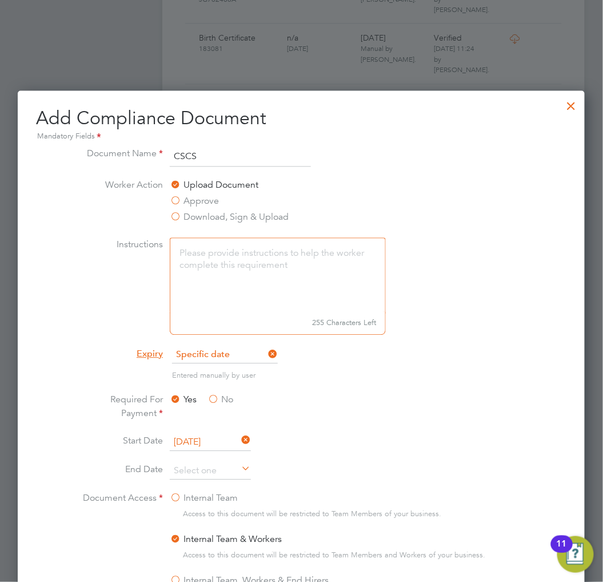
click at [570, 109] on div at bounding box center [572, 103] width 21 height 21
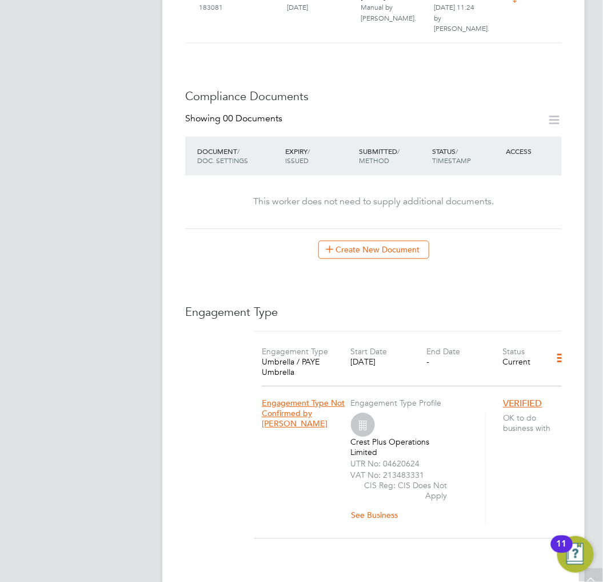
scroll to position [572, 0]
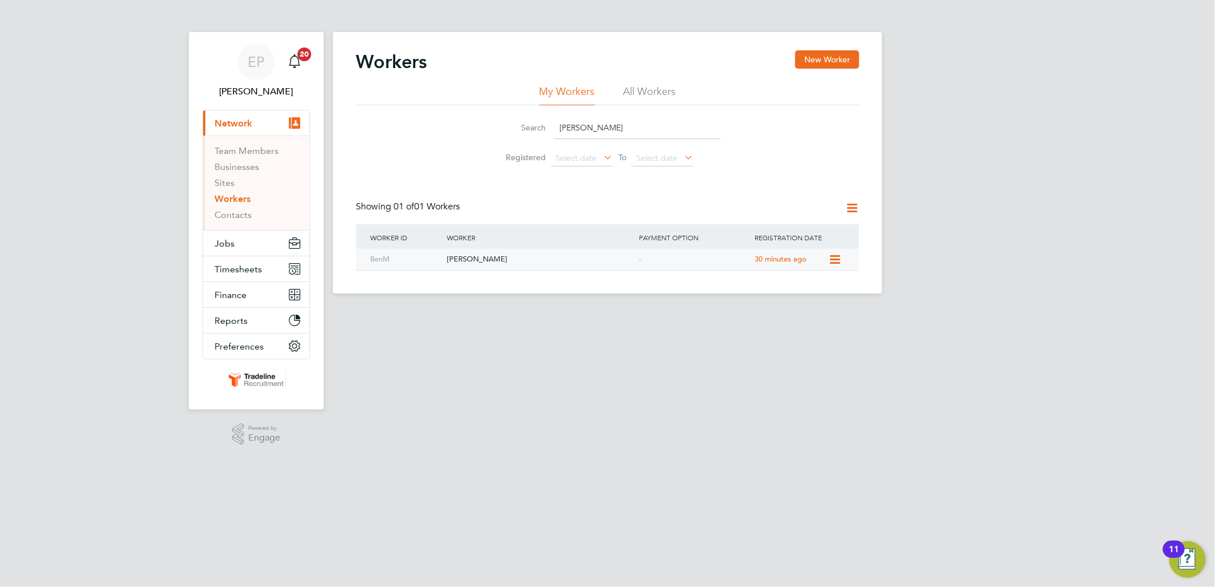
click at [500, 269] on div "[PERSON_NAME]" at bounding box center [540, 259] width 192 height 21
